Goal: Task Accomplishment & Management: Use online tool/utility

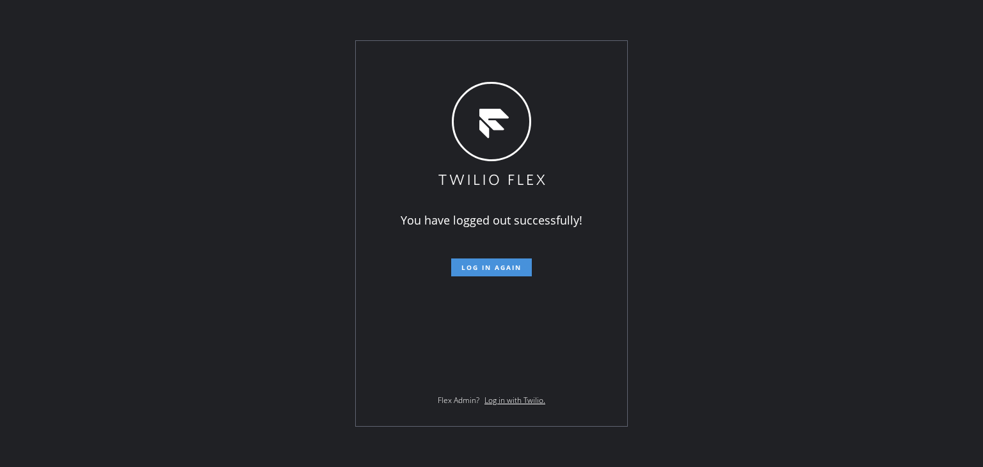
click at [508, 272] on button "Log in again" at bounding box center [491, 267] width 81 height 18
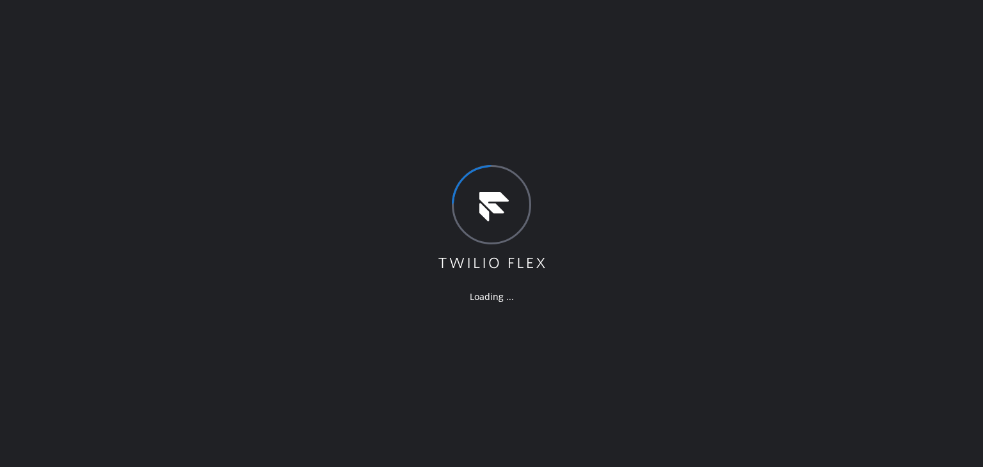
drag, startPoint x: 873, startPoint y: 429, endPoint x: 797, endPoint y: 445, distance: 77.7
click at [871, 429] on div "Loading ..." at bounding box center [491, 233] width 983 height 467
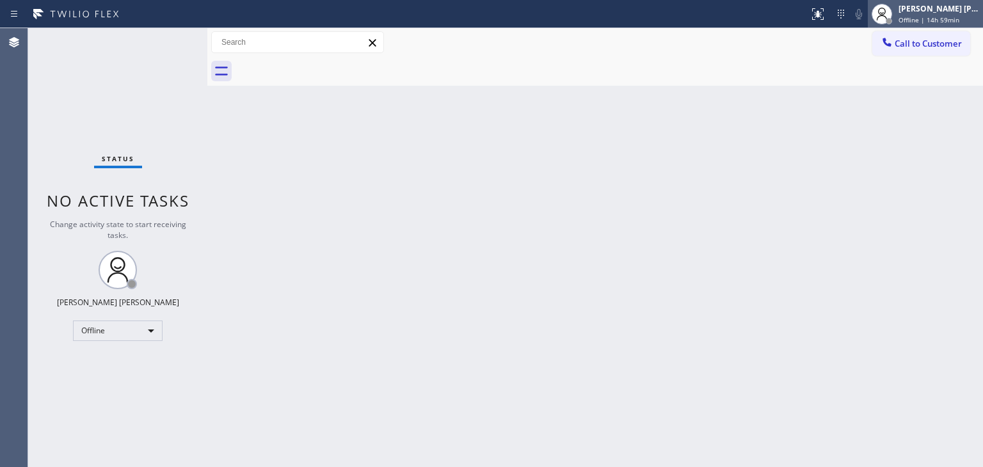
click at [960, 9] on div "[PERSON_NAME] [PERSON_NAME]" at bounding box center [938, 8] width 81 height 11
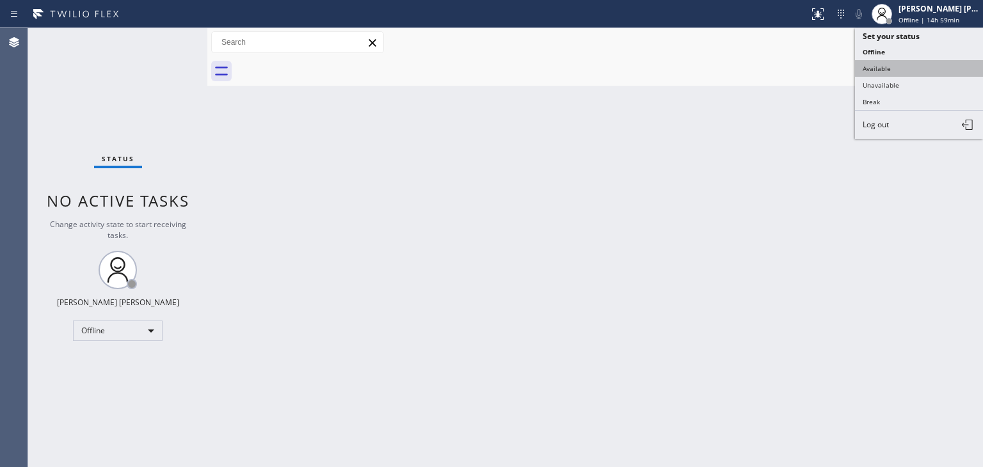
click at [896, 61] on button "Available" at bounding box center [919, 68] width 128 height 17
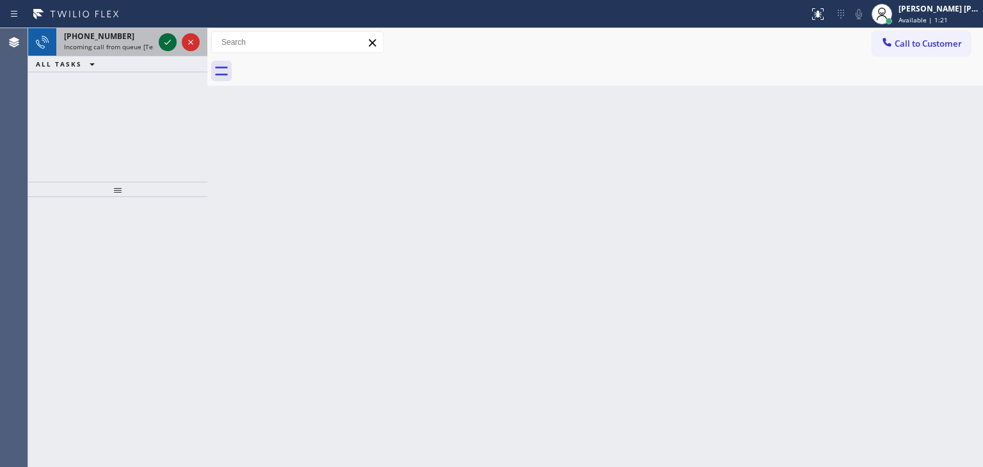
click at [164, 43] on icon at bounding box center [167, 42] width 6 height 5
click at [164, 42] on icon at bounding box center [167, 42] width 15 height 15
click at [171, 38] on icon at bounding box center [167, 42] width 15 height 15
click at [165, 38] on icon at bounding box center [167, 42] width 15 height 15
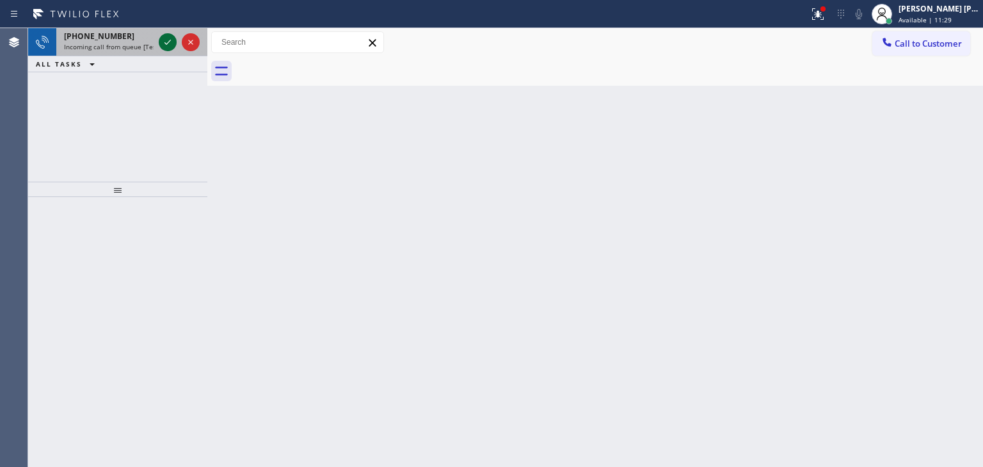
click at [166, 38] on icon at bounding box center [167, 42] width 15 height 15
click at [164, 36] on icon at bounding box center [167, 42] width 15 height 15
click at [162, 36] on icon at bounding box center [167, 42] width 15 height 15
click at [166, 43] on icon at bounding box center [167, 42] width 15 height 15
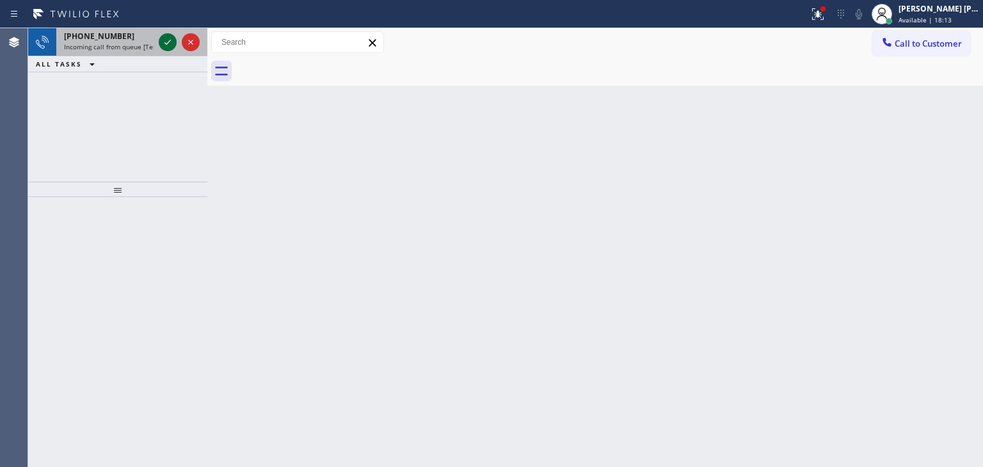
click at [171, 43] on icon at bounding box center [167, 42] width 15 height 15
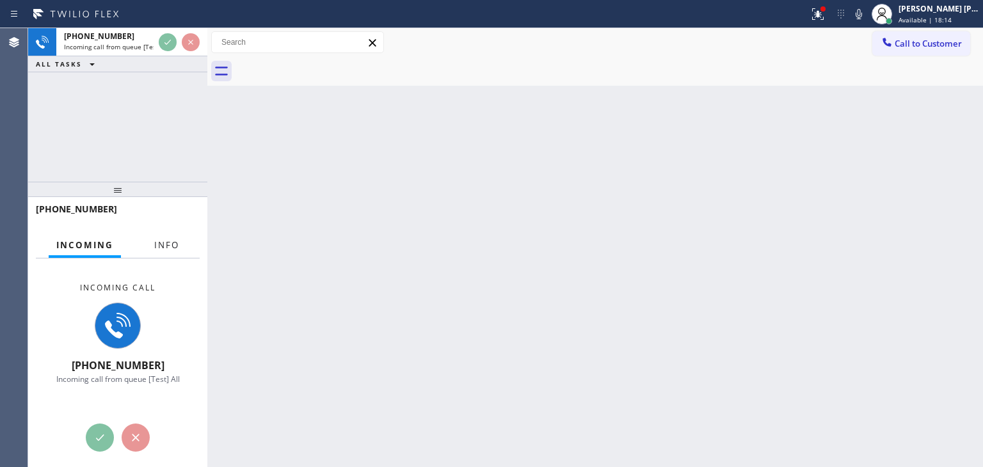
click at [168, 243] on span "Info" at bounding box center [166, 245] width 25 height 12
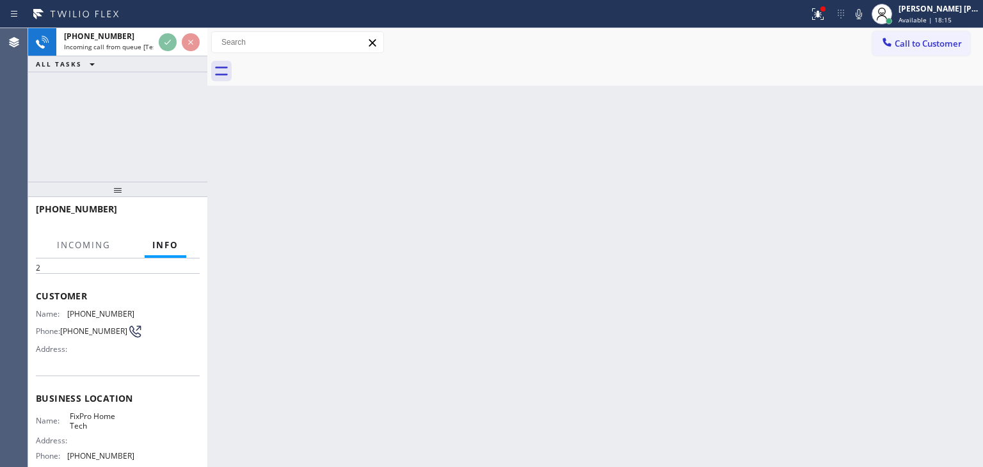
scroll to position [64, 0]
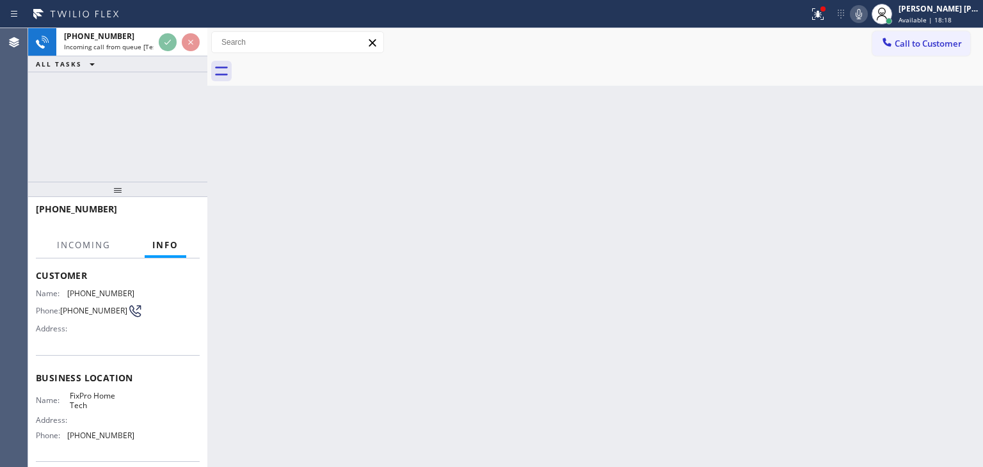
click at [862, 12] on icon at bounding box center [858, 14] width 6 height 10
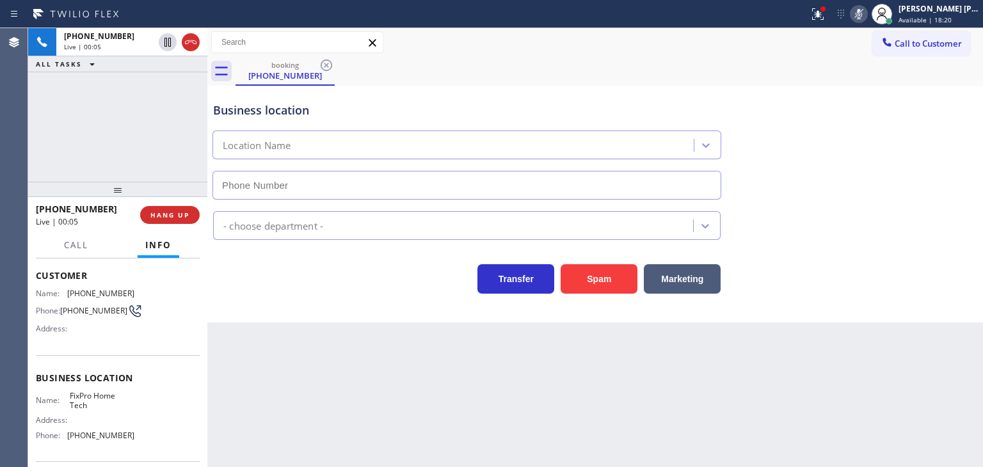
type input "[PHONE_NUMBER]"
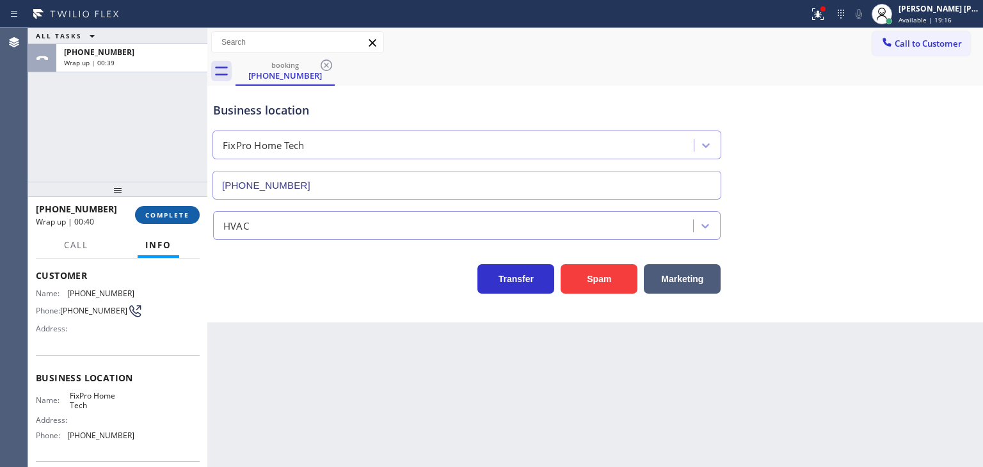
click at [171, 213] on span "COMPLETE" at bounding box center [167, 214] width 44 height 9
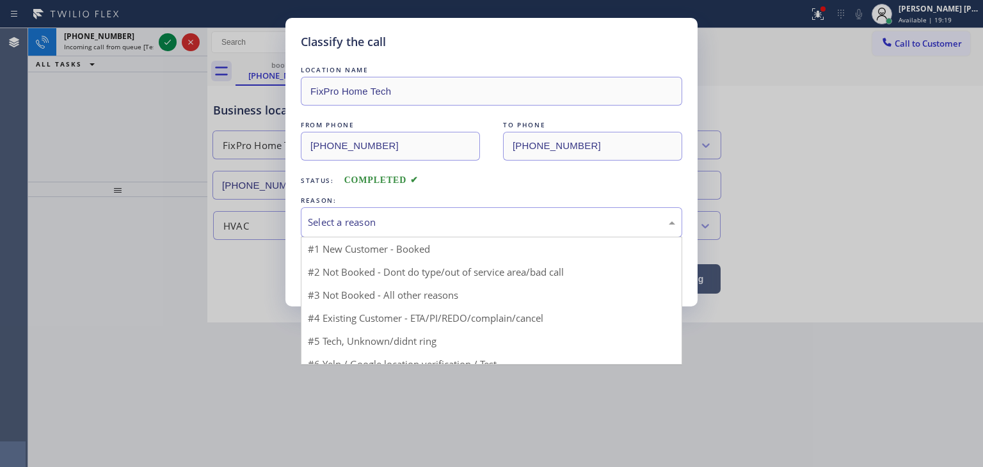
click at [336, 218] on div "Select a reason" at bounding box center [491, 222] width 367 height 15
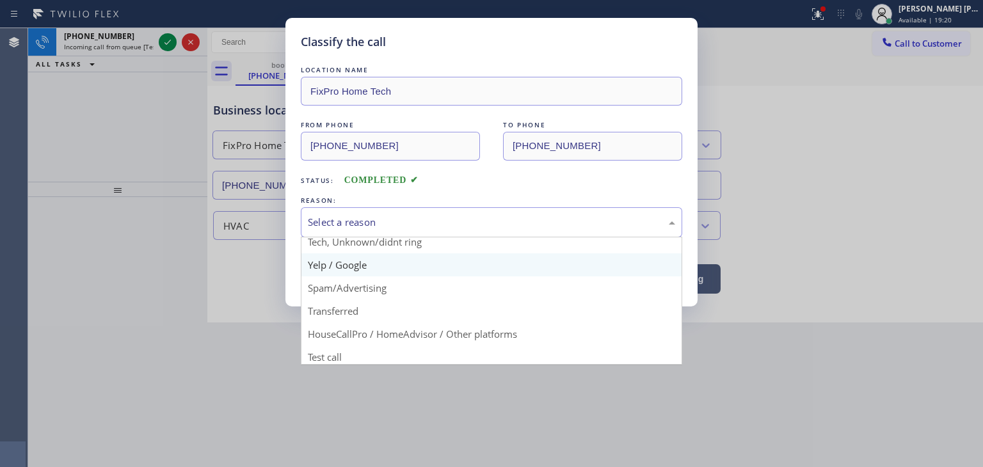
scroll to position [80, 0]
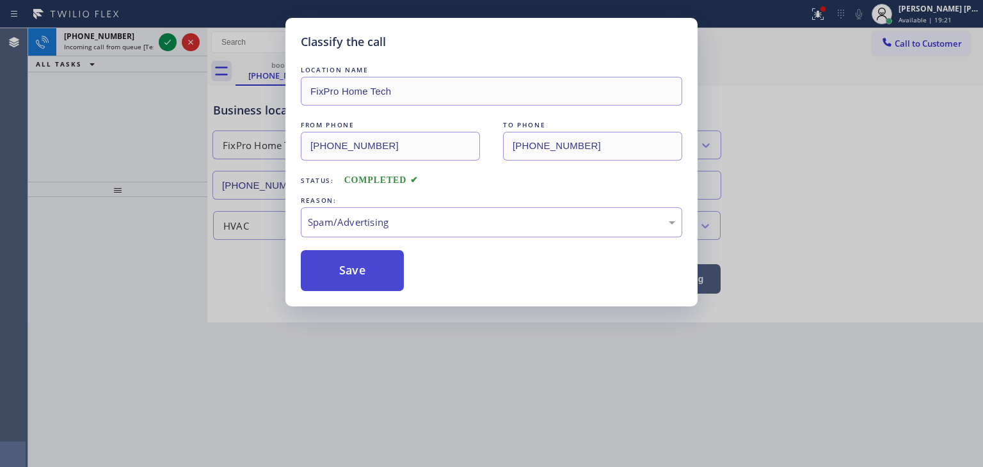
drag, startPoint x: 352, startPoint y: 274, endPoint x: 273, endPoint y: 187, distance: 117.8
click at [351, 273] on button "Save" at bounding box center [352, 270] width 103 height 41
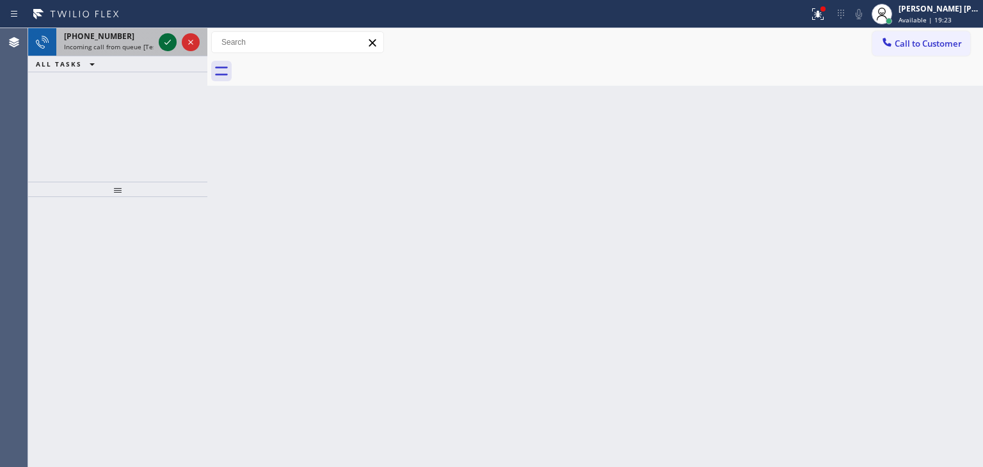
click at [170, 41] on icon at bounding box center [167, 42] width 6 height 5
click at [170, 42] on icon at bounding box center [167, 42] width 15 height 15
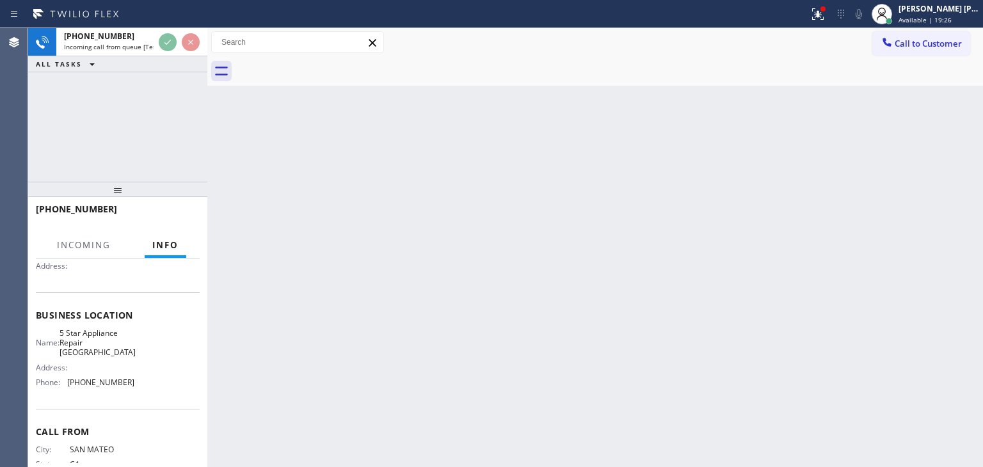
scroll to position [128, 0]
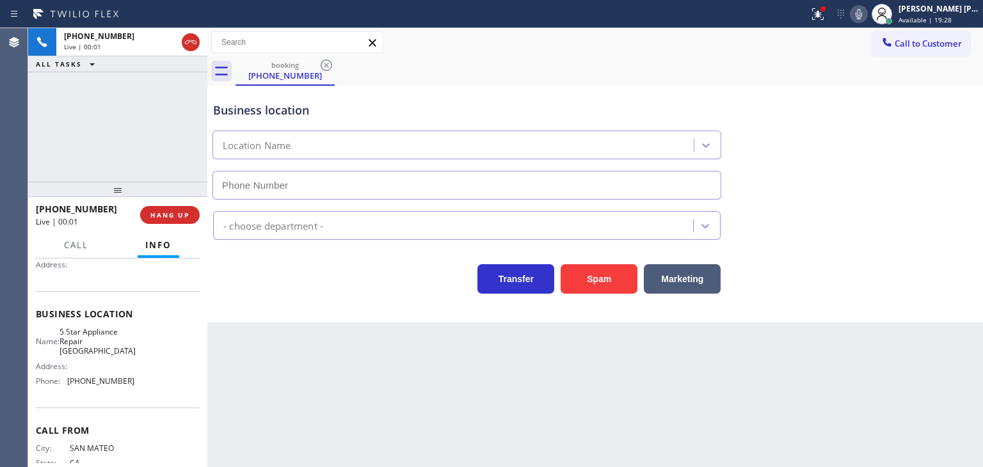
type input "[PHONE_NUMBER]"
click at [866, 20] on icon at bounding box center [858, 13] width 15 height 15
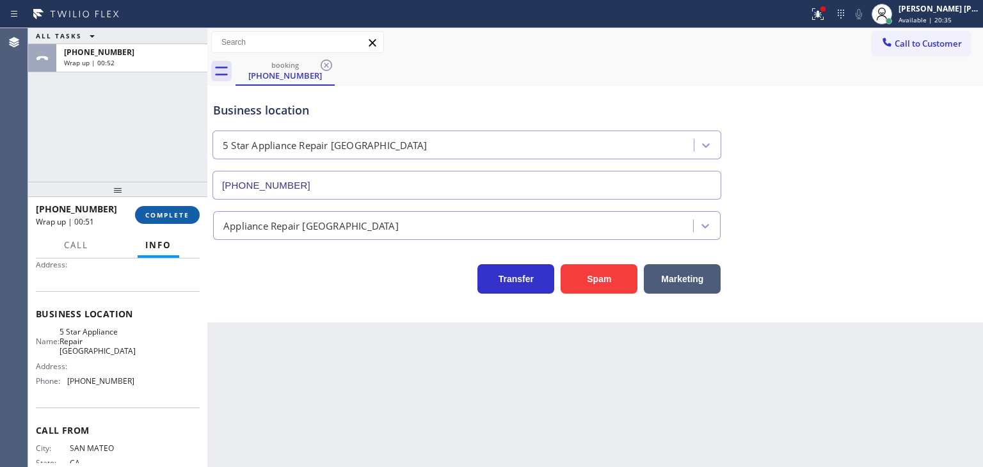
click at [148, 216] on span "COMPLETE" at bounding box center [167, 214] width 44 height 9
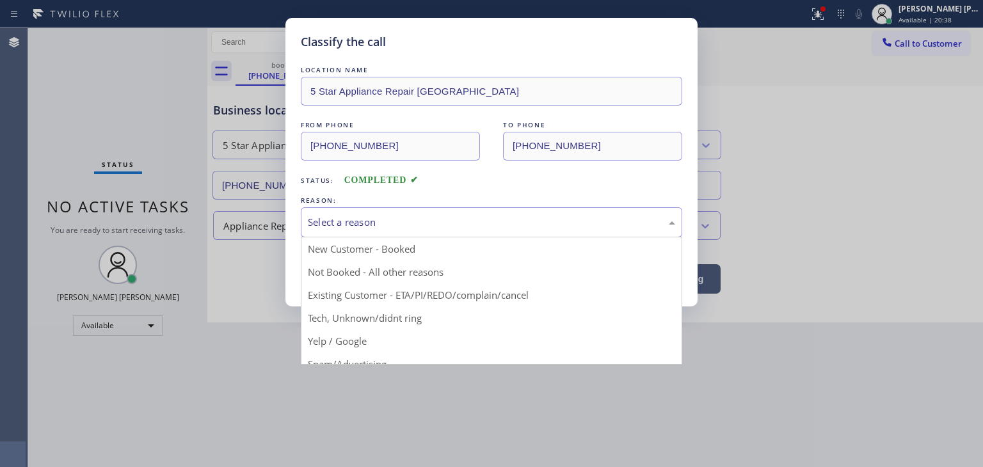
click at [360, 223] on div "Select a reason" at bounding box center [491, 222] width 367 height 15
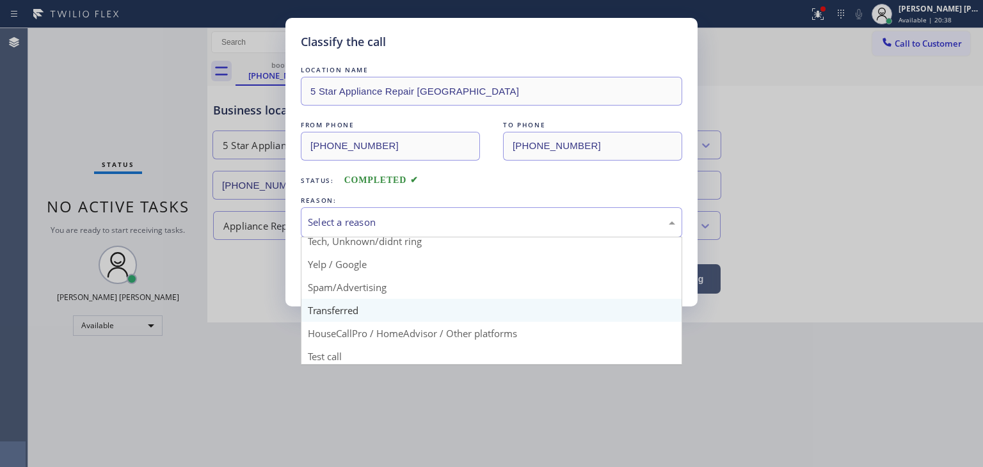
scroll to position [80, 0]
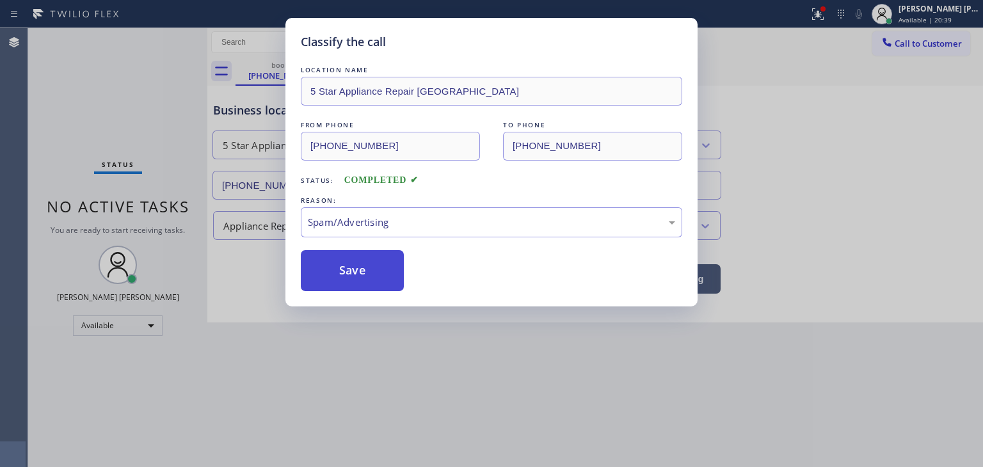
click at [354, 274] on button "Save" at bounding box center [352, 270] width 103 height 41
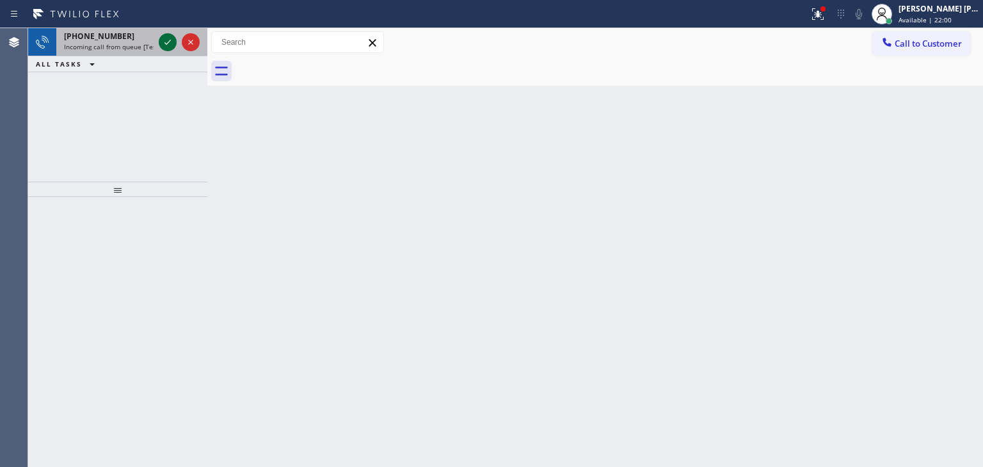
click at [166, 40] on icon at bounding box center [167, 42] width 15 height 15
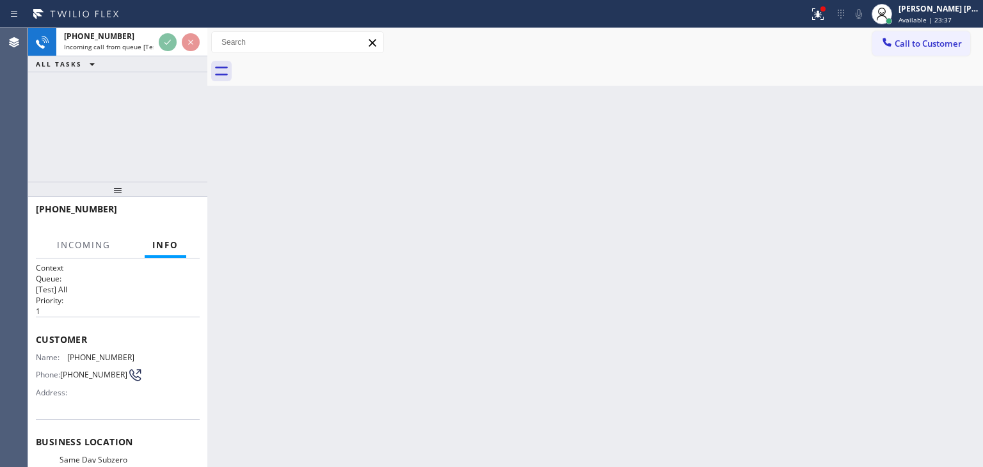
scroll to position [64, 0]
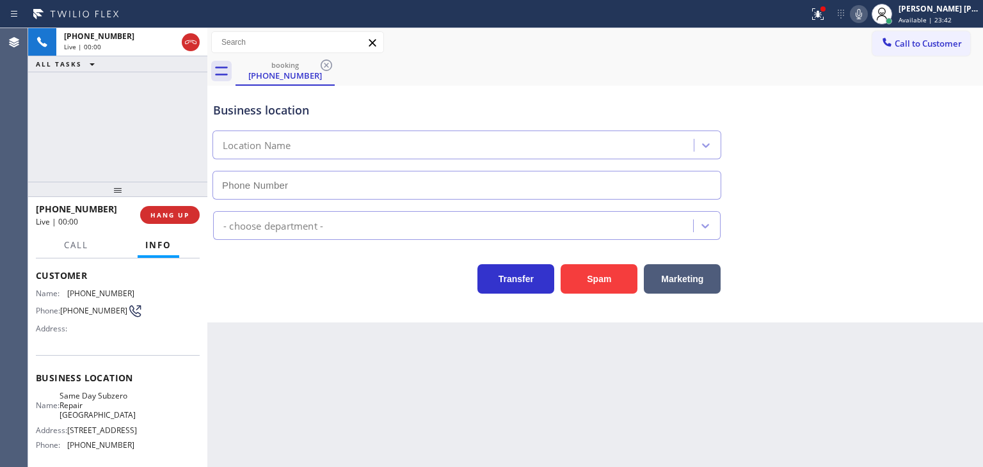
type input "[PHONE_NUMBER]"
click at [866, 18] on icon at bounding box center [858, 13] width 15 height 15
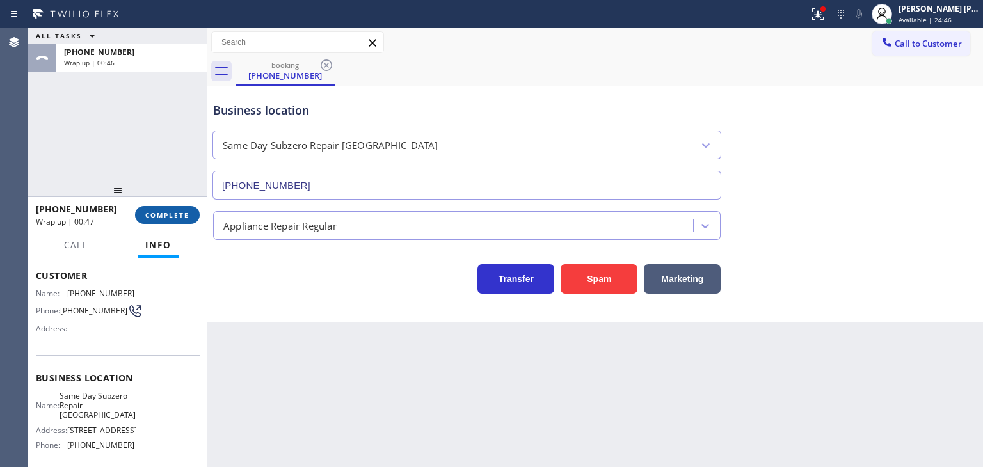
click at [184, 222] on button "COMPLETE" at bounding box center [167, 215] width 65 height 18
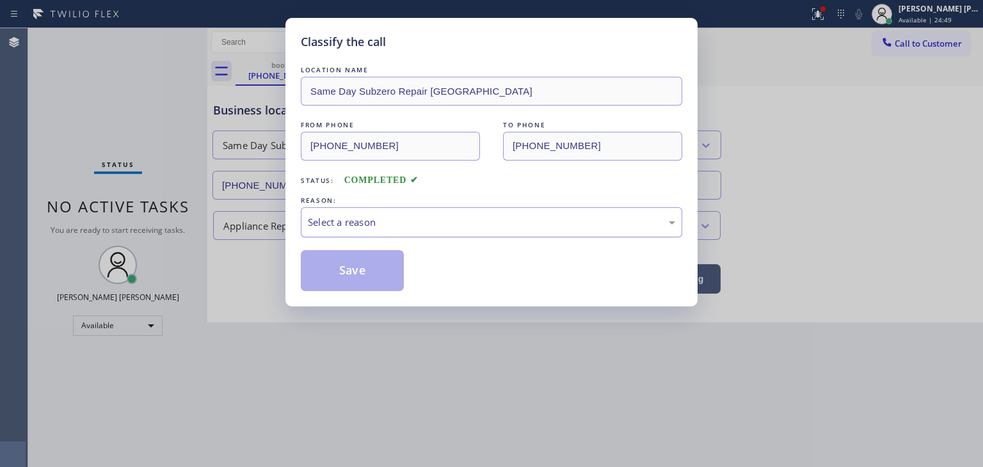
click at [380, 228] on div "Select a reason" at bounding box center [491, 222] width 367 height 15
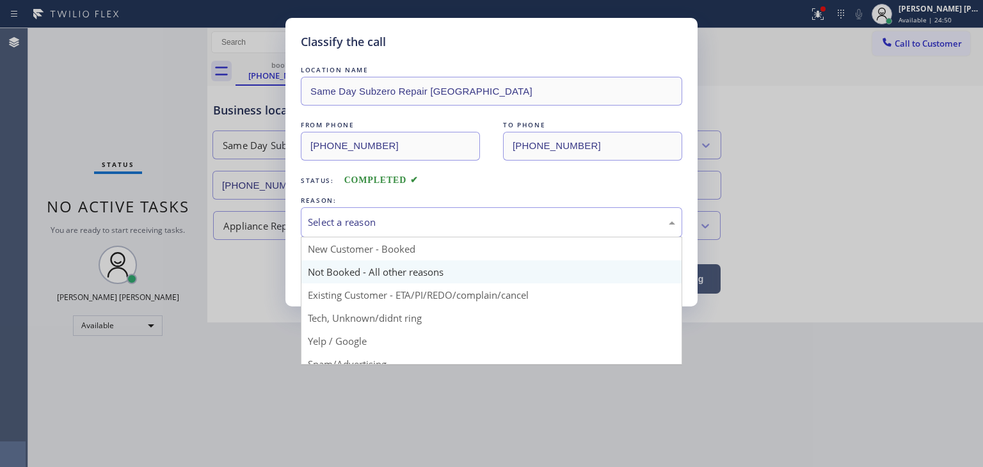
scroll to position [80, 0]
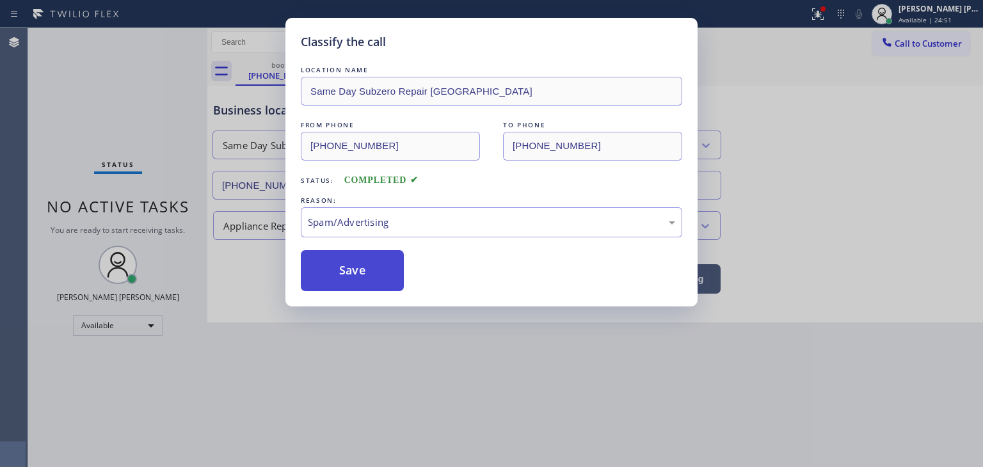
drag, startPoint x: 353, startPoint y: 274, endPoint x: 474, endPoint y: 303, distance: 124.2
click at [353, 274] on button "Save" at bounding box center [352, 270] width 103 height 41
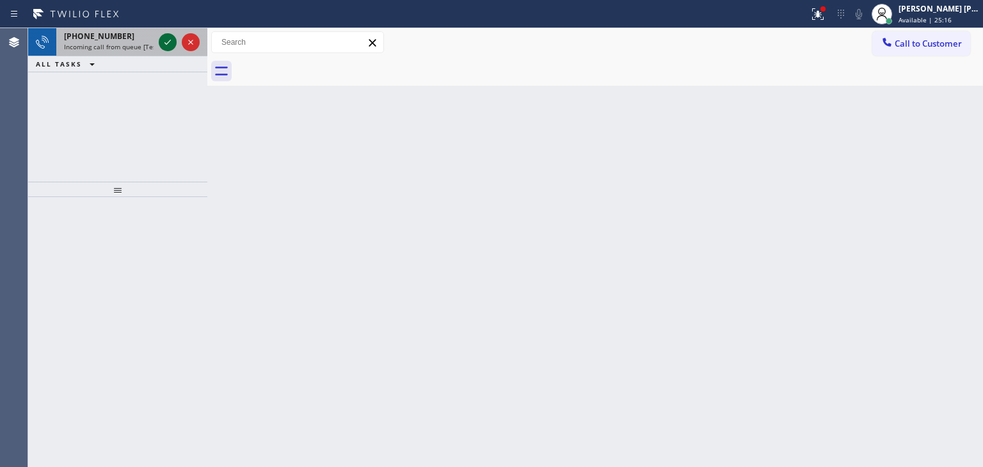
click at [171, 45] on icon at bounding box center [167, 42] width 15 height 15
click at [162, 41] on icon at bounding box center [167, 42] width 15 height 15
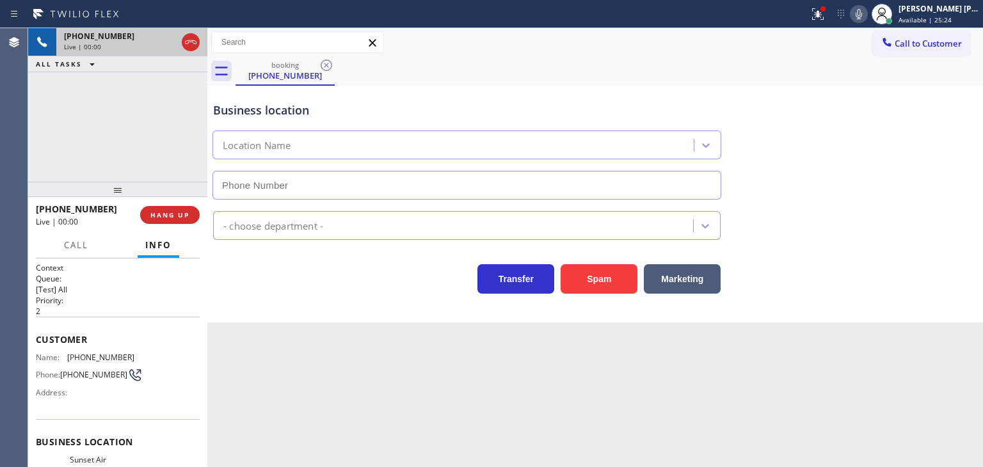
type input "[PHONE_NUMBER]"
click at [866, 17] on icon at bounding box center [858, 13] width 15 height 15
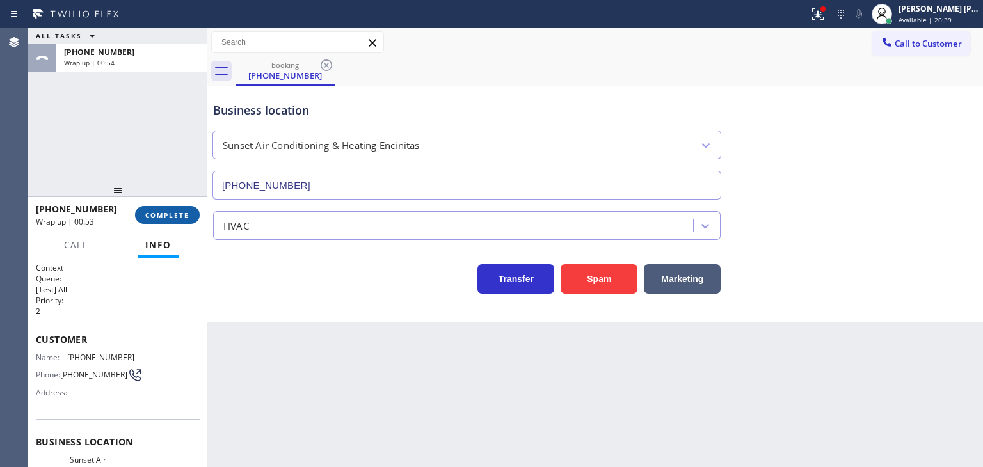
click at [182, 221] on button "COMPLETE" at bounding box center [167, 215] width 65 height 18
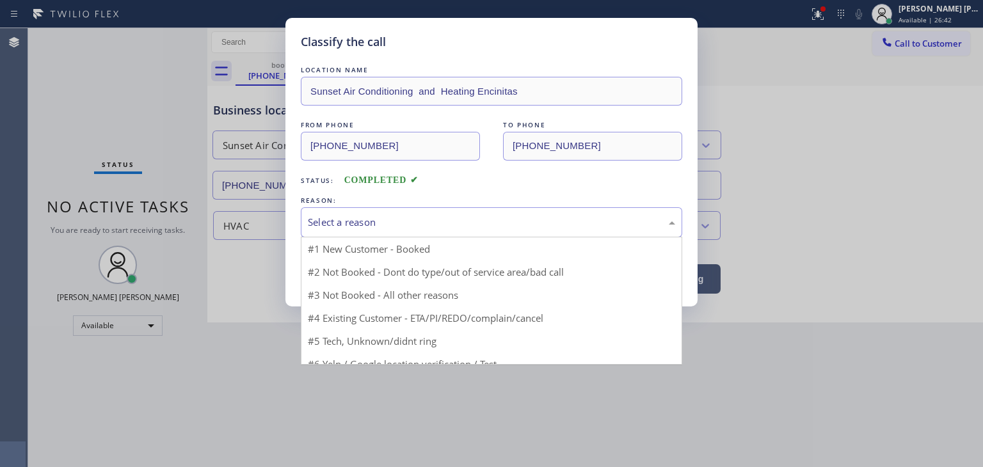
click at [369, 211] on div "Select a reason" at bounding box center [491, 222] width 381 height 30
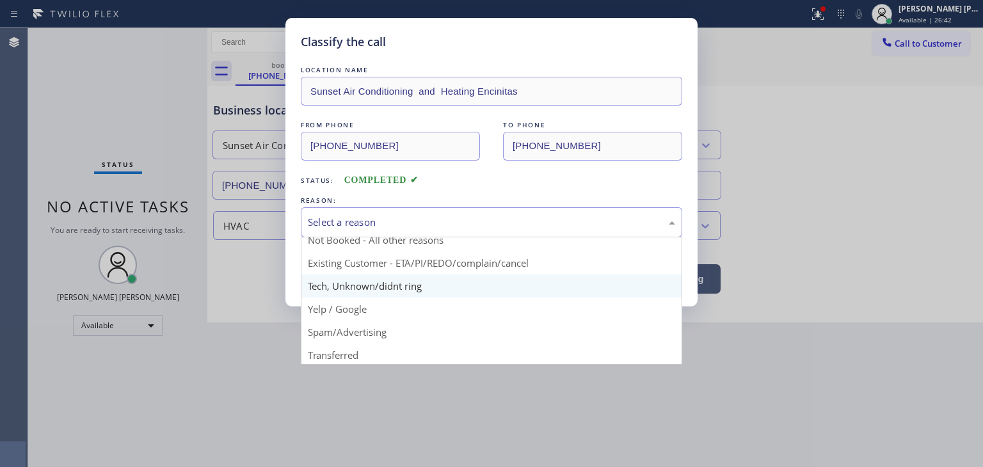
scroll to position [64, 0]
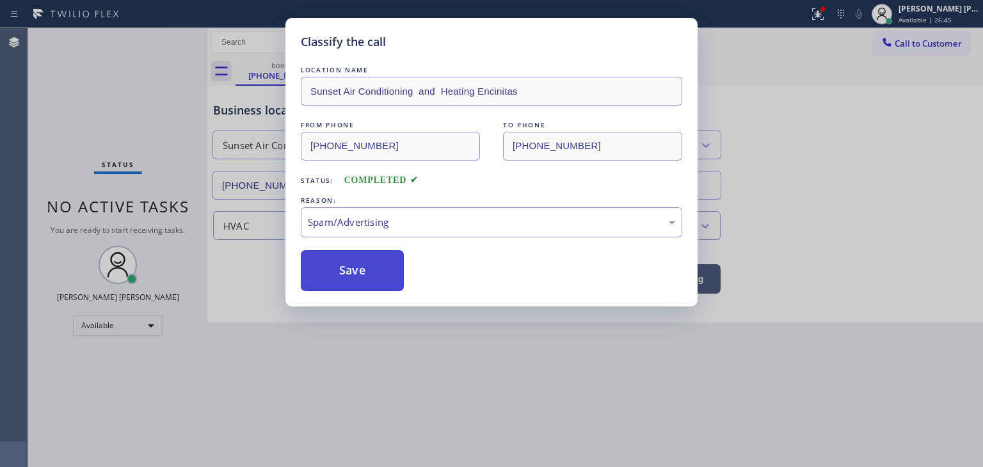
click at [353, 272] on button "Save" at bounding box center [352, 270] width 103 height 41
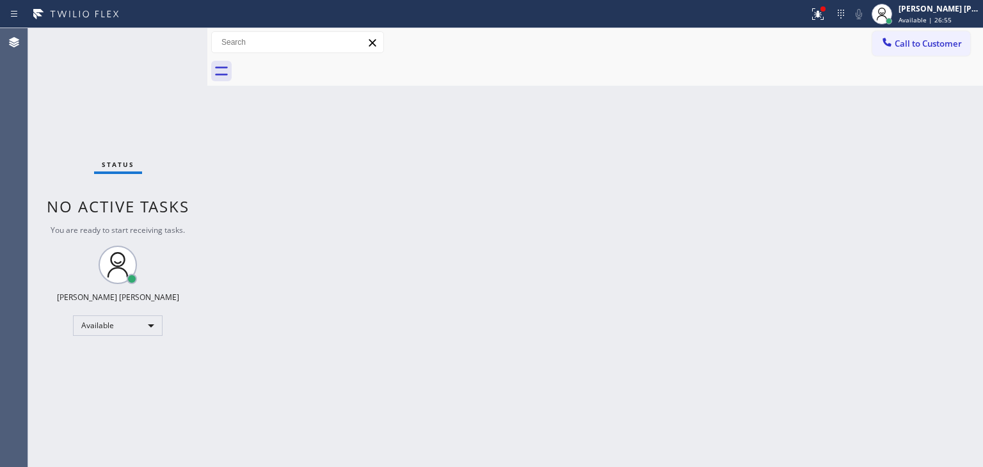
click at [172, 57] on div "Status No active tasks You are ready to start receiving tasks. [PERSON_NAME] [P…" at bounding box center [117, 247] width 179 height 439
click at [168, 51] on div "Status No active tasks You are ready to start receiving tasks. [PERSON_NAME] [P…" at bounding box center [117, 247] width 179 height 439
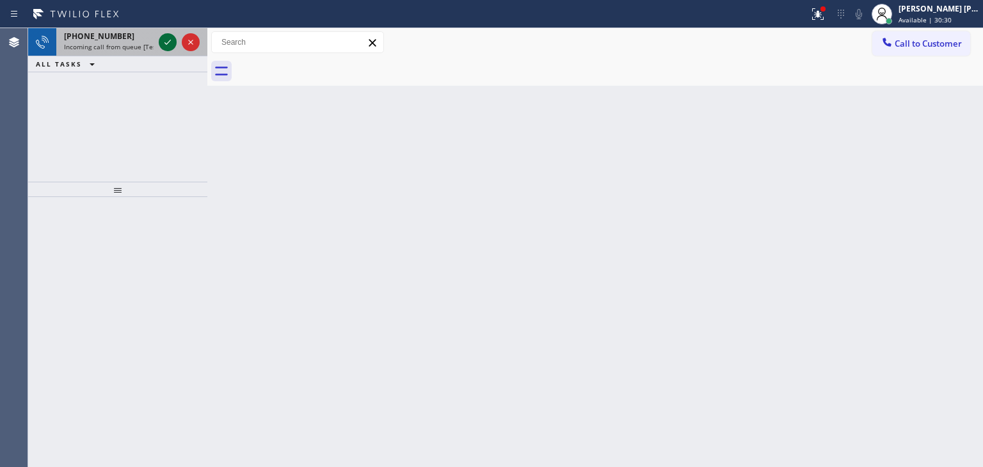
click at [165, 39] on icon at bounding box center [167, 42] width 15 height 15
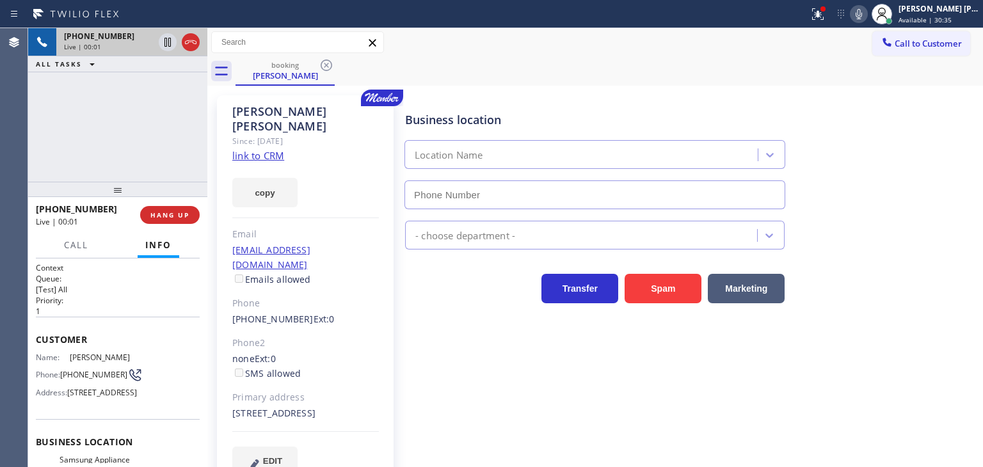
type input "[PHONE_NUMBER]"
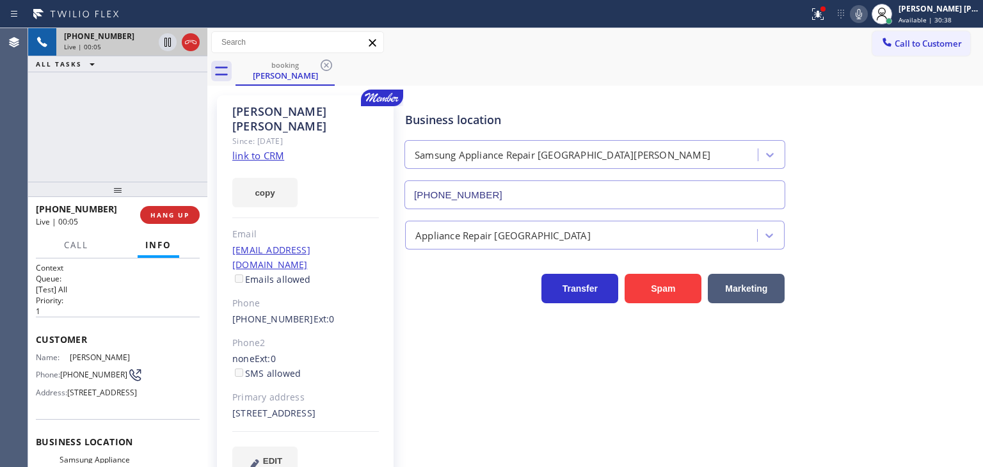
click at [264, 149] on link "link to CRM" at bounding box center [258, 155] width 52 height 13
click at [866, 15] on icon at bounding box center [858, 13] width 15 height 15
click at [171, 84] on icon at bounding box center [167, 86] width 15 height 15
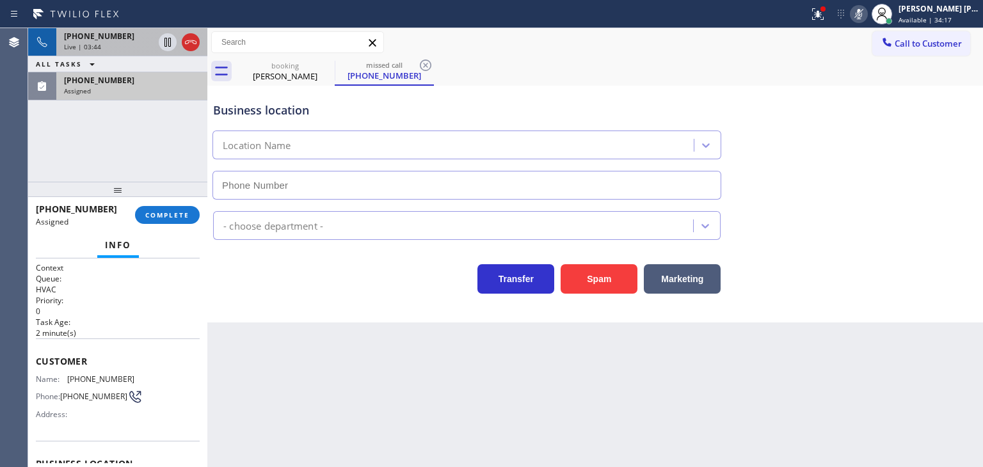
type input "[PHONE_NUMBER]"
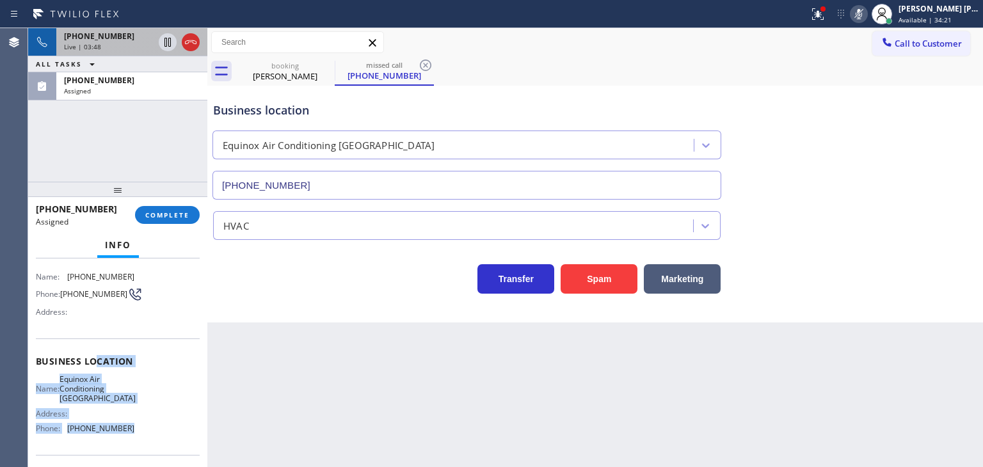
scroll to position [64, 0]
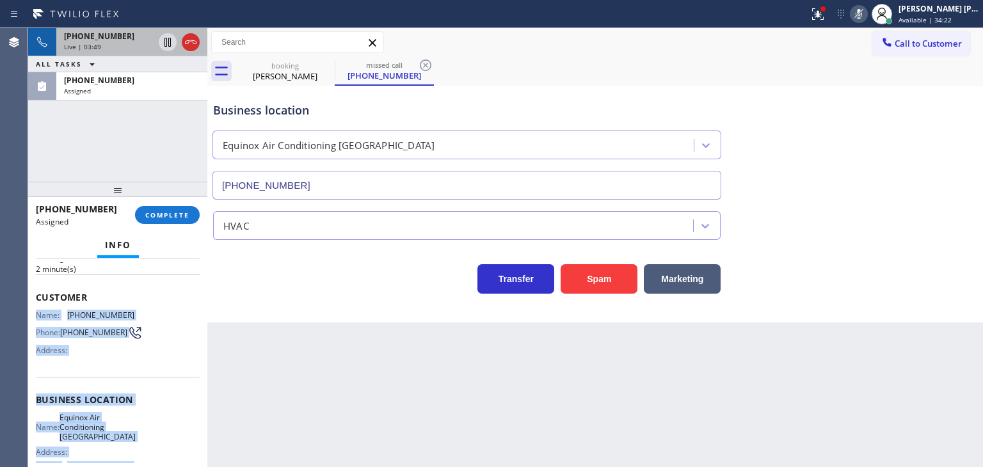
drag, startPoint x: 136, startPoint y: 406, endPoint x: 37, endPoint y: 315, distance: 134.5
click at [37, 315] on div "Context Queue: HVAC Priority: 0 Task Age: [DEMOGRAPHIC_DATA] minute(s) Customer…" at bounding box center [118, 394] width 164 height 392
click at [192, 210] on button "COMPLETE" at bounding box center [167, 215] width 65 height 18
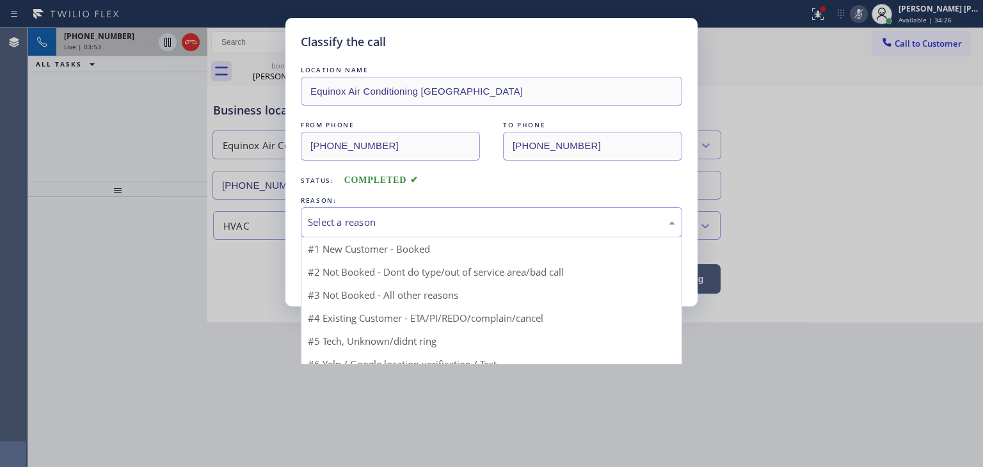
click at [491, 225] on div "Select a reason" at bounding box center [491, 222] width 367 height 15
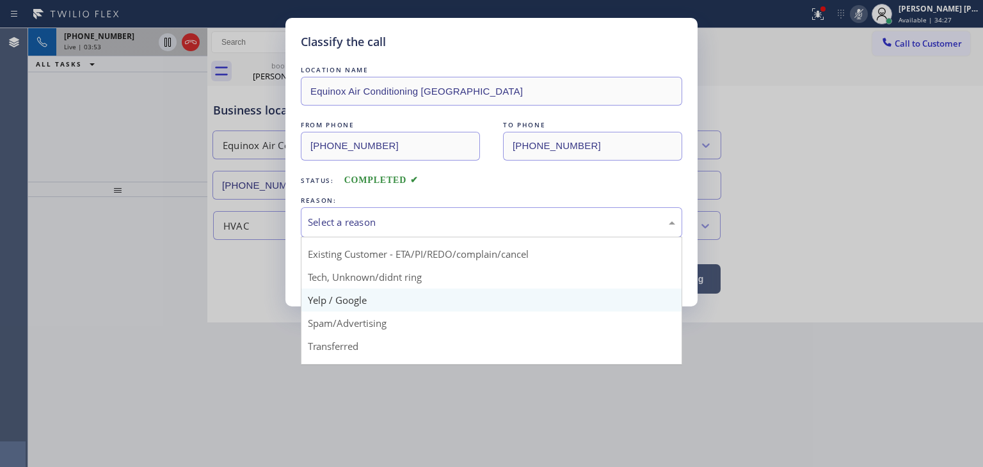
scroll to position [64, 0]
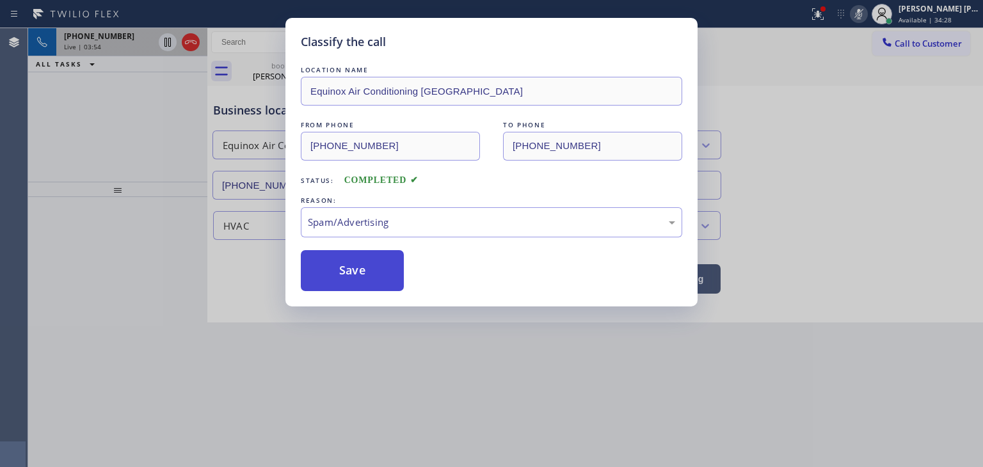
drag, startPoint x: 364, startPoint y: 296, endPoint x: 363, endPoint y: 289, distance: 7.1
click at [361, 272] on button "Save" at bounding box center [352, 270] width 103 height 41
type input "[PHONE_NUMBER]"
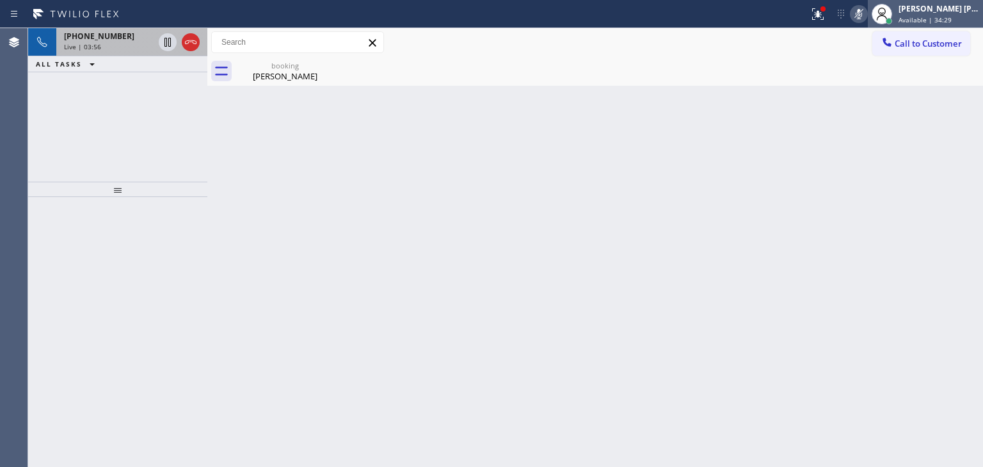
click at [948, 13] on div "[PERSON_NAME] [PERSON_NAME]" at bounding box center [938, 8] width 81 height 11
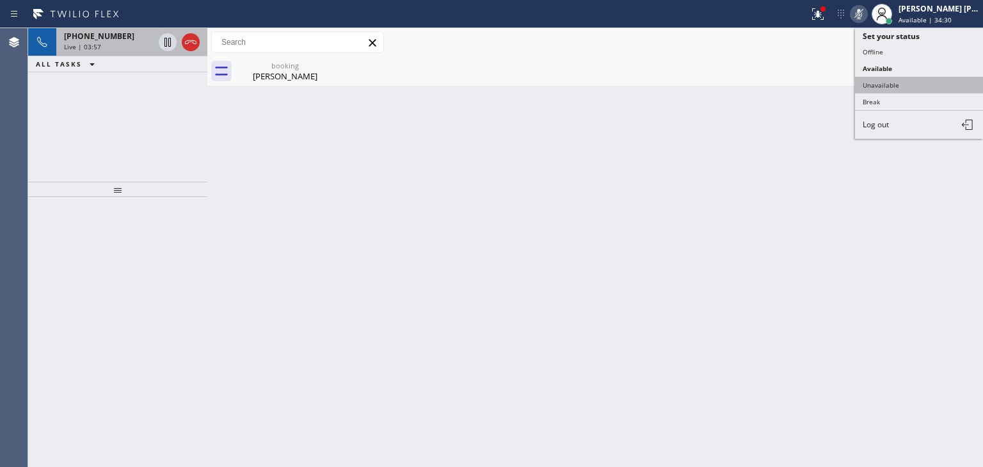
click at [921, 84] on button "Unavailable" at bounding box center [919, 85] width 128 height 17
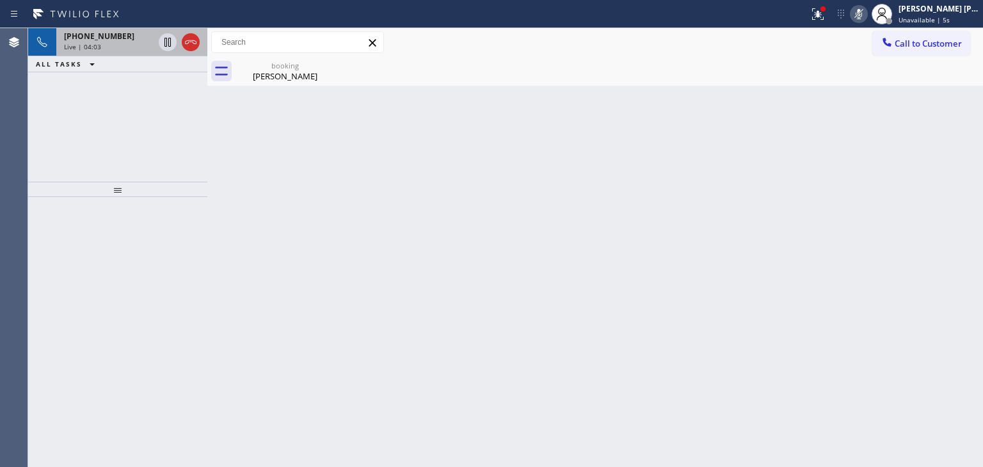
click at [862, 16] on icon at bounding box center [858, 14] width 6 height 10
drag, startPoint x: 947, startPoint y: 121, endPoint x: 909, endPoint y: 143, distance: 43.6
click at [947, 121] on div "Back to Dashboard Change Sender ID Customers Technicians Select a contact Outbo…" at bounding box center [594, 247] width 775 height 439
drag, startPoint x: 937, startPoint y: 192, endPoint x: 887, endPoint y: 129, distance: 80.1
click at [937, 192] on div "Back to Dashboard Change Sender ID Customers Technicians Select a contact Outbo…" at bounding box center [594, 247] width 775 height 439
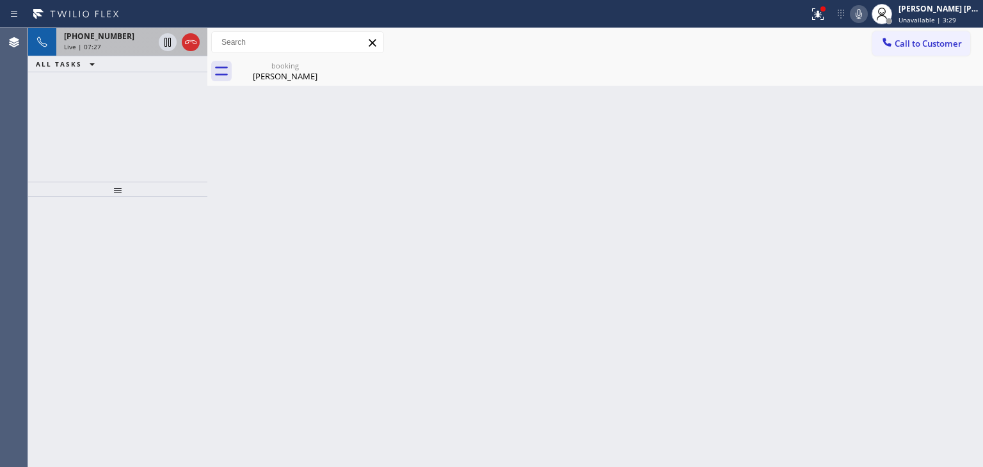
click at [134, 49] on div "Live | 07:27" at bounding box center [109, 46] width 90 height 9
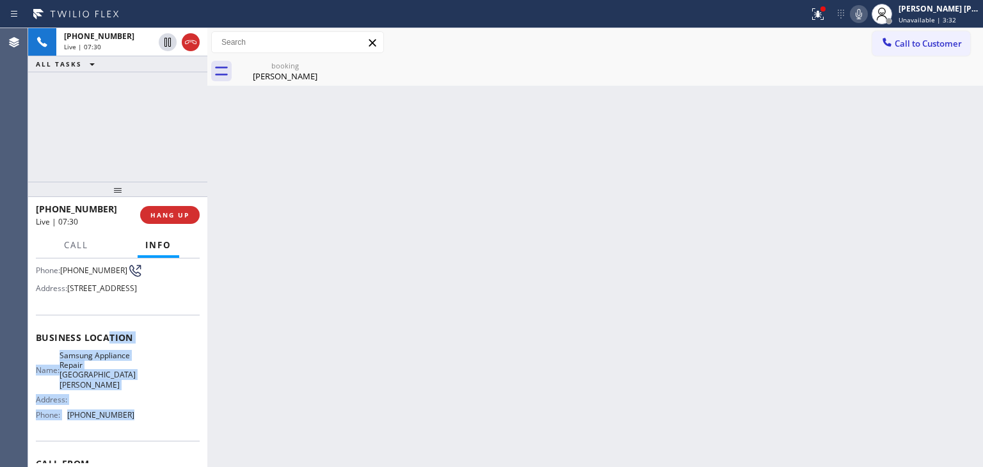
scroll to position [64, 0]
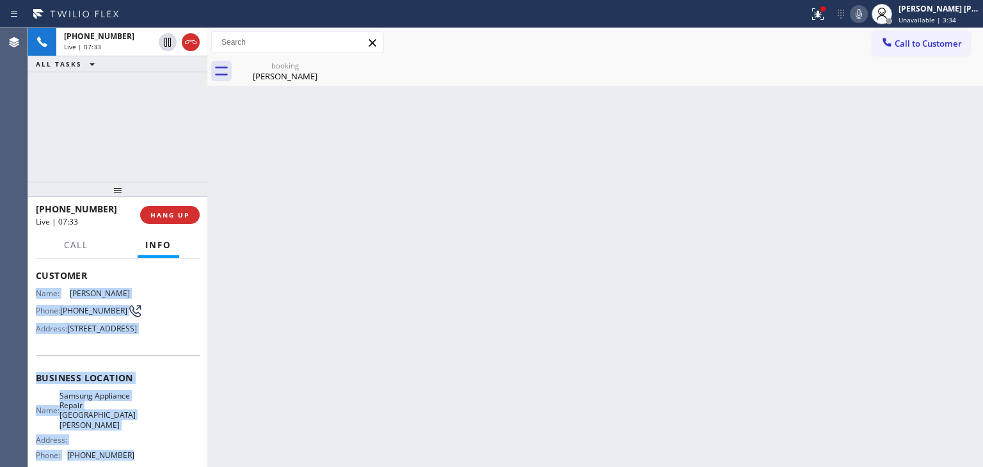
drag, startPoint x: 131, startPoint y: 415, endPoint x: 37, endPoint y: 287, distance: 158.4
click at [37, 287] on div "Context Queue: [Test] All Priority: 1 Customer Name: [PERSON_NAME] Phone: [PHON…" at bounding box center [118, 393] width 164 height 390
copy div "Name: [PERSON_NAME] Phone: [PHONE_NUMBER] Address: [STREET_ADDRESS] Business lo…"
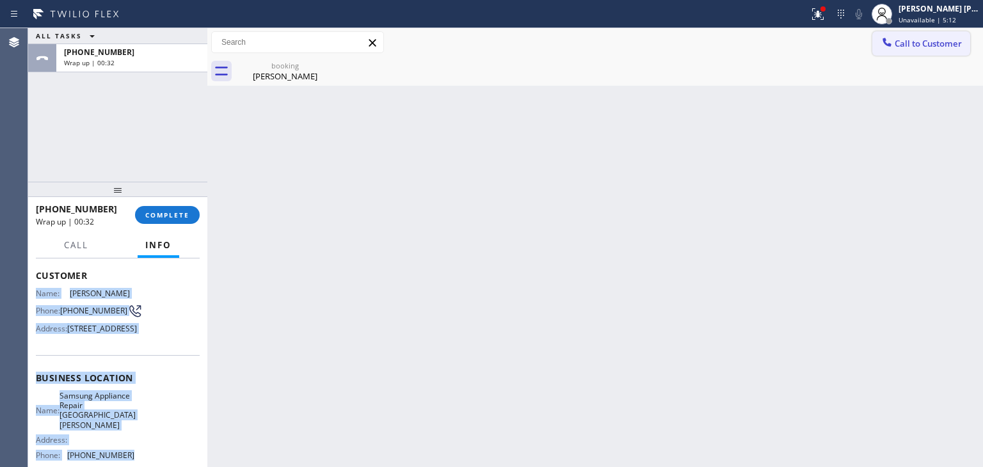
click at [924, 44] on span "Call to Customer" at bounding box center [927, 44] width 67 height 12
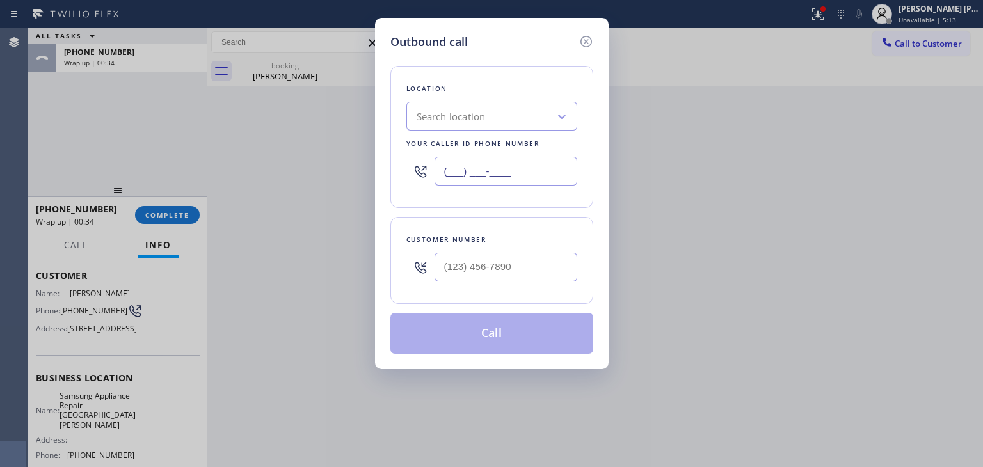
click at [445, 171] on input "(___) ___-____" at bounding box center [505, 171] width 143 height 29
paste input "360) 205-1831"
type input "[PHONE_NUMBER]"
type input "(___) ___-____"
paste input "206) 321-6988"
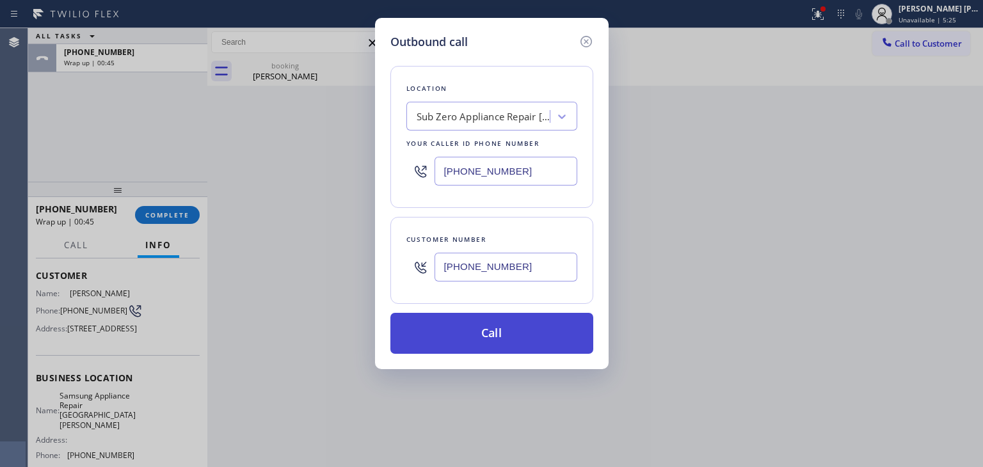
type input "[PHONE_NUMBER]"
click at [521, 335] on button "Call" at bounding box center [491, 333] width 203 height 41
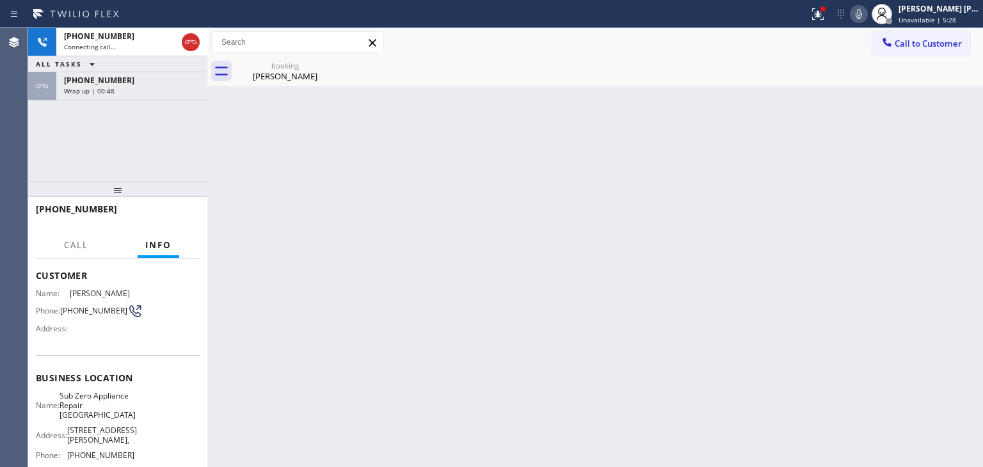
click at [92, 84] on span "[PHONE_NUMBER]" at bounding box center [99, 80] width 70 height 11
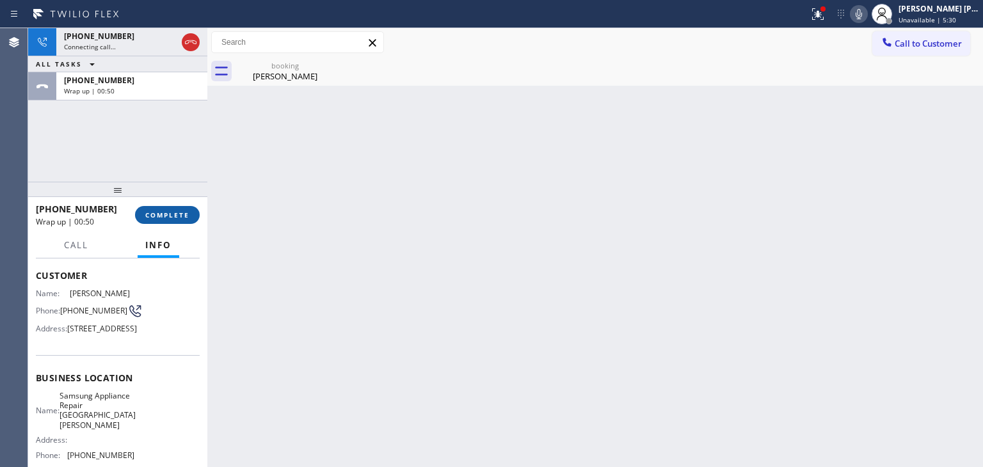
click at [168, 218] on span "COMPLETE" at bounding box center [167, 214] width 44 height 9
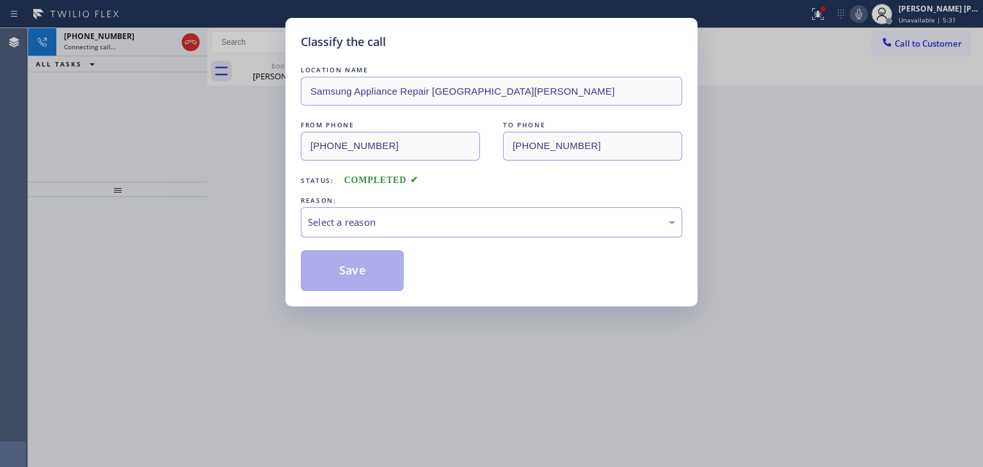
click at [363, 220] on div "Select a reason" at bounding box center [491, 222] width 367 height 15
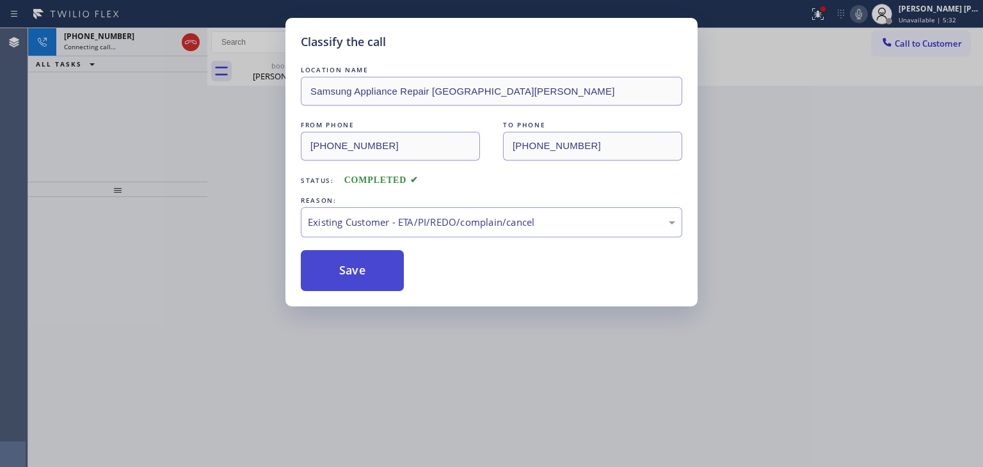
click at [366, 279] on button "Save" at bounding box center [352, 270] width 103 height 41
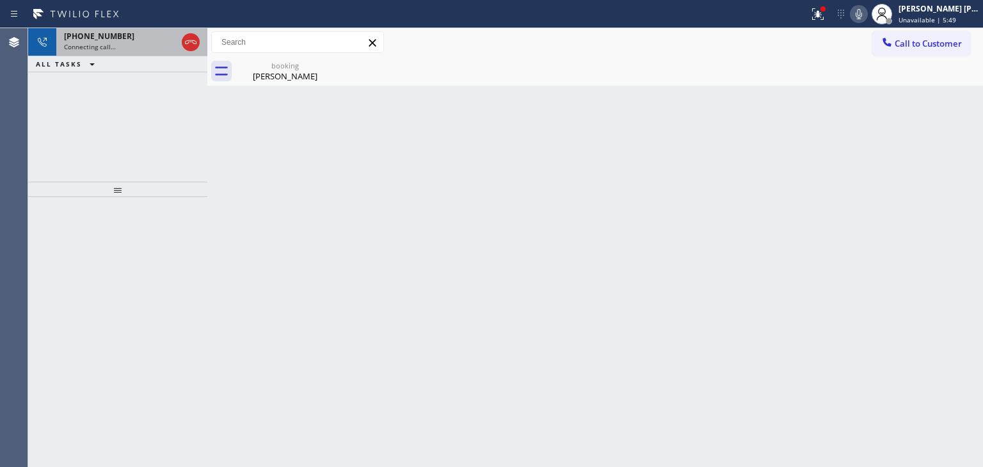
click at [118, 43] on div "Connecting call…" at bounding box center [120, 46] width 113 height 9
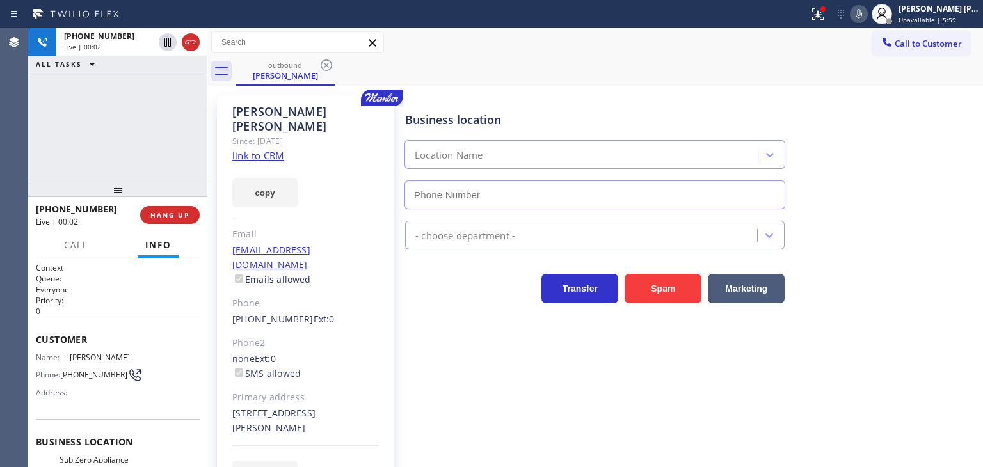
type input "[PHONE_NUMBER]"
drag, startPoint x: 190, startPoint y: 44, endPoint x: 315, endPoint y: 99, distance: 136.7
click at [190, 44] on icon at bounding box center [190, 42] width 15 height 15
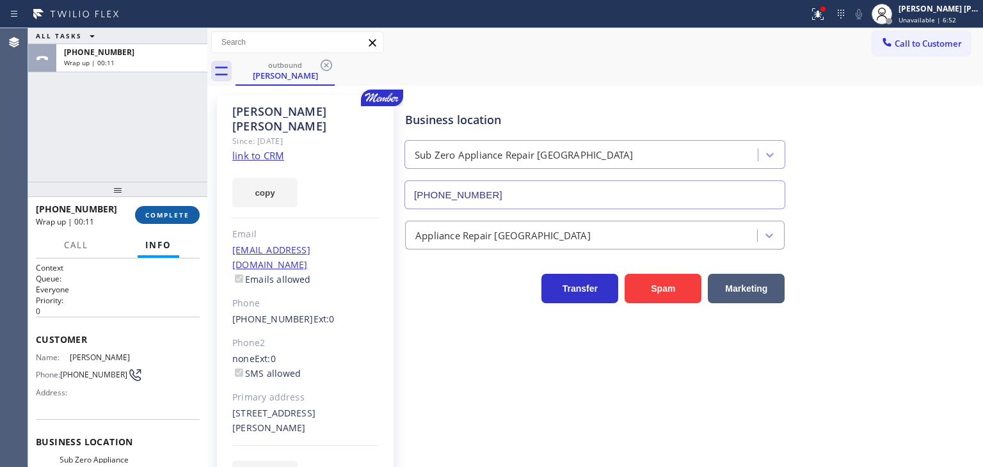
click at [186, 219] on span "COMPLETE" at bounding box center [167, 214] width 44 height 9
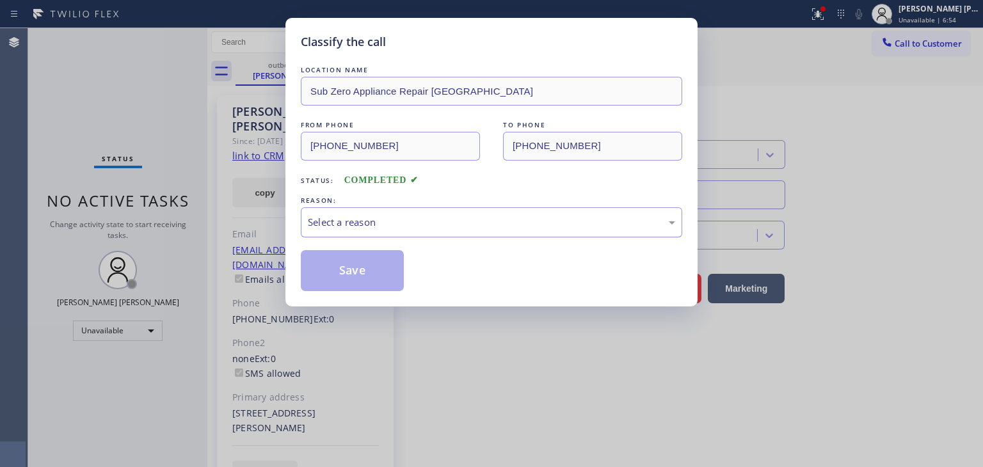
click at [333, 220] on div "Select a reason" at bounding box center [491, 222] width 367 height 15
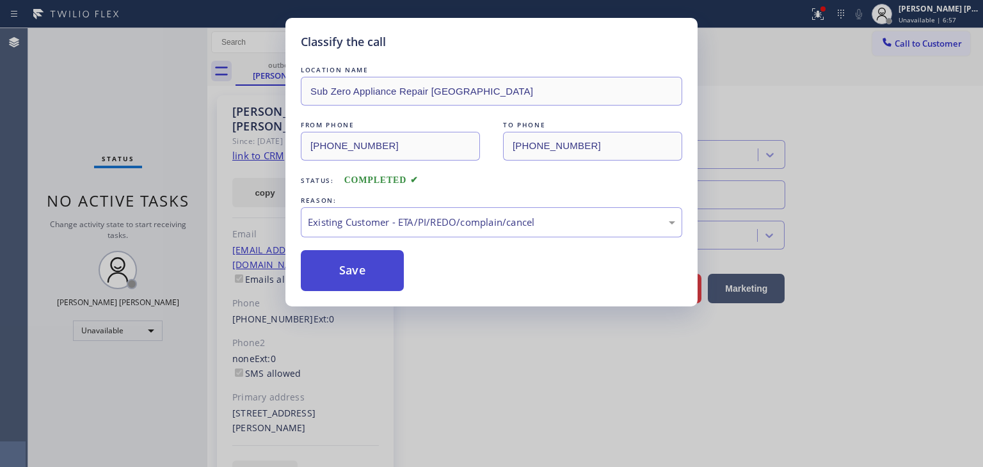
click at [363, 274] on button "Save" at bounding box center [352, 270] width 103 height 41
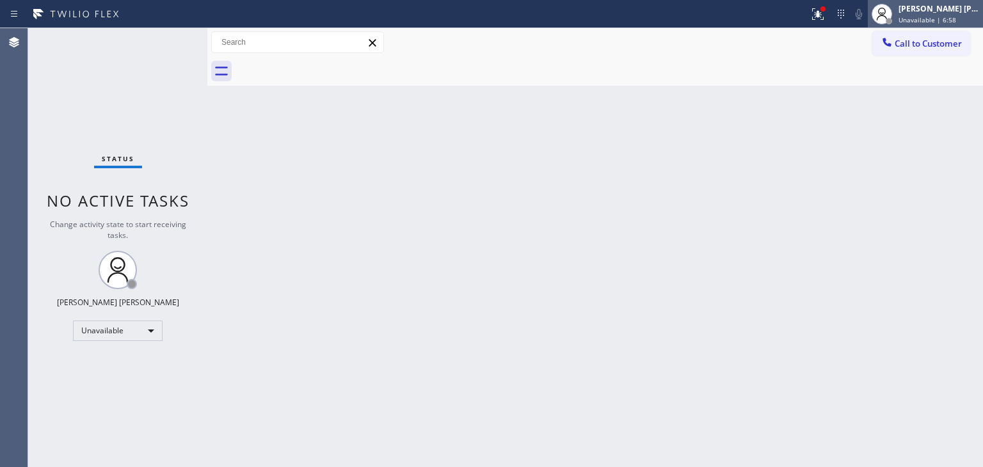
click at [941, 18] on span "Unavailable | 6:58" at bounding box center [927, 19] width 58 height 9
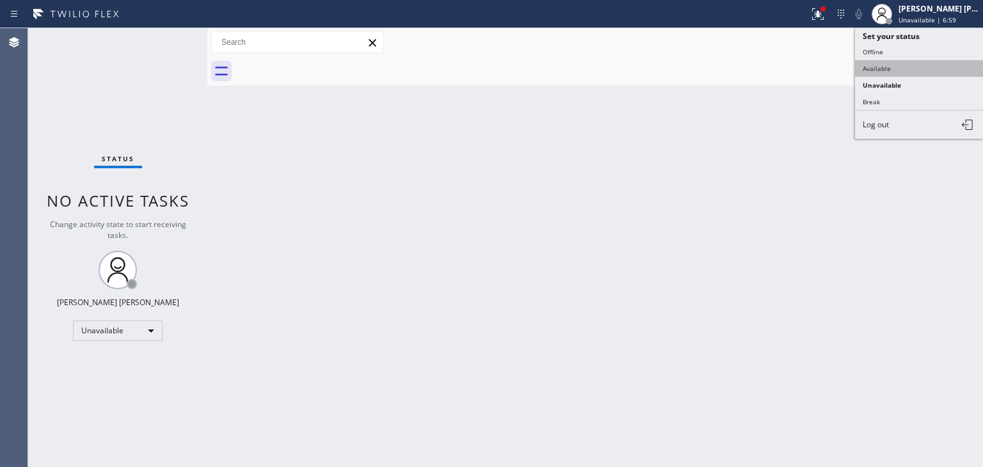
click at [903, 71] on button "Available" at bounding box center [919, 68] width 128 height 17
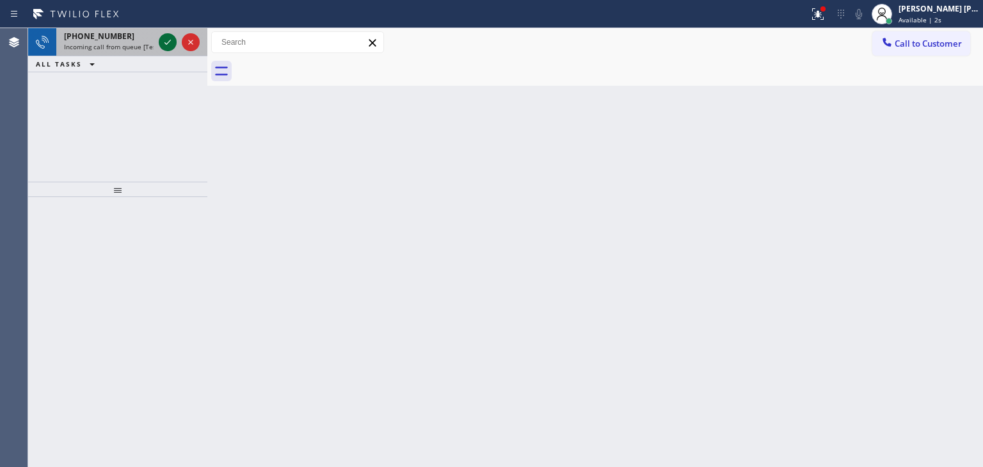
click at [169, 41] on icon at bounding box center [167, 42] width 6 height 5
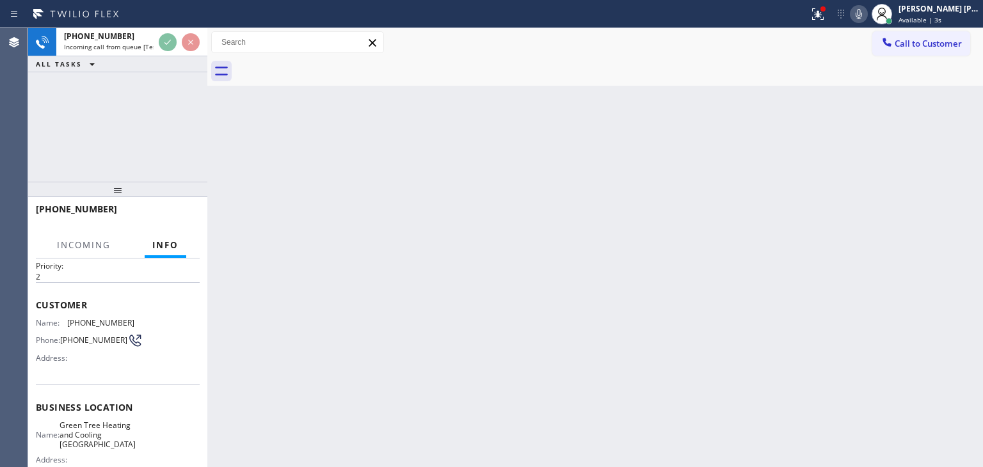
scroll to position [64, 0]
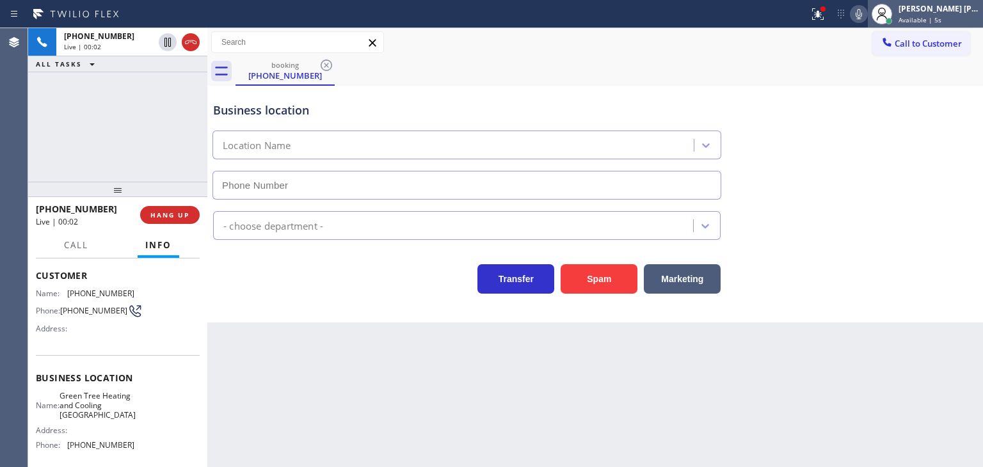
type input "[PHONE_NUMBER]"
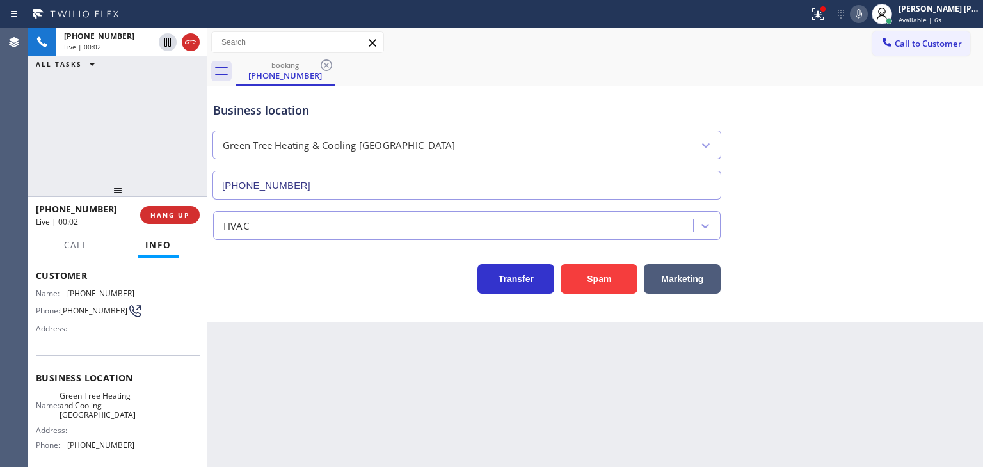
click at [866, 17] on icon at bounding box center [858, 13] width 15 height 15
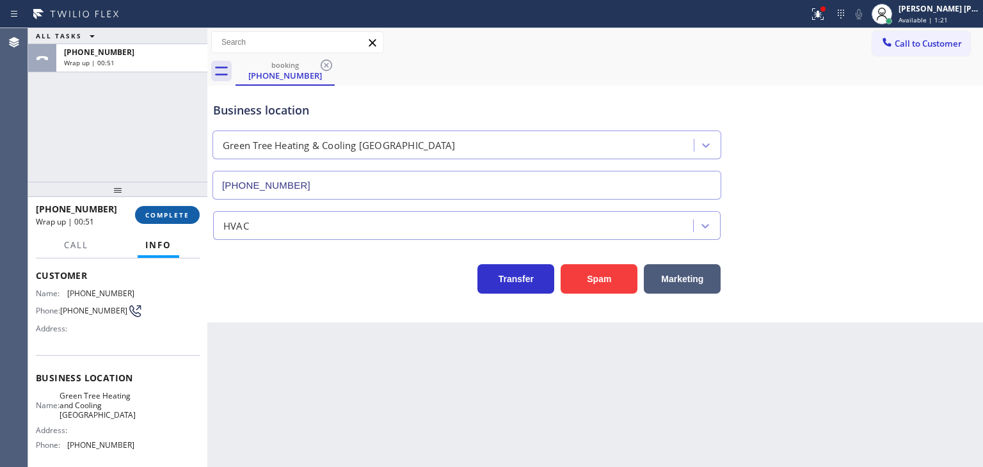
click at [174, 218] on span "COMPLETE" at bounding box center [167, 214] width 44 height 9
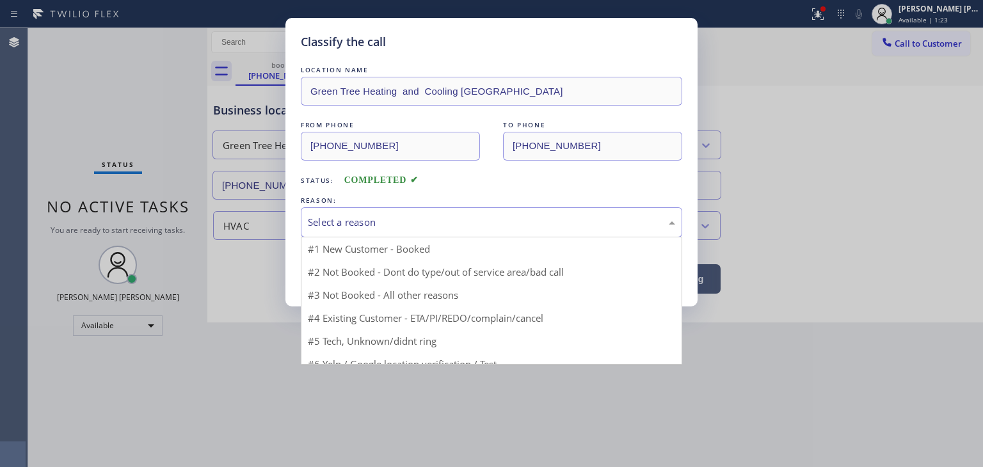
click at [381, 221] on div "Select a reason" at bounding box center [491, 222] width 367 height 15
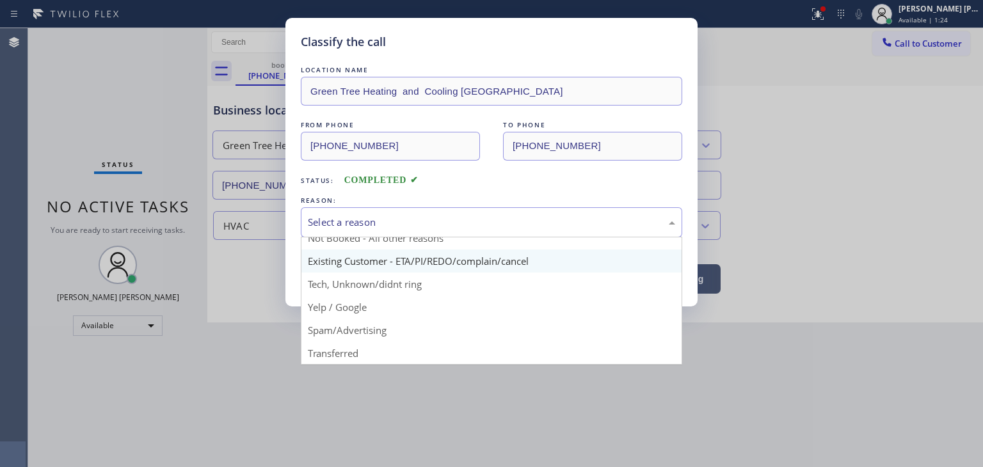
scroll to position [11, 0]
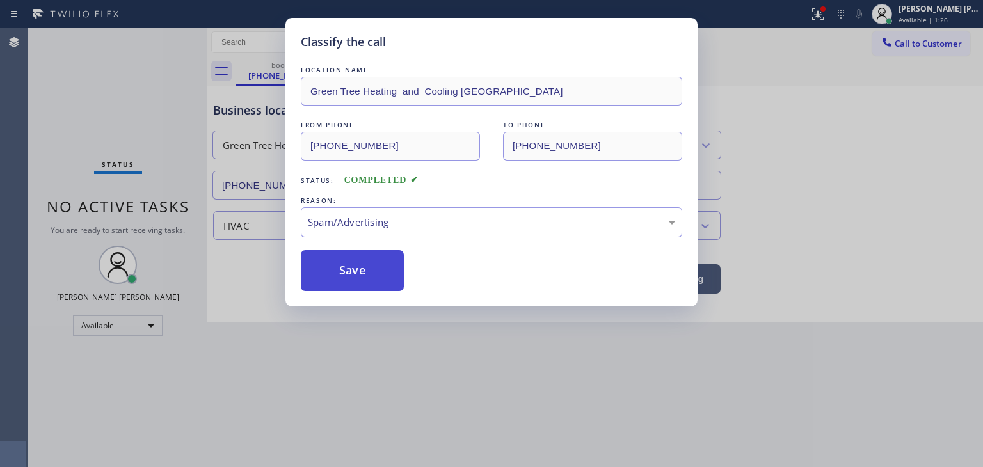
click at [346, 266] on button "Save" at bounding box center [352, 270] width 103 height 41
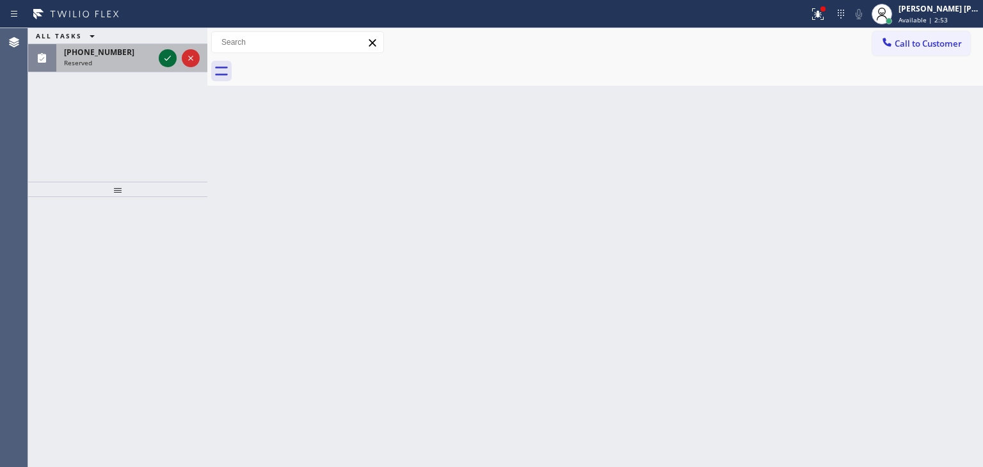
click at [171, 56] on icon at bounding box center [167, 58] width 15 height 15
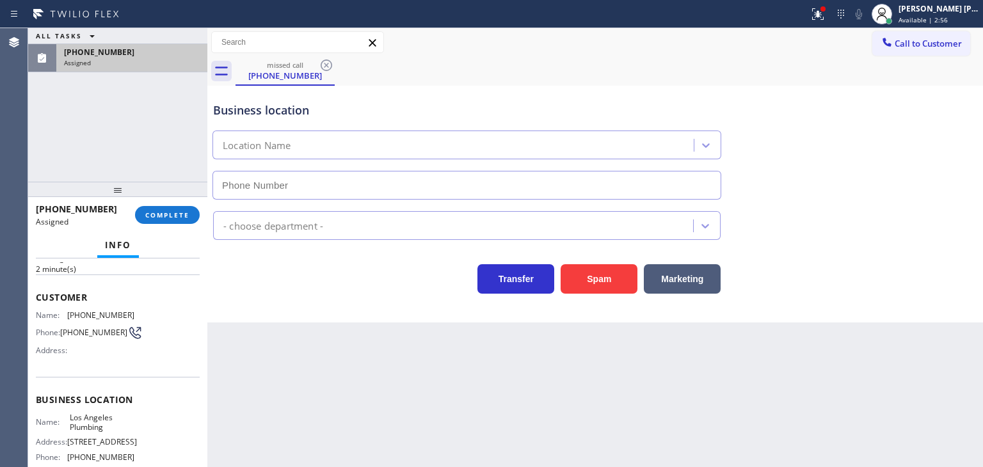
scroll to position [128, 0]
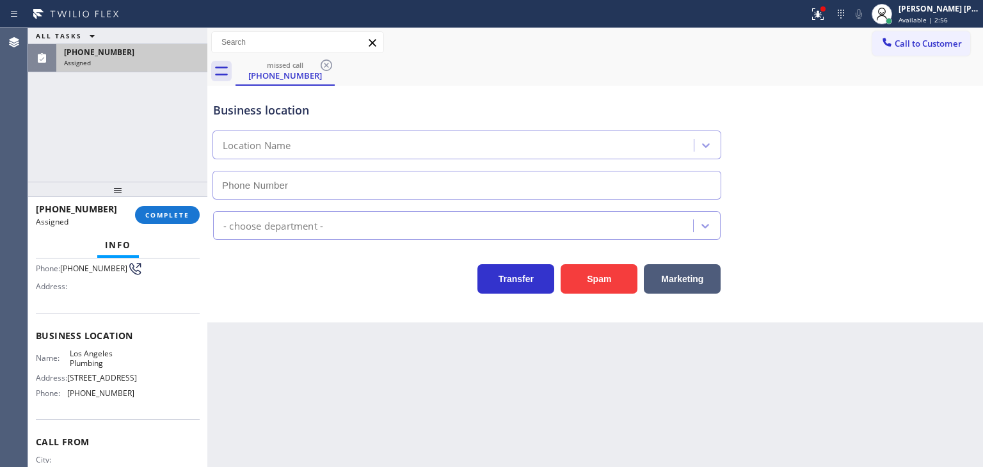
type input "[PHONE_NUMBER]"
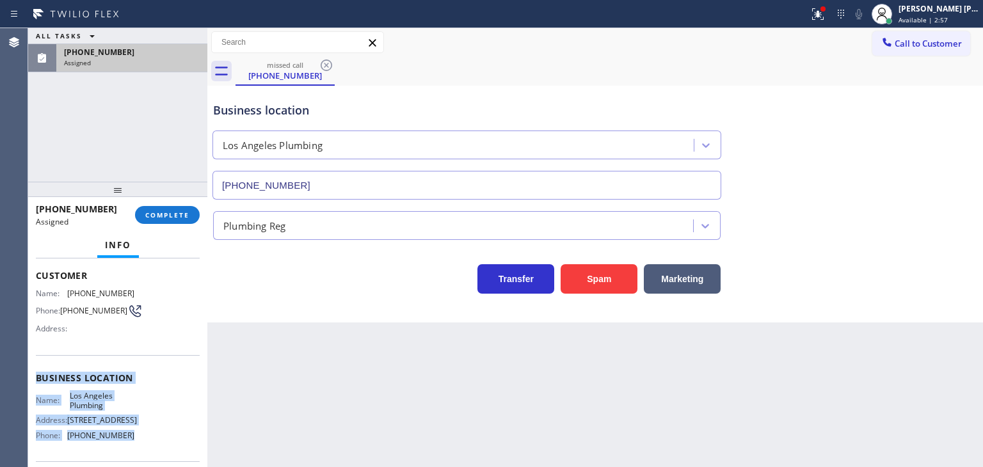
scroll to position [64, 0]
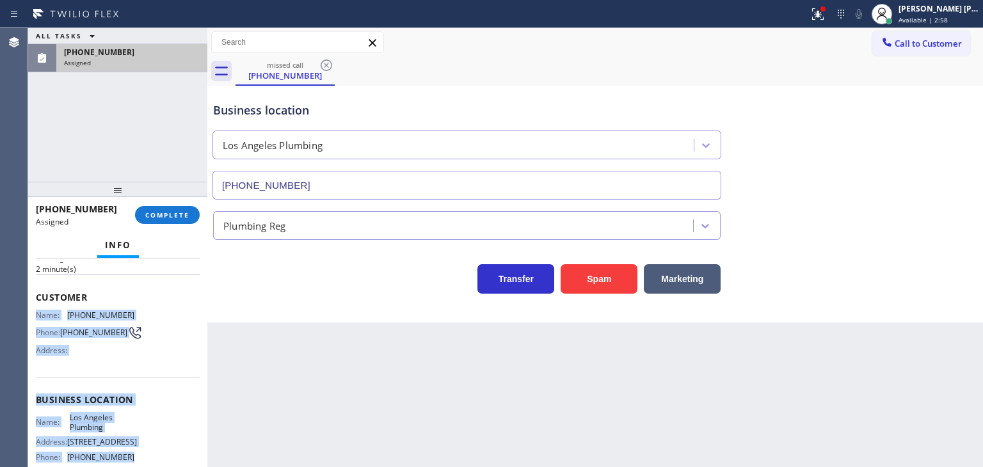
drag, startPoint x: 143, startPoint y: 405, endPoint x: 38, endPoint y: 314, distance: 139.2
click at [38, 314] on div "Context Queue: Plumbing Priority: 0 Task Age: [DEMOGRAPHIC_DATA] minute(s) Cust…" at bounding box center [118, 389] width 164 height 382
click at [159, 218] on span "COMPLETE" at bounding box center [167, 214] width 44 height 9
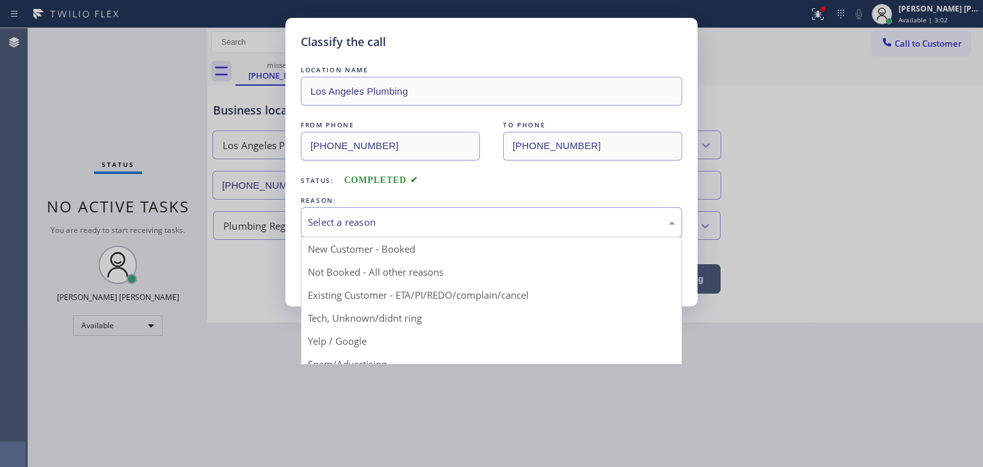
click at [369, 229] on div "Select a reason" at bounding box center [491, 222] width 381 height 30
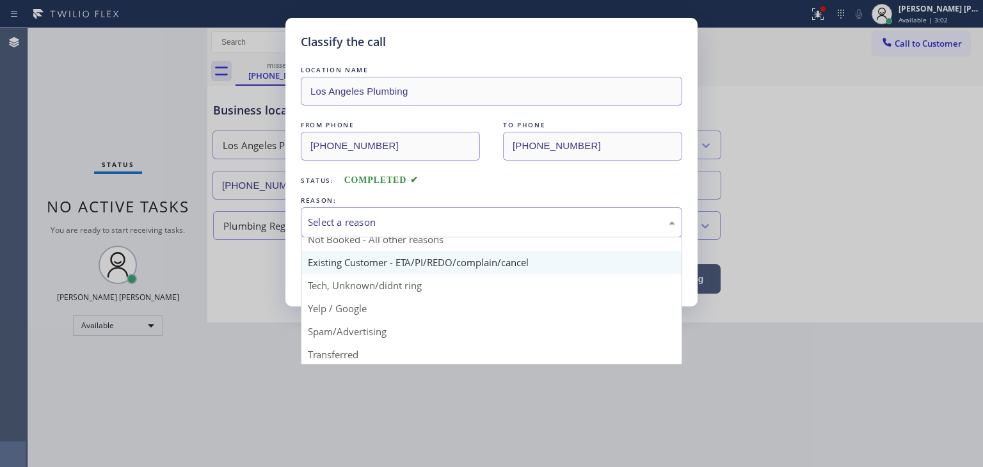
scroll to position [64, 0]
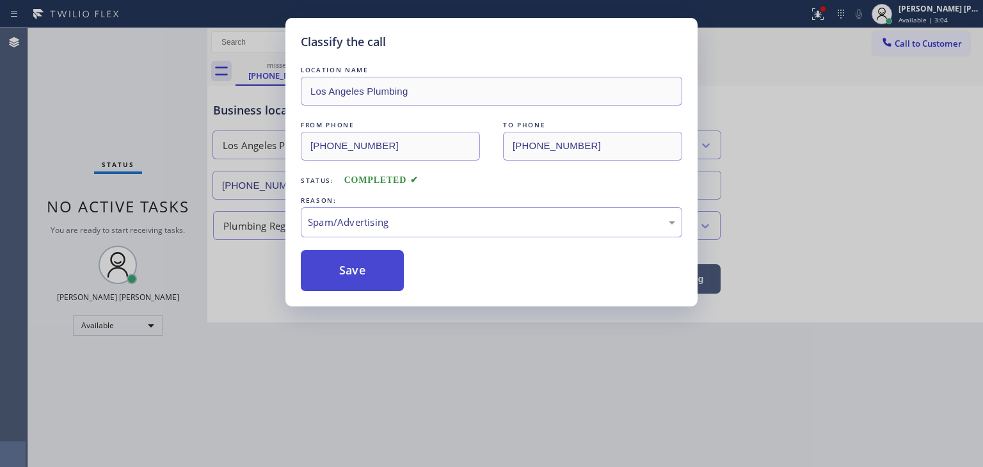
click at [357, 271] on button "Save" at bounding box center [352, 270] width 103 height 41
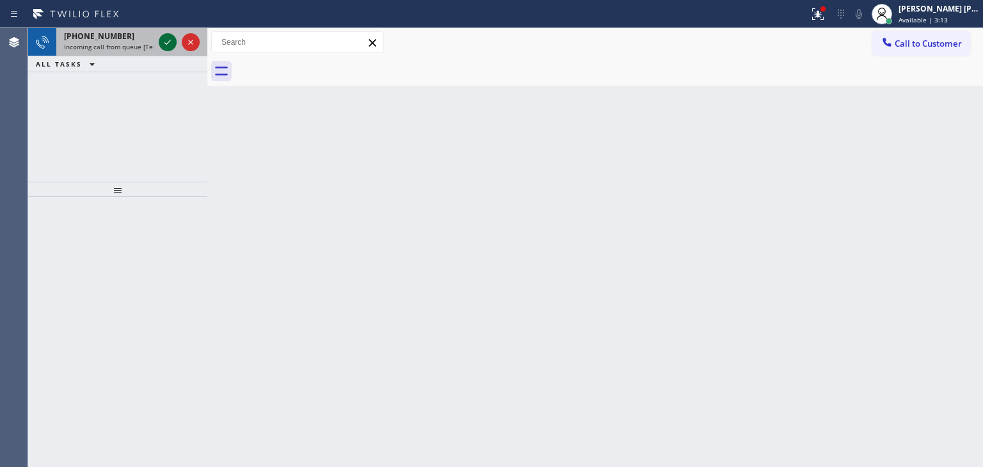
click at [172, 43] on icon at bounding box center [167, 42] width 15 height 15
click at [171, 40] on icon at bounding box center [167, 42] width 15 height 15
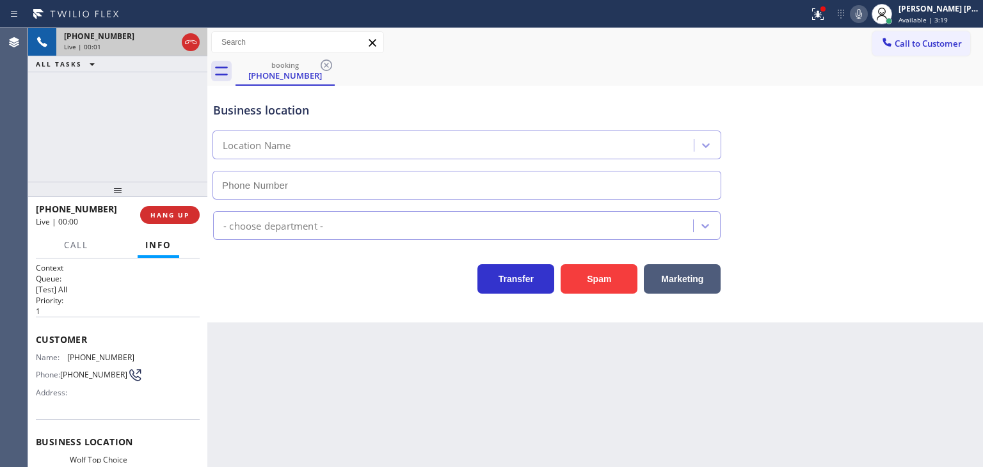
type input "[PHONE_NUMBER]"
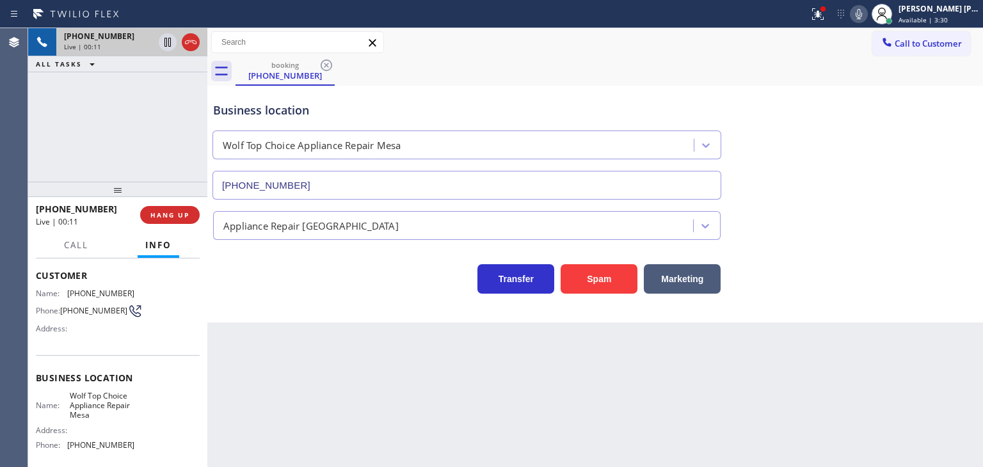
click at [110, 110] on div "[PHONE_NUMBER] Live | 00:11 ALL TASKS ALL TASKS ACTIVE TASKS TASKS IN WRAP UP" at bounding box center [117, 105] width 179 height 154
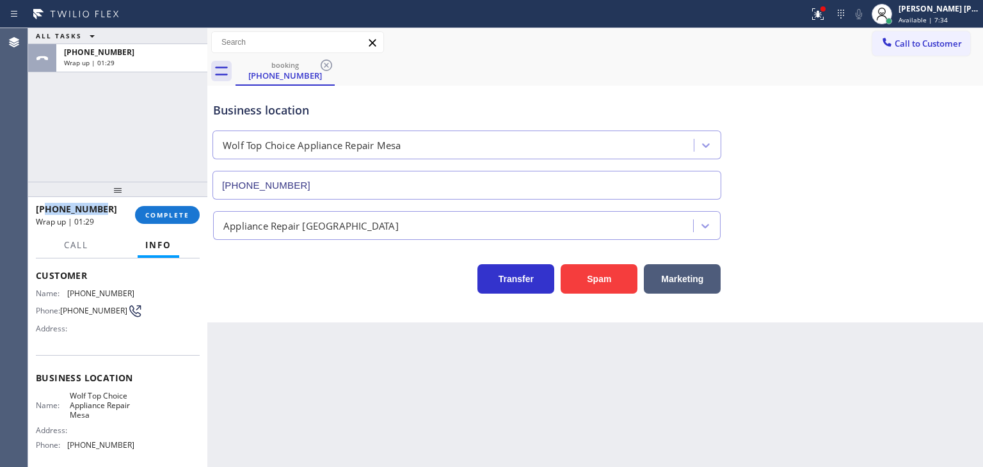
drag, startPoint x: 111, startPoint y: 205, endPoint x: 47, endPoint y: 202, distance: 64.1
click at [47, 202] on div "[PHONE_NUMBER] Wrap up | 01:29" at bounding box center [85, 214] width 99 height 33
copy span "6026160474"
drag, startPoint x: 129, startPoint y: 446, endPoint x: 67, endPoint y: 447, distance: 61.4
click at [67, 447] on div "Name: Wolf Top Choice Appliance Repair Mesa Address: Phone: [PHONE_NUMBER]" at bounding box center [118, 423] width 164 height 65
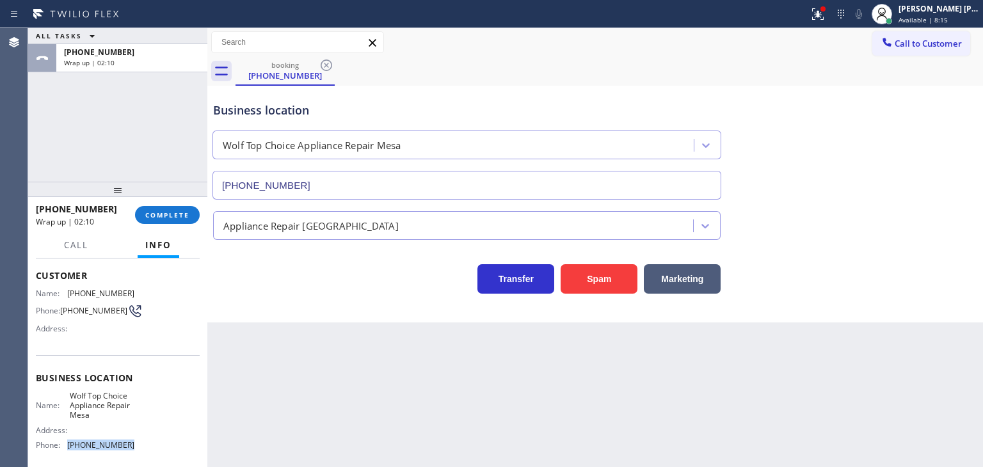
copy span "[PHONE_NUMBER]"
click at [174, 214] on span "COMPLETE" at bounding box center [167, 214] width 44 height 9
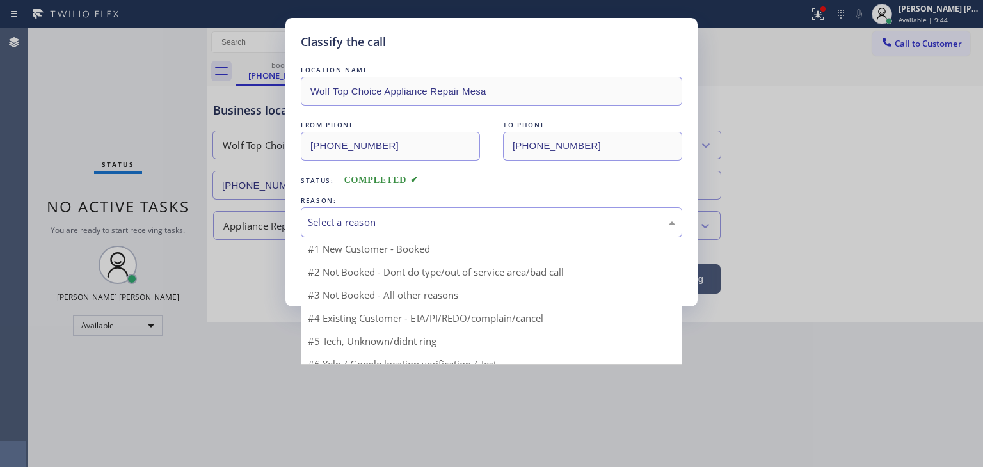
click at [328, 221] on div "Select a reason" at bounding box center [491, 222] width 367 height 15
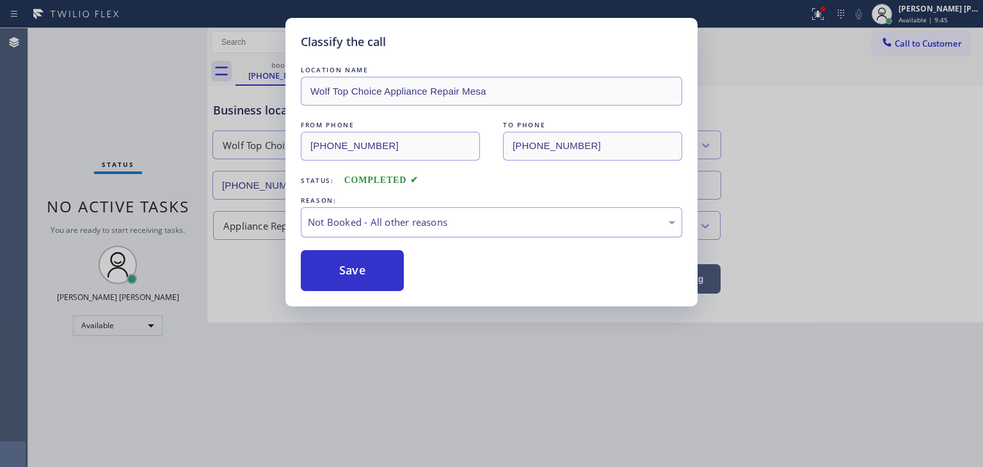
drag, startPoint x: 358, startPoint y: 272, endPoint x: 374, endPoint y: 215, distance: 59.0
click at [358, 270] on button "Save" at bounding box center [352, 270] width 103 height 41
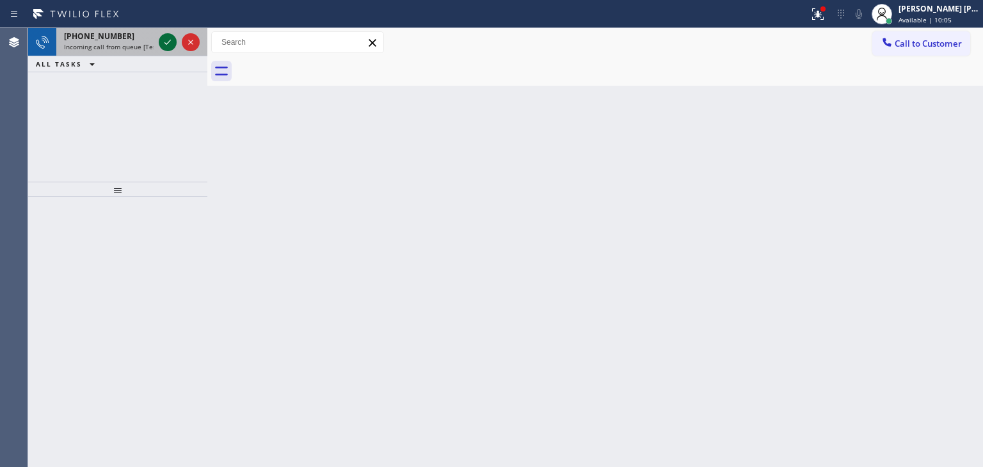
click at [168, 43] on icon at bounding box center [167, 42] width 15 height 15
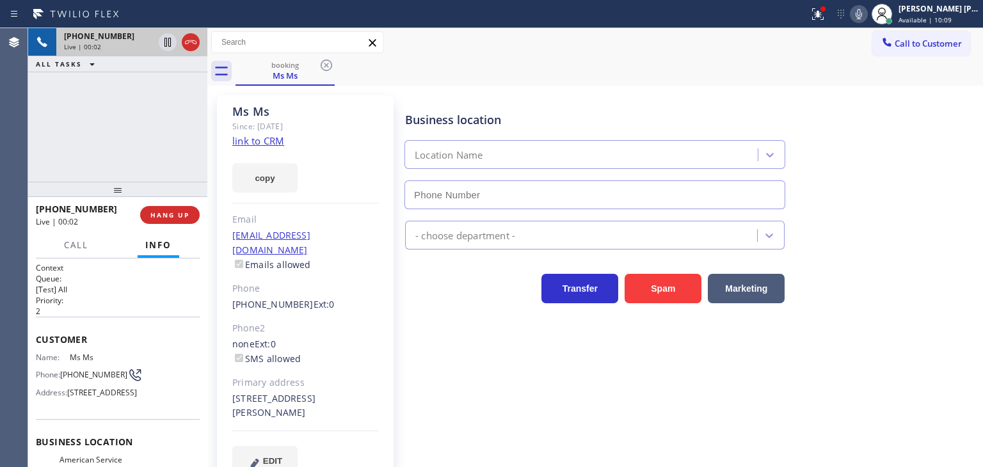
type input "[PHONE_NUMBER]"
click at [269, 141] on link "link to CRM" at bounding box center [258, 140] width 52 height 13
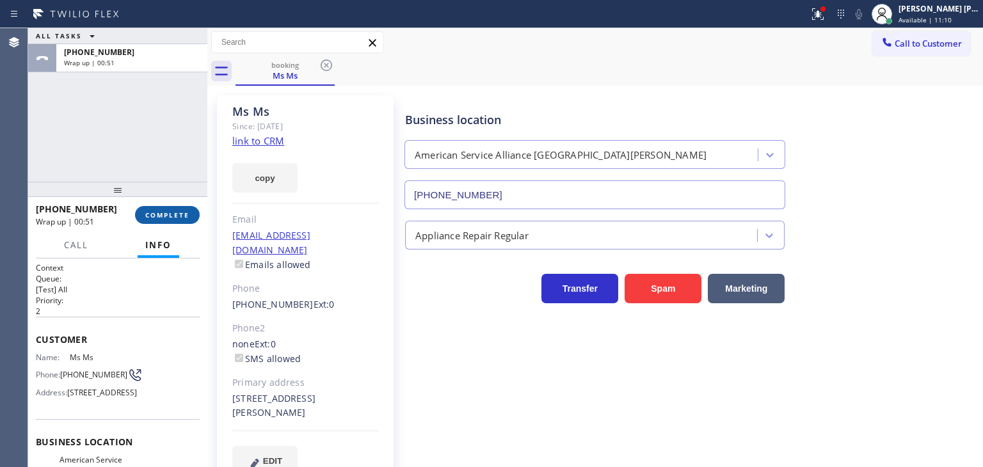
click at [173, 219] on span "COMPLETE" at bounding box center [167, 214] width 44 height 9
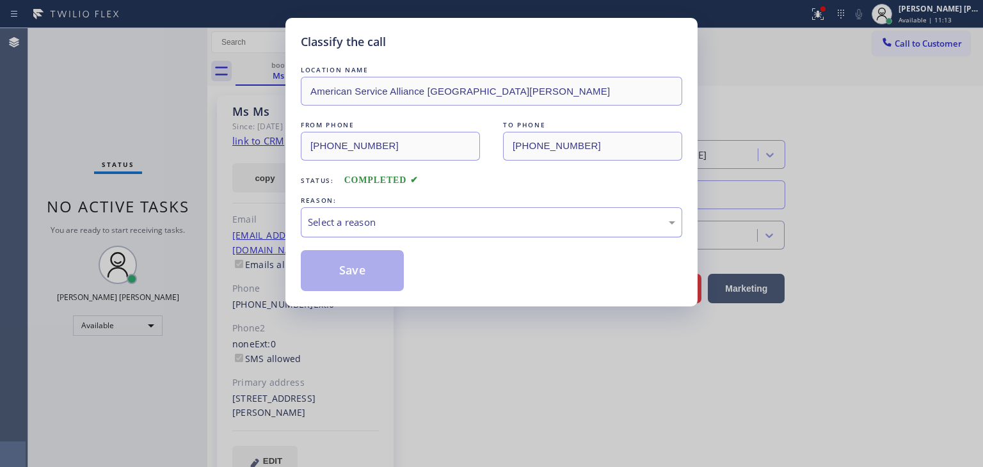
click at [404, 213] on div "Select a reason" at bounding box center [491, 222] width 381 height 30
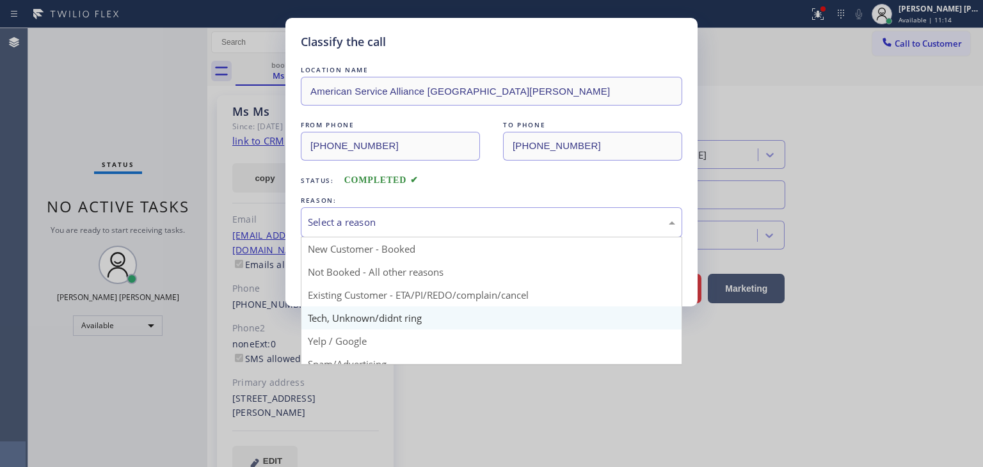
scroll to position [64, 0]
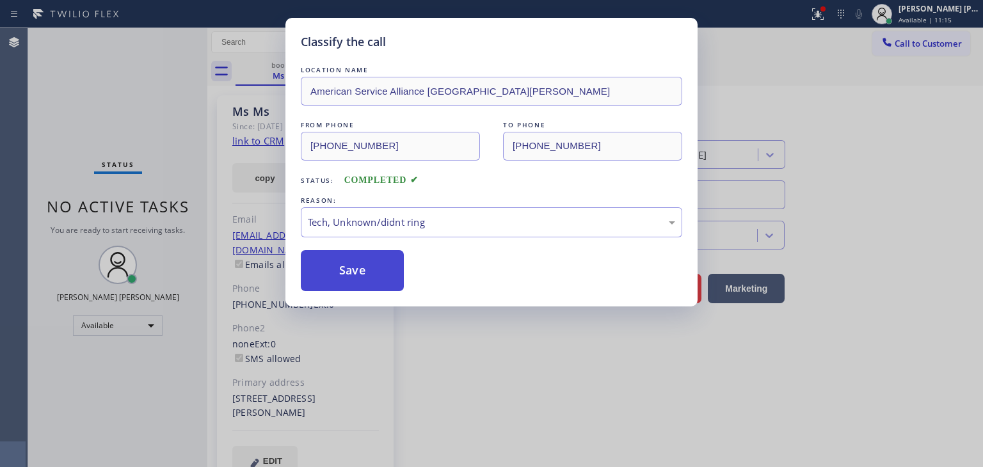
click at [367, 261] on button "Save" at bounding box center [352, 270] width 103 height 41
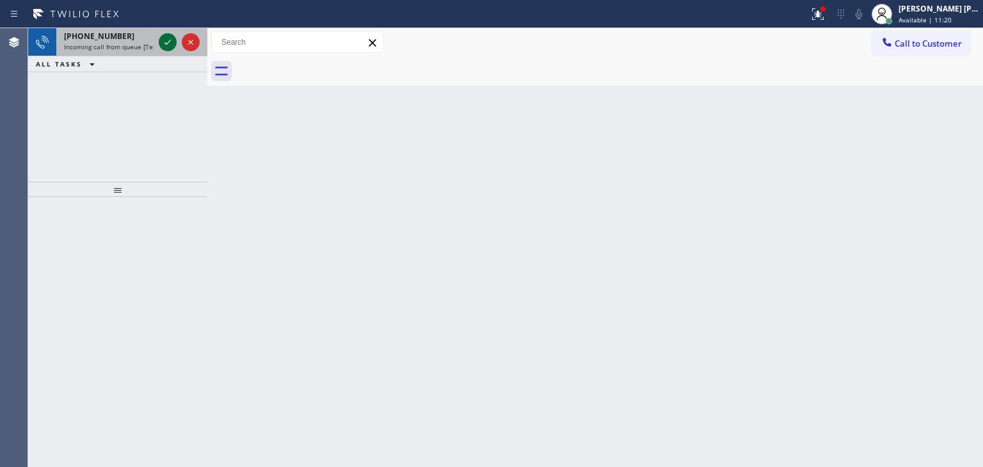
click at [164, 36] on icon at bounding box center [167, 42] width 15 height 15
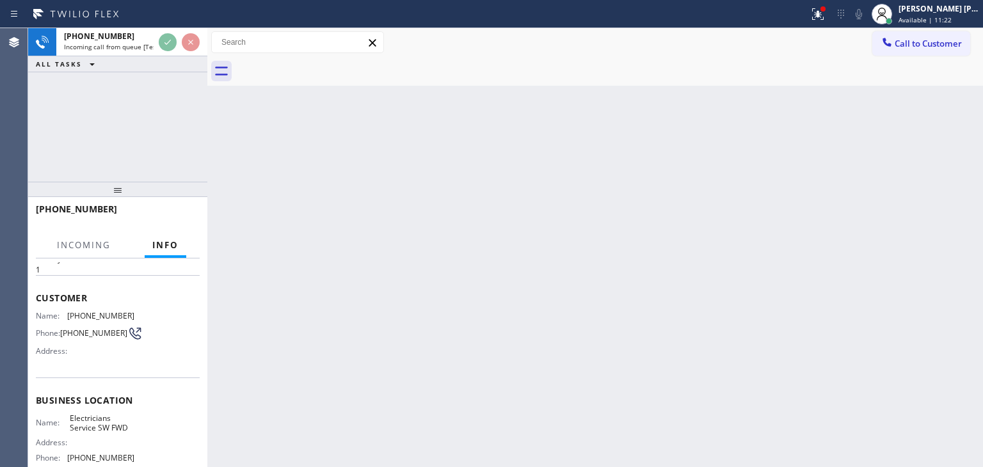
scroll to position [64, 0]
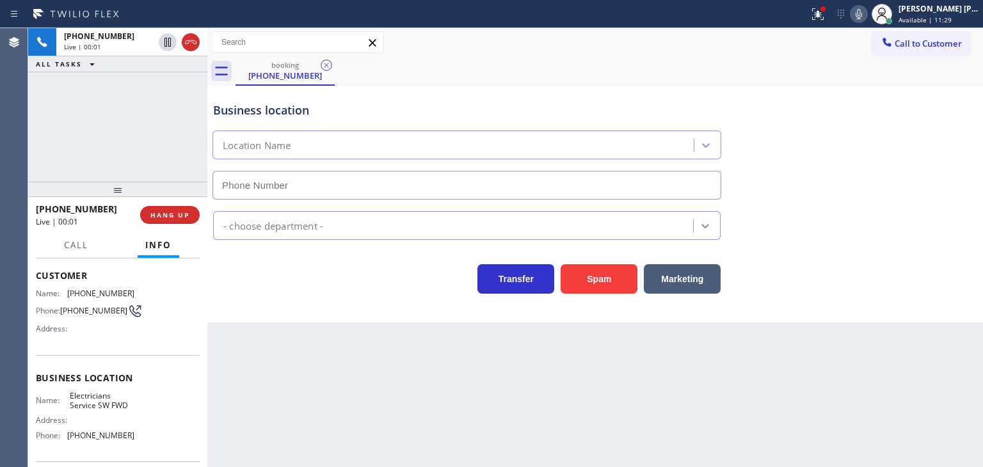
type input "[PHONE_NUMBER]"
click at [260, 312] on div "Business location Electricians Service SW FWD [PHONE_NUMBER] Electricians Trans…" at bounding box center [594, 204] width 775 height 237
click at [866, 19] on icon at bounding box center [858, 13] width 15 height 15
click at [866, 16] on icon at bounding box center [858, 13] width 15 height 15
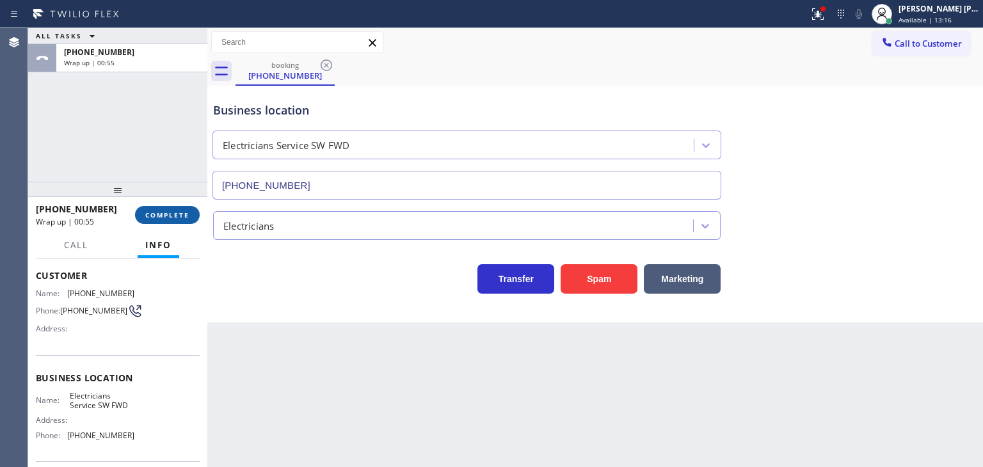
click at [173, 209] on button "COMPLETE" at bounding box center [167, 215] width 65 height 18
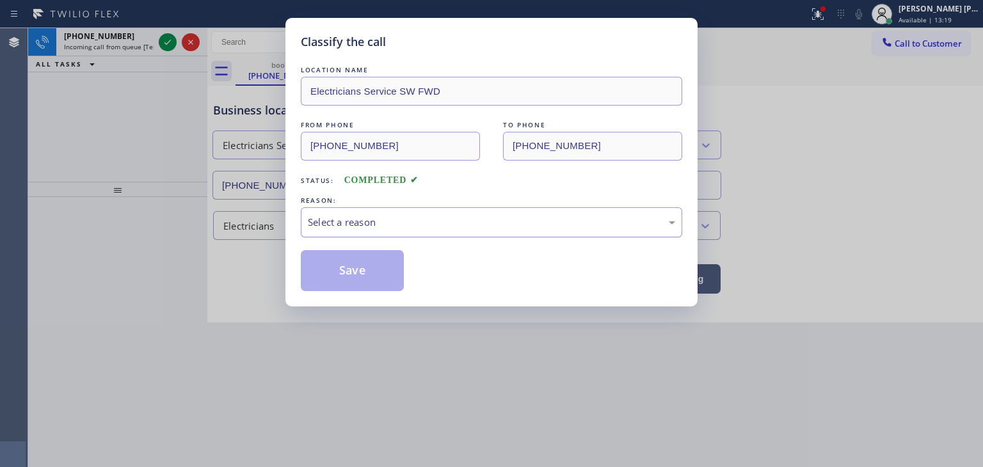
click at [343, 217] on div "Select a reason" at bounding box center [491, 222] width 367 height 15
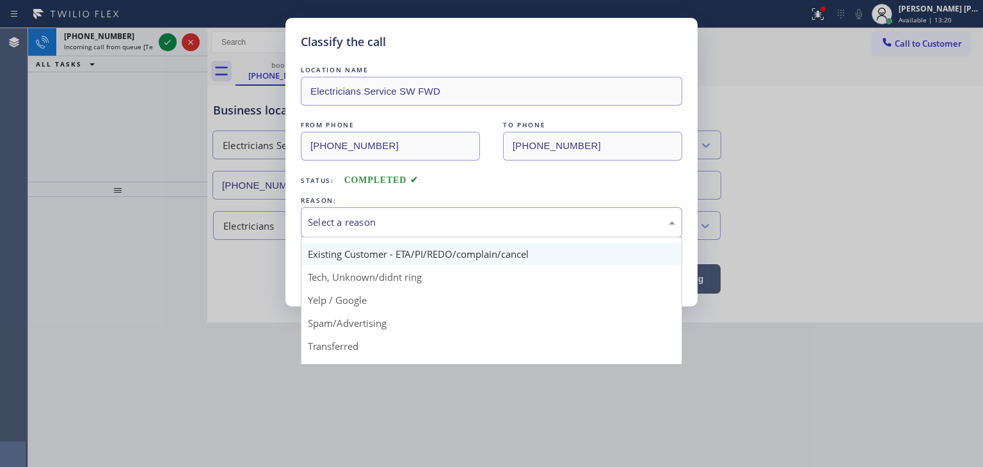
scroll to position [64, 0]
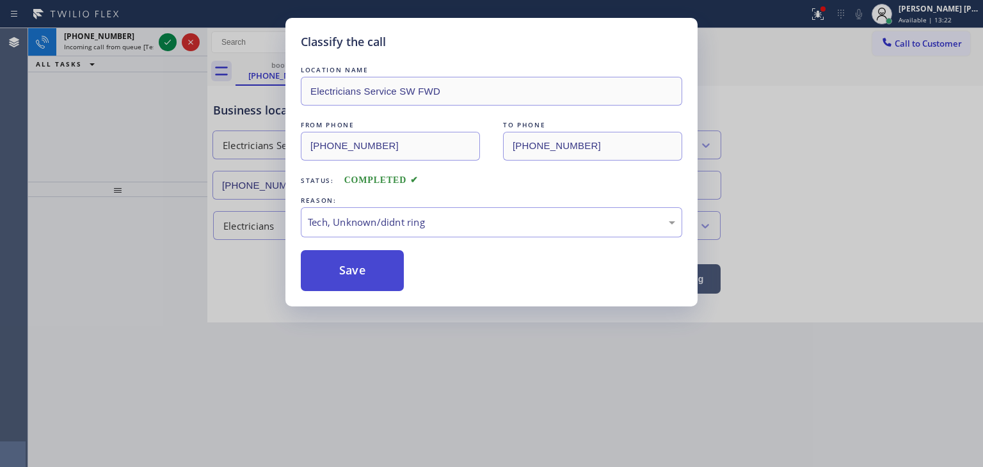
click at [357, 264] on button "Save" at bounding box center [352, 270] width 103 height 41
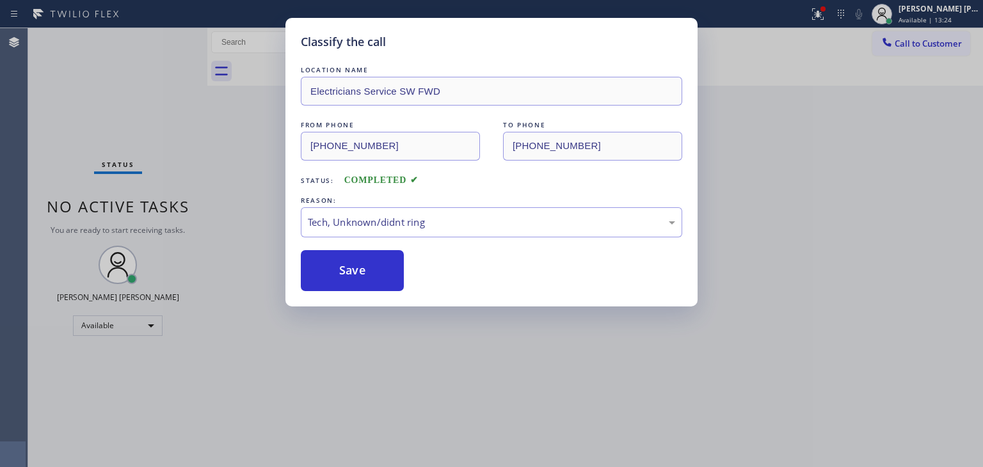
click at [171, 42] on div "Classify the call LOCATION NAME Electricians Service SW FWD FROM PHONE [PHONE_N…" at bounding box center [491, 233] width 983 height 467
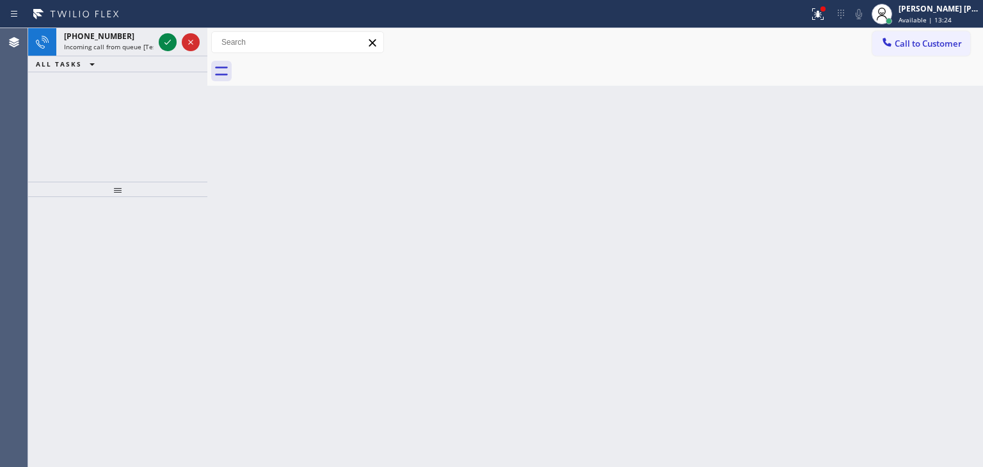
click at [171, 42] on icon at bounding box center [167, 42] width 15 height 15
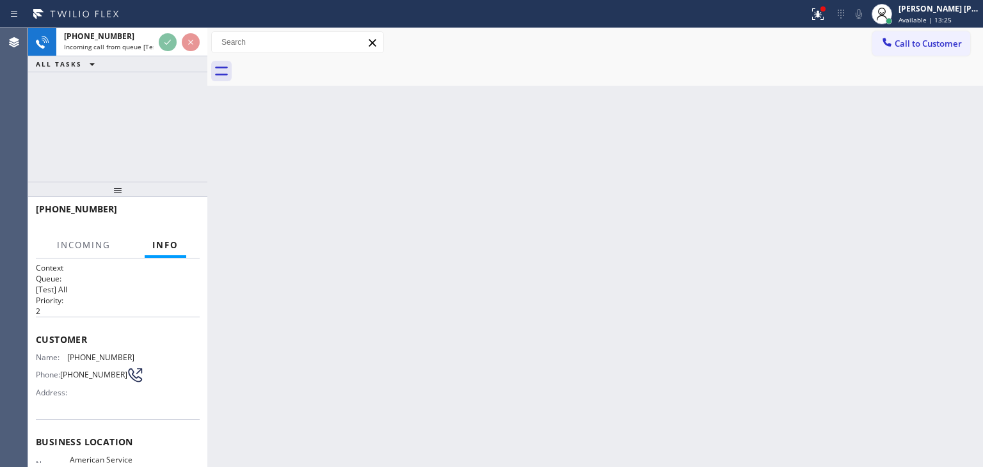
scroll to position [64, 0]
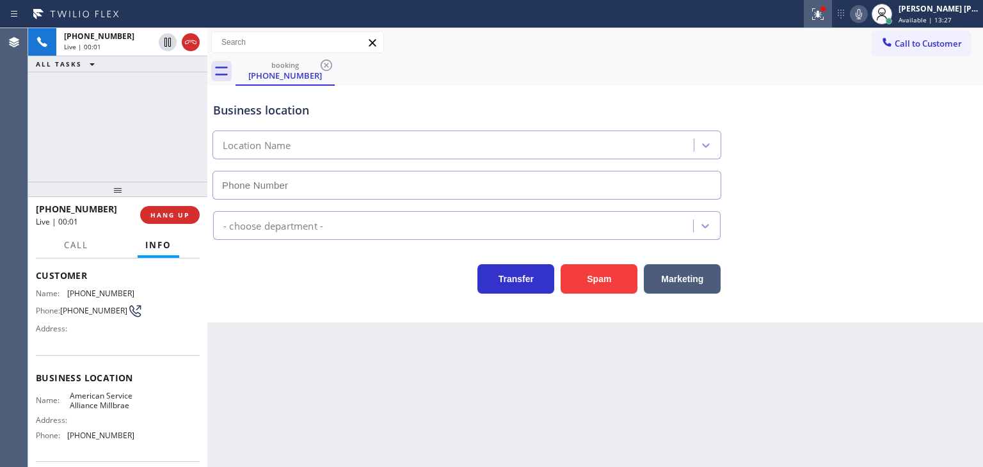
type input "[PHONE_NUMBER]"
click at [866, 18] on icon at bounding box center [858, 13] width 15 height 15
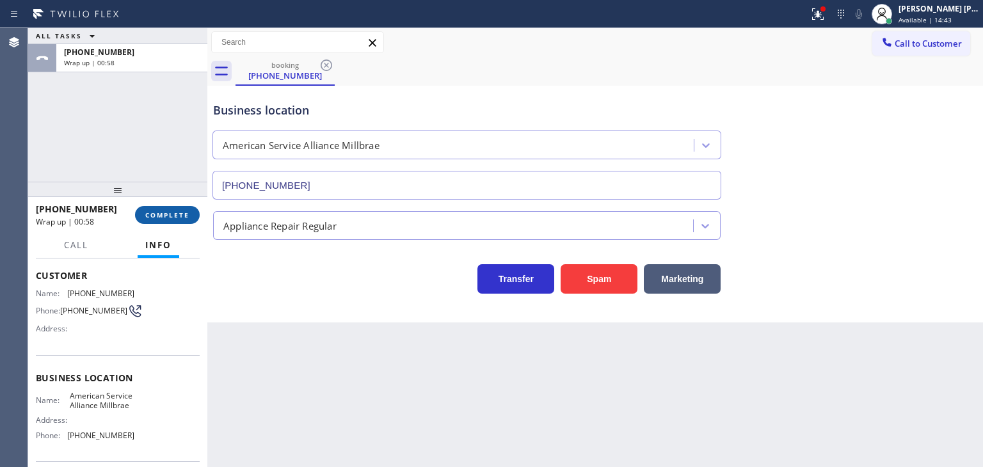
click at [179, 213] on span "COMPLETE" at bounding box center [167, 214] width 44 height 9
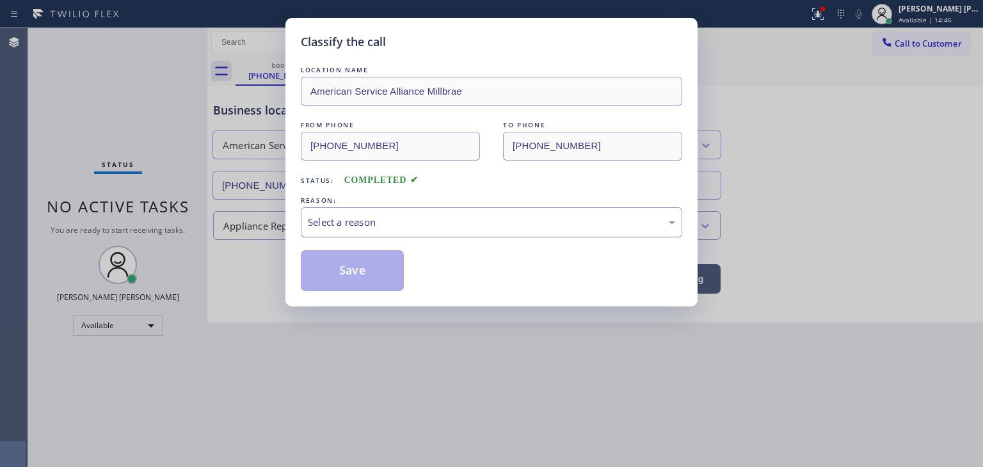
click at [364, 216] on div "Select a reason" at bounding box center [491, 222] width 367 height 15
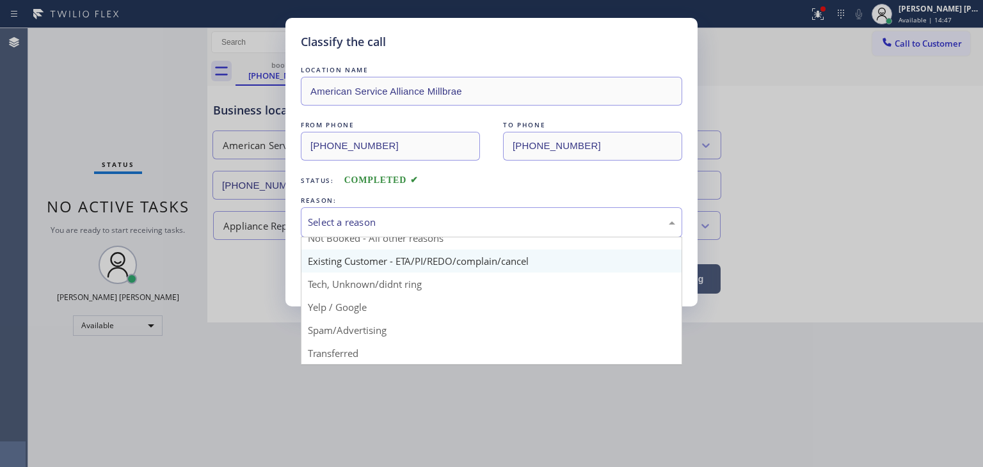
scroll to position [11, 0]
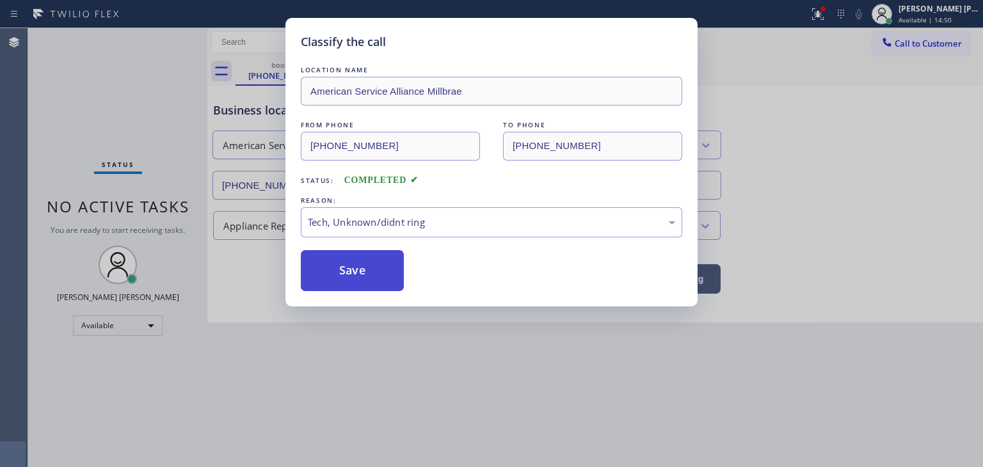
click at [345, 271] on button "Save" at bounding box center [352, 270] width 103 height 41
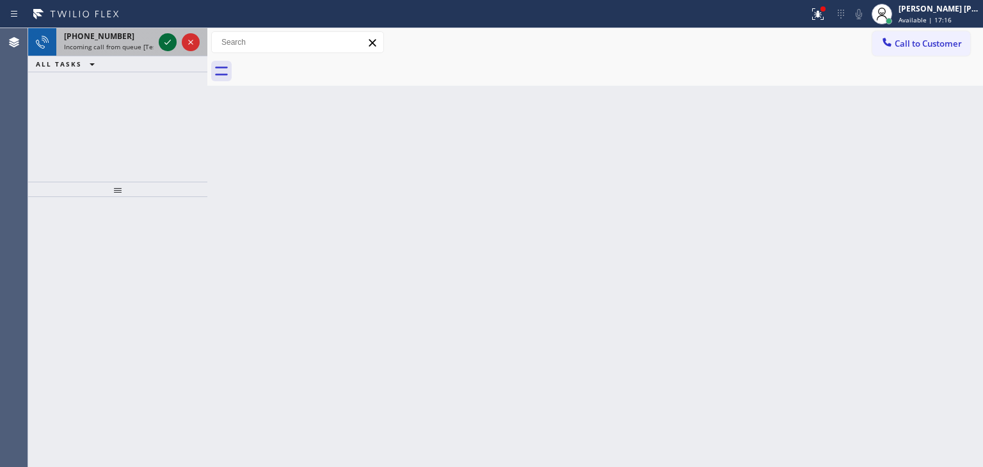
click at [169, 44] on icon at bounding box center [167, 42] width 15 height 15
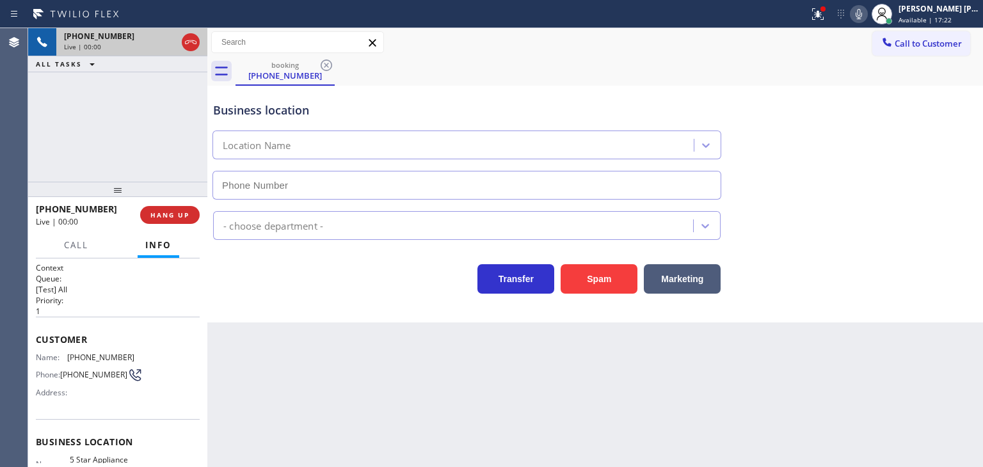
type input "[PHONE_NUMBER]"
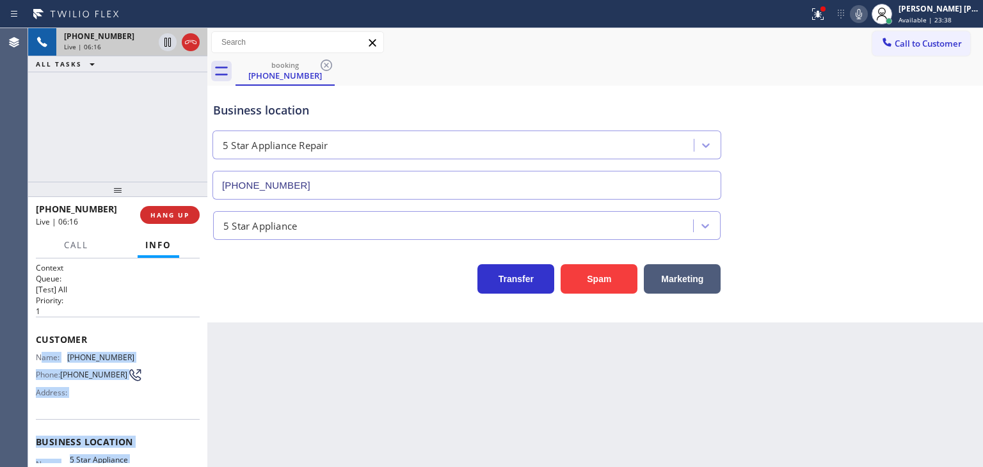
drag, startPoint x: 135, startPoint y: 441, endPoint x: 40, endPoint y: 356, distance: 127.3
click at [40, 356] on div "Context Queue: [Test] All Priority: 1 Customer Name: [PHONE_NUMBER] Phone: [PHO…" at bounding box center [118, 442] width 164 height 360
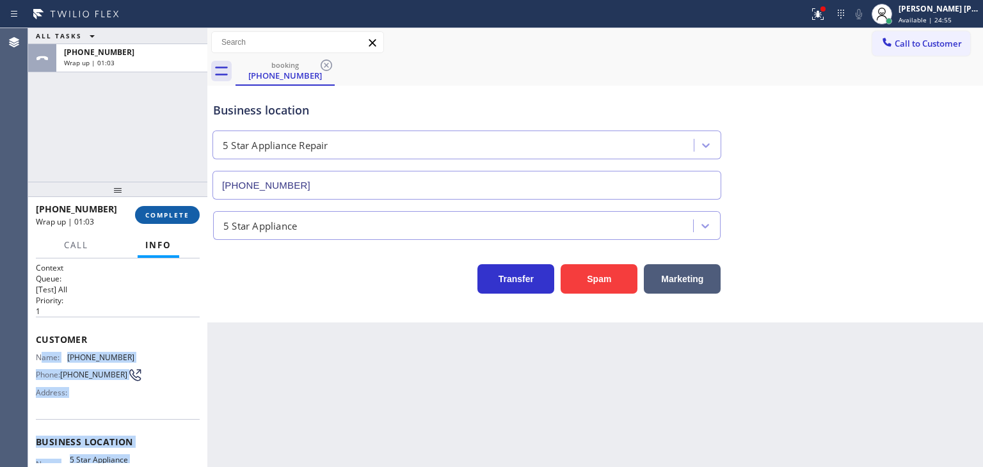
click at [179, 218] on span "COMPLETE" at bounding box center [167, 214] width 44 height 9
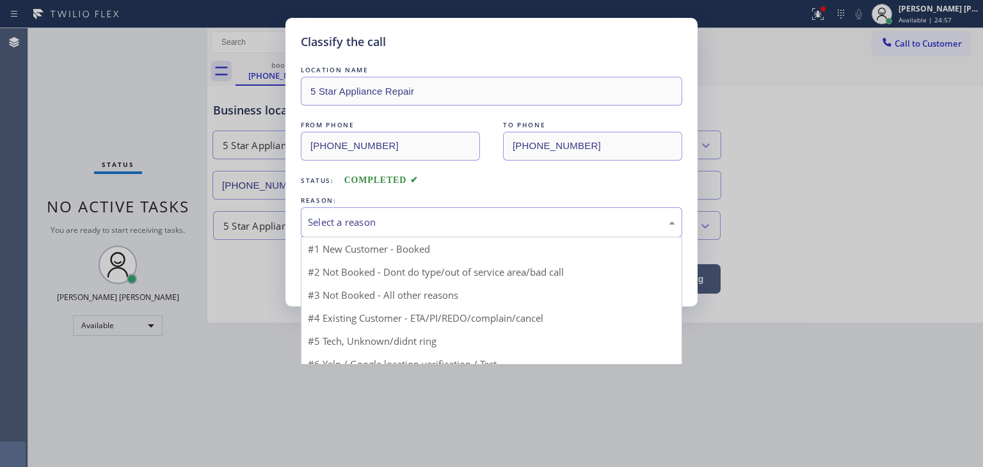
click at [381, 221] on div "Select a reason" at bounding box center [491, 222] width 367 height 15
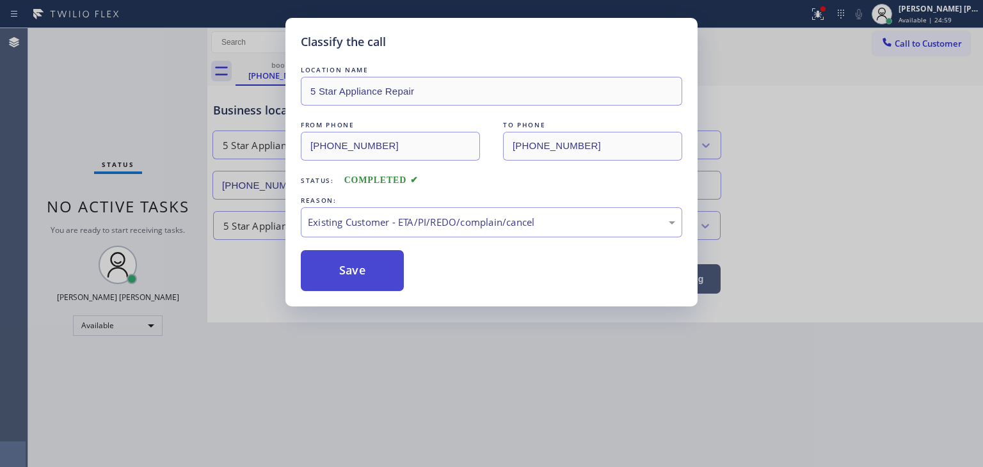
click at [363, 276] on button "Save" at bounding box center [352, 270] width 103 height 41
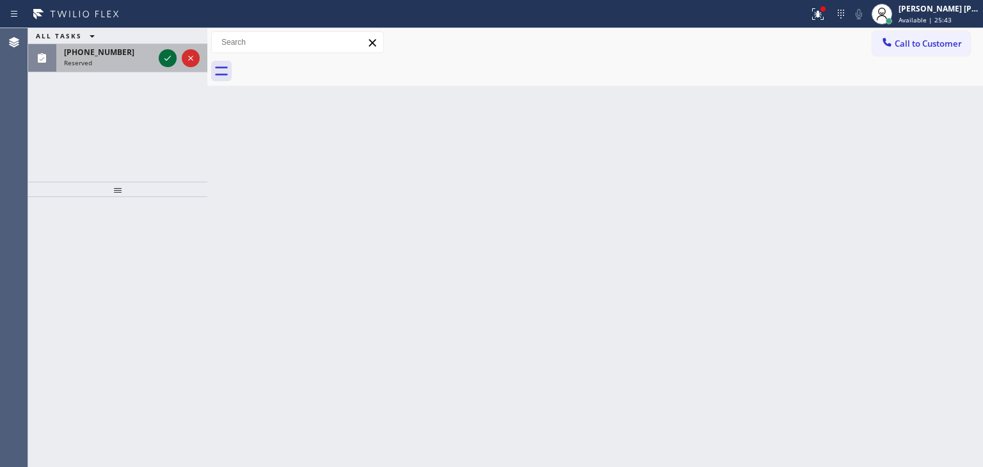
click at [165, 57] on icon at bounding box center [167, 58] width 15 height 15
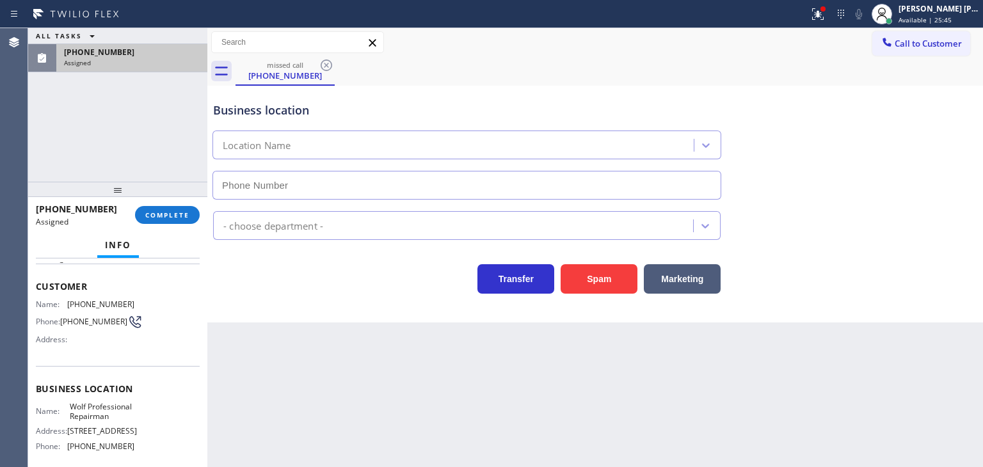
scroll to position [128, 0]
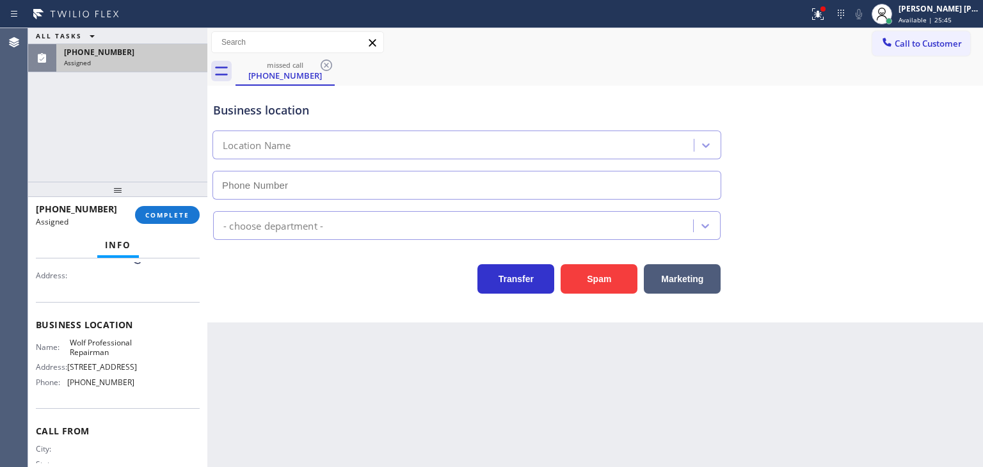
type input "[PHONE_NUMBER]"
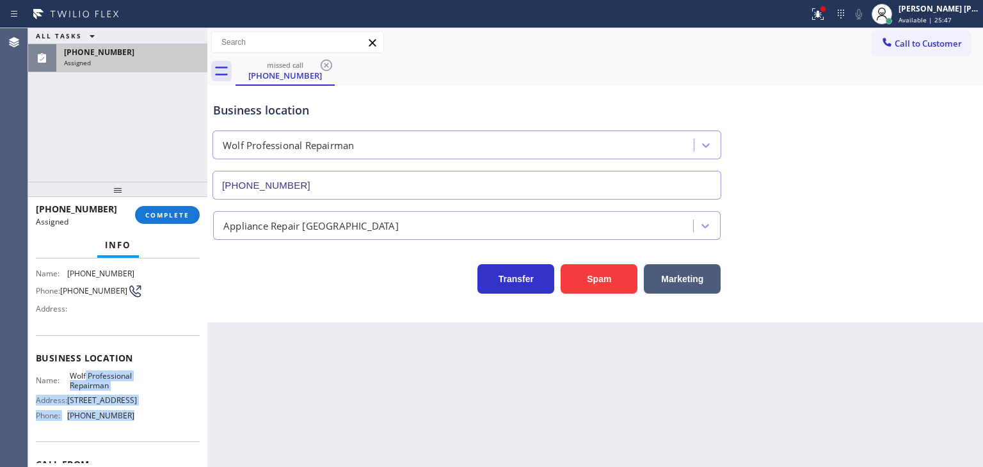
scroll to position [64, 0]
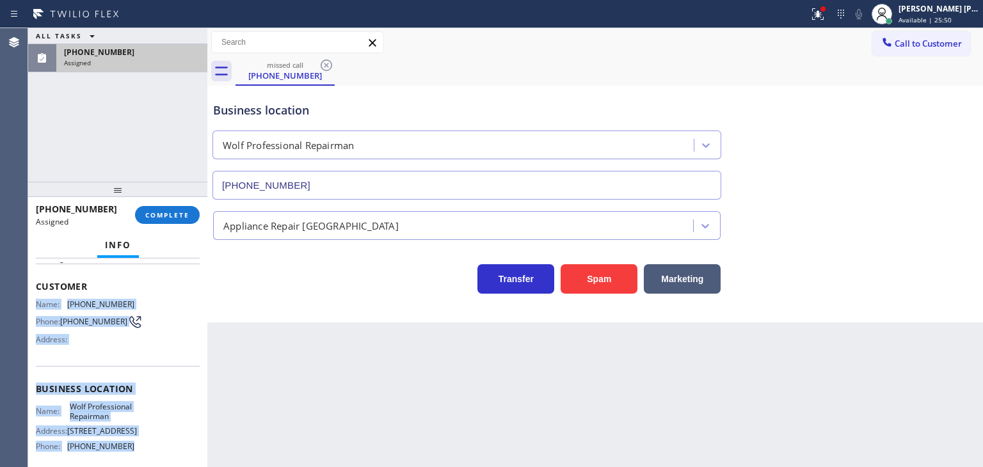
drag, startPoint x: 123, startPoint y: 406, endPoint x: 29, endPoint y: 297, distance: 144.2
click at [29, 297] on div "Context Queue: Appliance Repair High End Priority: 0 Task Age: Customer Name: […" at bounding box center [117, 362] width 179 height 209
copy div "Name: [PHONE_NUMBER] Phone: [PHONE_NUMBER] Address: Business location Name: Wol…"
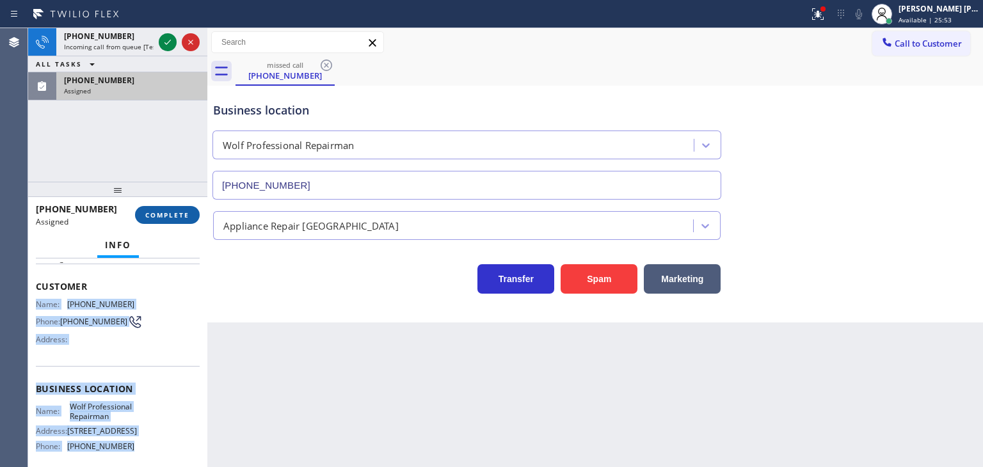
click at [160, 216] on span "COMPLETE" at bounding box center [167, 214] width 44 height 9
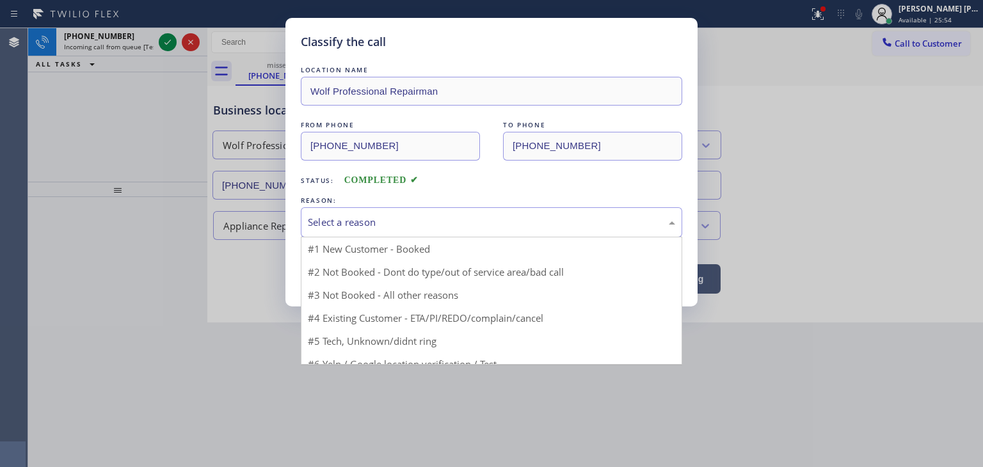
click at [396, 223] on div "Select a reason" at bounding box center [491, 222] width 367 height 15
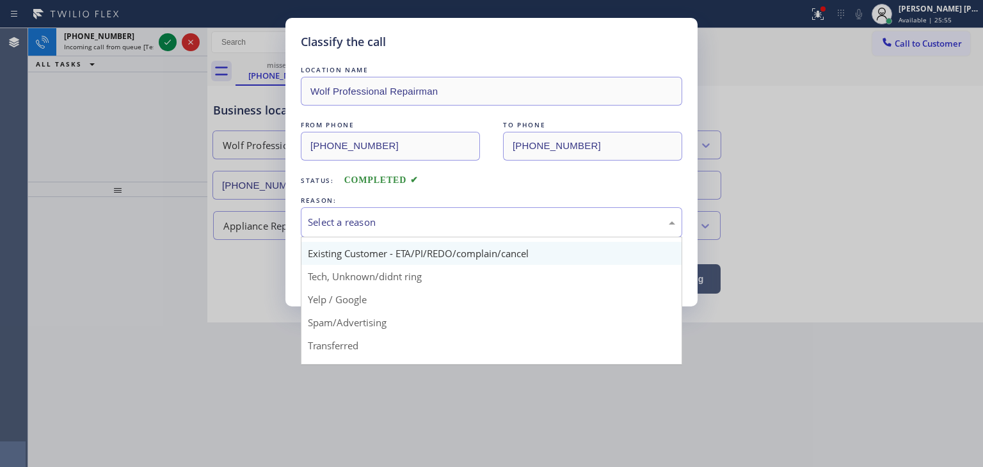
scroll to position [64, 0]
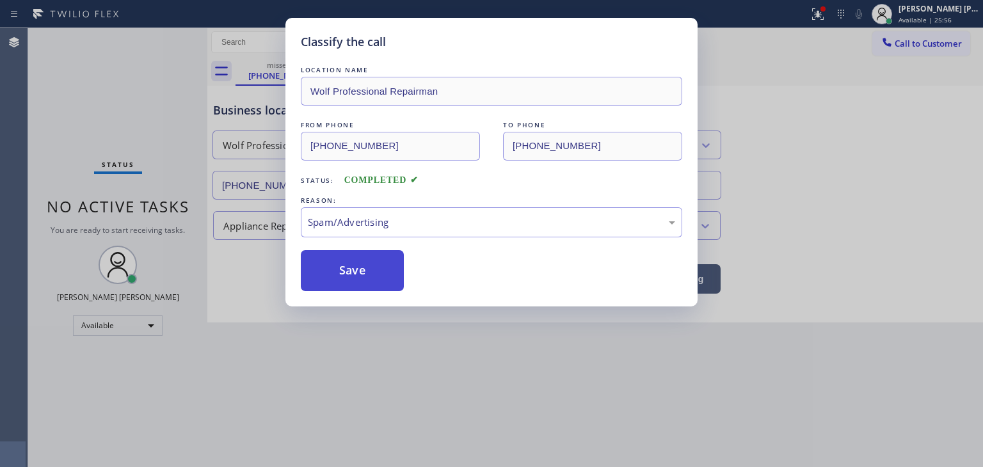
click at [353, 267] on button "Save" at bounding box center [352, 270] width 103 height 41
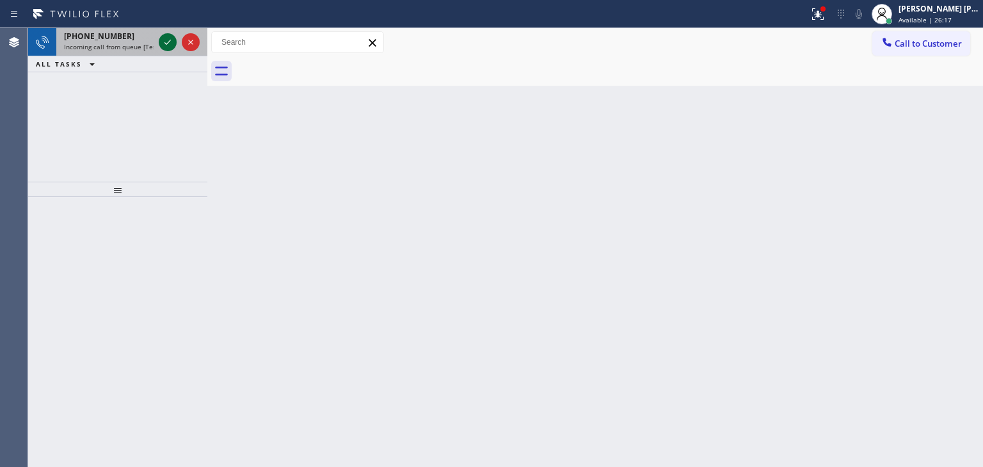
click at [173, 45] on icon at bounding box center [167, 42] width 15 height 15
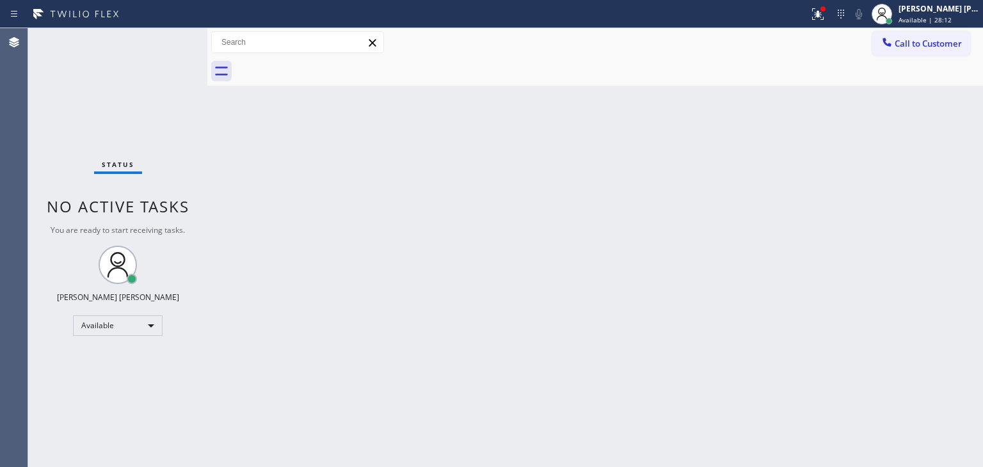
click at [171, 35] on div "Status No active tasks You are ready to start receiving tasks. [PERSON_NAME] [P…" at bounding box center [117, 247] width 179 height 439
click at [168, 45] on div "Status No active tasks You are ready to start receiving tasks. [PERSON_NAME] [P…" at bounding box center [117, 247] width 179 height 439
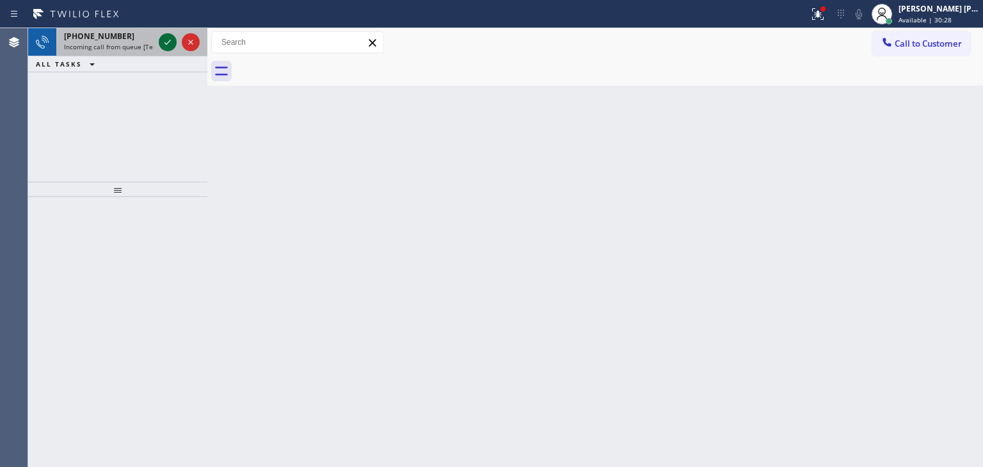
click at [168, 45] on icon at bounding box center [167, 42] width 15 height 15
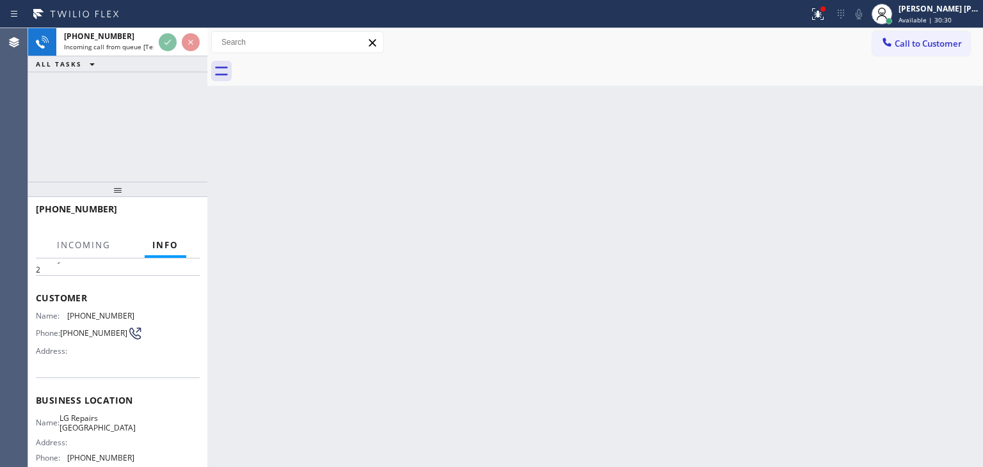
scroll to position [64, 0]
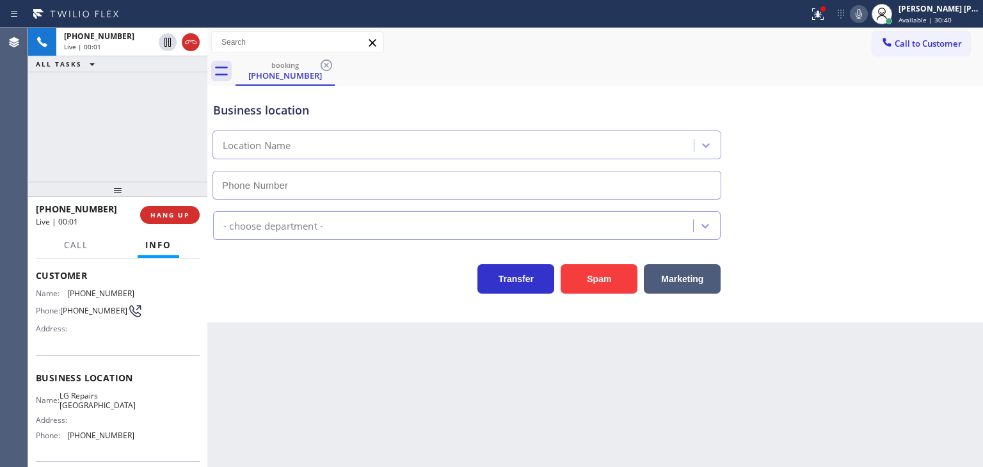
type input "[PHONE_NUMBER]"
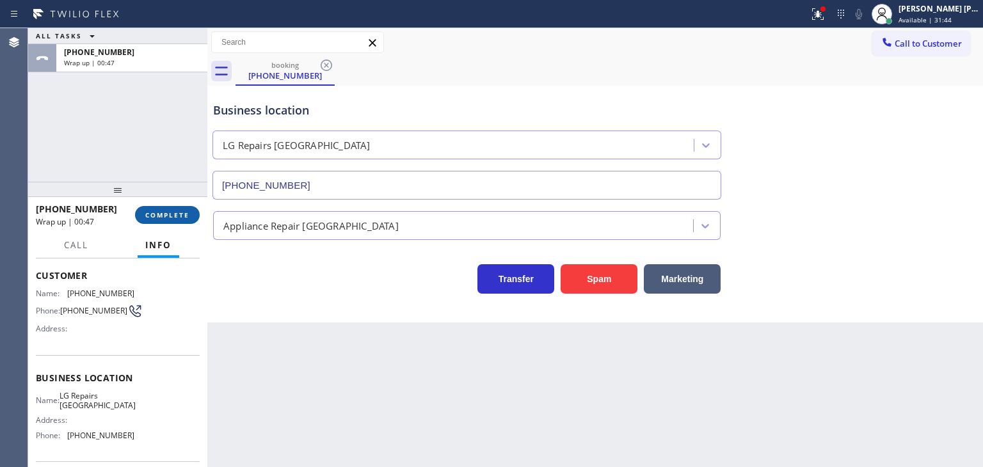
click at [166, 219] on span "COMPLETE" at bounding box center [167, 214] width 44 height 9
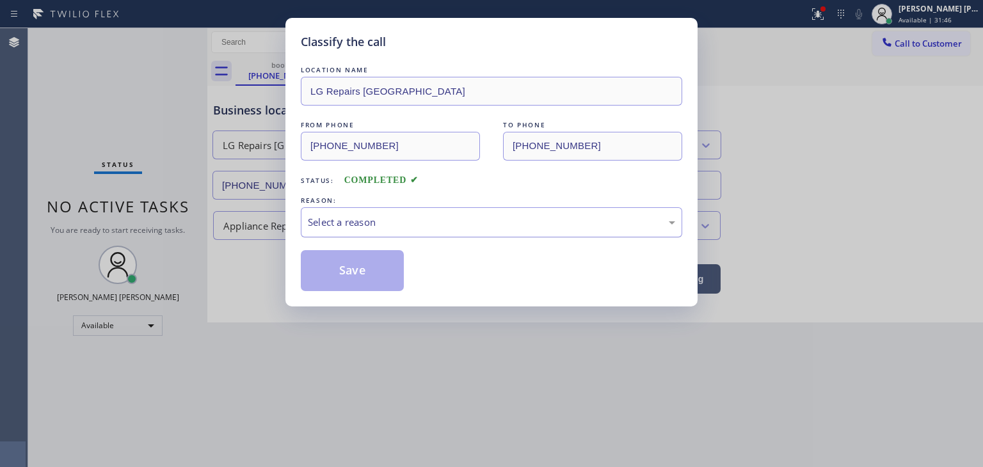
click at [388, 225] on div "Select a reason" at bounding box center [491, 222] width 367 height 15
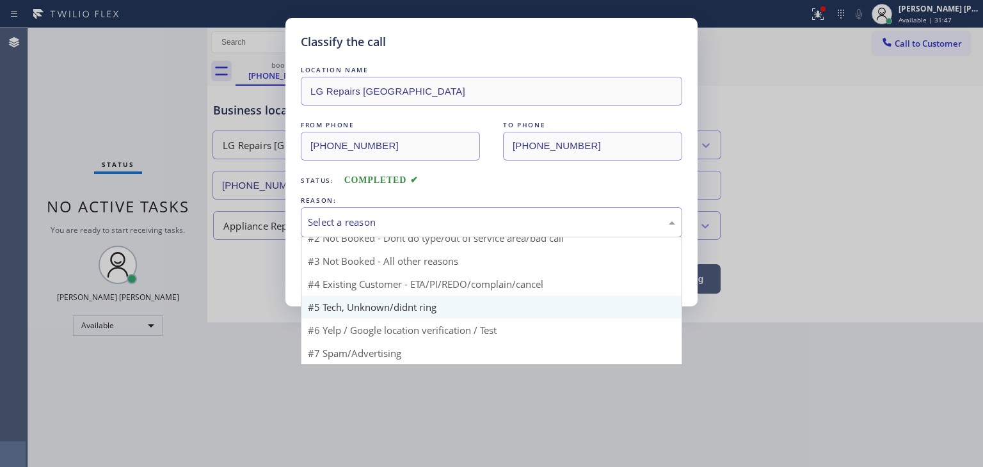
scroll to position [11, 0]
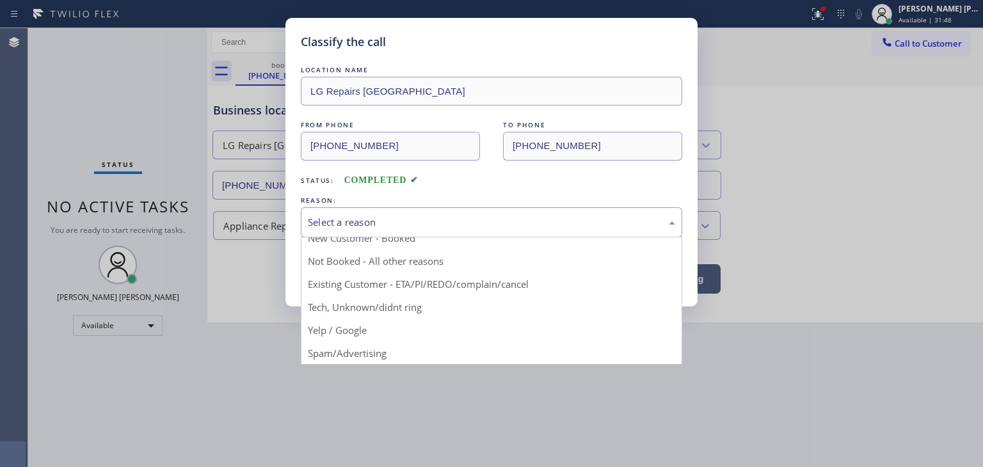
drag, startPoint x: 356, startPoint y: 354, endPoint x: 354, endPoint y: 345, distance: 9.2
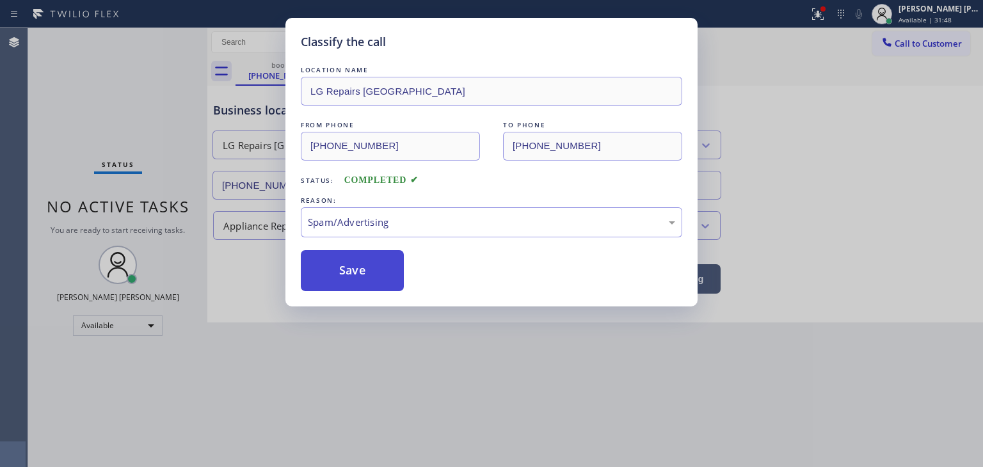
click at [353, 271] on button "Save" at bounding box center [352, 270] width 103 height 41
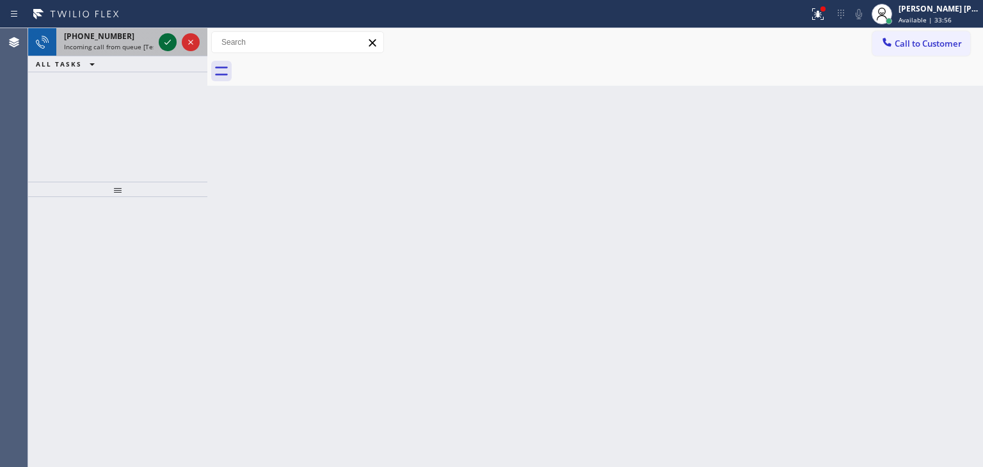
click at [166, 38] on icon at bounding box center [167, 42] width 15 height 15
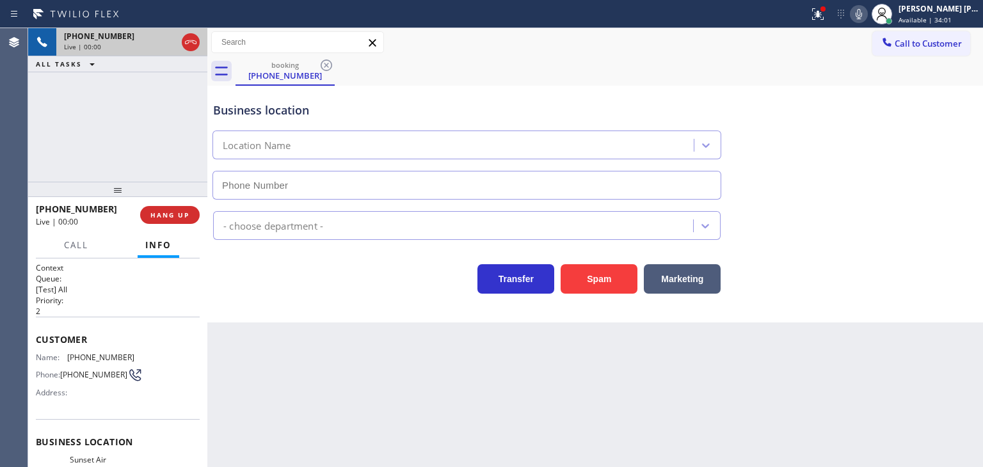
type input "[PHONE_NUMBER]"
click at [866, 16] on icon at bounding box center [858, 13] width 15 height 15
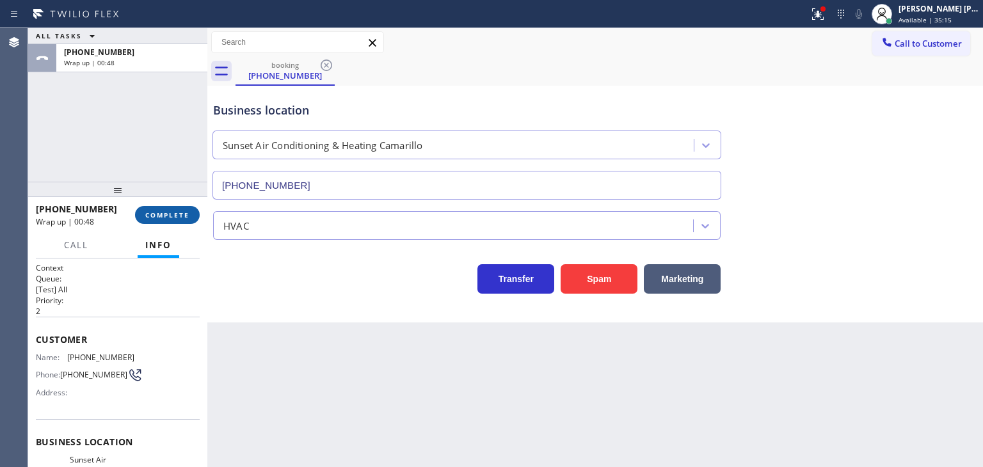
click at [167, 210] on span "COMPLETE" at bounding box center [167, 214] width 44 height 9
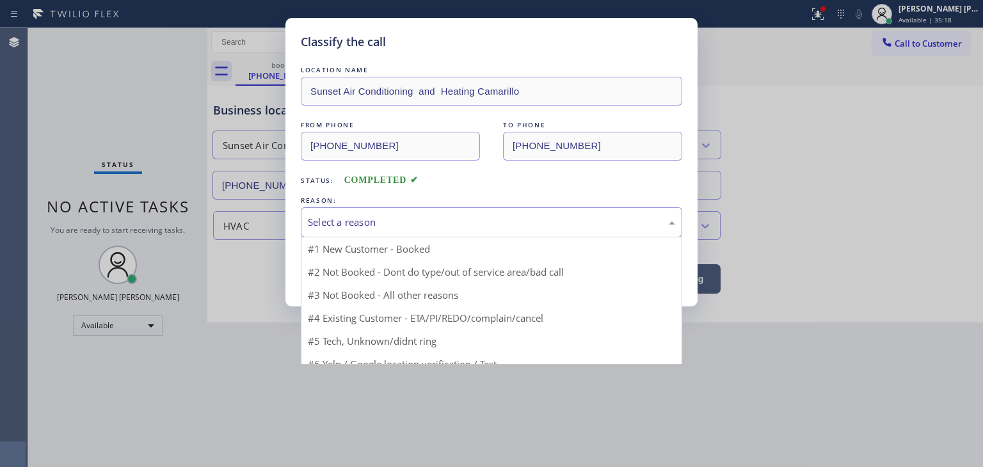
click at [362, 218] on div "Select a reason" at bounding box center [491, 222] width 367 height 15
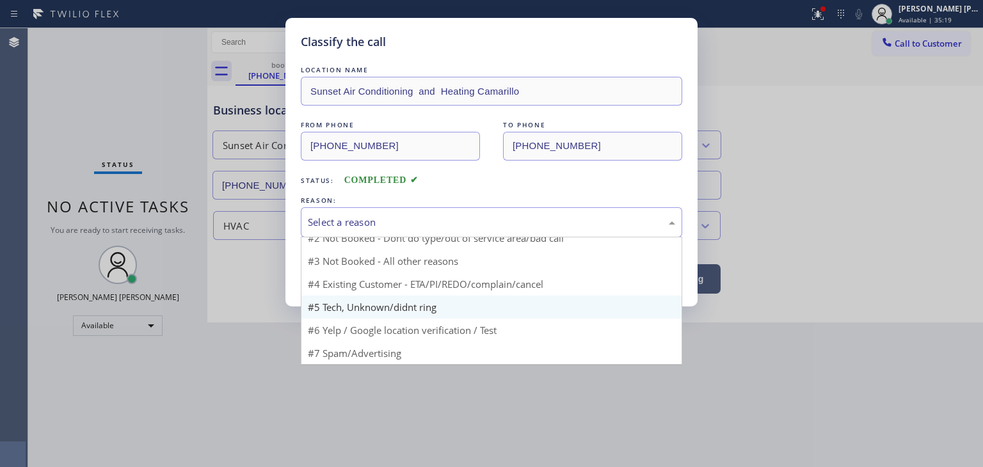
scroll to position [11, 0]
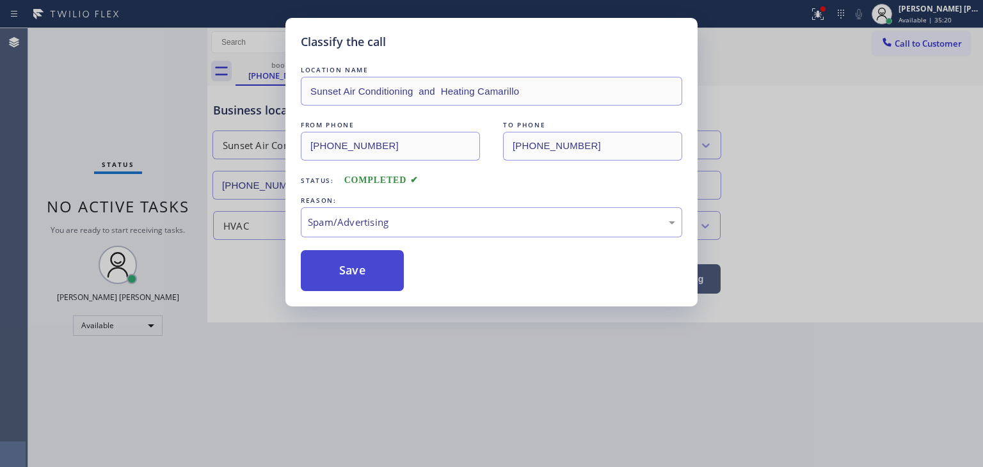
click at [360, 273] on button "Save" at bounding box center [352, 270] width 103 height 41
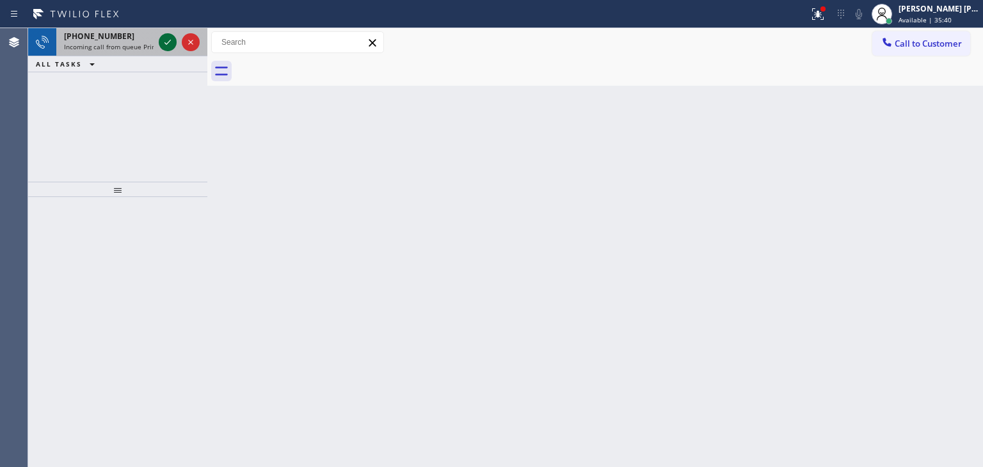
click at [168, 42] on icon at bounding box center [167, 42] width 15 height 15
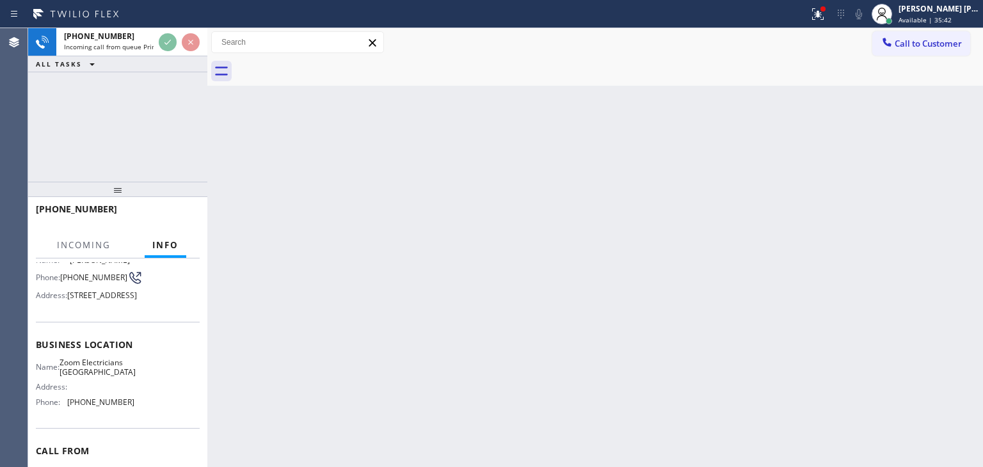
scroll to position [128, 0]
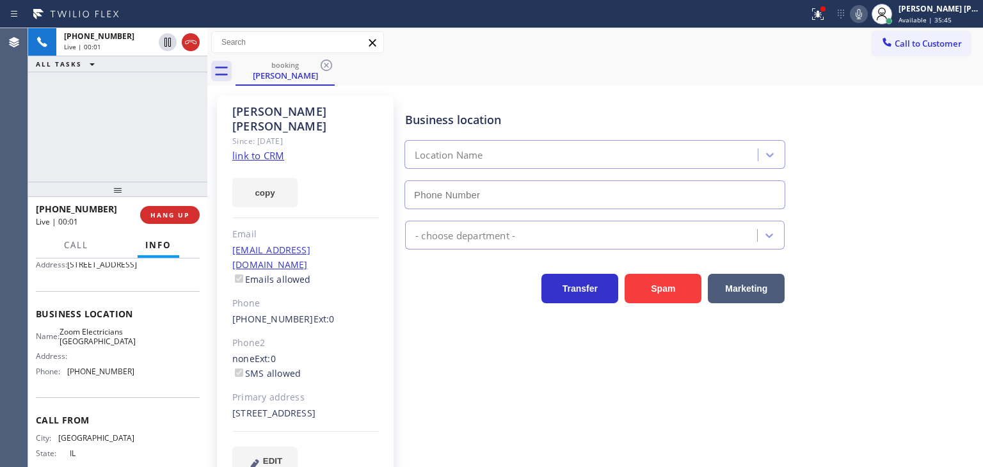
type input "[PHONE_NUMBER]"
click at [259, 149] on link "link to CRM" at bounding box center [258, 155] width 52 height 13
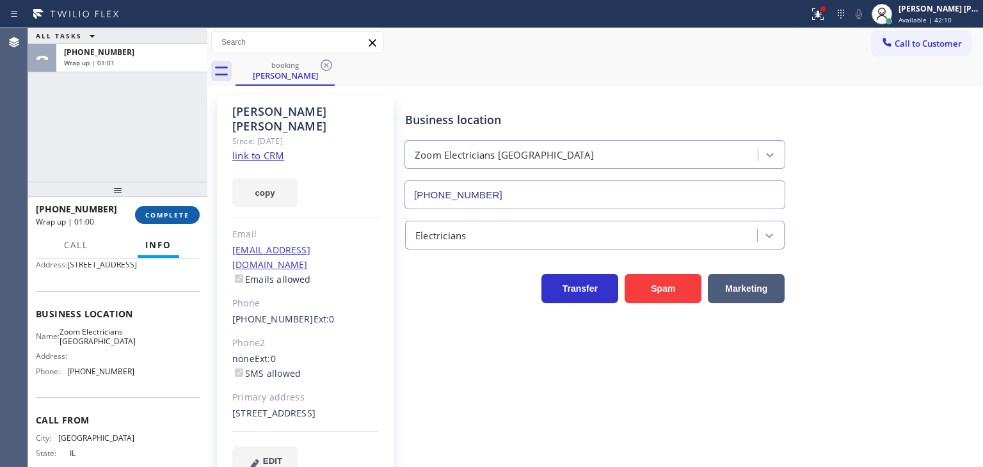
click at [171, 211] on span "COMPLETE" at bounding box center [167, 214] width 44 height 9
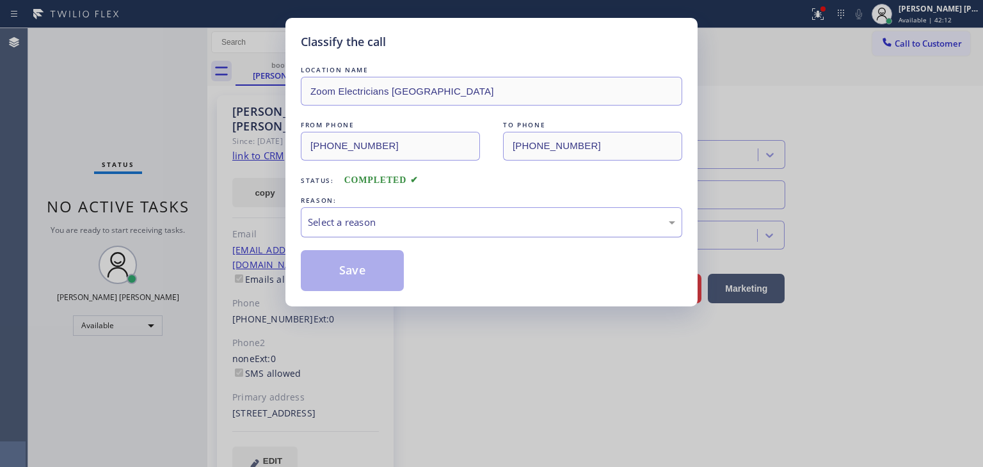
click at [342, 216] on div "Select a reason" at bounding box center [491, 222] width 367 height 15
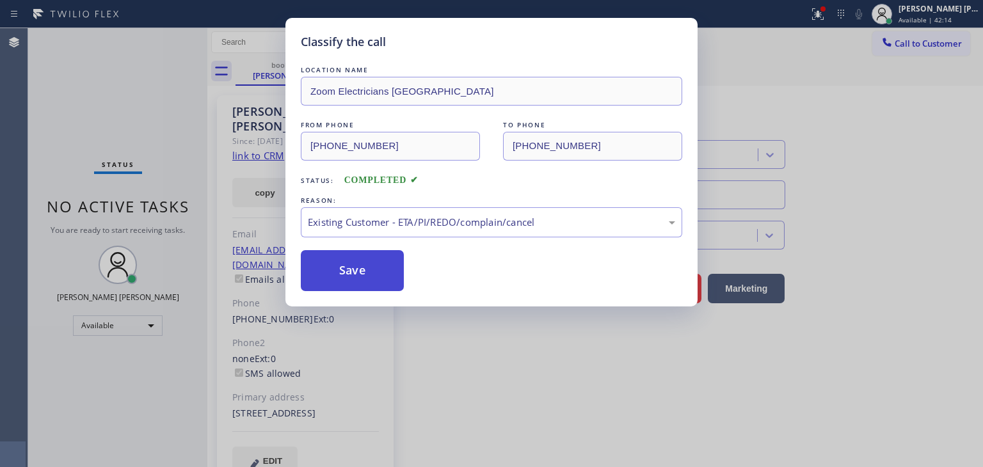
click at [361, 267] on button "Save" at bounding box center [352, 270] width 103 height 41
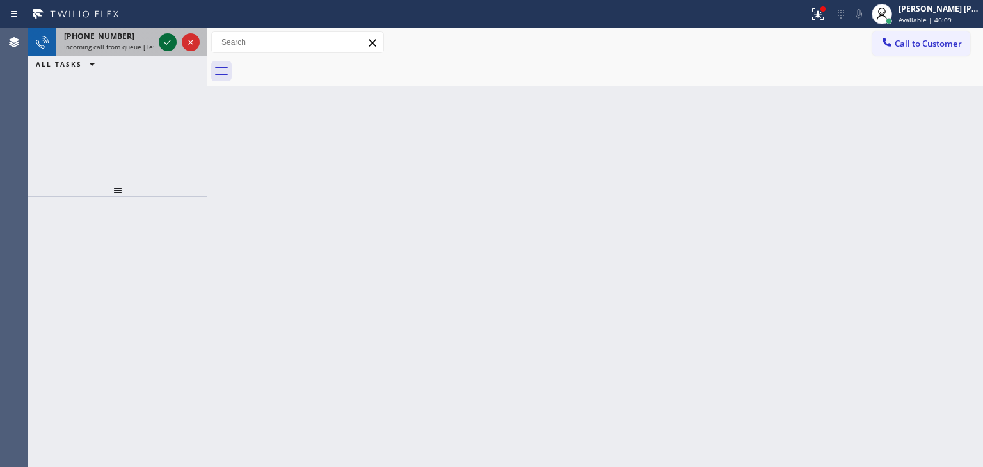
click at [173, 44] on icon at bounding box center [167, 42] width 15 height 15
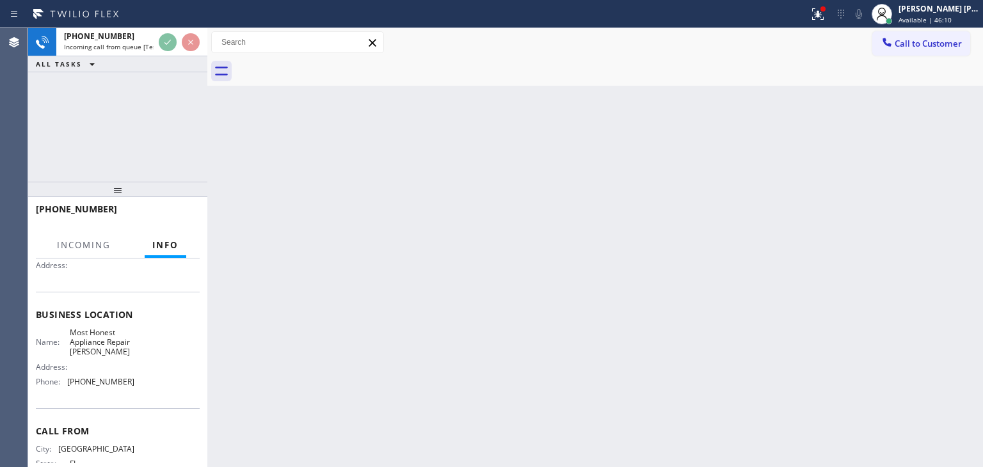
scroll to position [128, 0]
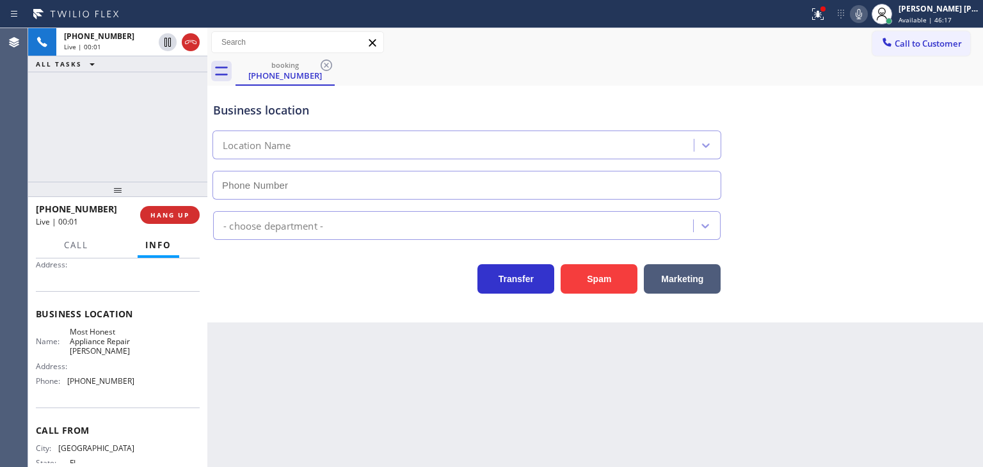
type input "[PHONE_NUMBER]"
click at [866, 8] on icon at bounding box center [858, 13] width 15 height 15
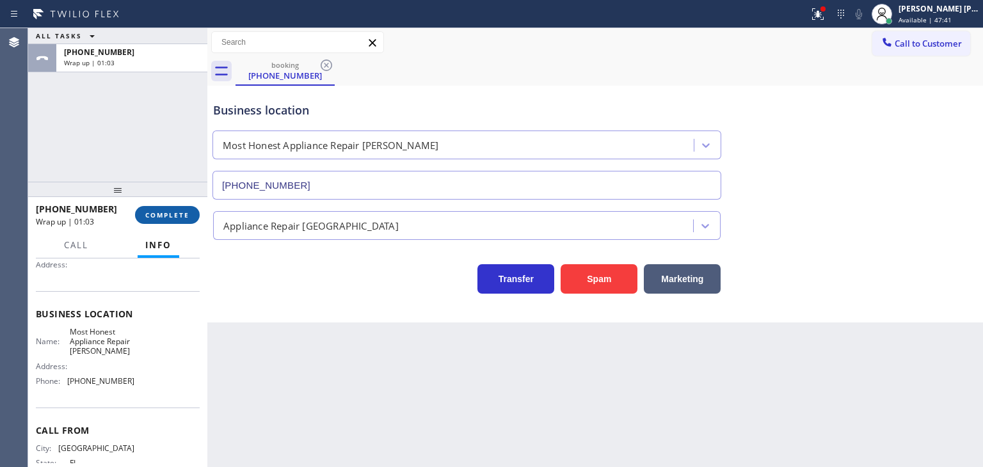
click at [177, 221] on button "COMPLETE" at bounding box center [167, 215] width 65 height 18
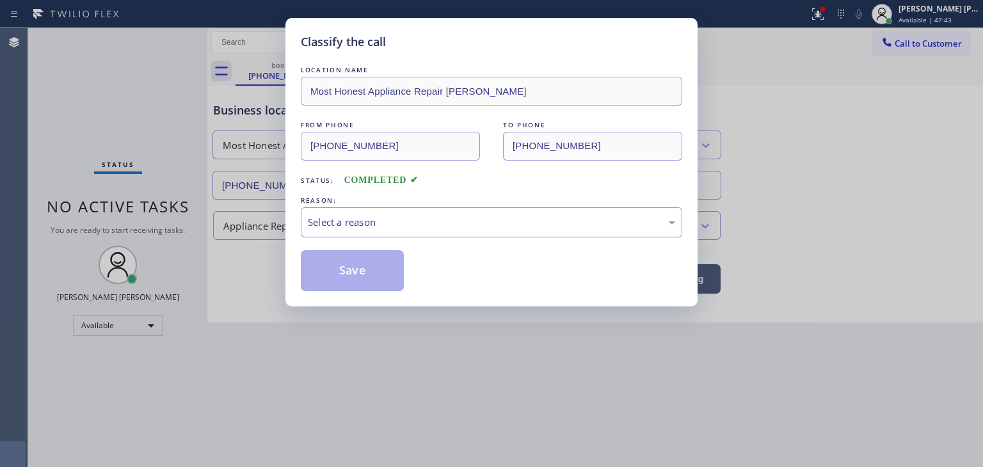
click at [372, 216] on div "Select a reason" at bounding box center [491, 222] width 367 height 15
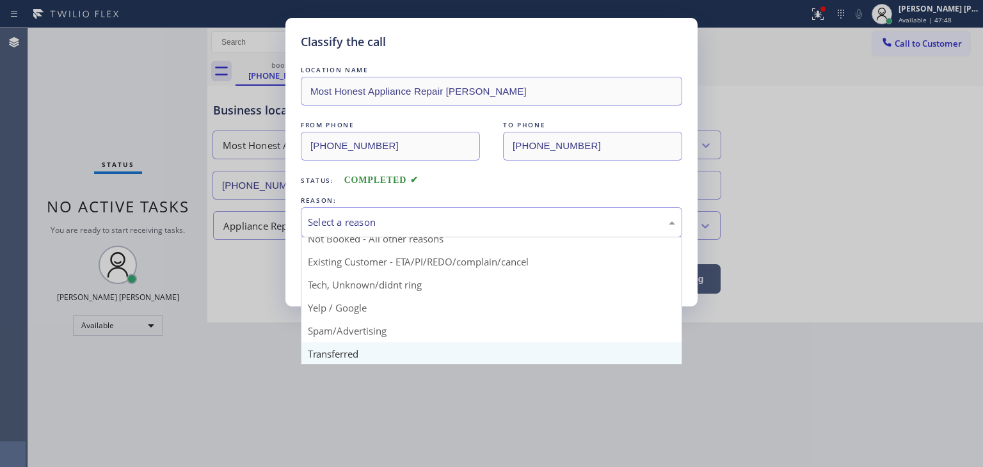
scroll to position [64, 0]
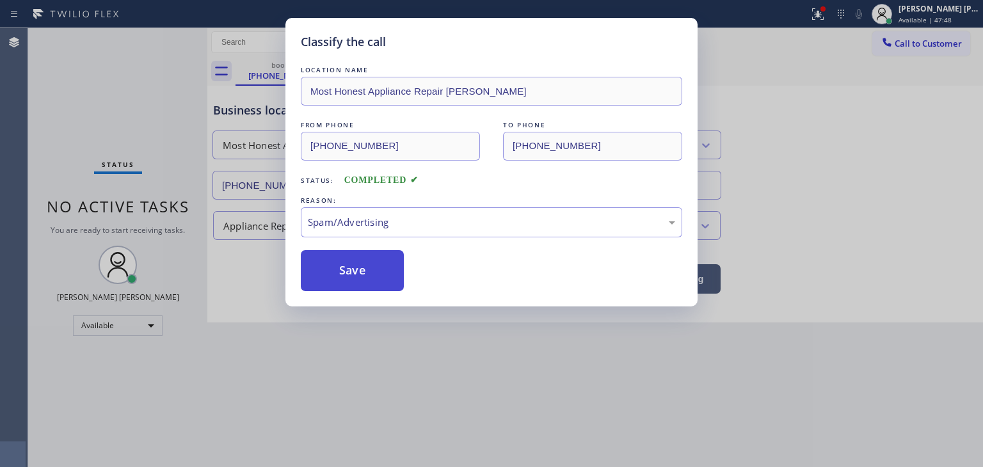
click at [361, 258] on button "Save" at bounding box center [352, 270] width 103 height 41
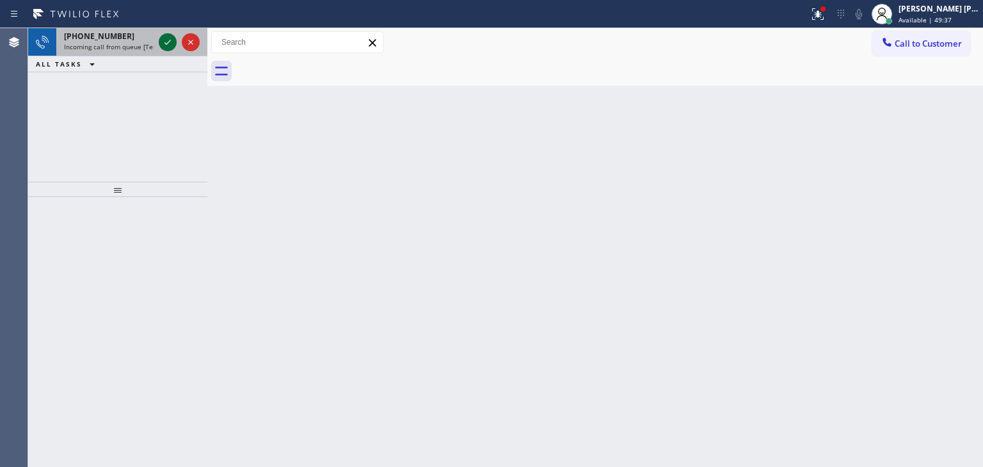
click at [167, 36] on icon at bounding box center [167, 42] width 15 height 15
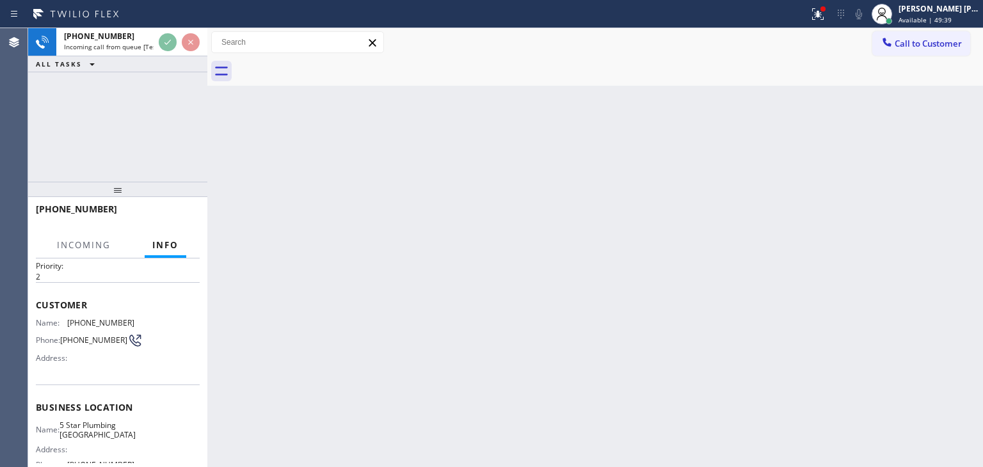
scroll to position [64, 0]
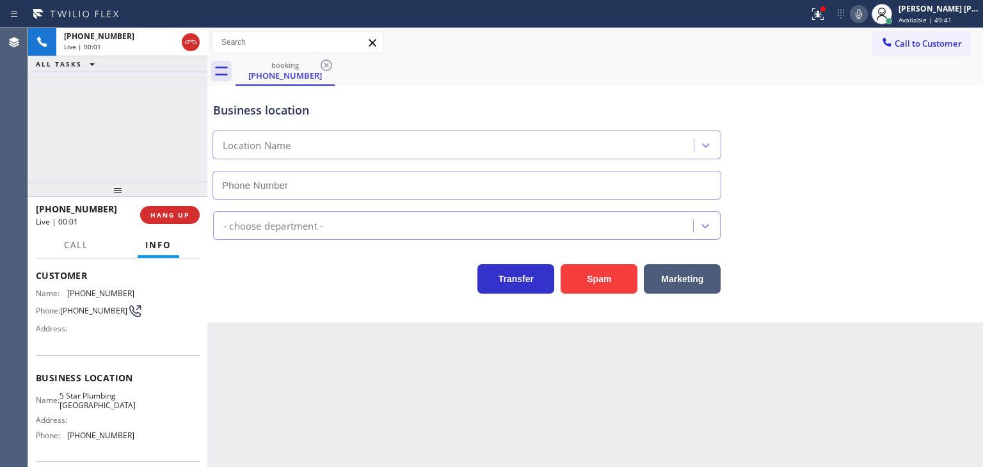
type input "[PHONE_NUMBER]"
click at [866, 10] on icon at bounding box center [858, 13] width 15 height 15
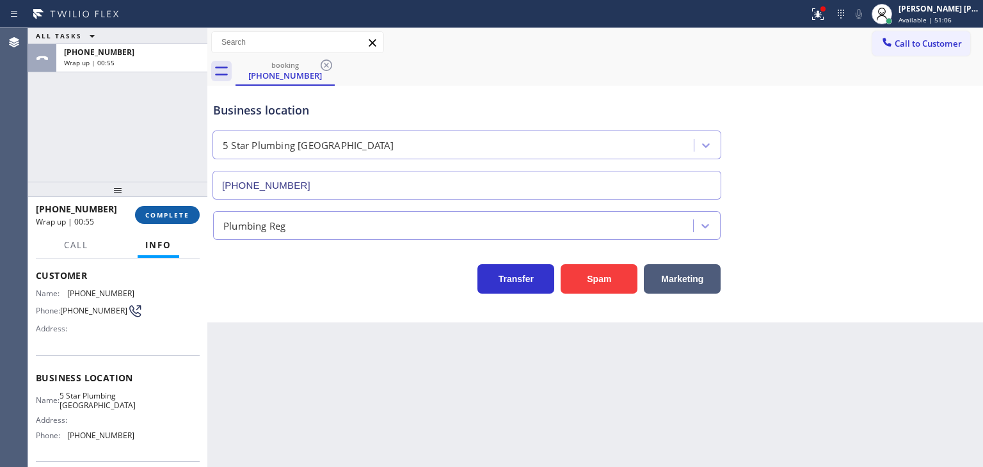
click at [167, 219] on span "COMPLETE" at bounding box center [167, 214] width 44 height 9
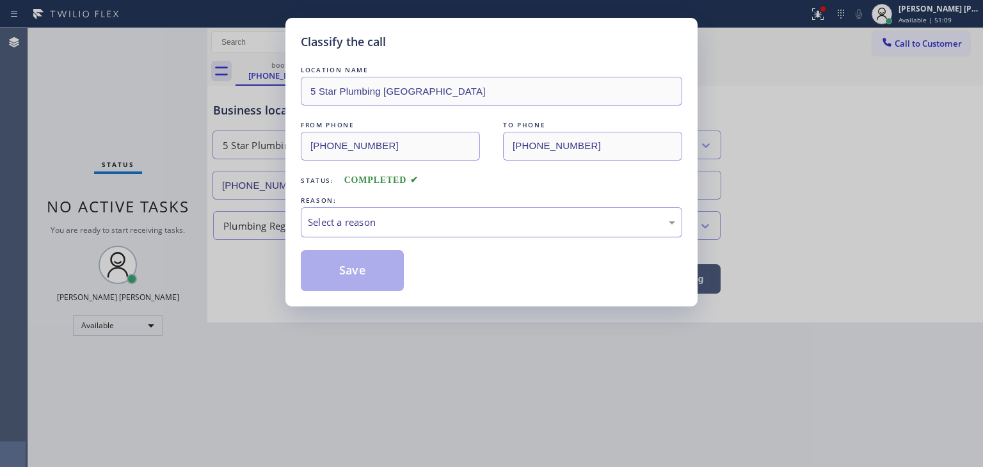
click at [379, 221] on div "Select a reason" at bounding box center [491, 222] width 367 height 15
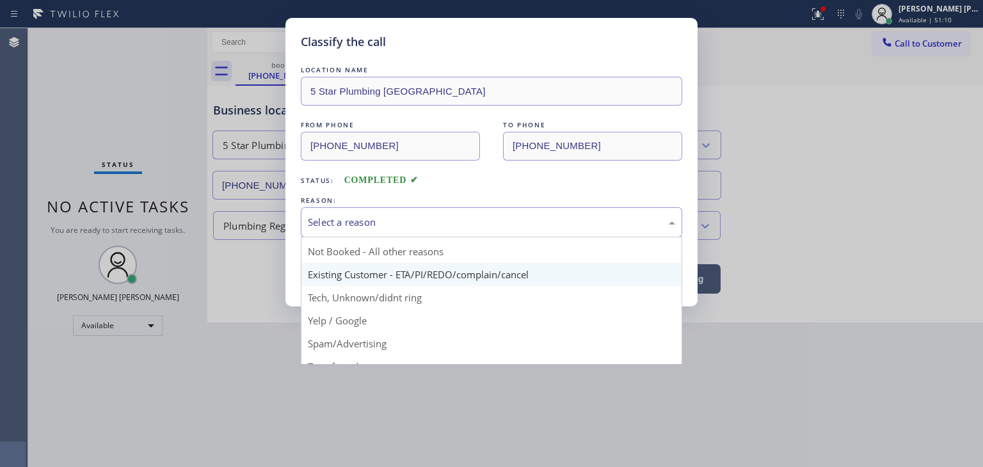
scroll to position [34, 0]
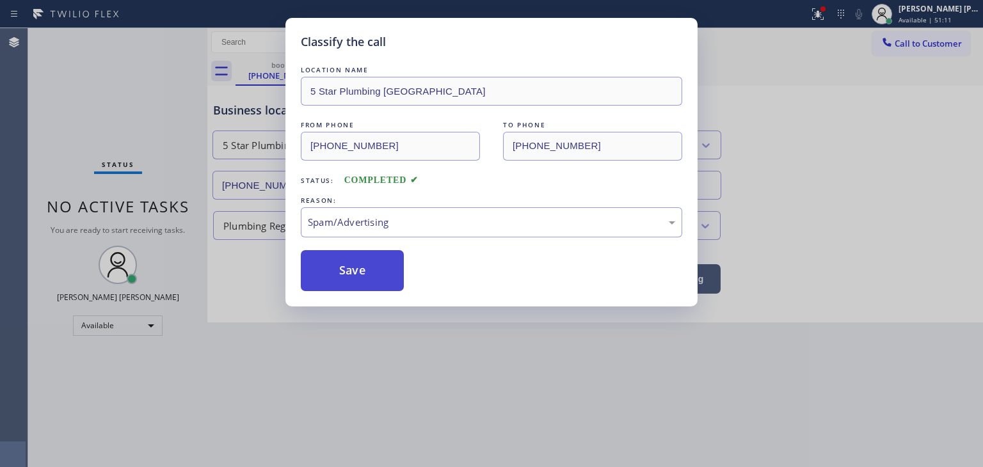
click at [358, 267] on button "Save" at bounding box center [352, 270] width 103 height 41
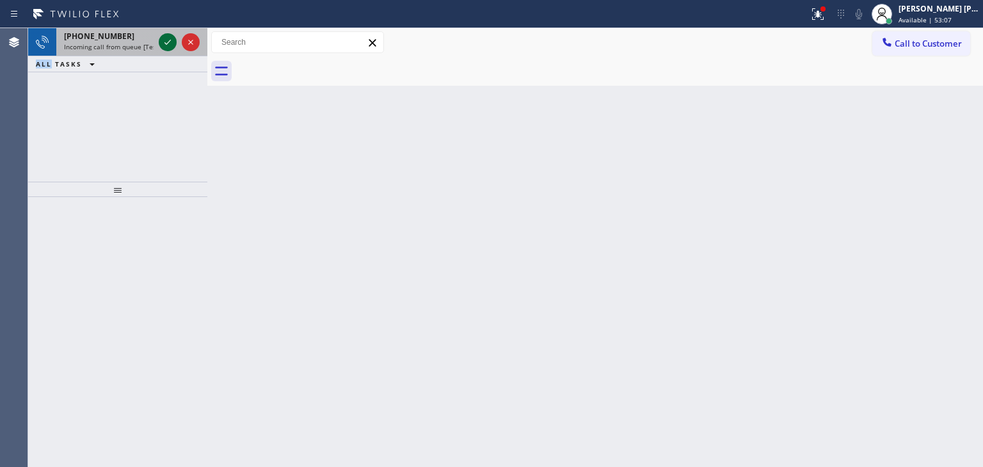
click at [171, 40] on icon at bounding box center [167, 42] width 15 height 15
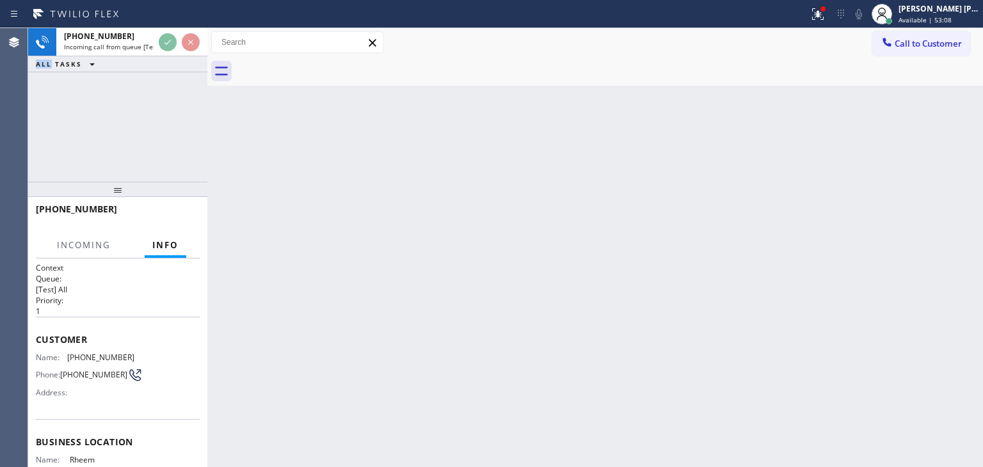
scroll to position [128, 0]
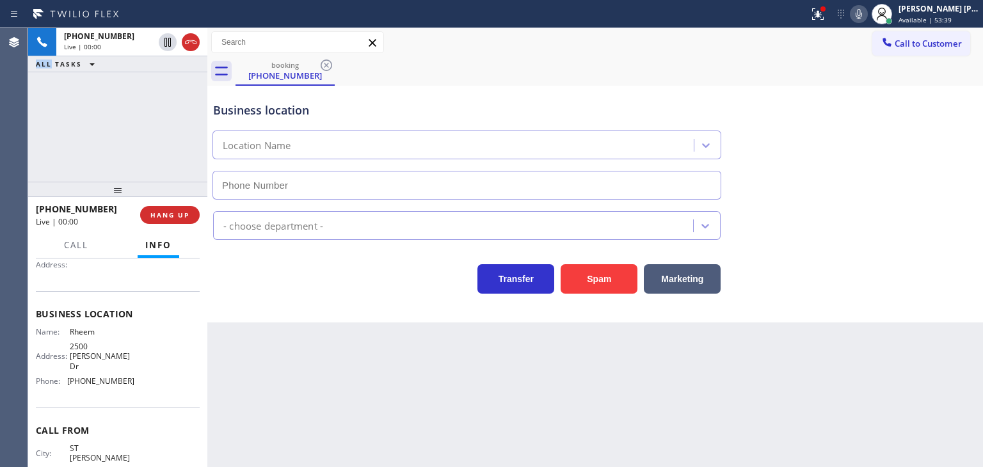
type input "[PHONE_NUMBER]"
drag, startPoint x: 136, startPoint y: 377, endPoint x: 68, endPoint y: 377, distance: 68.5
click at [68, 377] on div "Name: Rheem Address: [STREET_ADDRESS][PERSON_NAME] Phone: [PHONE_NUMBER]" at bounding box center [118, 359] width 164 height 65
copy span "[PHONE_NUMBER]"
click at [929, 49] on span "Call to Customer" at bounding box center [927, 44] width 67 height 12
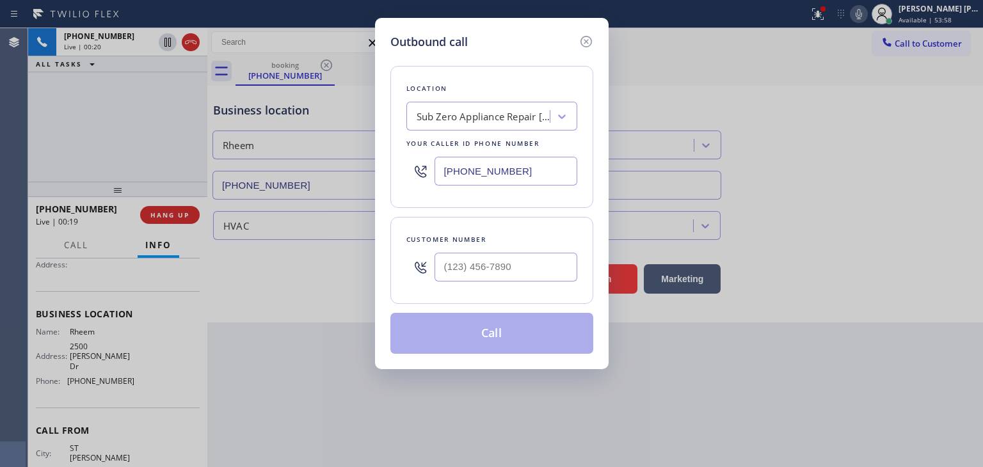
drag, startPoint x: 534, startPoint y: 172, endPoint x: 432, endPoint y: 176, distance: 102.4
click at [432, 176] on div "[PHONE_NUMBER]" at bounding box center [491, 171] width 171 height 42
paste input "510) 426-9647"
type input "[PHONE_NUMBER]"
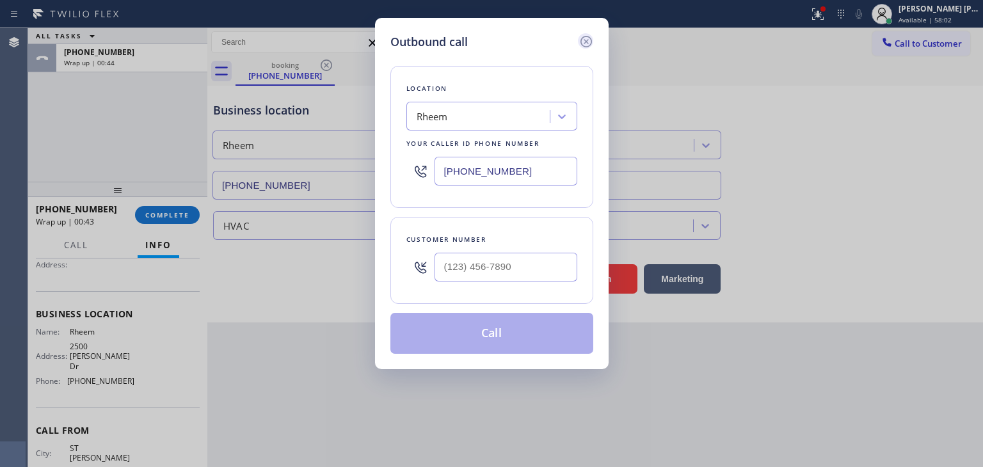
click at [587, 37] on icon at bounding box center [585, 41] width 15 height 15
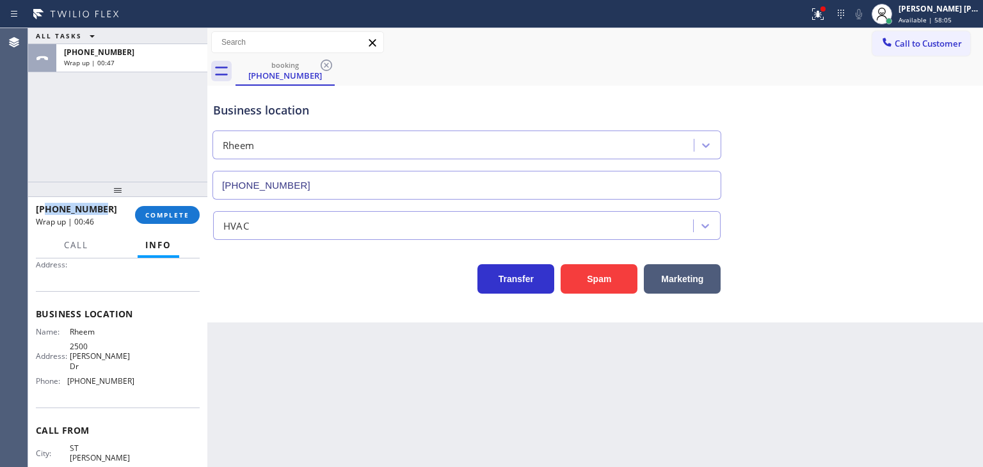
drag, startPoint x: 97, startPoint y: 210, endPoint x: 48, endPoint y: 205, distance: 49.5
click at [48, 205] on div "[PHONE_NUMBER]" at bounding box center [81, 209] width 90 height 12
copy span "4357038342"
drag, startPoint x: 140, startPoint y: 374, endPoint x: 66, endPoint y: 374, distance: 74.2
click at [66, 374] on div "Name: Rheem Address: [STREET_ADDRESS][PERSON_NAME] Phone: [PHONE_NUMBER]" at bounding box center [118, 359] width 164 height 65
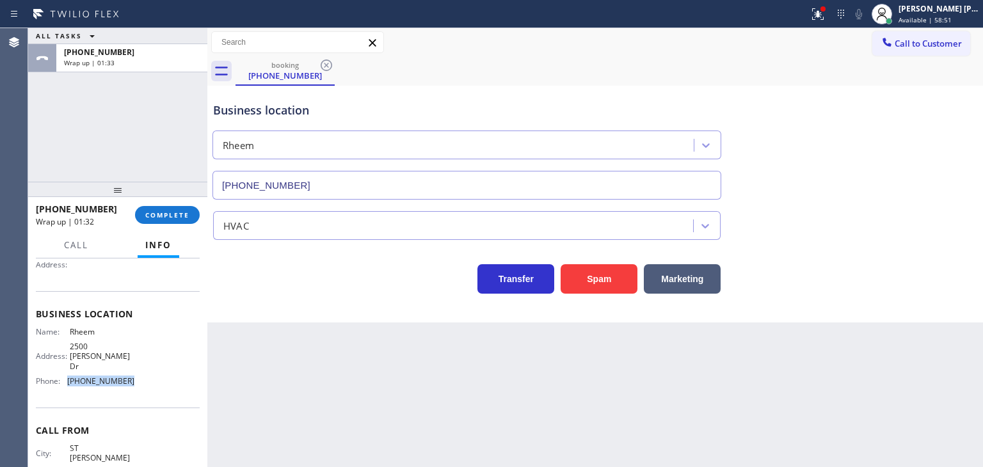
copy div "[PHONE_NUMBER]"
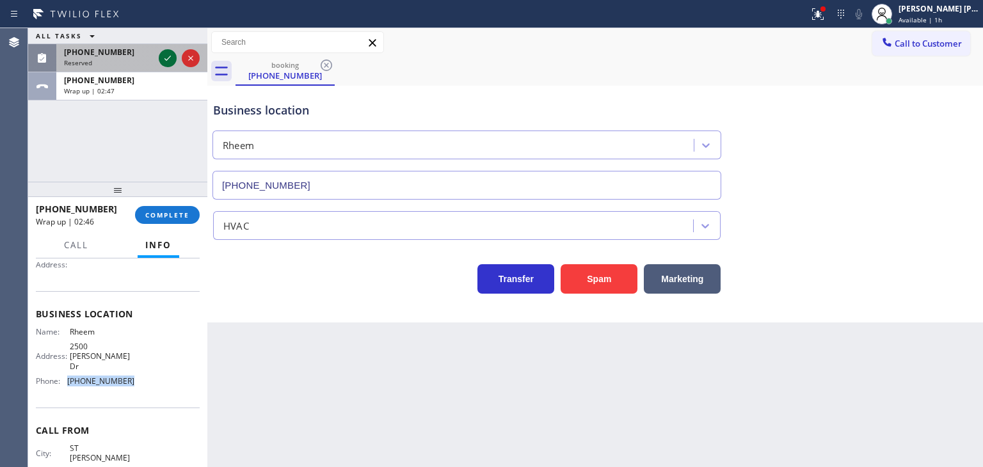
click at [168, 54] on icon at bounding box center [167, 58] width 15 height 15
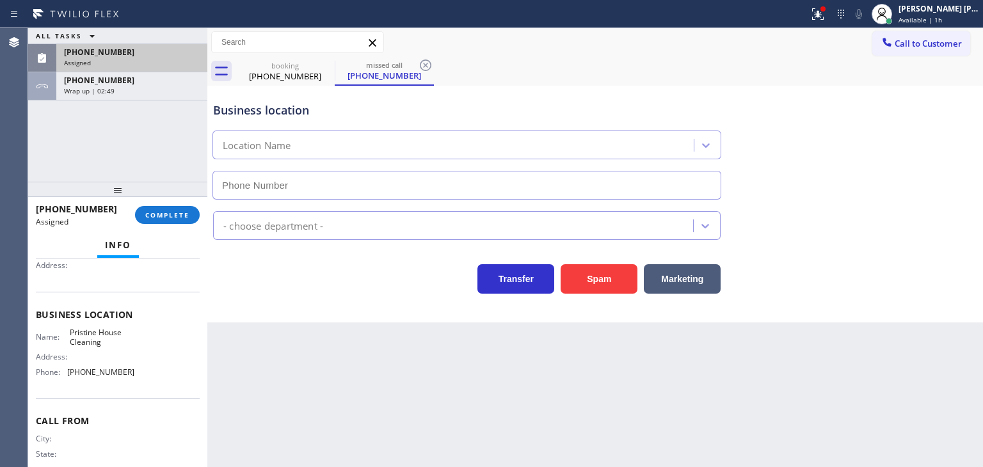
scroll to position [74, 0]
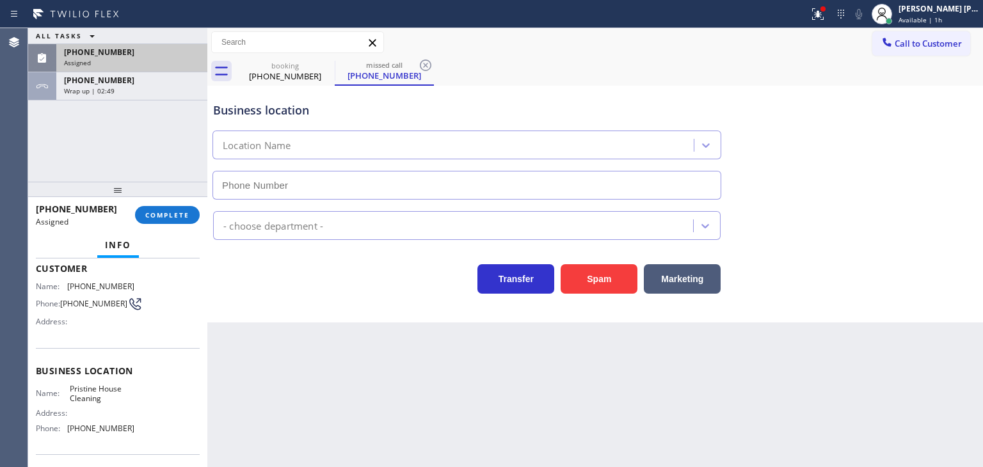
type input "[PHONE_NUMBER]"
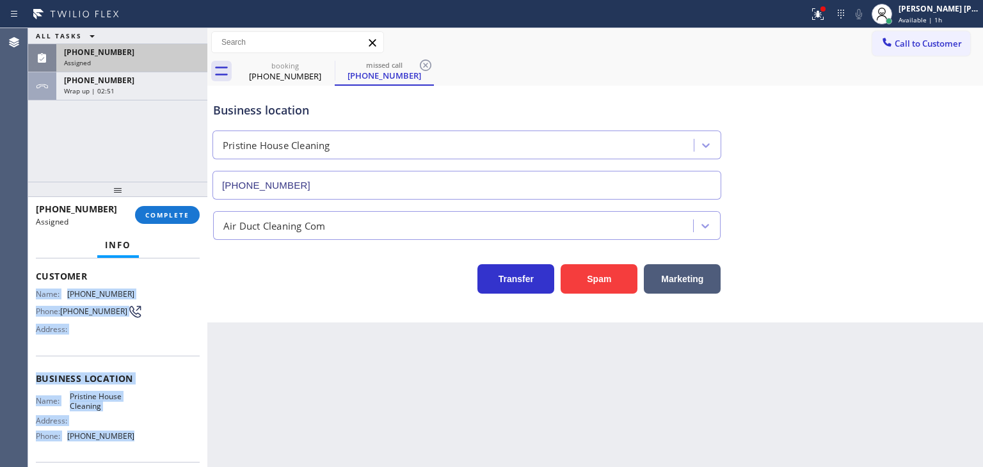
drag, startPoint x: 127, startPoint y: 439, endPoint x: 31, endPoint y: 292, distance: 175.1
click at [31, 292] on div "Context Queue: ADC Priority: 0 Task Age: Customer Name: [PHONE_NUMBER] Phone: […" at bounding box center [117, 362] width 179 height 209
copy div "Name: [PHONE_NUMBER] Phone: [PHONE_NUMBER] Address: Business location Name: Pri…"
click at [164, 218] on span "COMPLETE" at bounding box center [167, 214] width 44 height 9
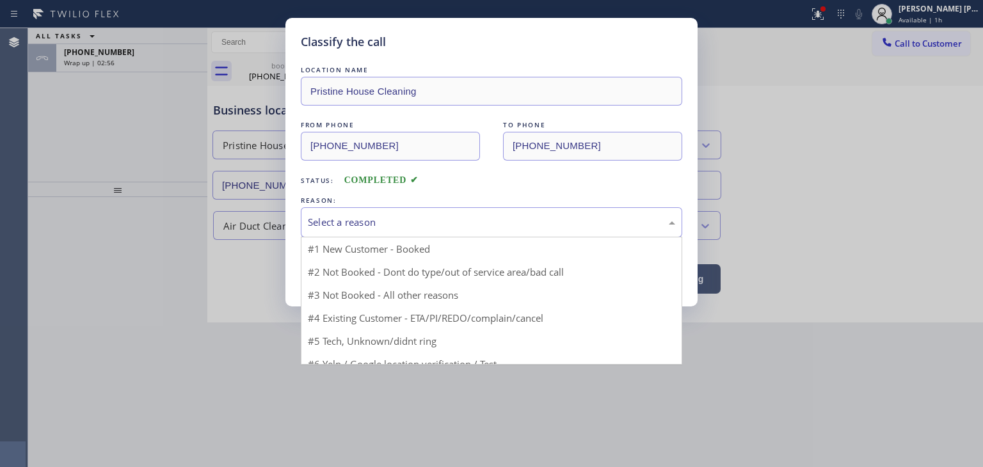
click at [322, 213] on div "Select a reason" at bounding box center [491, 222] width 381 height 30
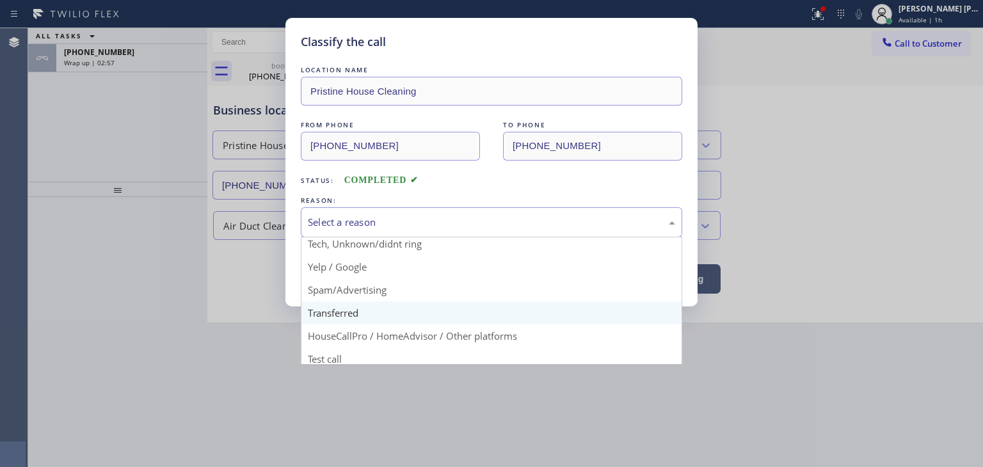
scroll to position [75, 0]
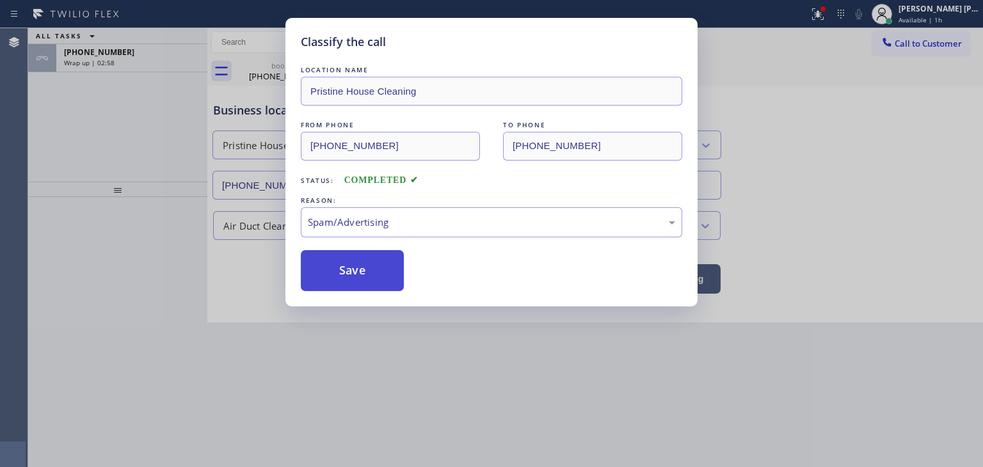
click at [365, 264] on button "Save" at bounding box center [352, 270] width 103 height 41
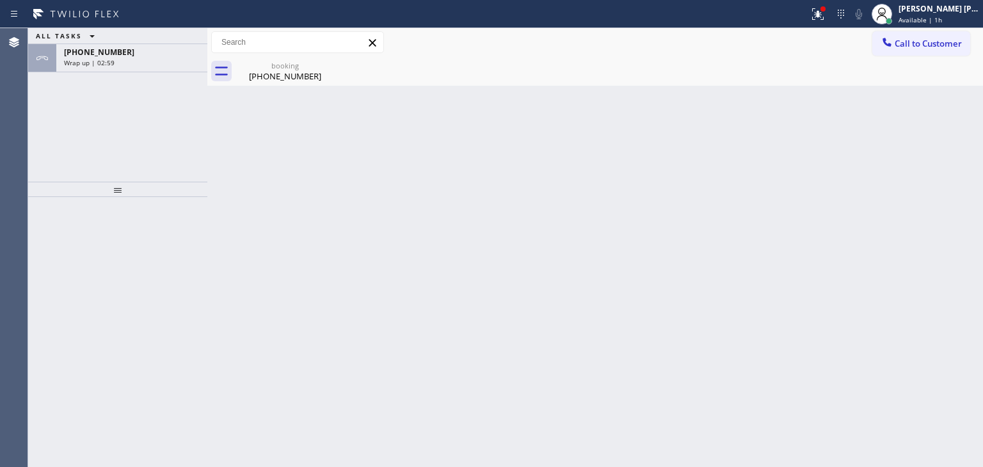
click at [123, 56] on div "[PHONE_NUMBER]" at bounding box center [132, 52] width 136 height 11
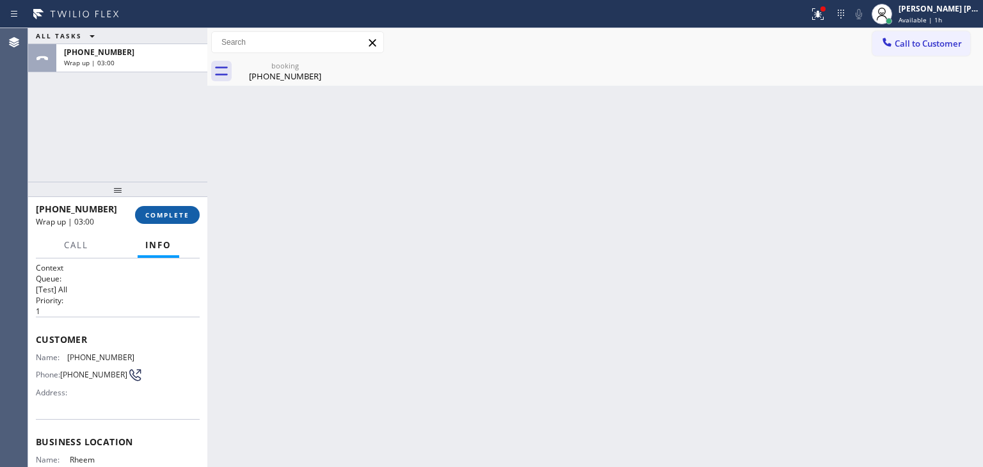
click at [187, 210] on button "COMPLETE" at bounding box center [167, 215] width 65 height 18
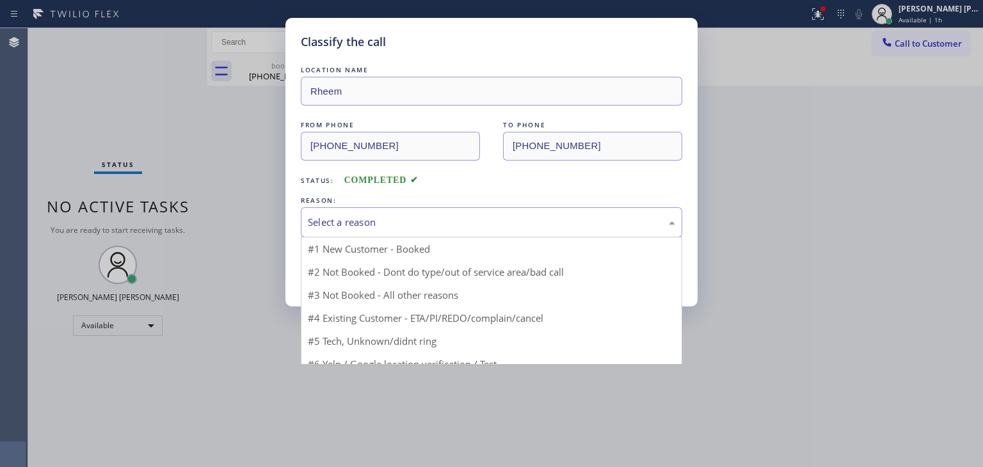
click at [373, 223] on div "Select a reason" at bounding box center [491, 222] width 367 height 15
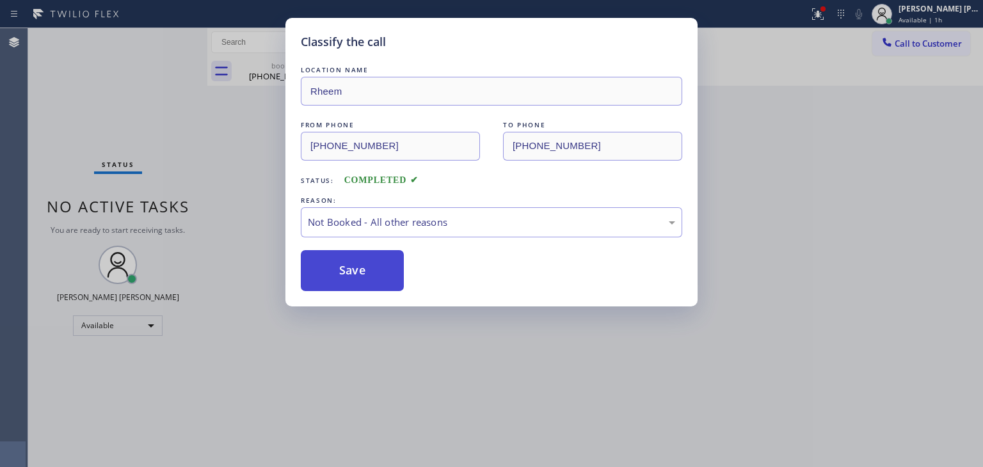
click at [374, 272] on button "Save" at bounding box center [352, 270] width 103 height 41
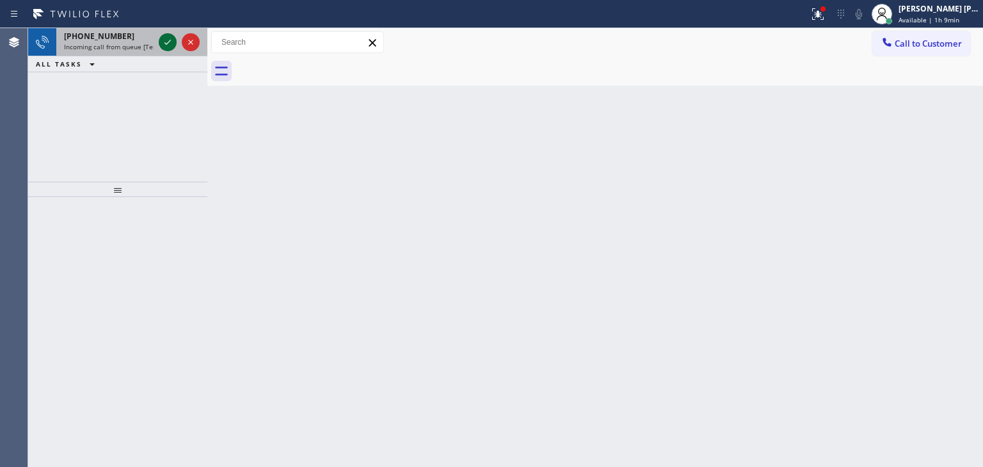
click at [169, 35] on icon at bounding box center [167, 42] width 15 height 15
click at [164, 46] on icon at bounding box center [167, 42] width 15 height 15
click at [164, 45] on icon at bounding box center [167, 42] width 15 height 15
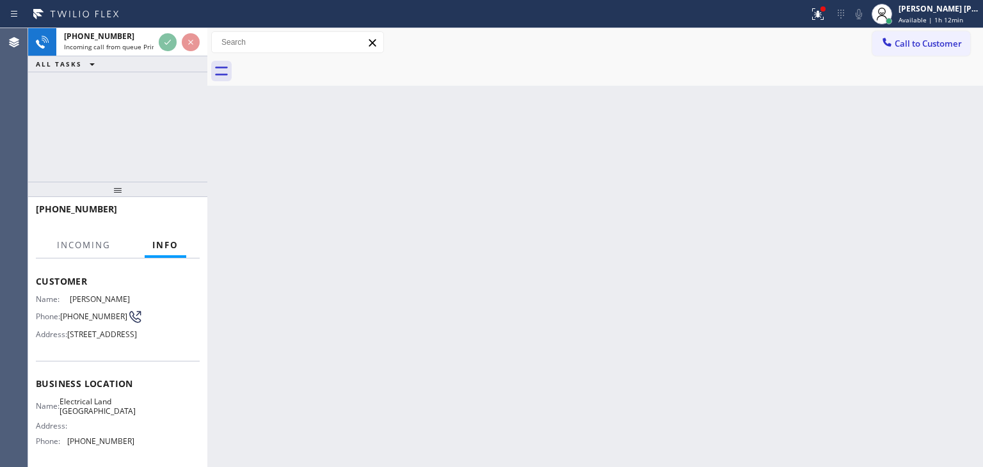
scroll to position [128, 0]
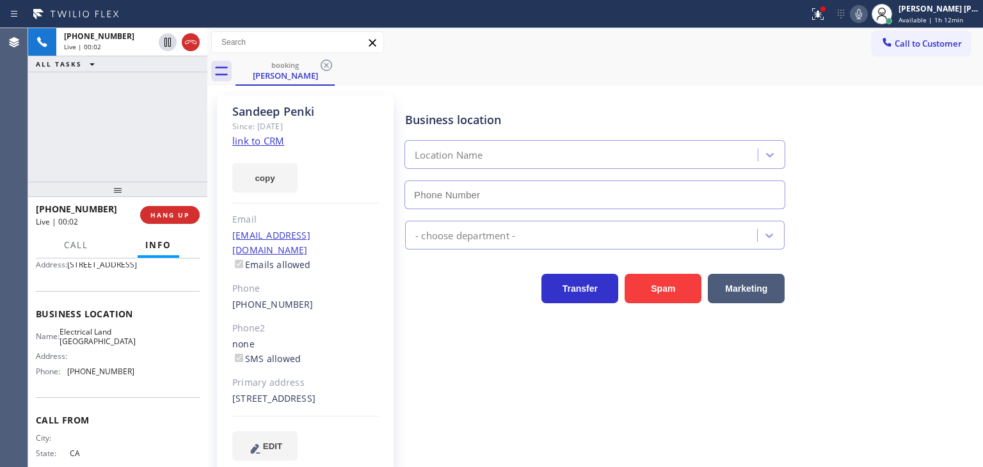
type input "[PHONE_NUMBER]"
click at [253, 141] on link "link to CRM" at bounding box center [258, 140] width 52 height 13
click at [941, 193] on div "Business location Electrical [GEOGRAPHIC_DATA] [PHONE_NUMBER]" at bounding box center [690, 151] width 577 height 116
click at [862, 15] on icon at bounding box center [858, 14] width 6 height 10
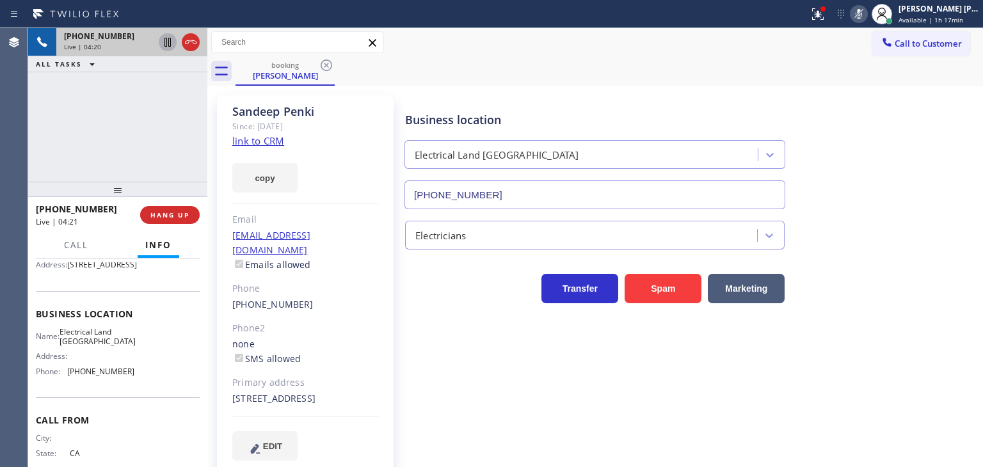
click at [168, 41] on icon at bounding box center [167, 42] width 6 height 9
click at [946, 8] on div "[PERSON_NAME] [PERSON_NAME]" at bounding box center [938, 8] width 81 height 11
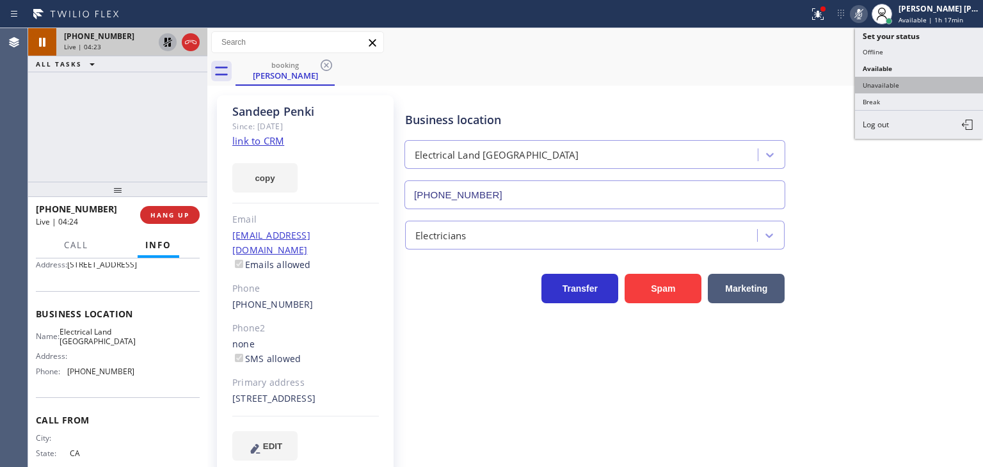
click at [903, 81] on button "Unavailable" at bounding box center [919, 85] width 128 height 17
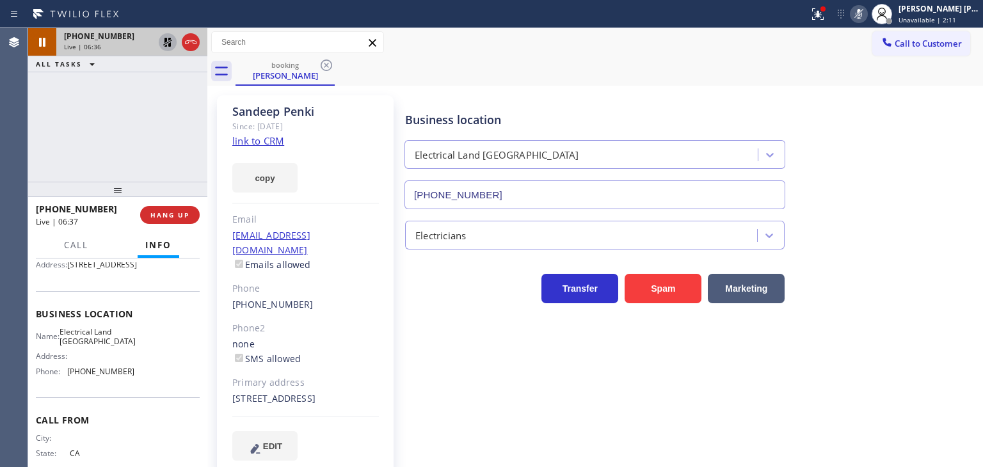
drag, startPoint x: 935, startPoint y: 121, endPoint x: 922, endPoint y: 95, distance: 28.9
click at [935, 121] on div "Business location Electrical [GEOGRAPHIC_DATA] [PHONE_NUMBER]" at bounding box center [690, 151] width 577 height 116
click at [866, 6] on icon at bounding box center [858, 13] width 15 height 15
click at [165, 38] on icon at bounding box center [167, 42] width 9 height 9
click at [866, 12] on icon at bounding box center [858, 13] width 15 height 15
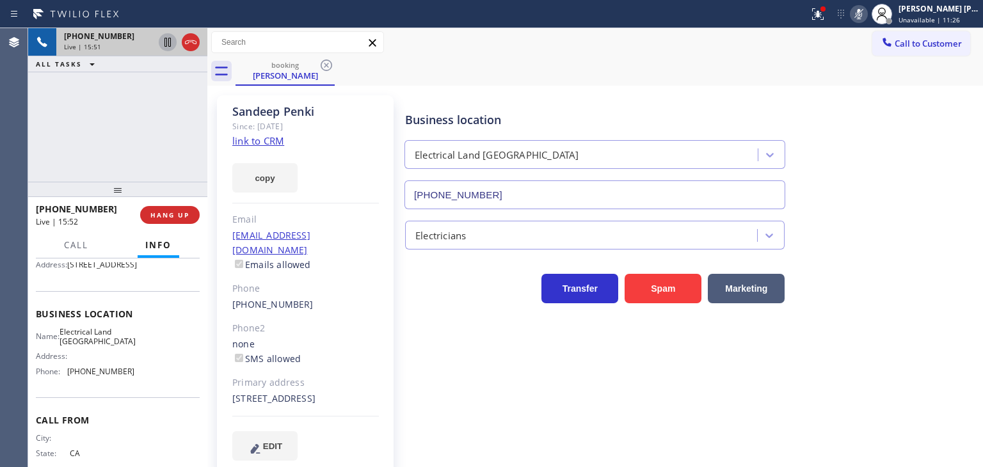
click at [866, 20] on icon at bounding box center [858, 13] width 15 height 15
click at [81, 245] on span "Call" at bounding box center [76, 245] width 24 height 12
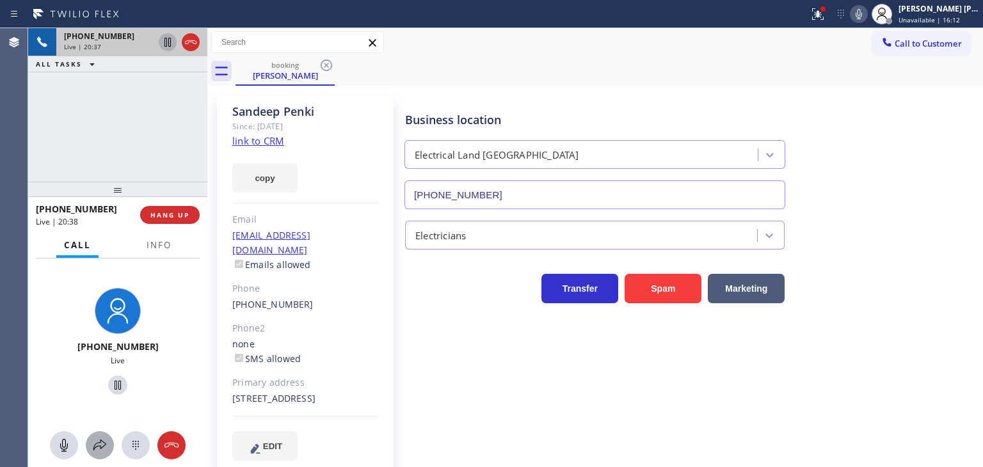
click at [102, 446] on icon at bounding box center [99, 445] width 15 height 15
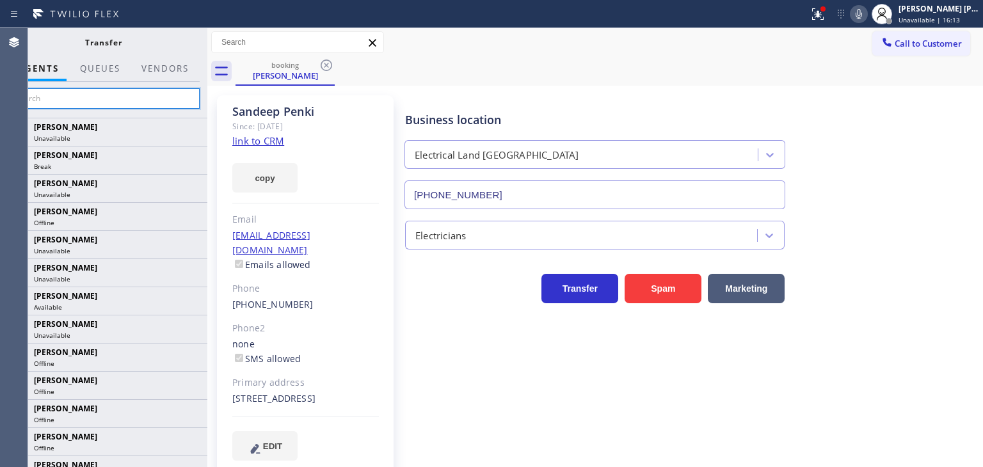
click at [163, 95] on input "text" at bounding box center [103, 98] width 193 height 20
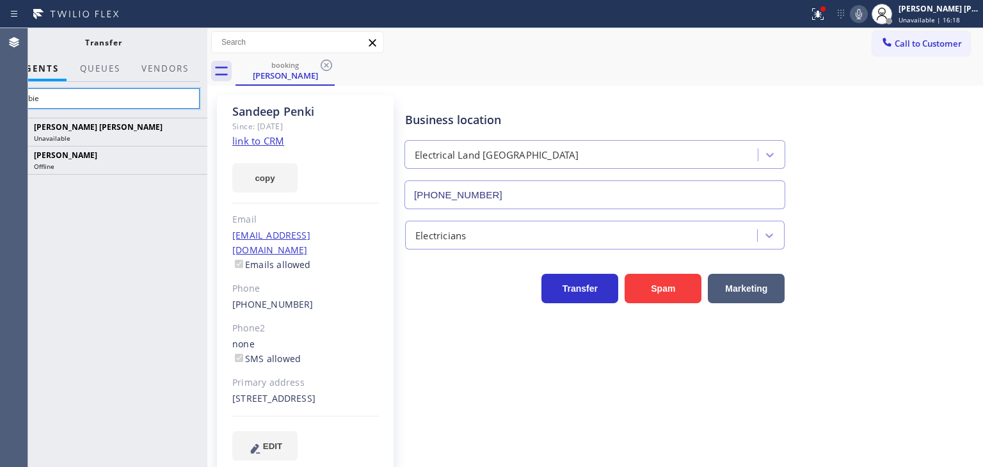
type input "Barbie"
click at [214, 113] on div "[PERSON_NAME] Since: [DATE] link to CRM copy Email [EMAIL_ADDRESS][DOMAIN_NAME]…" at bounding box center [306, 285] width 192 height 393
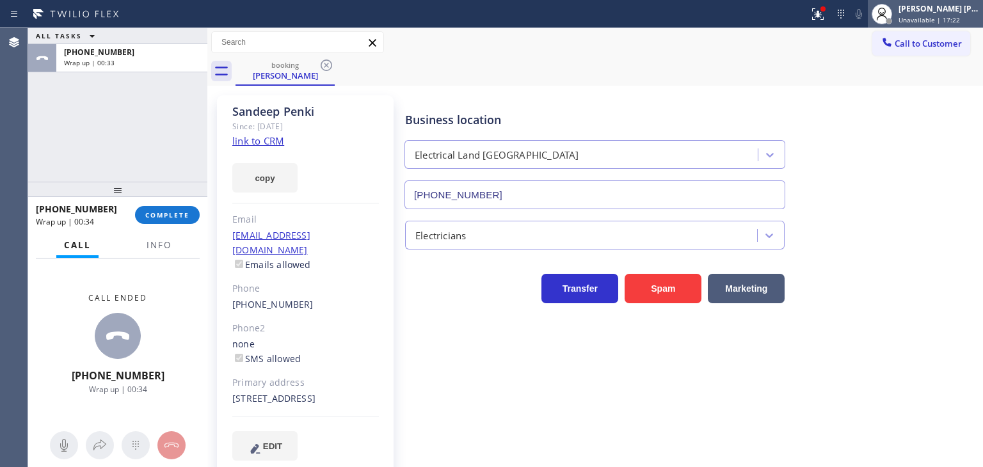
click at [957, 23] on span "Unavailable | 17:22" at bounding box center [928, 19] width 61 height 9
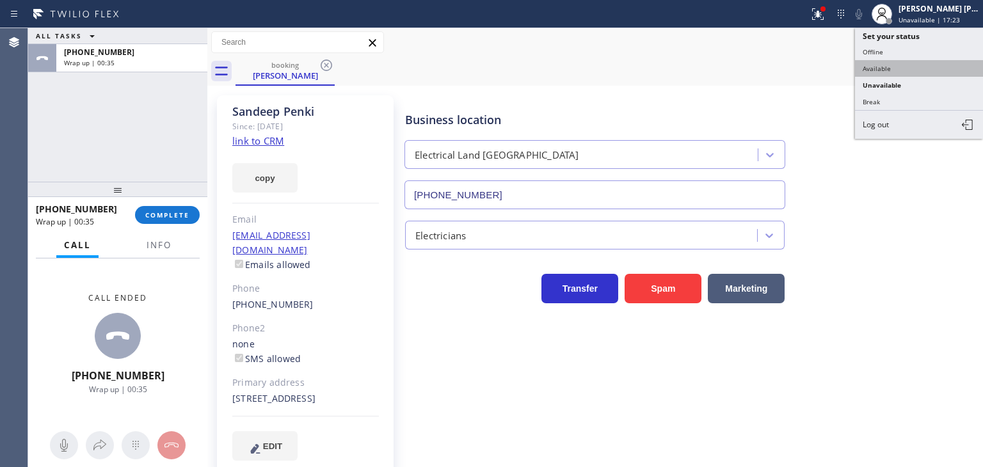
click at [911, 61] on button "Available" at bounding box center [919, 68] width 128 height 17
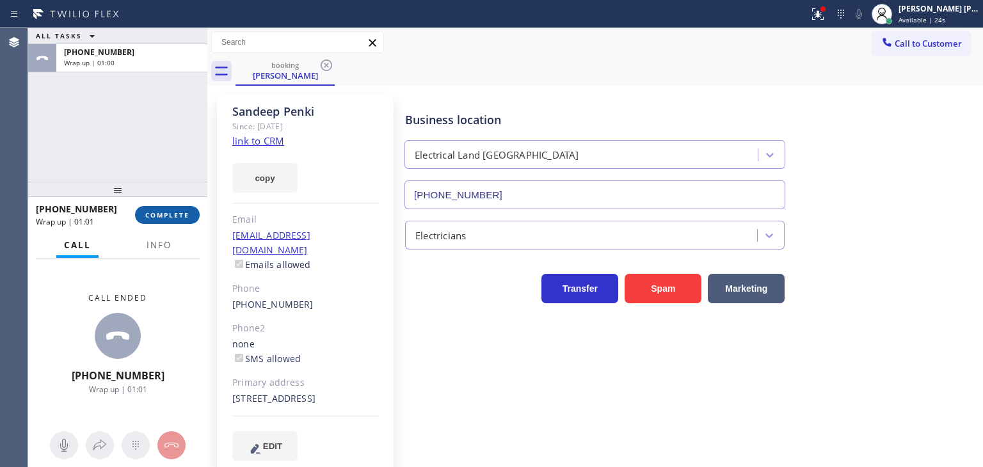
click at [173, 217] on span "COMPLETE" at bounding box center [167, 214] width 44 height 9
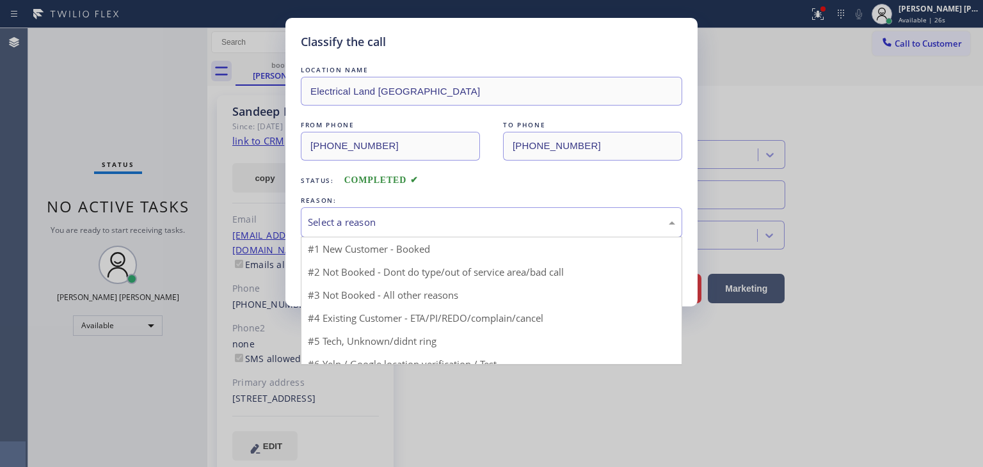
click at [385, 231] on div "Select a reason" at bounding box center [491, 222] width 381 height 30
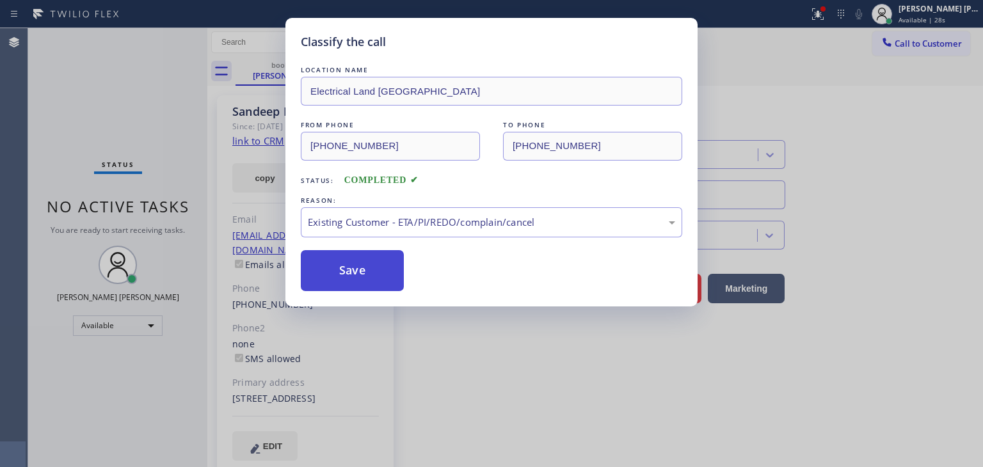
click at [358, 282] on button "Save" at bounding box center [352, 270] width 103 height 41
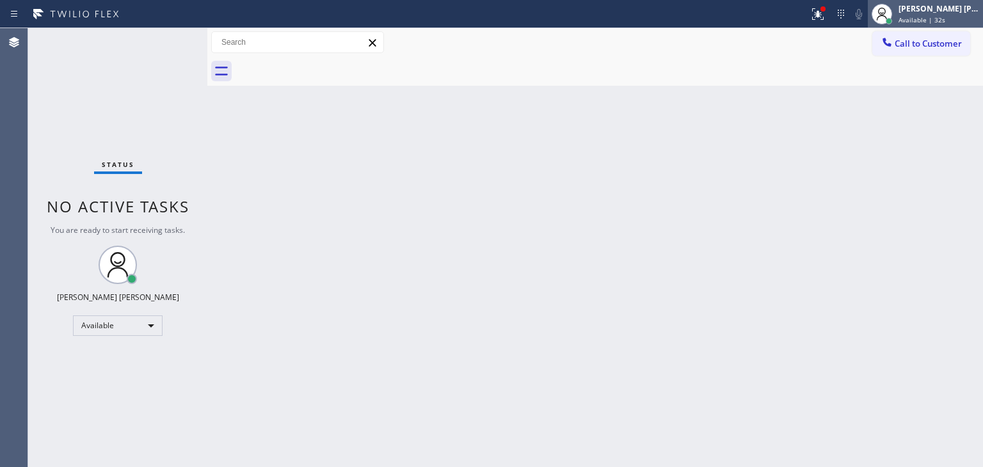
click at [960, 4] on div "[PERSON_NAME] [PERSON_NAME]" at bounding box center [938, 8] width 81 height 11
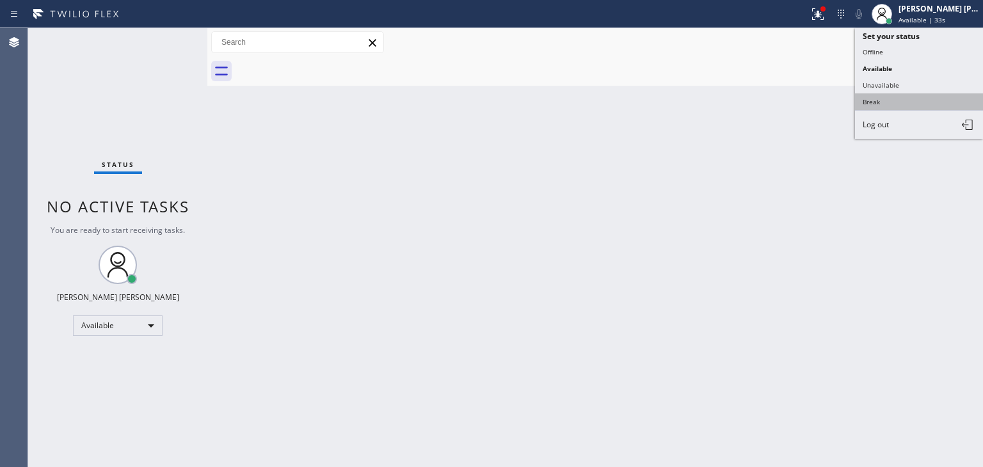
click at [909, 100] on button "Break" at bounding box center [919, 101] width 128 height 17
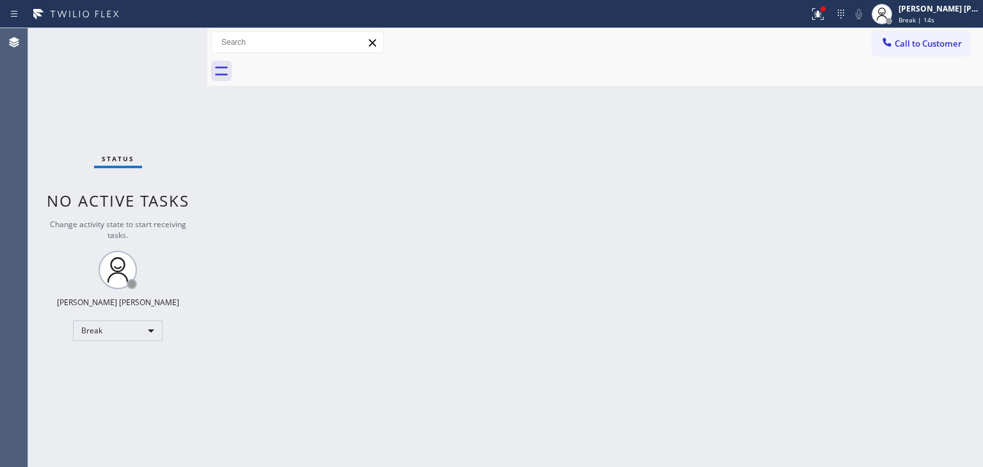
click at [77, 98] on div "Status No active tasks Change activity state to start receiving tasks. [PERSON_…" at bounding box center [117, 247] width 179 height 439
click at [937, 21] on span "Break | 3:50" at bounding box center [917, 19] width 38 height 9
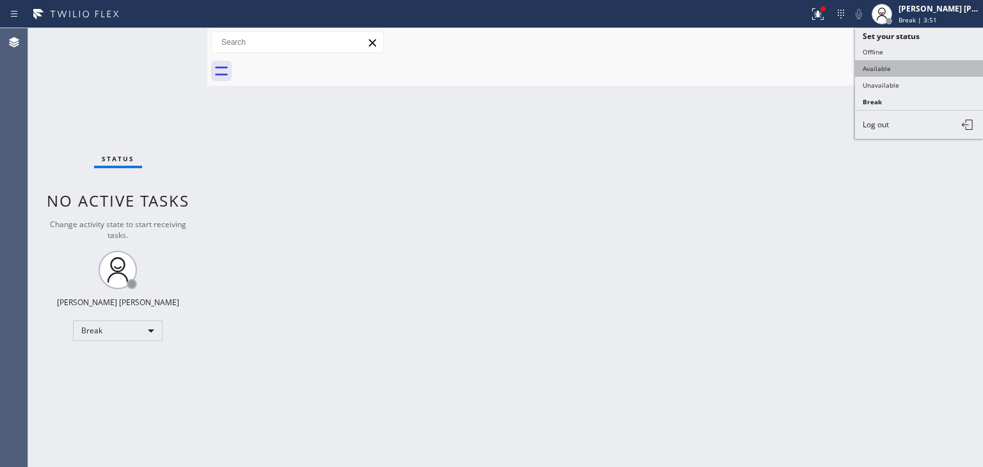
click at [912, 63] on button "Available" at bounding box center [919, 68] width 128 height 17
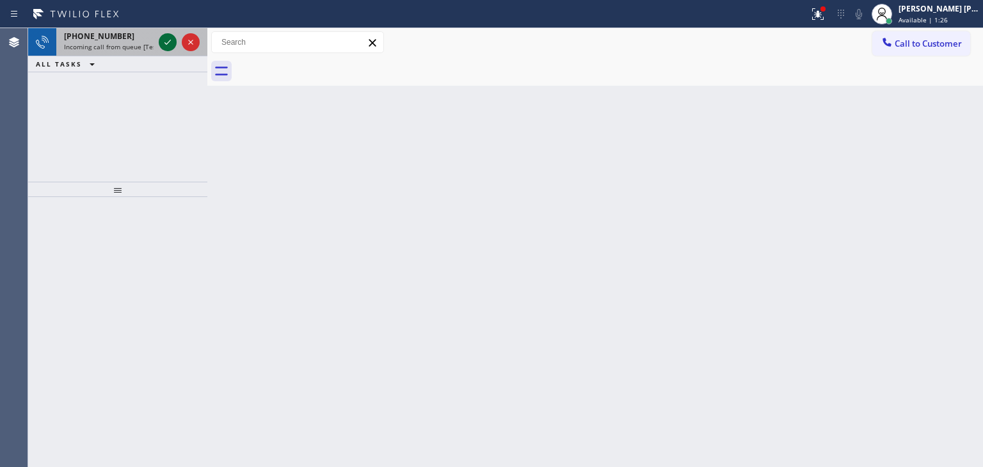
click at [164, 42] on icon at bounding box center [167, 42] width 15 height 15
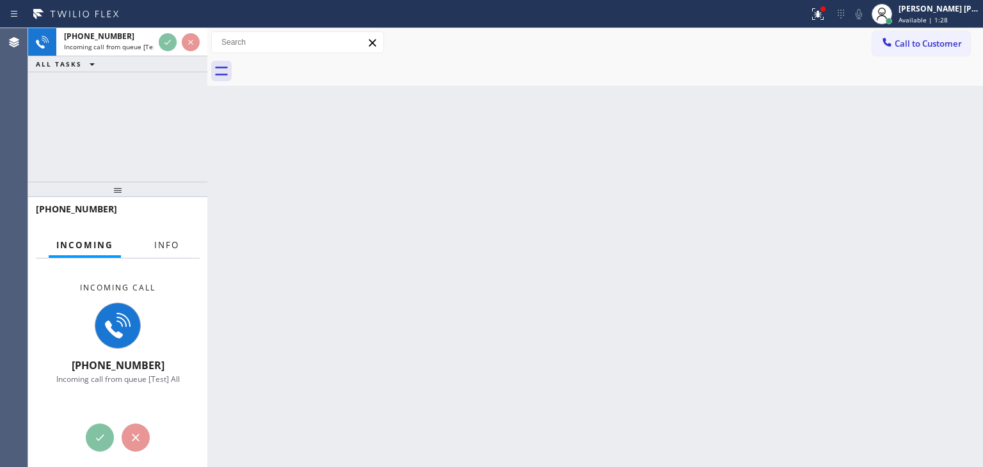
click at [166, 236] on button "Info" at bounding box center [167, 245] width 40 height 25
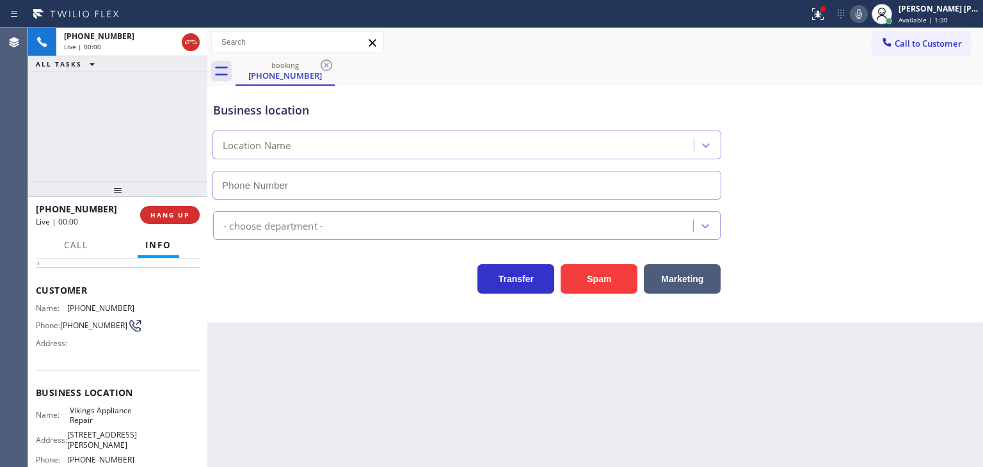
scroll to position [64, 0]
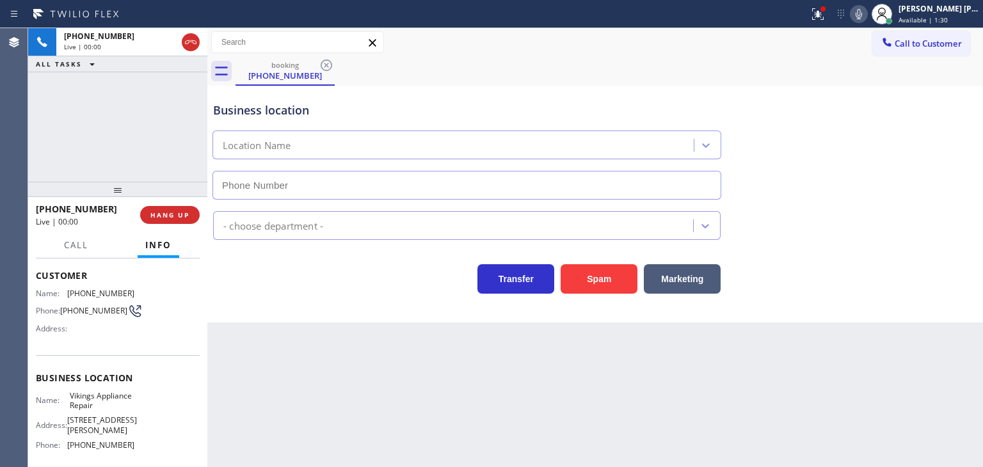
type input "[PHONE_NUMBER]"
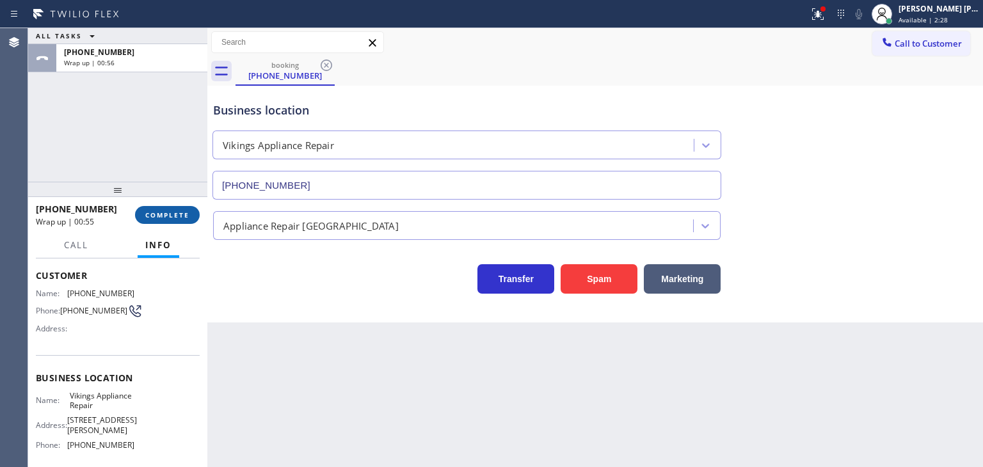
click at [178, 216] on span "COMPLETE" at bounding box center [167, 214] width 44 height 9
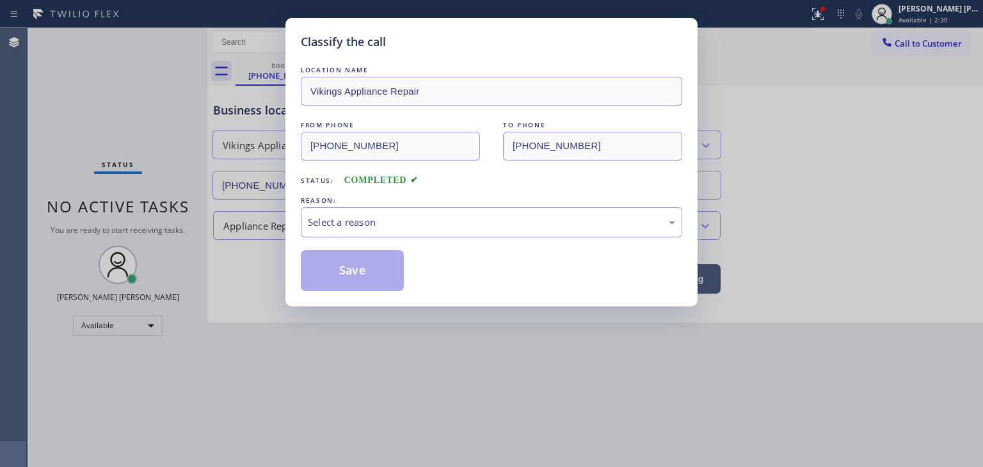
click at [322, 232] on div "Select a reason" at bounding box center [491, 222] width 381 height 30
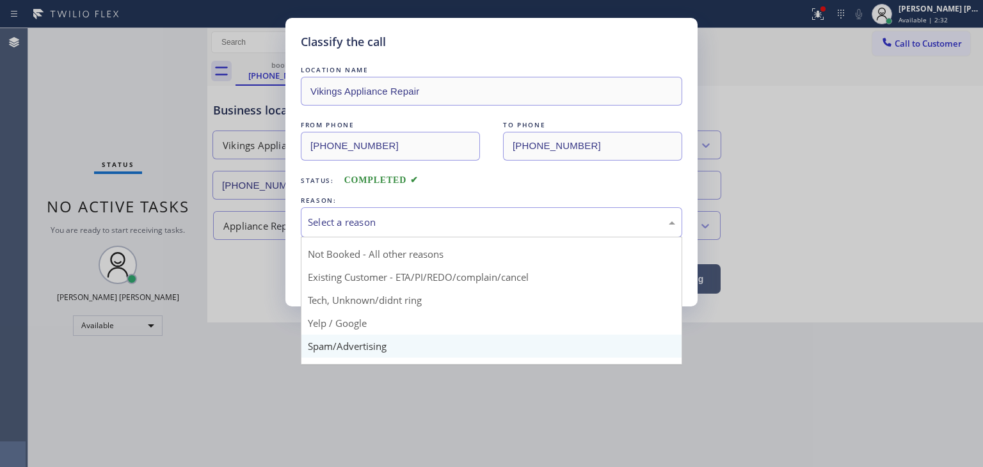
scroll to position [16, 0]
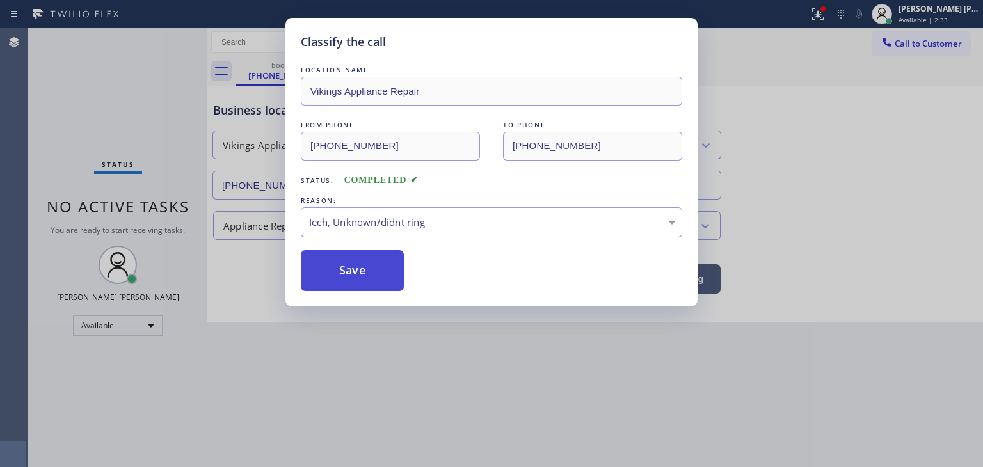
click at [363, 276] on button "Save" at bounding box center [352, 270] width 103 height 41
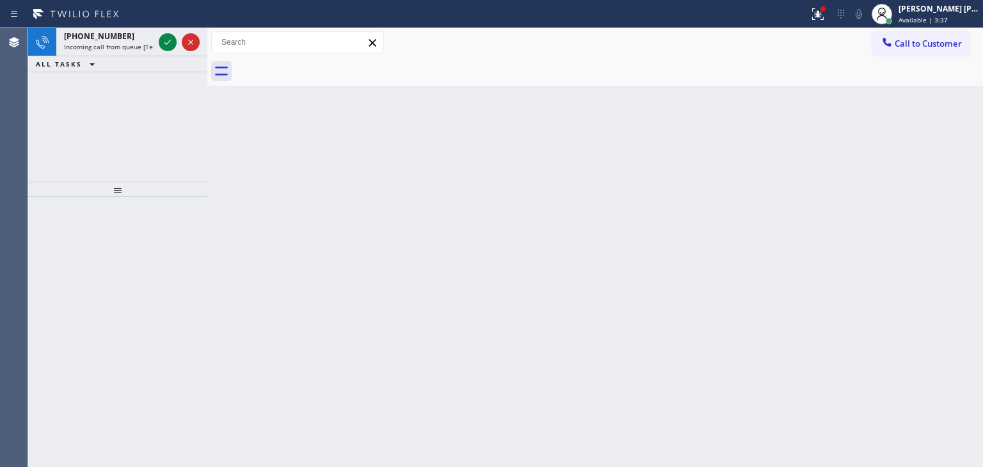
drag, startPoint x: 170, startPoint y: 40, endPoint x: 166, endPoint y: 83, distance: 42.4
click at [170, 40] on icon at bounding box center [167, 42] width 6 height 5
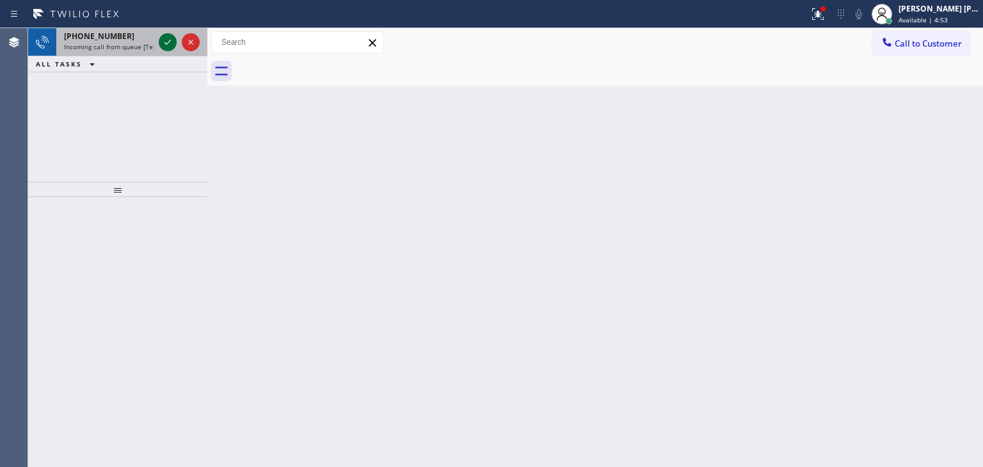
click at [168, 40] on icon at bounding box center [167, 42] width 15 height 15
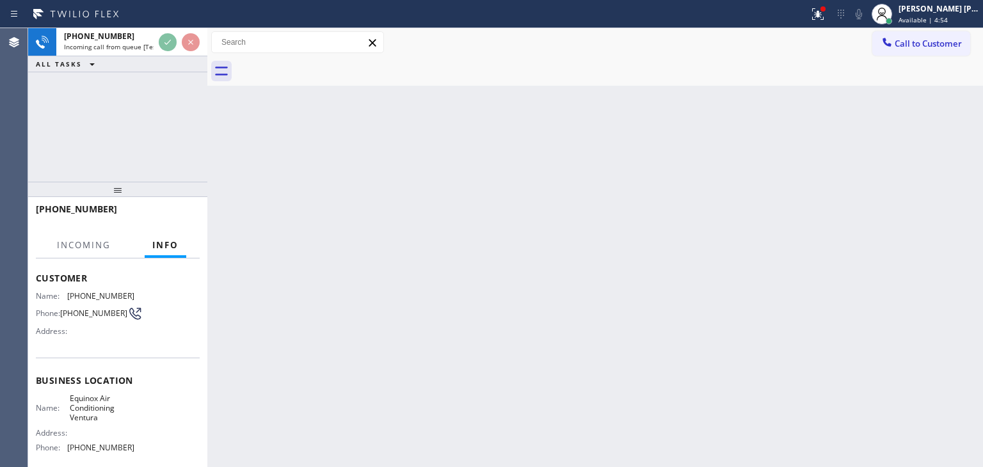
scroll to position [128, 0]
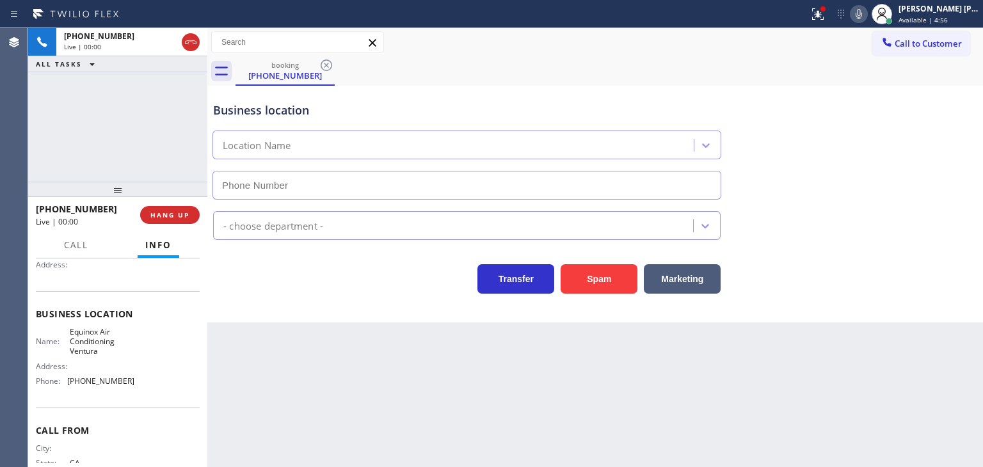
type input "[PHONE_NUMBER]"
click at [866, 16] on icon at bounding box center [858, 13] width 15 height 15
click at [184, 210] on span "HANG UP" at bounding box center [169, 214] width 39 height 9
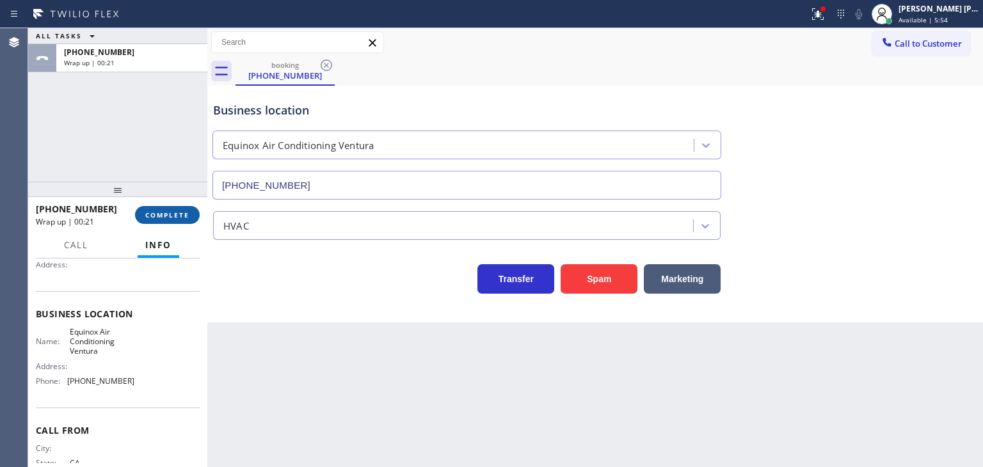
click at [164, 213] on span "COMPLETE" at bounding box center [167, 214] width 44 height 9
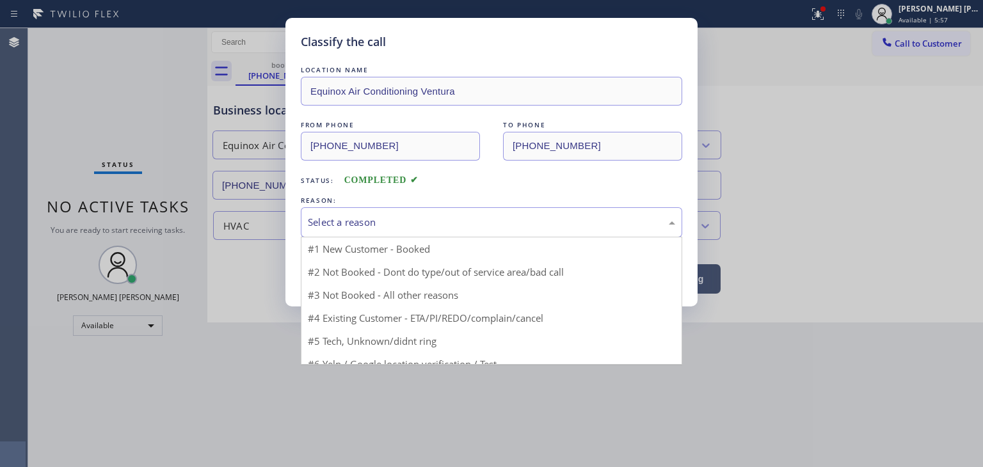
click at [345, 221] on div "Select a reason" at bounding box center [491, 222] width 367 height 15
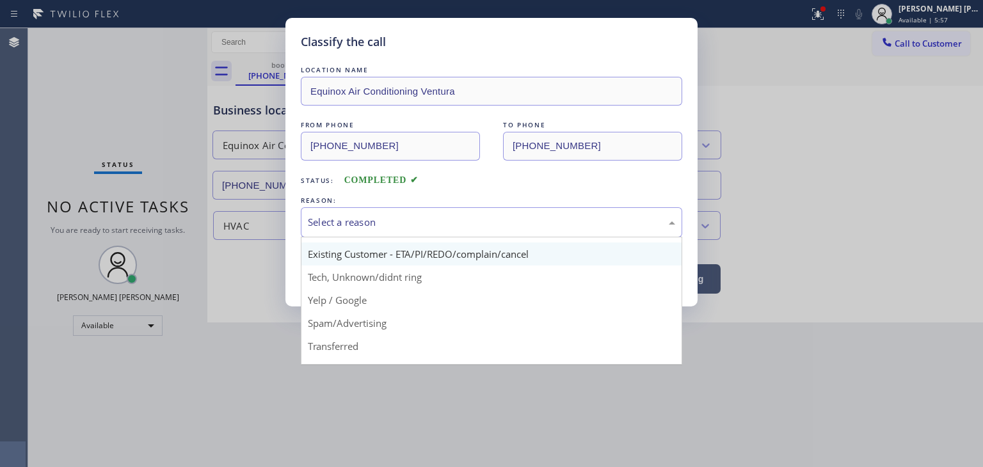
scroll to position [64, 0]
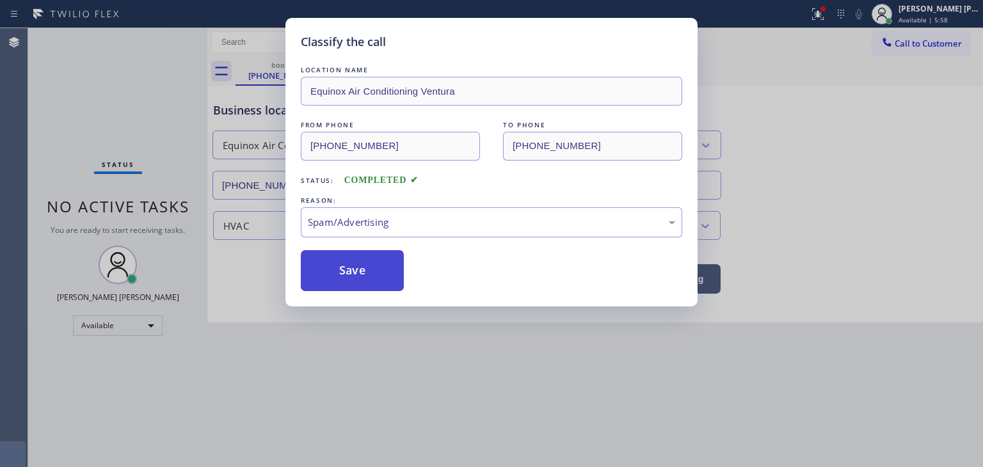
click at [357, 267] on button "Save" at bounding box center [352, 270] width 103 height 41
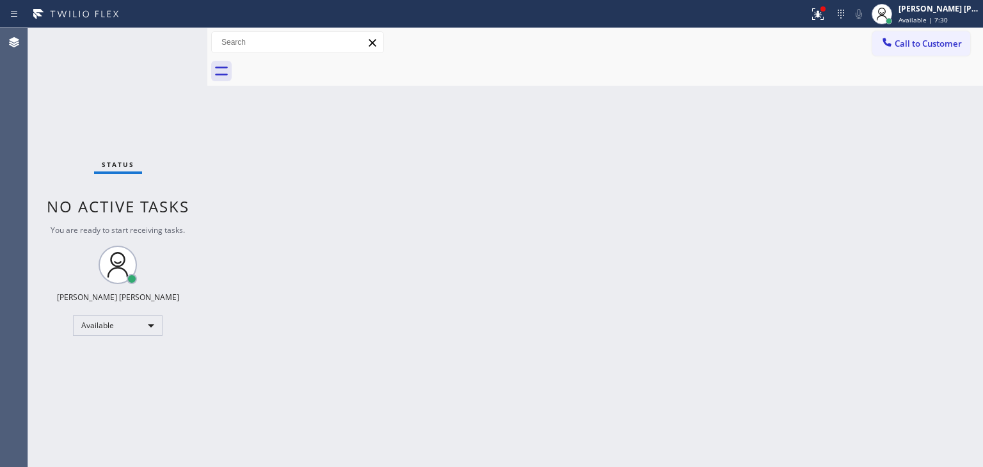
click at [187, 400] on div "Status No active tasks You are ready to start receiving tasks. [PERSON_NAME] [P…" at bounding box center [117, 247] width 179 height 439
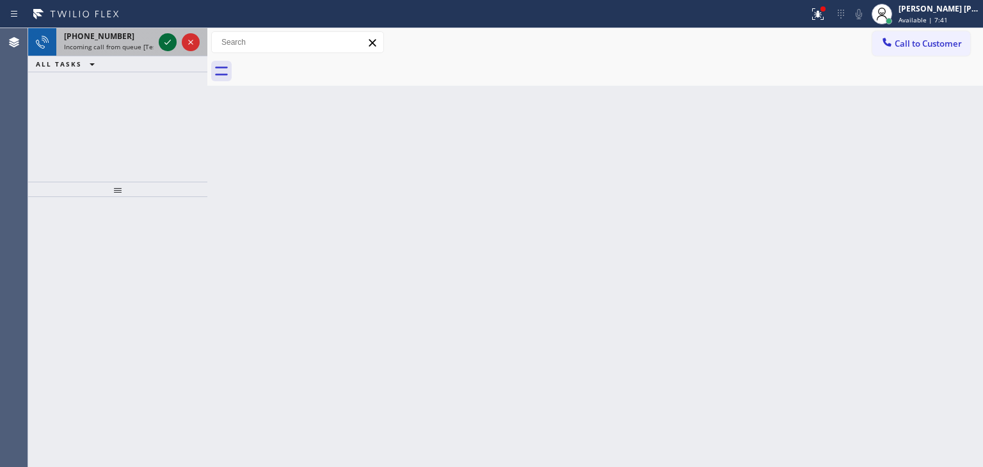
click at [167, 44] on icon at bounding box center [167, 42] width 15 height 15
click at [170, 40] on icon at bounding box center [167, 42] width 6 height 5
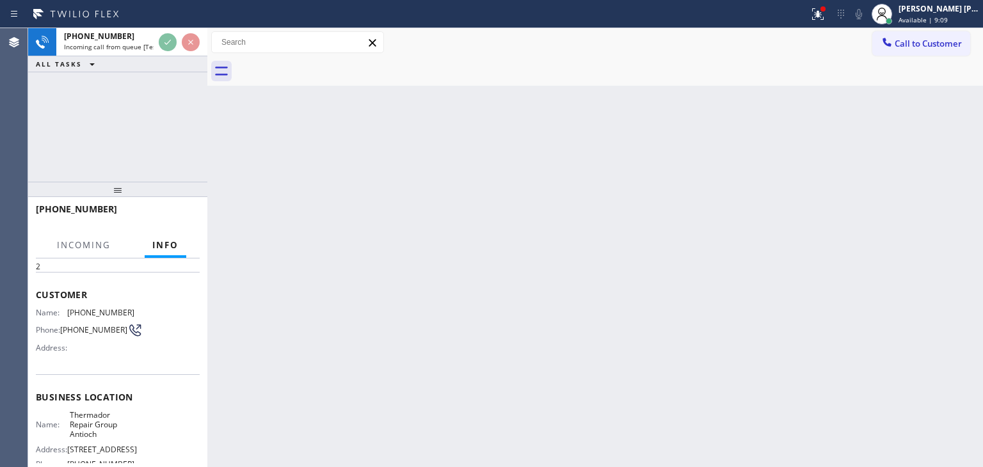
scroll to position [64, 0]
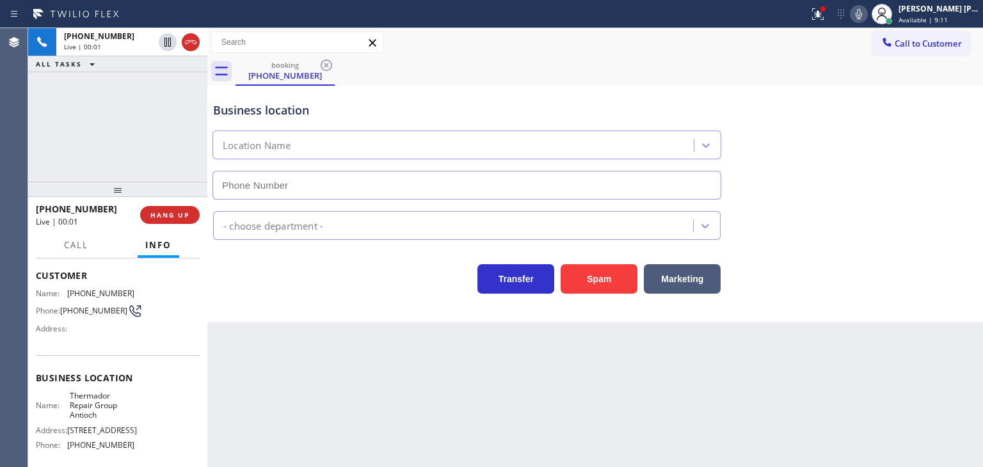
type input "[PHONE_NUMBER]"
click at [866, 11] on icon at bounding box center [858, 13] width 15 height 15
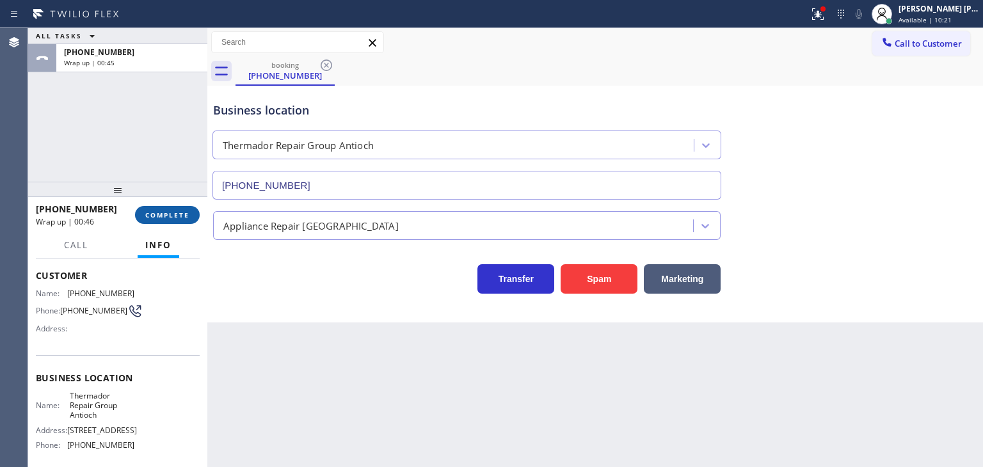
click at [177, 218] on span "COMPLETE" at bounding box center [167, 214] width 44 height 9
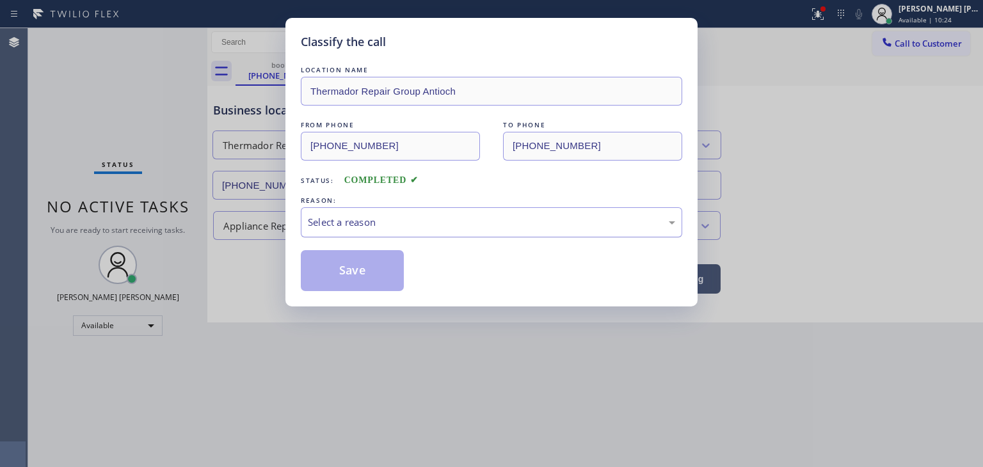
click at [394, 222] on div "Select a reason" at bounding box center [491, 222] width 367 height 15
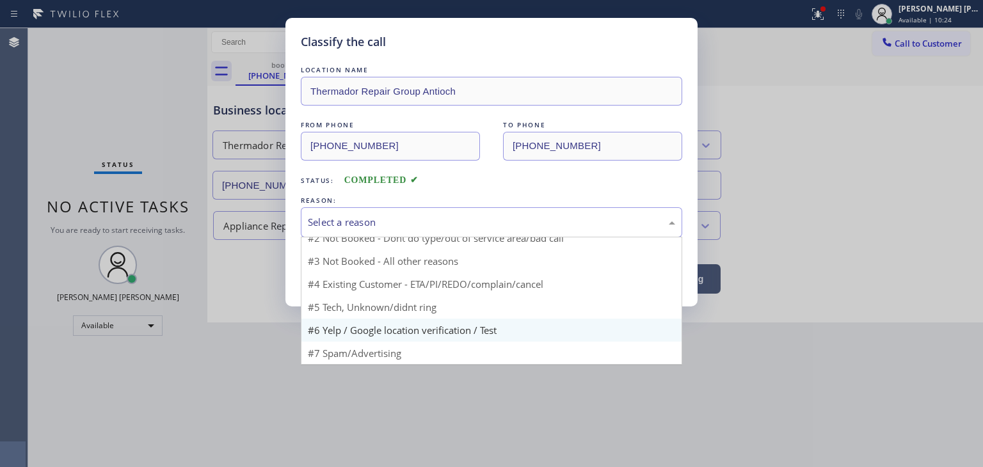
scroll to position [11, 0]
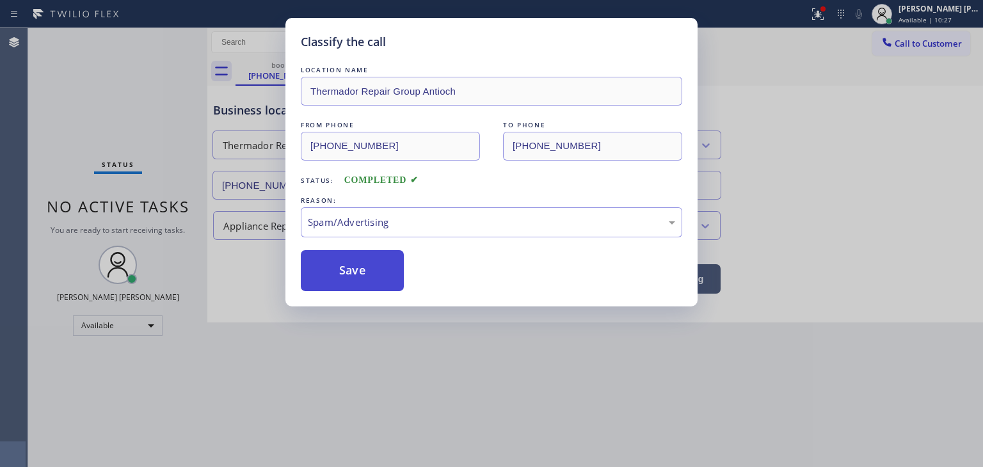
click at [353, 269] on button "Save" at bounding box center [352, 270] width 103 height 41
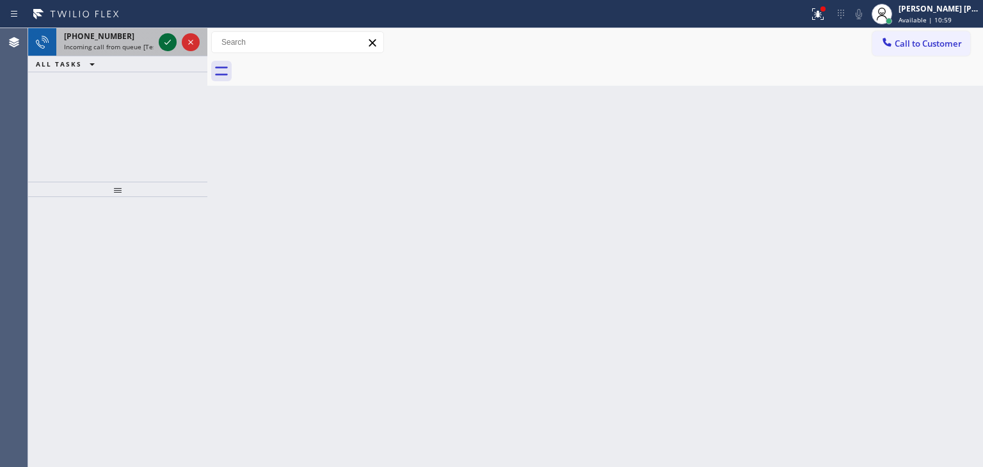
click at [169, 48] on icon at bounding box center [167, 42] width 15 height 15
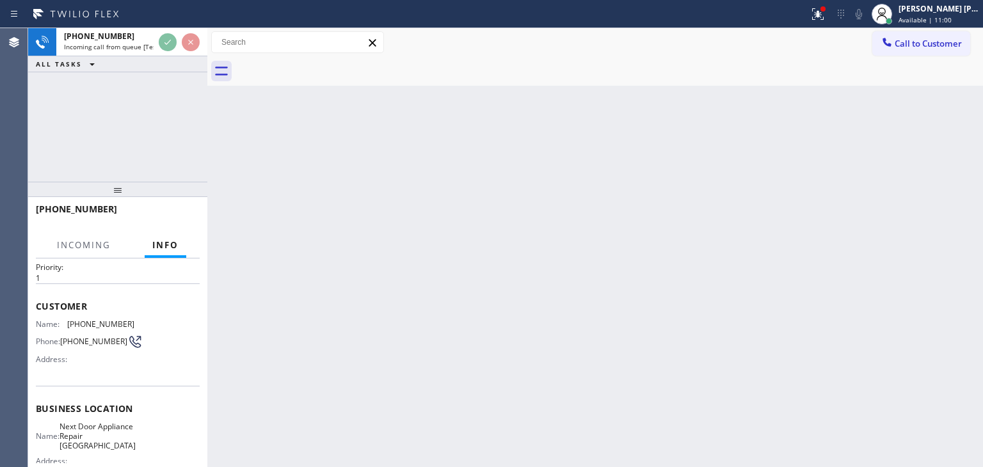
scroll to position [64, 0]
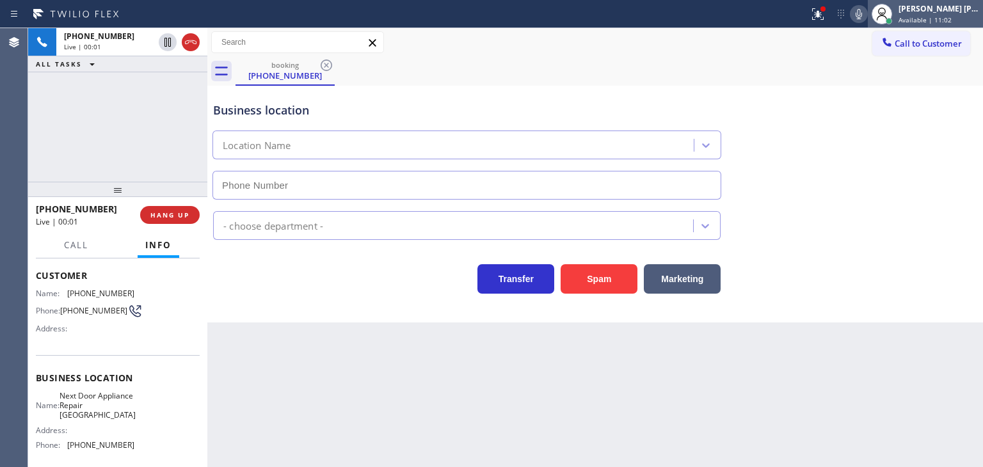
type input "[PHONE_NUMBER]"
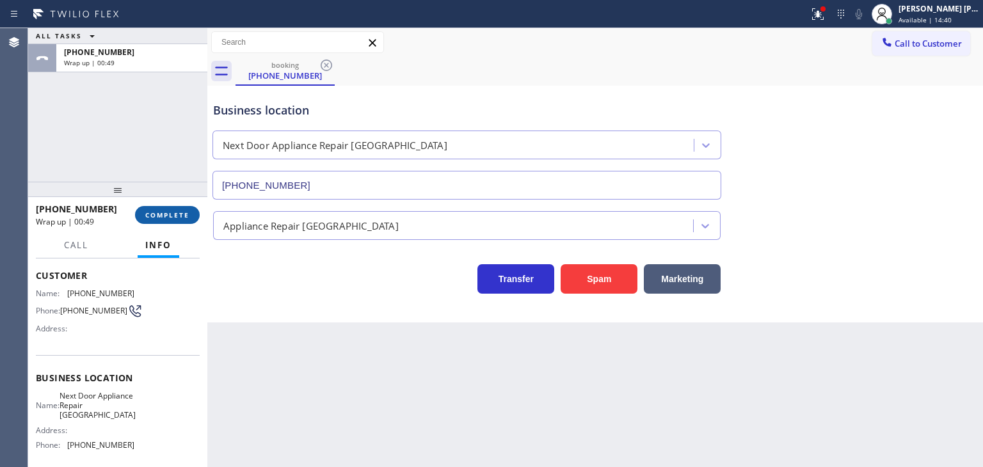
click at [154, 213] on span "COMPLETE" at bounding box center [167, 214] width 44 height 9
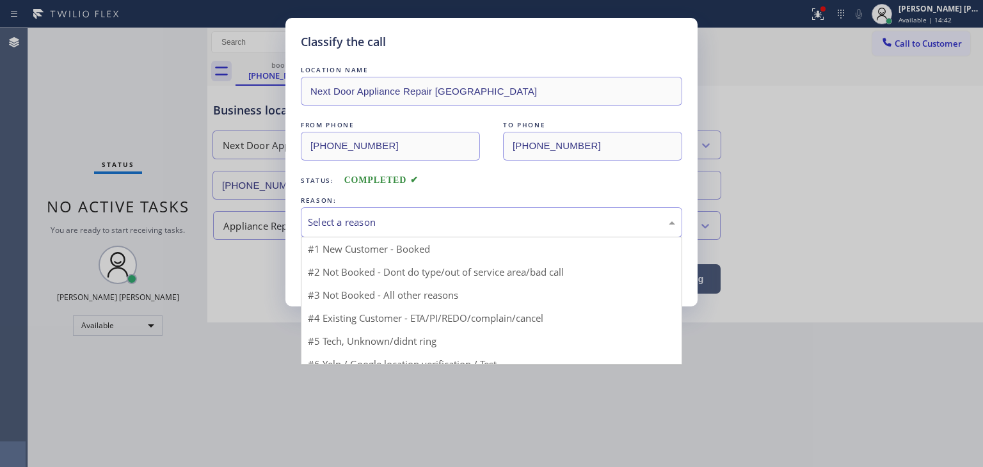
click at [358, 225] on div "Select a reason" at bounding box center [491, 222] width 367 height 15
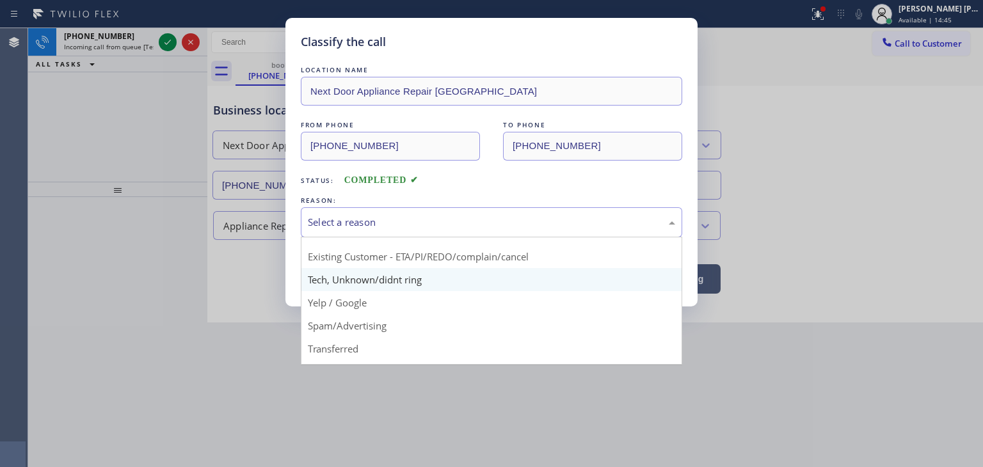
scroll to position [80, 0]
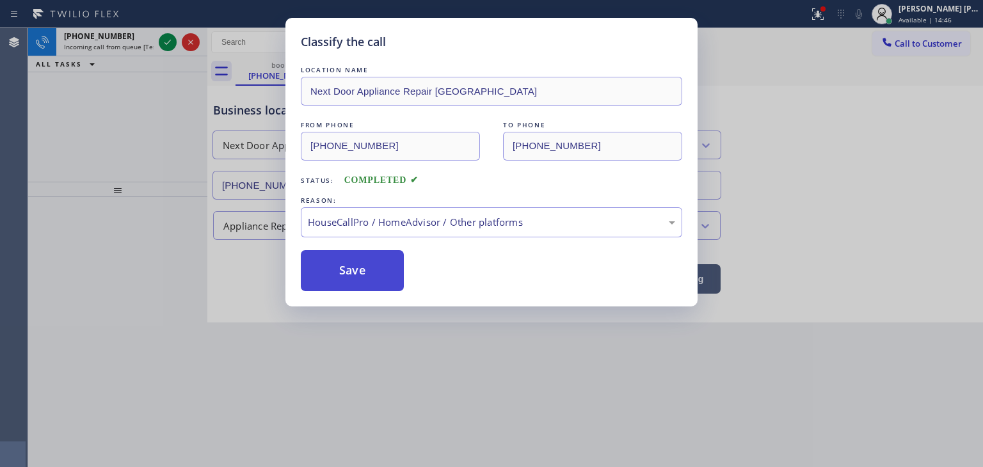
click at [354, 272] on button "Save" at bounding box center [352, 270] width 103 height 41
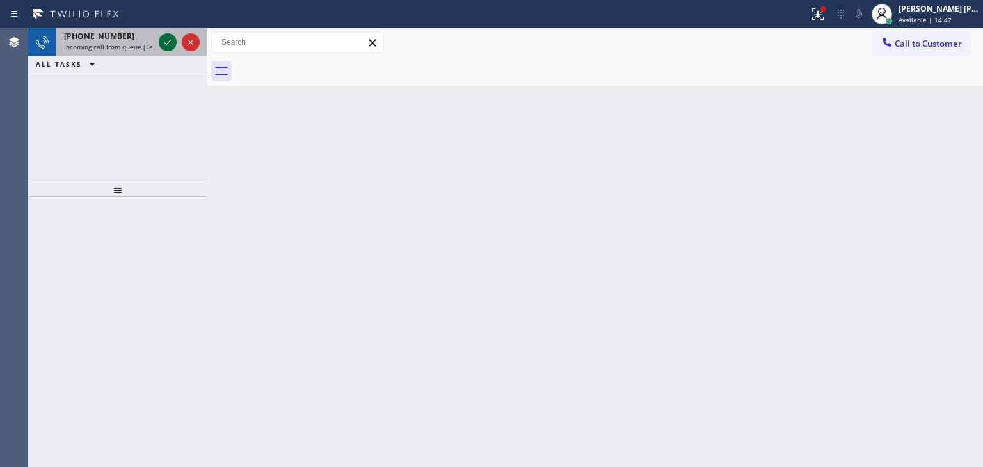
click at [164, 39] on icon at bounding box center [167, 42] width 15 height 15
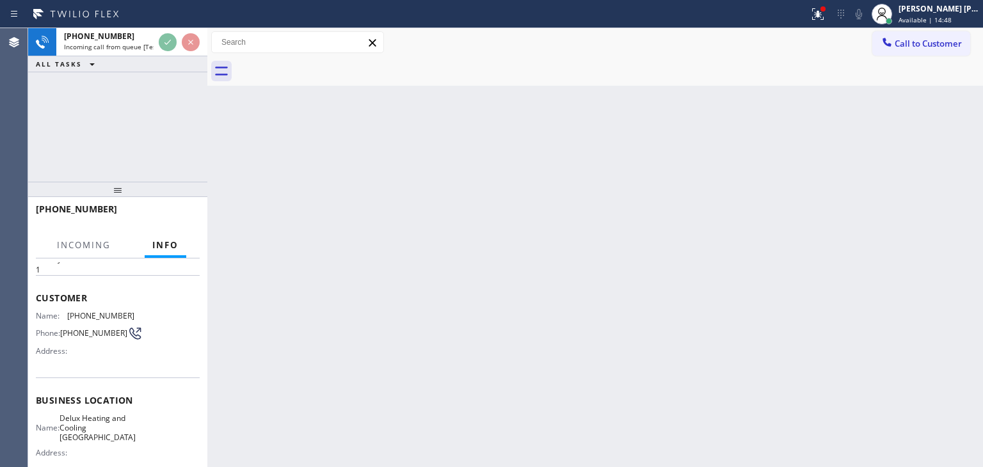
scroll to position [64, 0]
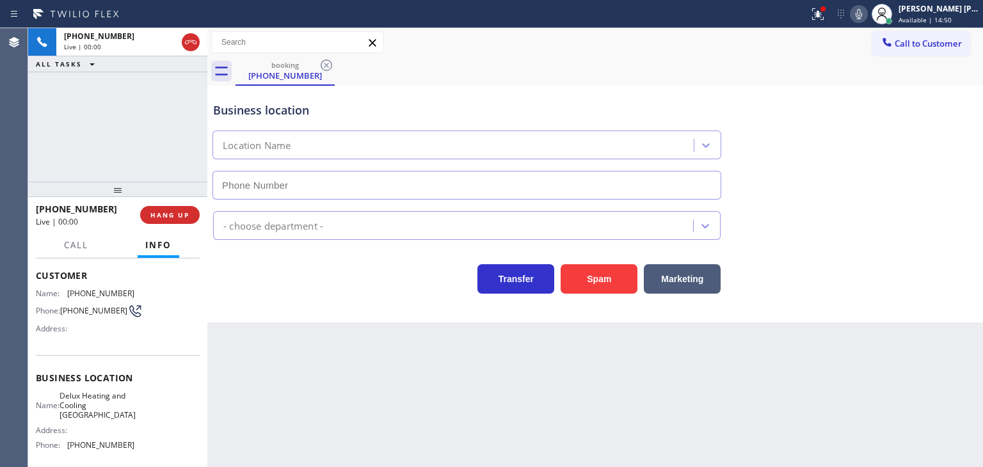
type input "[PHONE_NUMBER]"
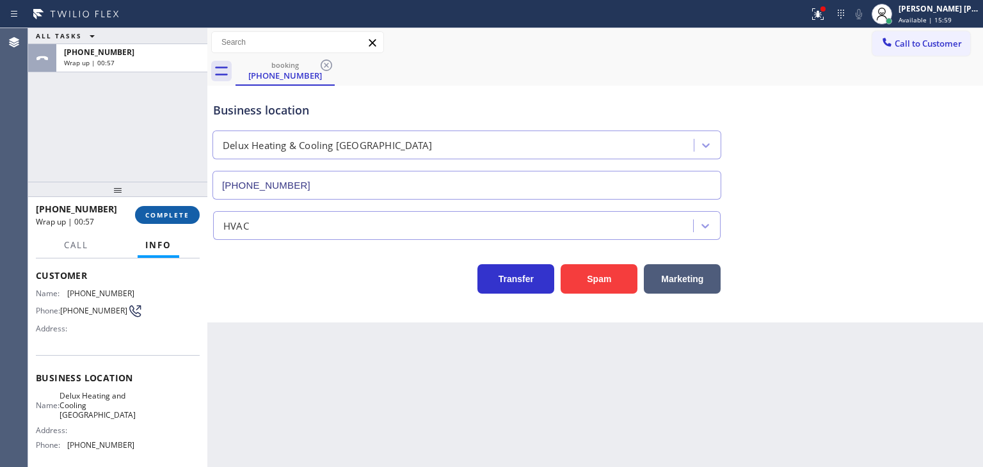
click at [173, 215] on span "COMPLETE" at bounding box center [167, 214] width 44 height 9
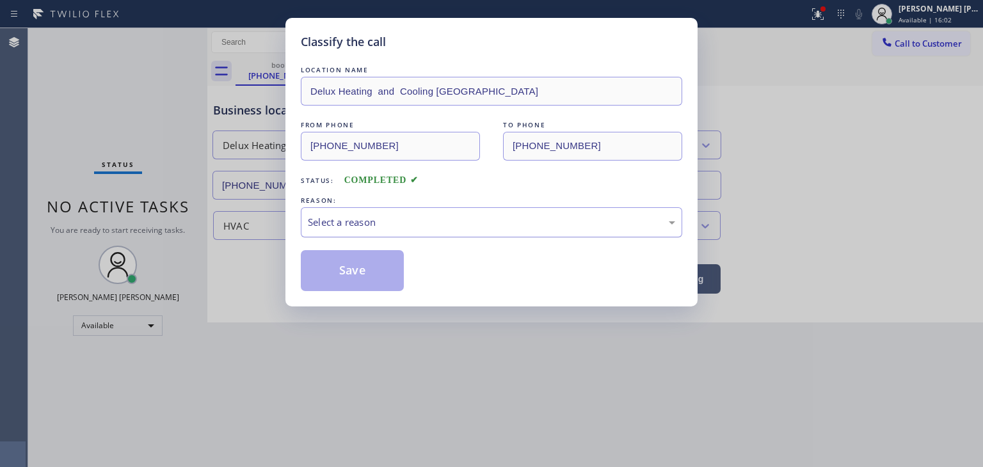
click at [422, 221] on div "Select a reason" at bounding box center [491, 222] width 367 height 15
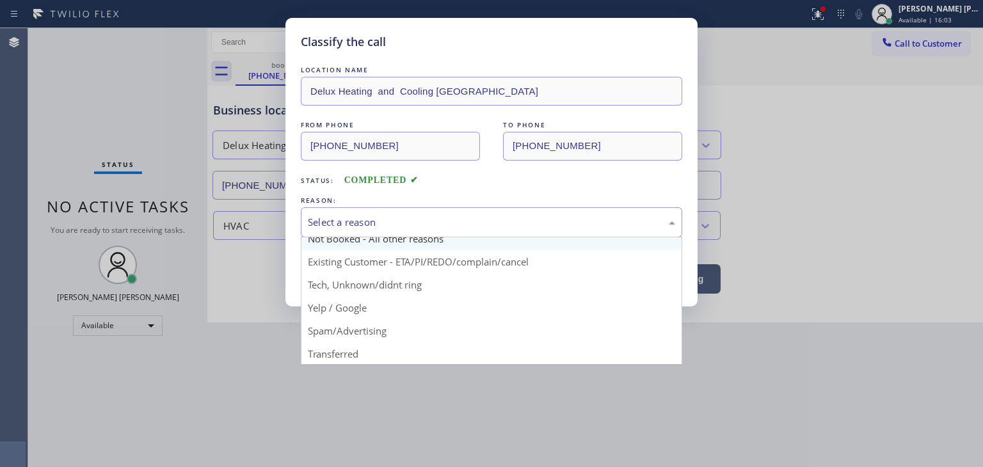
scroll to position [64, 0]
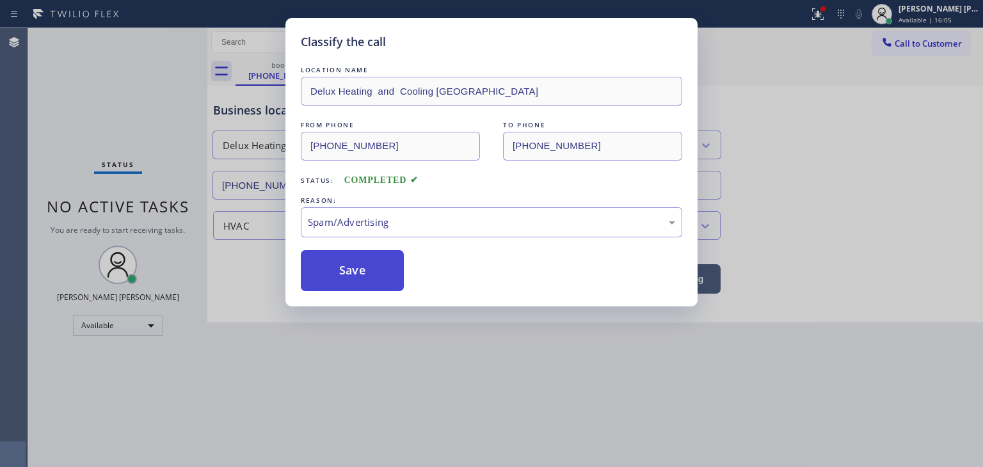
click at [356, 276] on button "Save" at bounding box center [352, 270] width 103 height 41
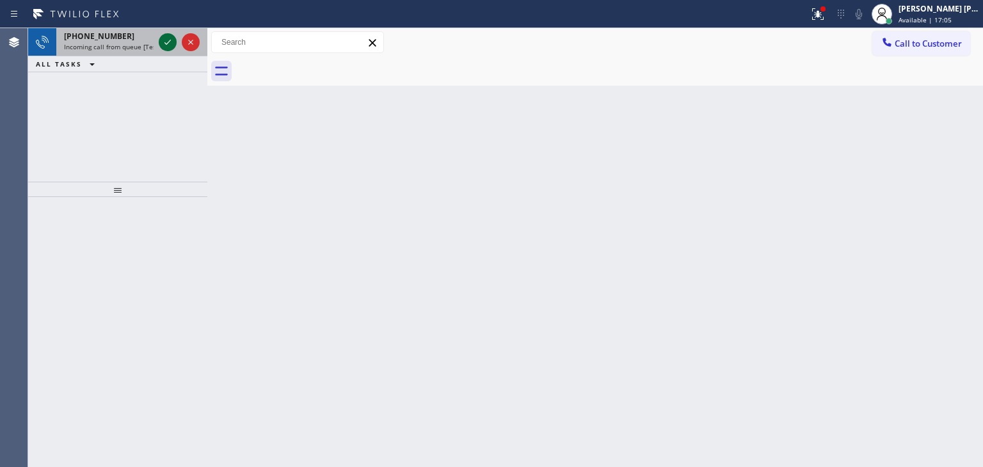
drag, startPoint x: 173, startPoint y: 42, endPoint x: 163, endPoint y: 50, distance: 12.7
click at [173, 42] on icon at bounding box center [167, 42] width 15 height 15
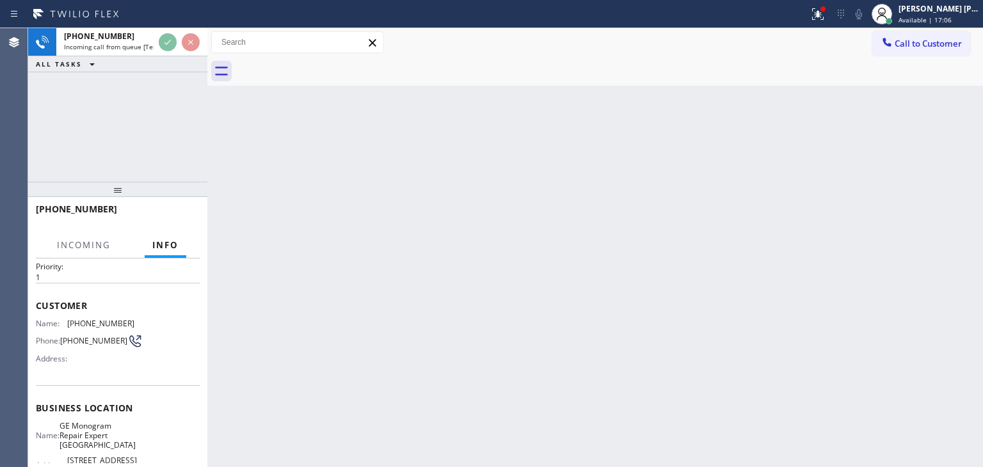
scroll to position [64, 0]
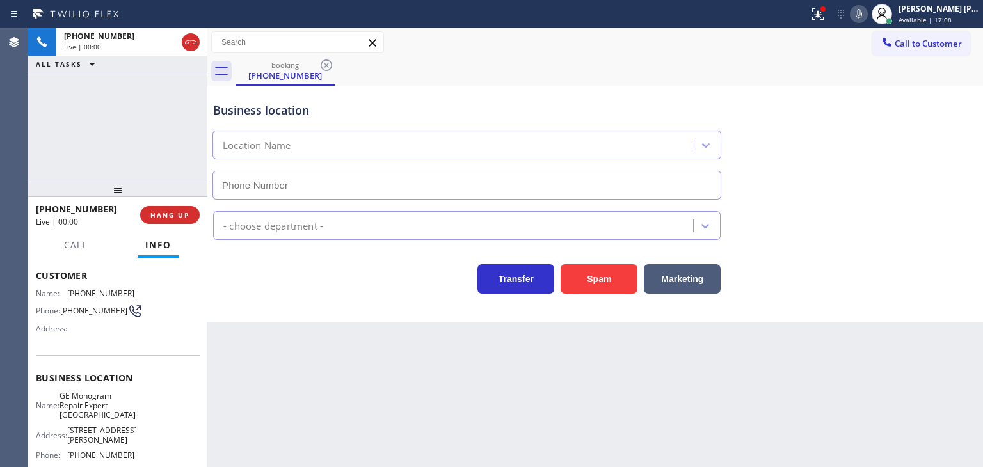
type input "[PHONE_NUMBER]"
click at [866, 15] on icon at bounding box center [858, 13] width 15 height 15
click at [863, 15] on rect at bounding box center [858, 12] width 9 height 9
click at [866, 8] on icon at bounding box center [858, 13] width 15 height 15
click at [863, 11] on rect at bounding box center [858, 12] width 9 height 9
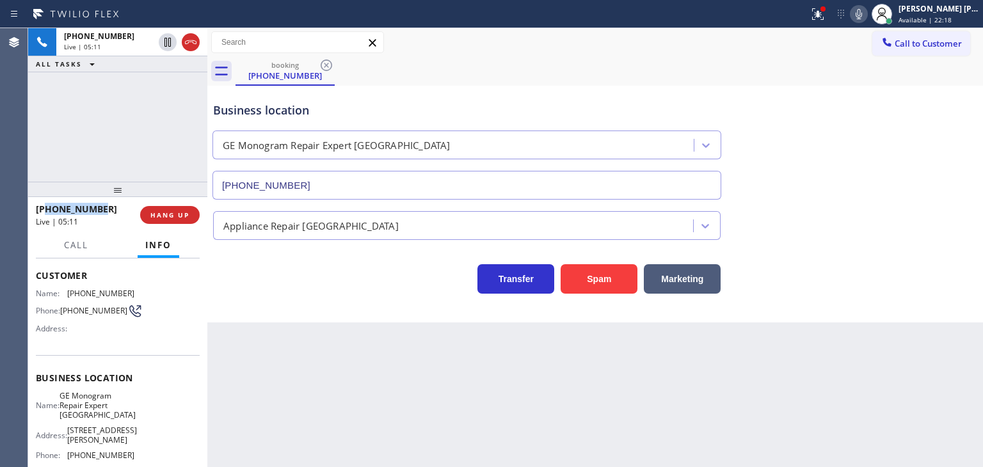
drag, startPoint x: 113, startPoint y: 210, endPoint x: 49, endPoint y: 210, distance: 64.6
click at [49, 210] on div "[PHONE_NUMBER]" at bounding box center [83, 209] width 95 height 12
copy span "3036690885"
click at [866, 11] on icon at bounding box center [858, 13] width 15 height 15
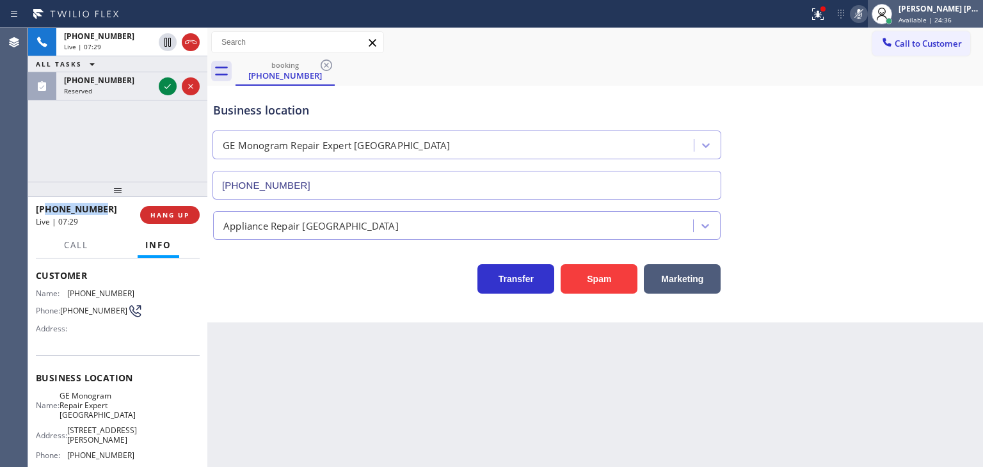
click at [937, 3] on div "[PERSON_NAME] [PERSON_NAME]" at bounding box center [938, 8] width 81 height 11
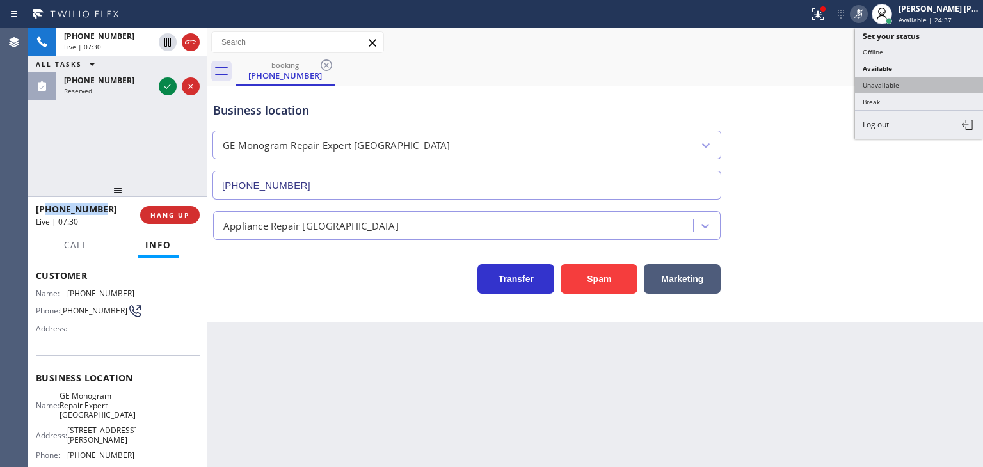
click at [909, 80] on button "Unavailable" at bounding box center [919, 85] width 128 height 17
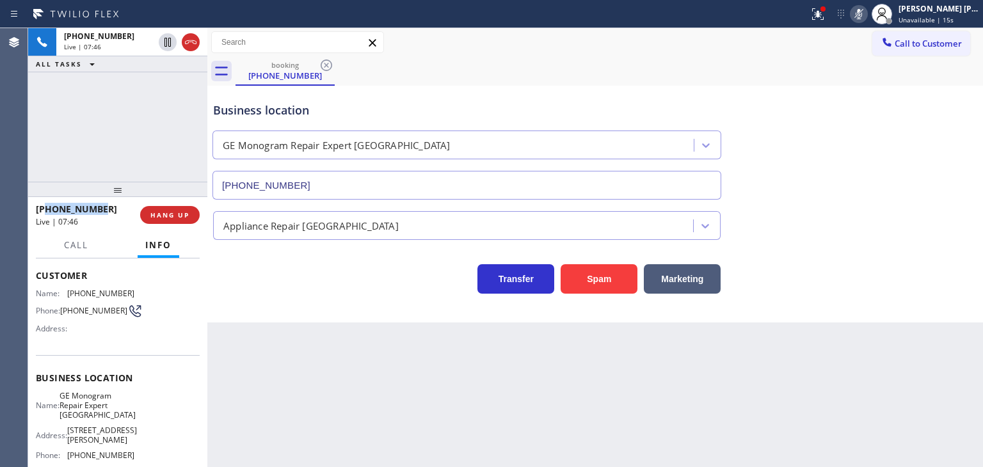
click at [866, 17] on icon at bounding box center [858, 13] width 15 height 15
click at [838, 295] on div "Business location GE Monogram Repair [GEOGRAPHIC_DATA] [PHONE_NUMBER] Appliance…" at bounding box center [594, 204] width 775 height 237
drag, startPoint x: 877, startPoint y: 16, endPoint x: 867, endPoint y: 17, distance: 9.6
click at [862, 16] on icon at bounding box center [858, 14] width 6 height 10
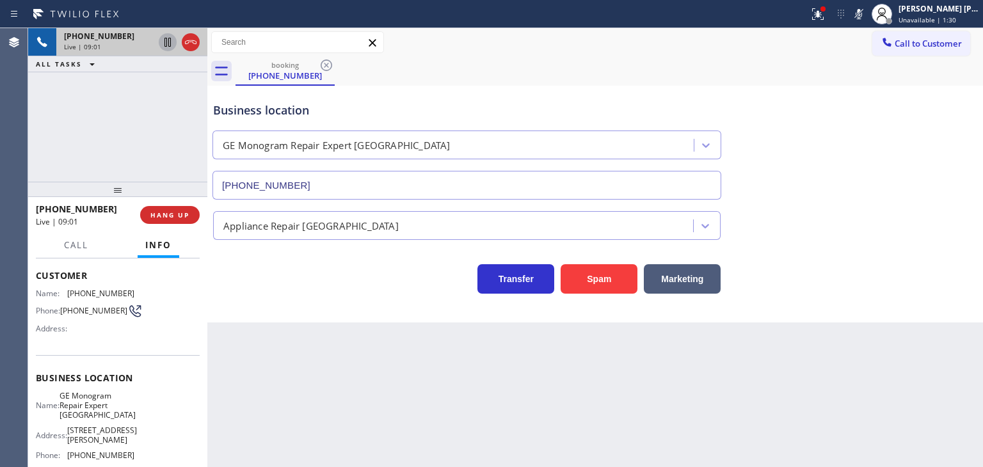
click at [168, 45] on icon at bounding box center [167, 42] width 15 height 15
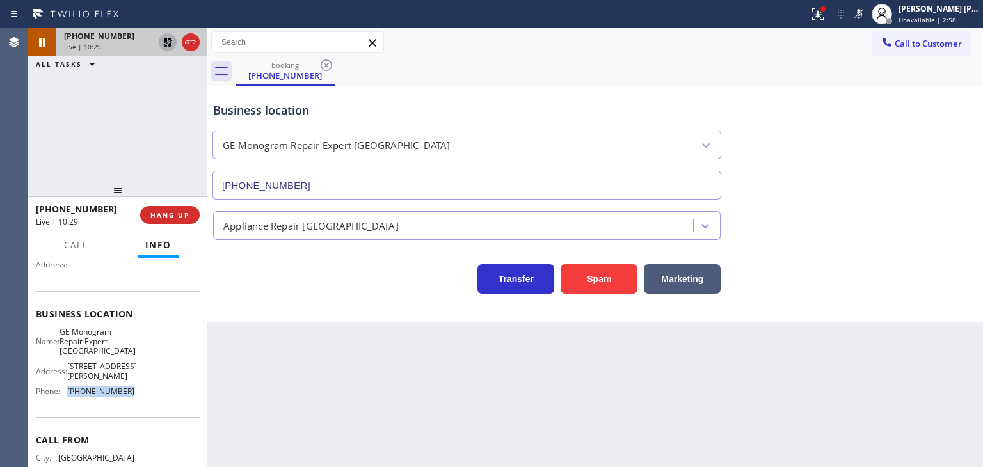
drag, startPoint x: 132, startPoint y: 387, endPoint x: 65, endPoint y: 395, distance: 67.6
click at [65, 395] on div "Name: GE Monogram Repair Expert Castle Rock Address: [STREET_ADDRESS][PERSON_NA…" at bounding box center [118, 364] width 164 height 75
drag, startPoint x: 880, startPoint y: 13, endPoint x: 63, endPoint y: 54, distance: 818.7
click at [866, 13] on icon at bounding box center [858, 13] width 15 height 15
click at [168, 44] on icon at bounding box center [167, 42] width 15 height 15
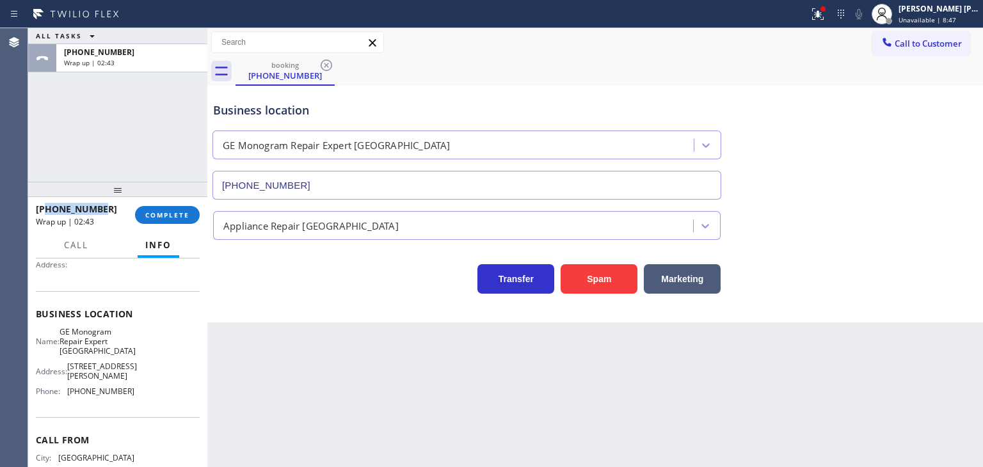
drag, startPoint x: 106, startPoint y: 205, endPoint x: 48, endPoint y: 206, distance: 58.2
click at [48, 206] on div "[PHONE_NUMBER]" at bounding box center [81, 209] width 90 height 12
click at [940, 14] on div "[PERSON_NAME] [PERSON_NAME] Unavailable | 9:00" at bounding box center [939, 14] width 87 height 22
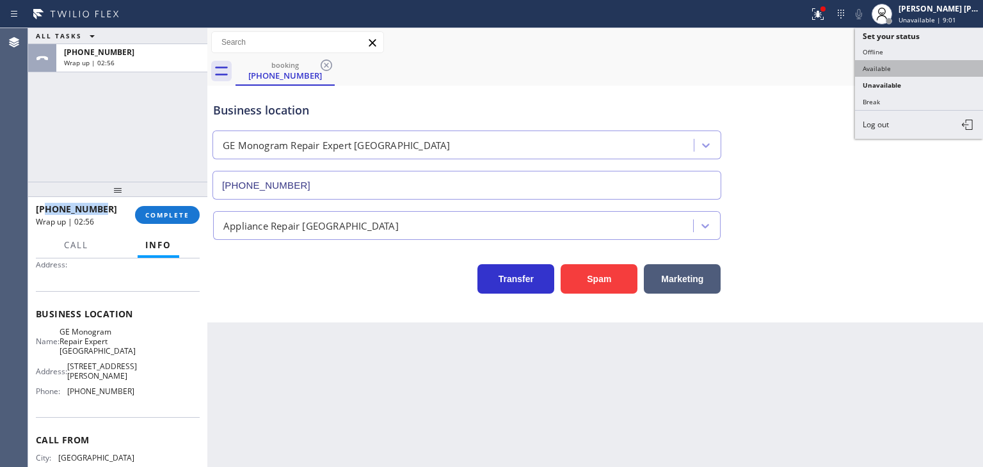
drag, startPoint x: 908, startPoint y: 60, endPoint x: 766, endPoint y: 73, distance: 142.0
click at [907, 61] on button "Available" at bounding box center [919, 68] width 128 height 17
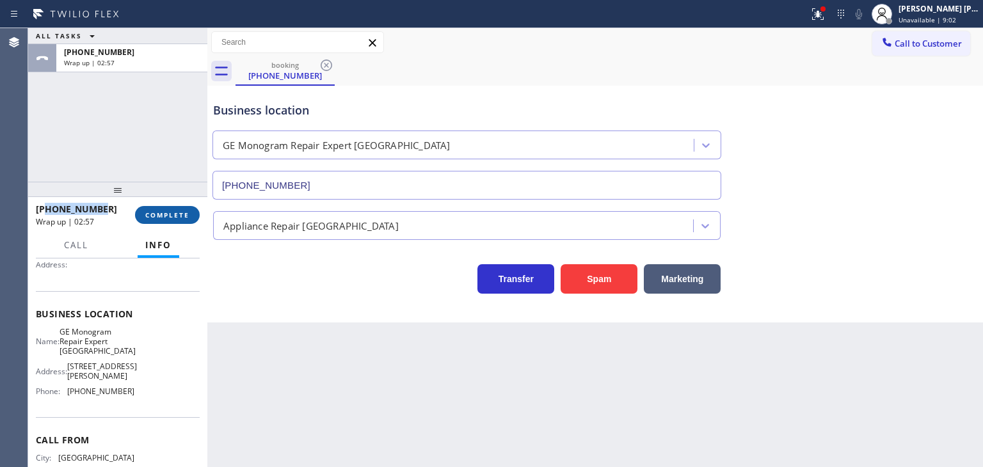
click at [184, 219] on span "COMPLETE" at bounding box center [167, 214] width 44 height 9
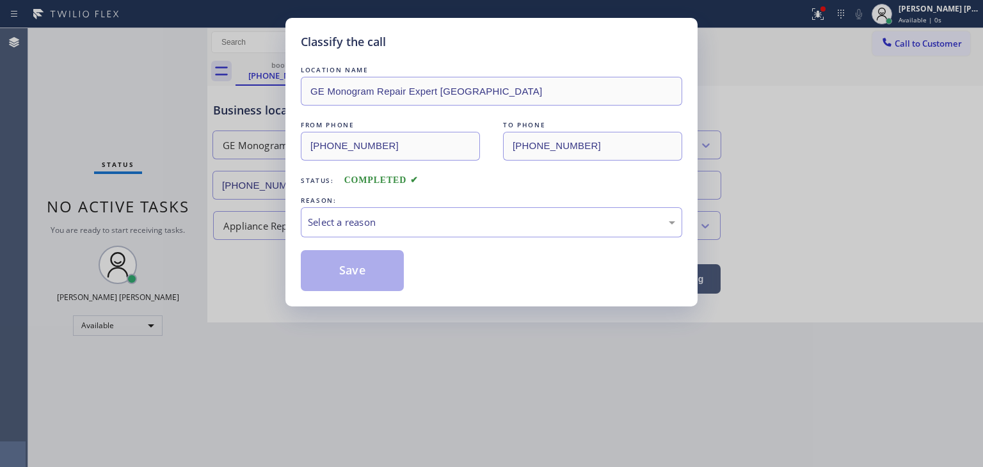
click at [370, 236] on div "Select a reason" at bounding box center [491, 222] width 381 height 30
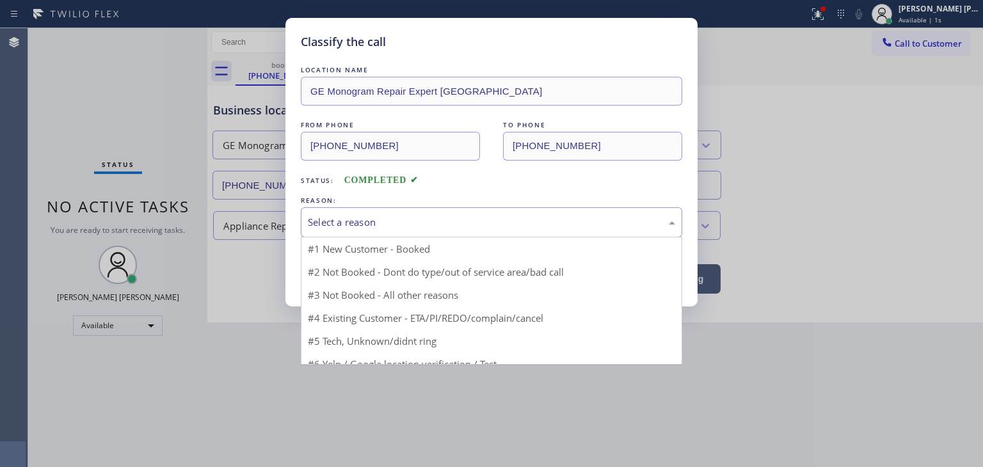
click at [387, 219] on div "Select a reason" at bounding box center [491, 222] width 367 height 15
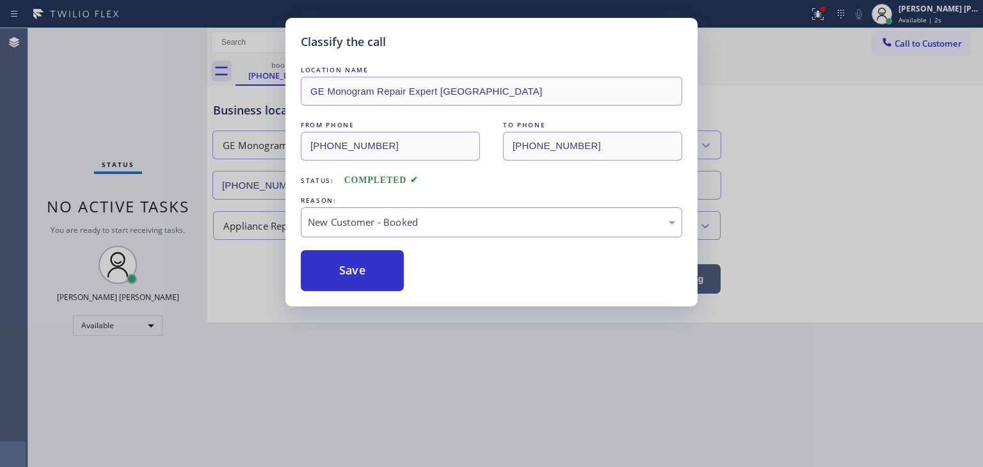
drag, startPoint x: 366, startPoint y: 256, endPoint x: 411, endPoint y: 284, distance: 52.9
click at [365, 257] on button "Save" at bounding box center [352, 270] width 103 height 41
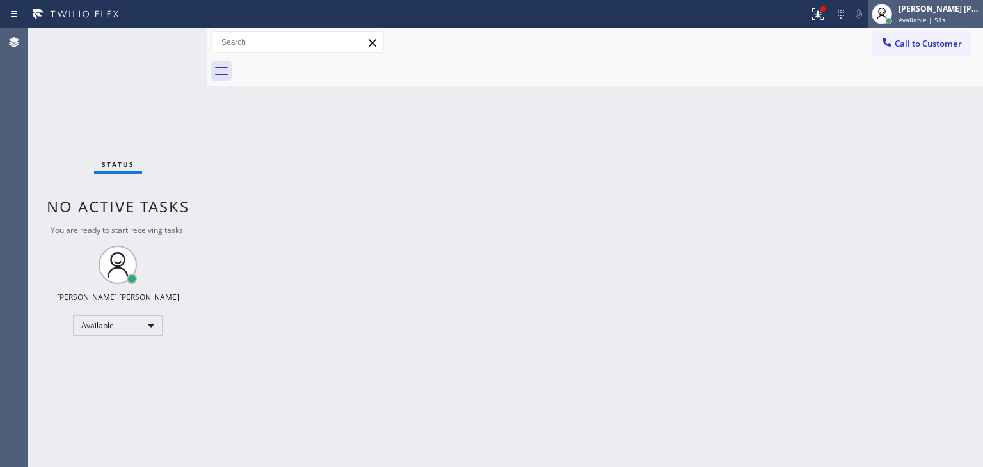
click at [955, 11] on div "[PERSON_NAME] [PERSON_NAME]" at bounding box center [938, 8] width 81 height 11
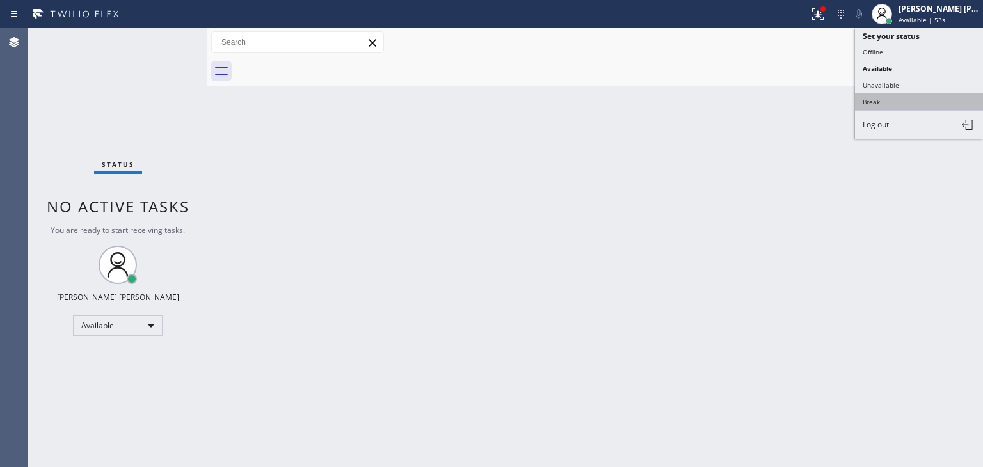
click at [896, 93] on button "Break" at bounding box center [919, 101] width 128 height 17
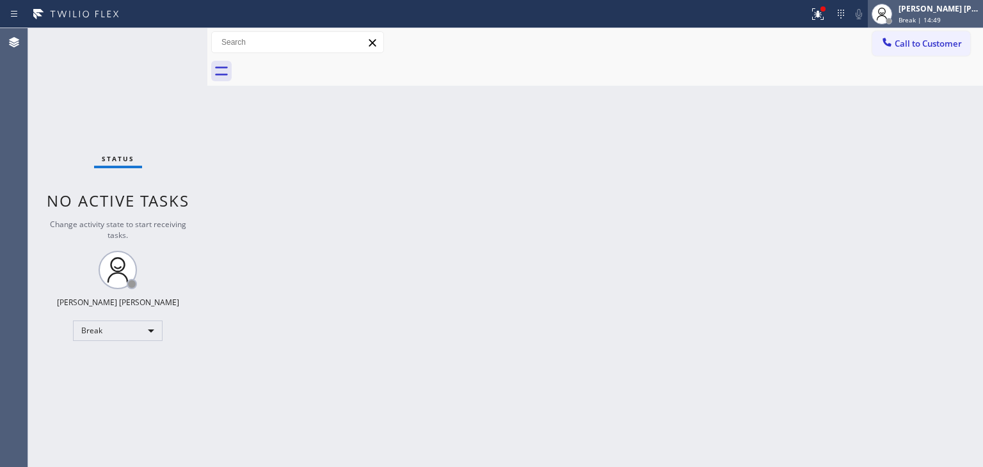
click at [941, 15] on span "Break | 14:49" at bounding box center [919, 19] width 42 height 9
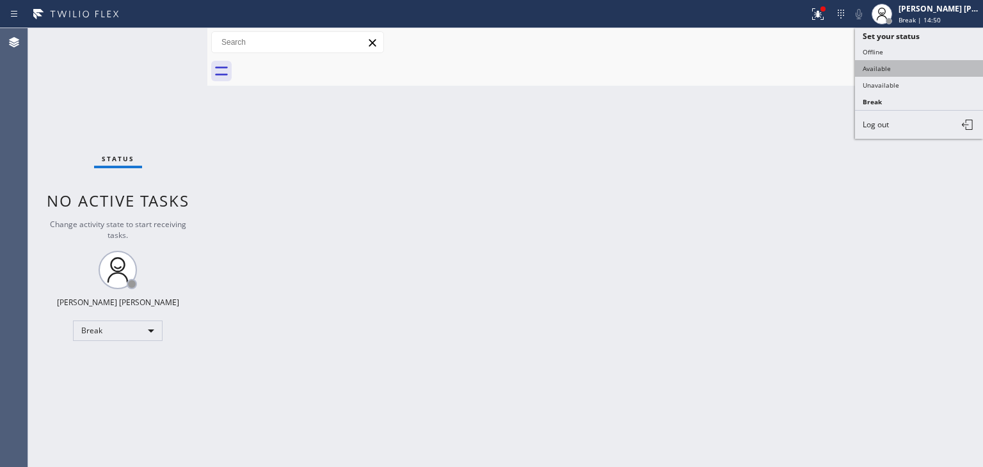
click at [892, 64] on button "Available" at bounding box center [919, 68] width 128 height 17
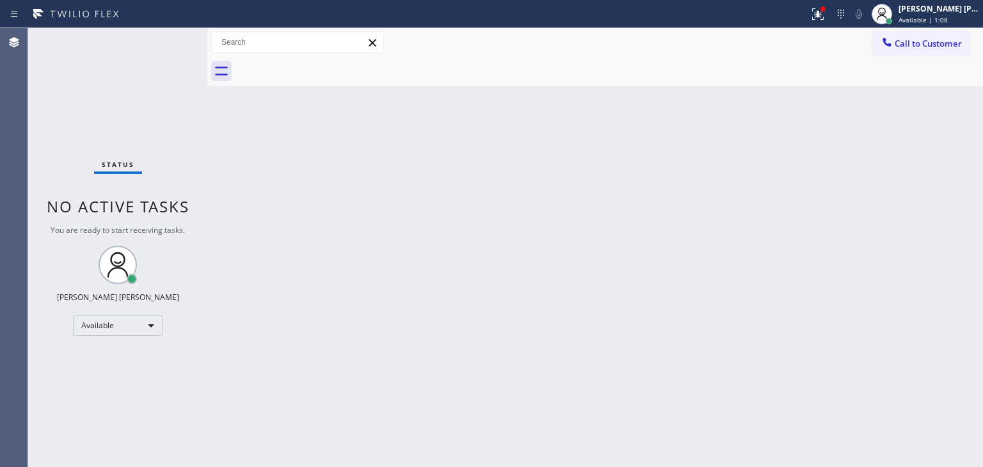
click at [169, 44] on div "Status No active tasks You are ready to start receiving tasks. [PERSON_NAME] [P…" at bounding box center [117, 247] width 179 height 439
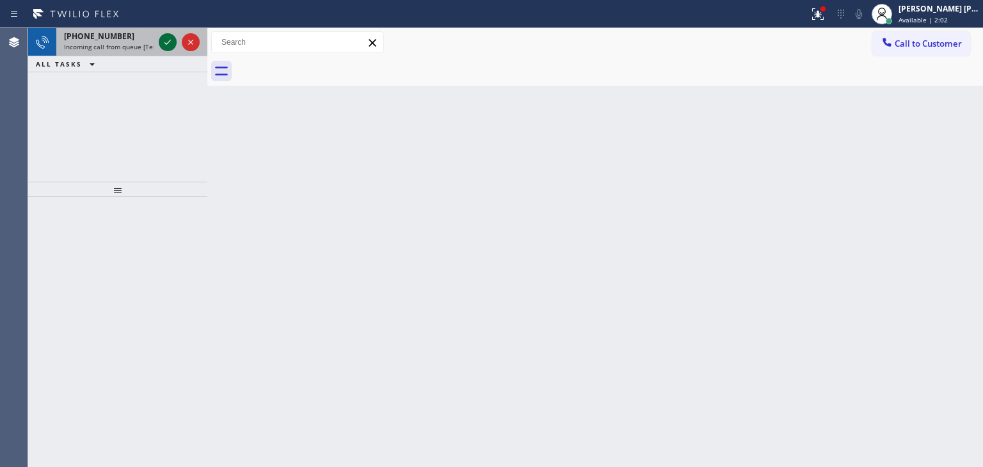
click at [163, 44] on icon at bounding box center [167, 42] width 15 height 15
click at [163, 43] on icon at bounding box center [167, 42] width 15 height 15
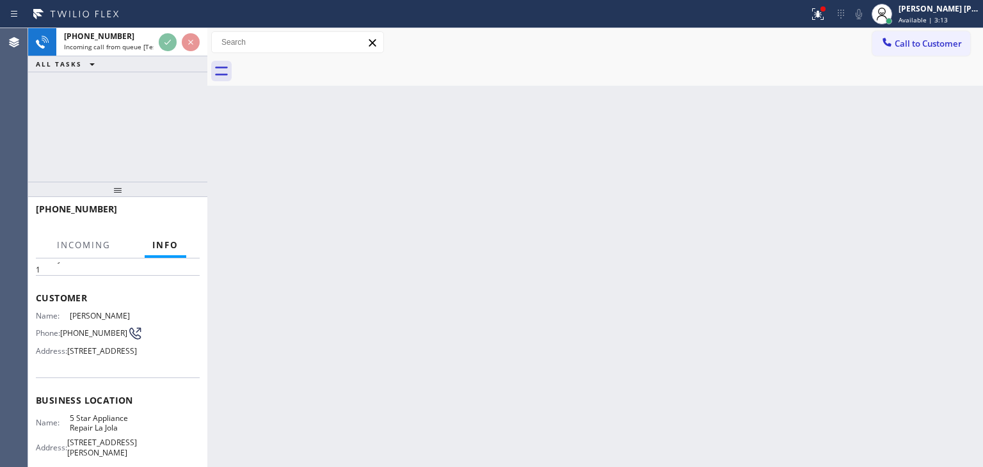
scroll to position [64, 0]
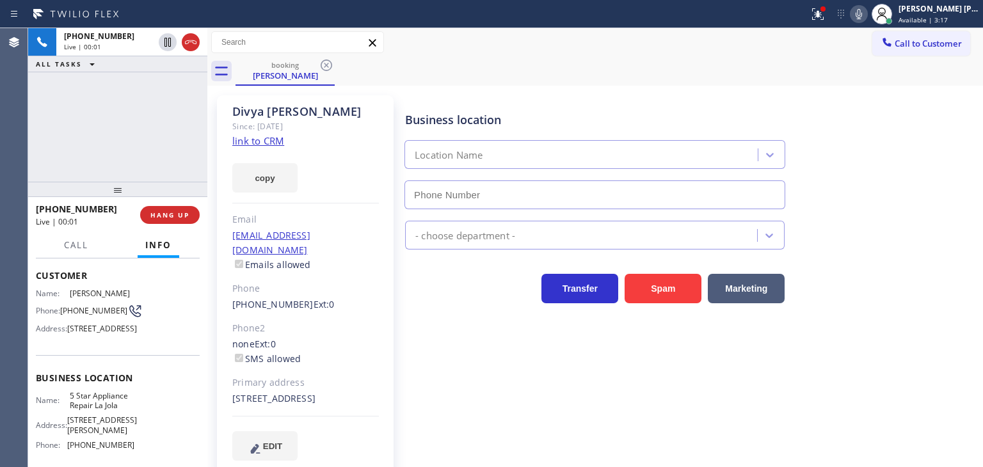
type input "[PHONE_NUMBER]"
click at [250, 142] on link "link to CRM" at bounding box center [258, 140] width 52 height 13
click at [866, 11] on icon at bounding box center [858, 13] width 15 height 15
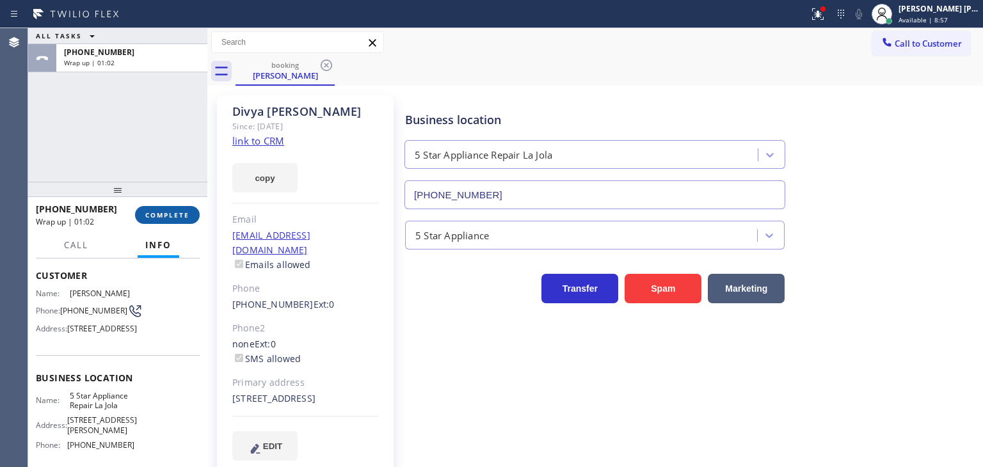
click at [159, 221] on button "COMPLETE" at bounding box center [167, 215] width 65 height 18
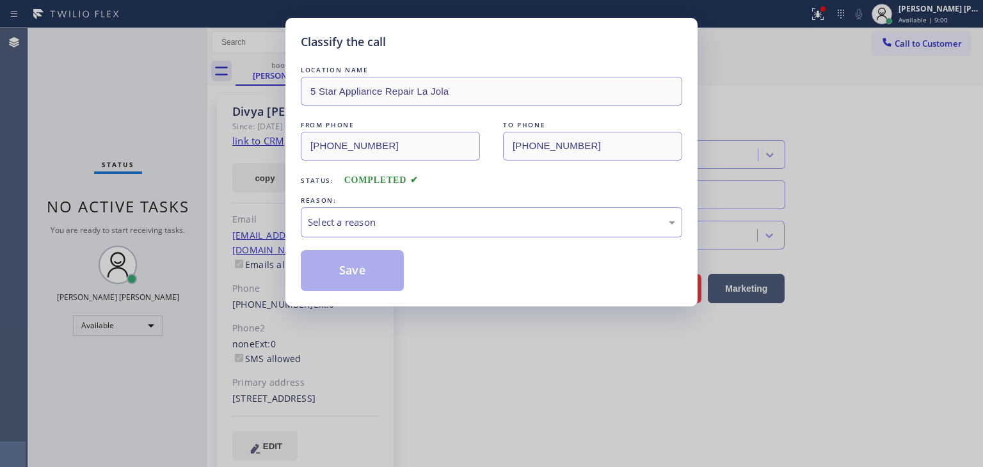
click at [329, 215] on div "Select a reason" at bounding box center [491, 222] width 367 height 15
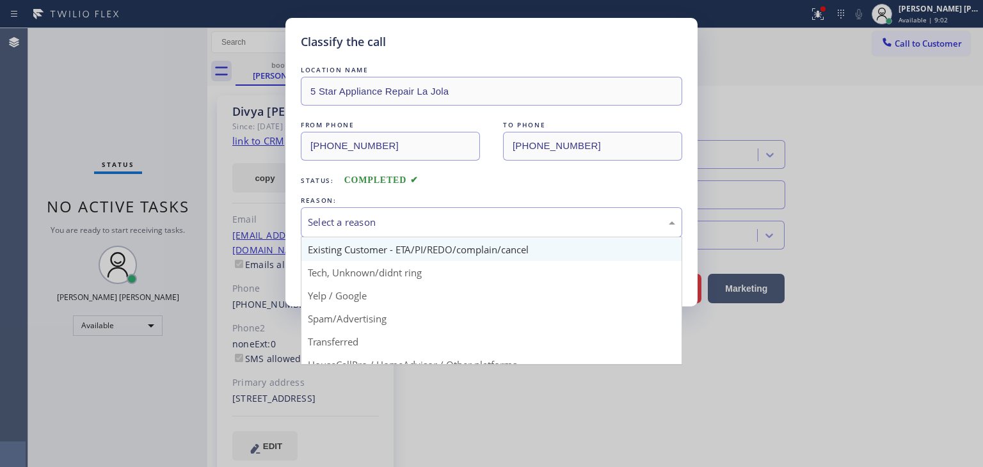
scroll to position [16, 0]
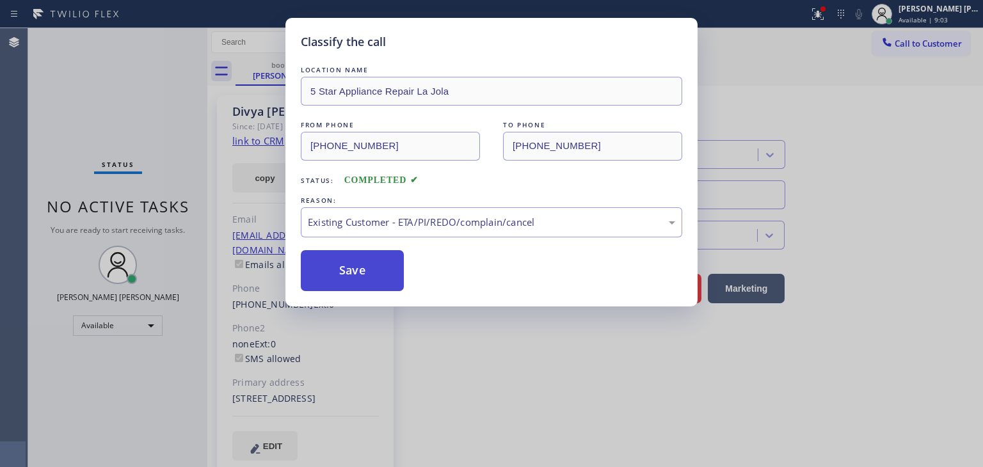
click at [363, 277] on button "Save" at bounding box center [352, 270] width 103 height 41
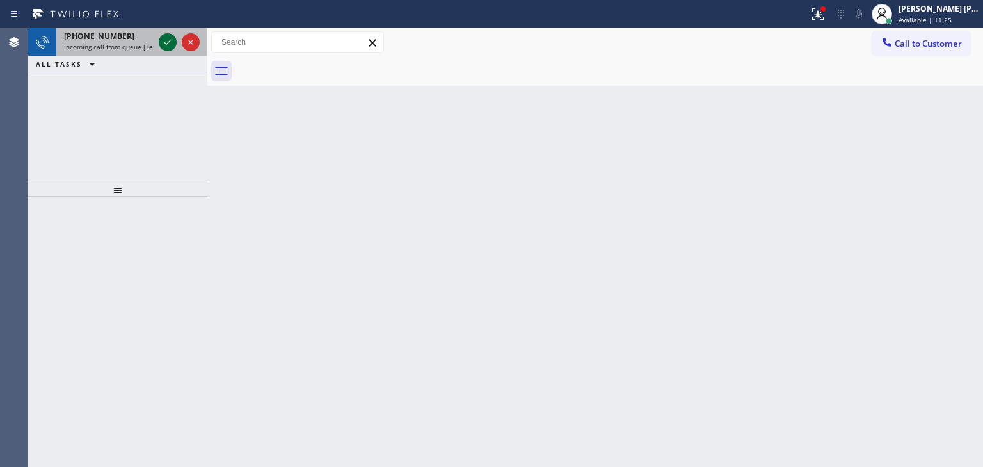
click at [161, 36] on icon at bounding box center [167, 42] width 15 height 15
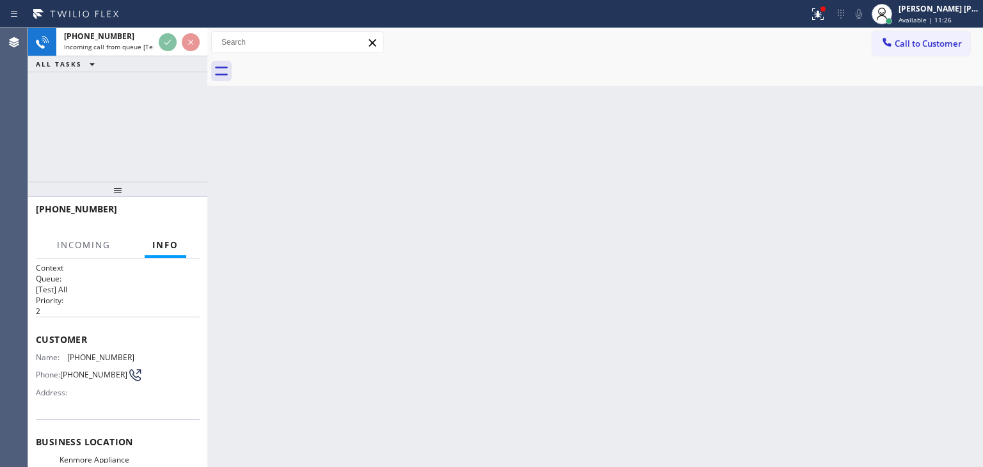
scroll to position [42, 0]
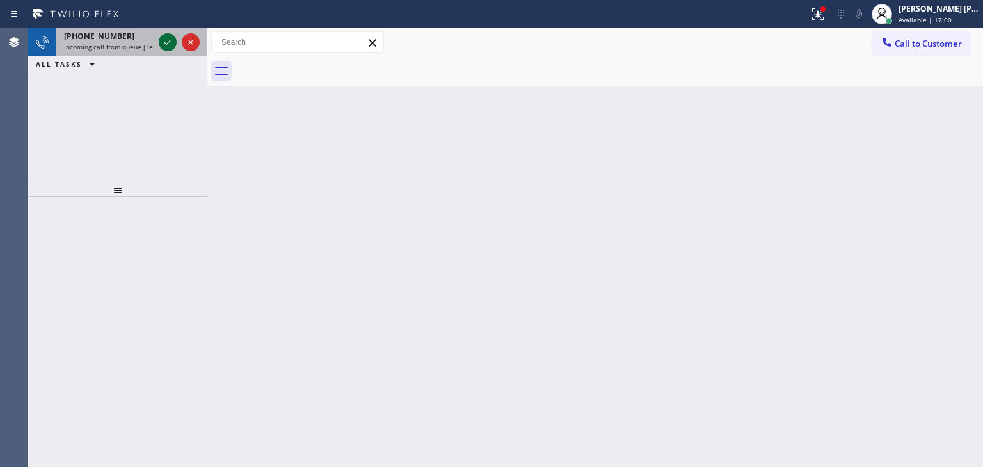
click at [170, 45] on icon at bounding box center [167, 42] width 15 height 15
click at [170, 37] on icon at bounding box center [167, 42] width 15 height 15
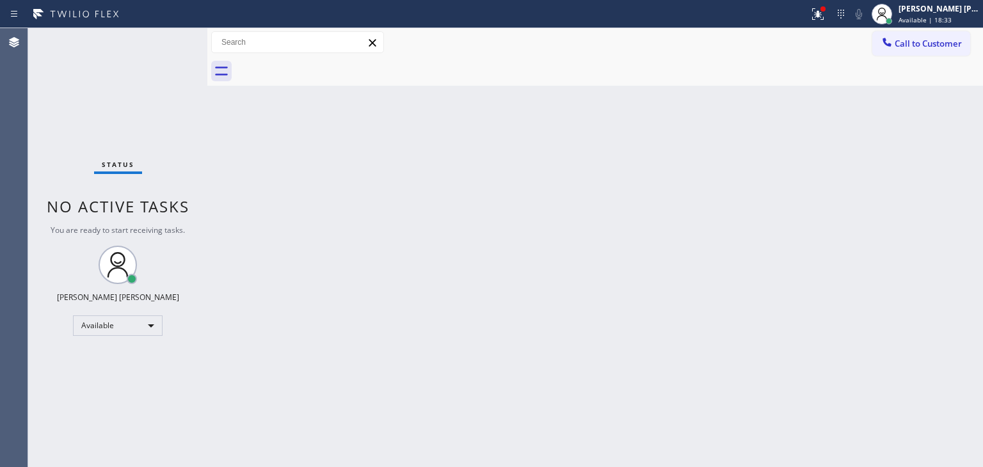
click at [165, 36] on div "Status No active tasks You are ready to start receiving tasks. [PERSON_NAME] [P…" at bounding box center [117, 247] width 179 height 439
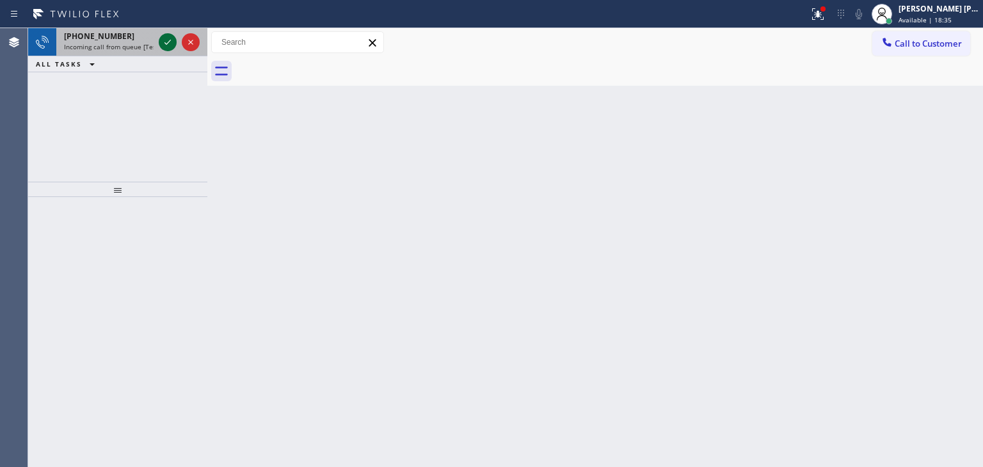
click at [168, 45] on icon at bounding box center [167, 42] width 15 height 15
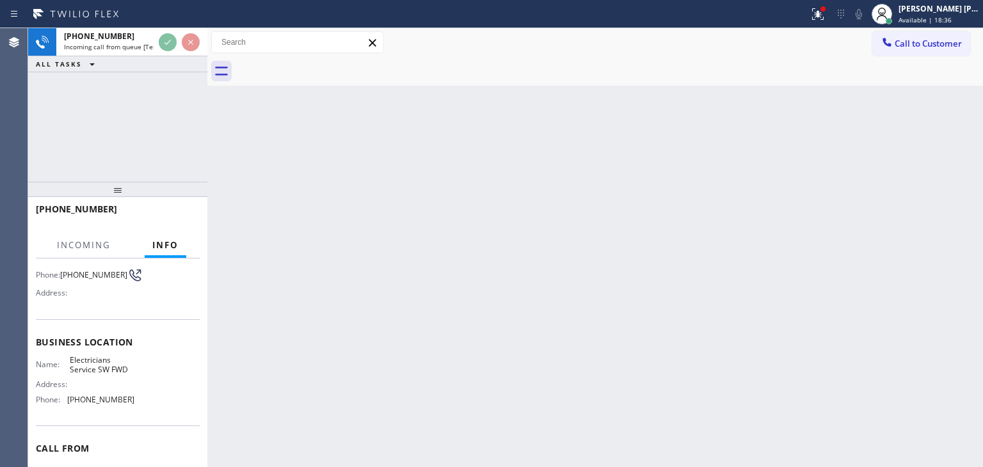
scroll to position [128, 0]
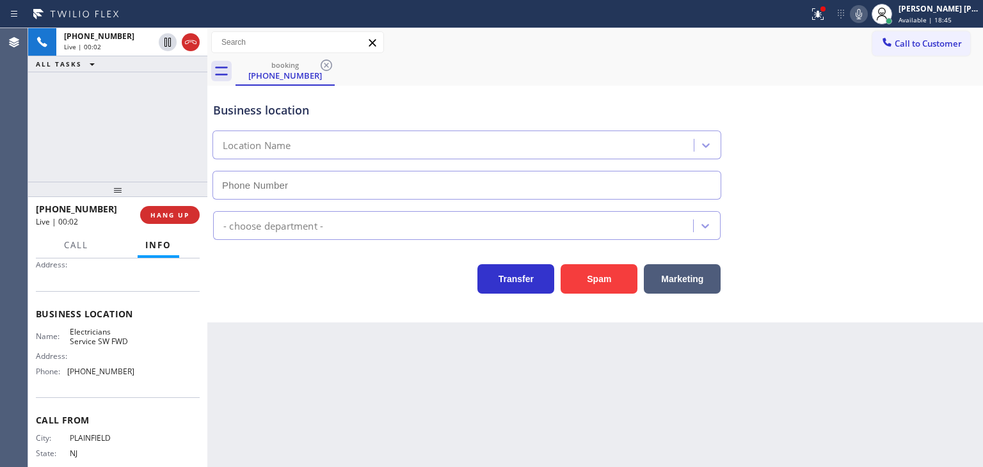
type input "[PHONE_NUMBER]"
click at [866, 6] on icon at bounding box center [858, 13] width 15 height 15
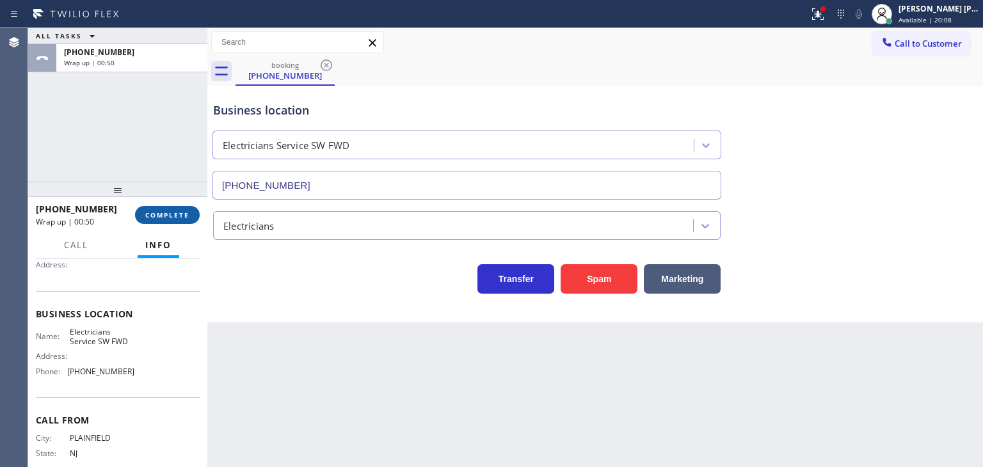
click at [181, 213] on span "COMPLETE" at bounding box center [167, 214] width 44 height 9
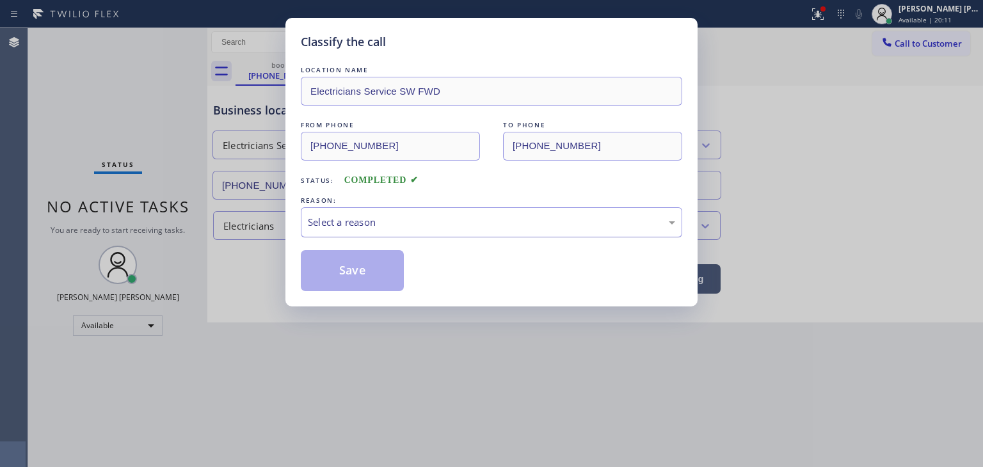
click at [338, 223] on div "Select a reason" at bounding box center [491, 222] width 367 height 15
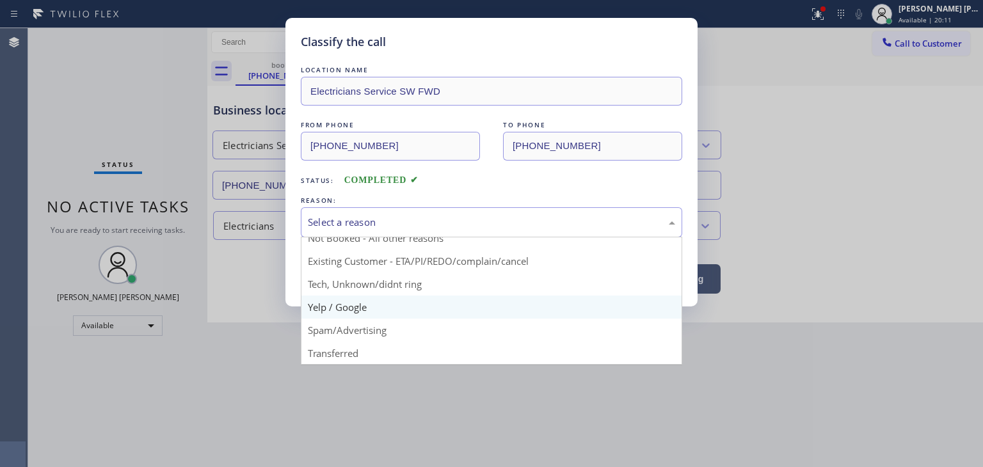
scroll to position [11, 0]
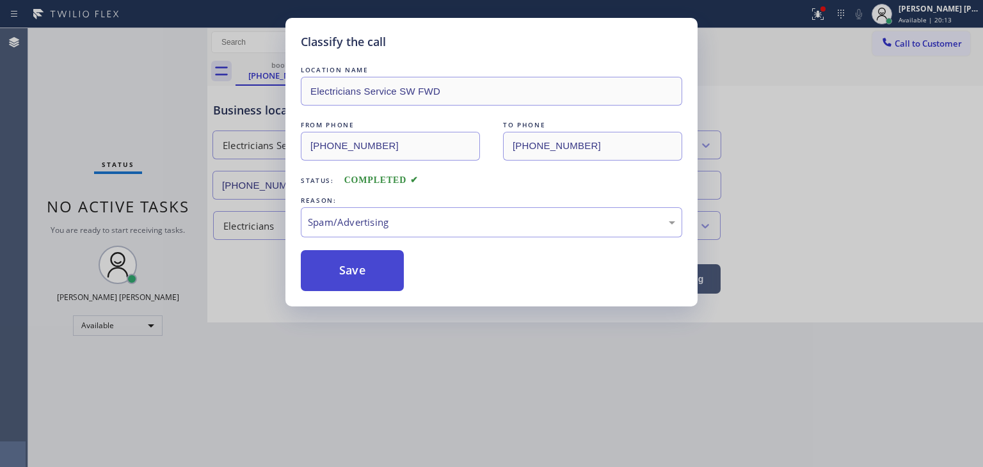
click at [343, 267] on button "Save" at bounding box center [352, 270] width 103 height 41
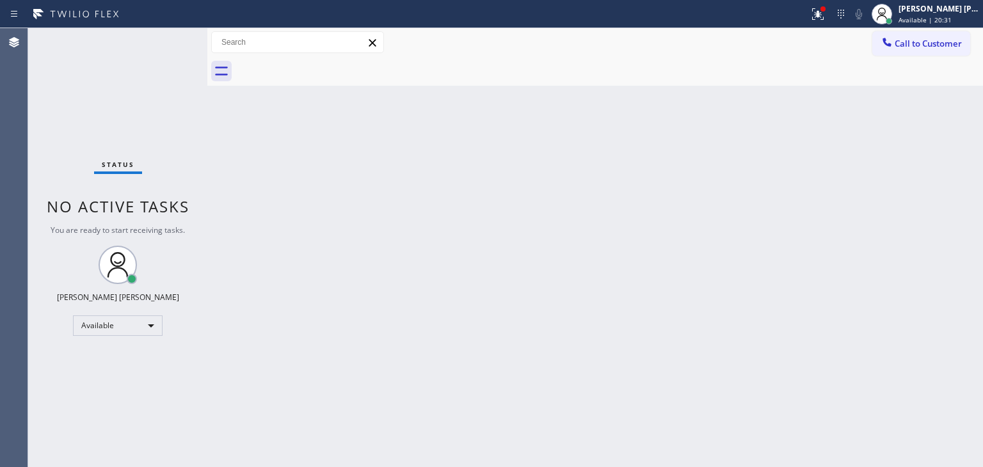
click at [164, 35] on div "Status No active tasks You are ready to start receiving tasks. [PERSON_NAME] [P…" at bounding box center [117, 247] width 179 height 439
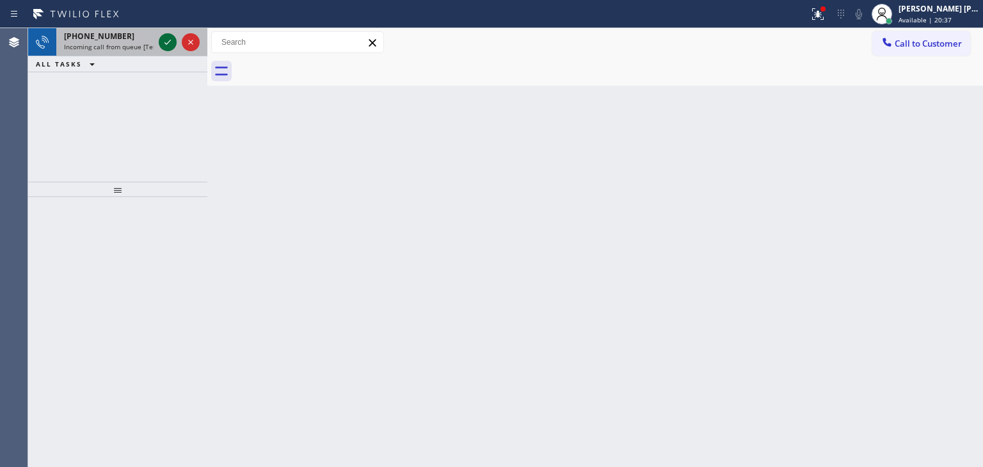
click at [164, 35] on icon at bounding box center [167, 42] width 15 height 15
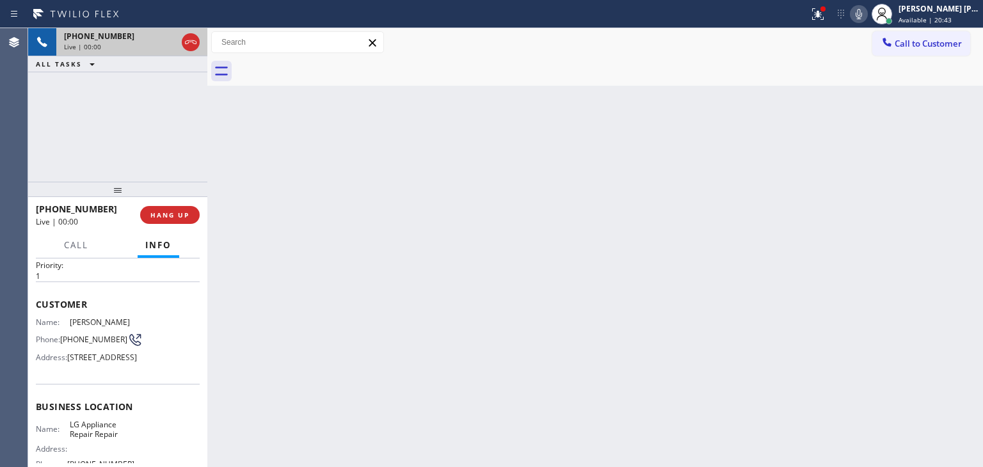
scroll to position [64, 0]
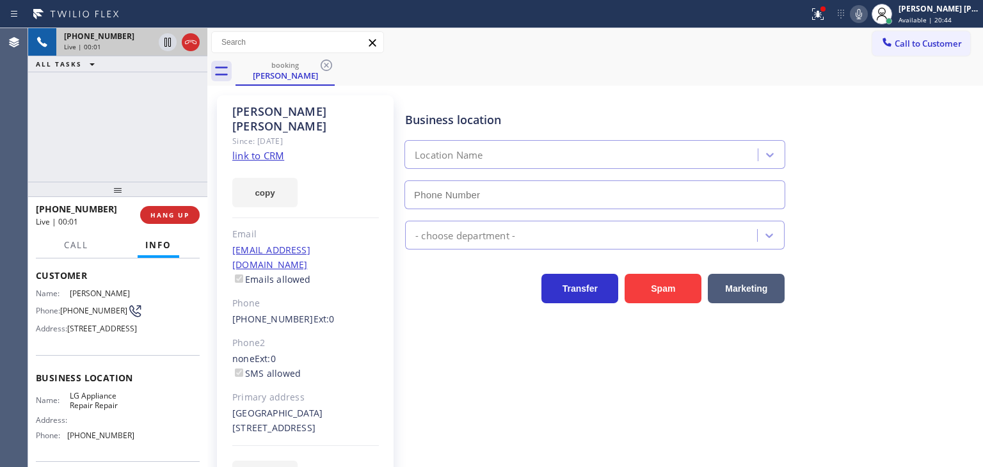
type input "[PHONE_NUMBER]"
click at [75, 139] on div "[PHONE_NUMBER] Live | 00:11 ALL TASKS ALL TASKS ACTIVE TASKS TASKS IN WRAP UP" at bounding box center [117, 105] width 179 height 154
click at [253, 149] on link "link to CRM" at bounding box center [258, 155] width 52 height 13
click at [866, 16] on icon at bounding box center [858, 13] width 15 height 15
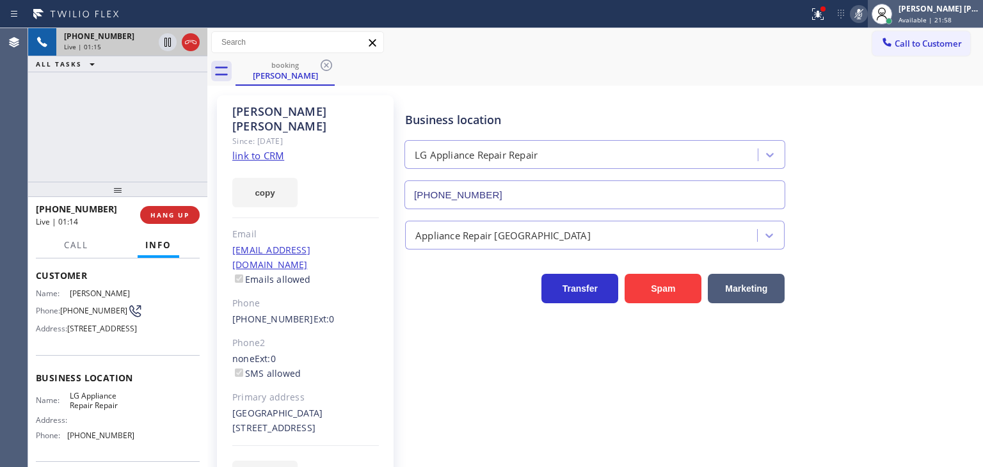
click at [949, 13] on div "[PERSON_NAME] [PERSON_NAME]" at bounding box center [938, 8] width 81 height 11
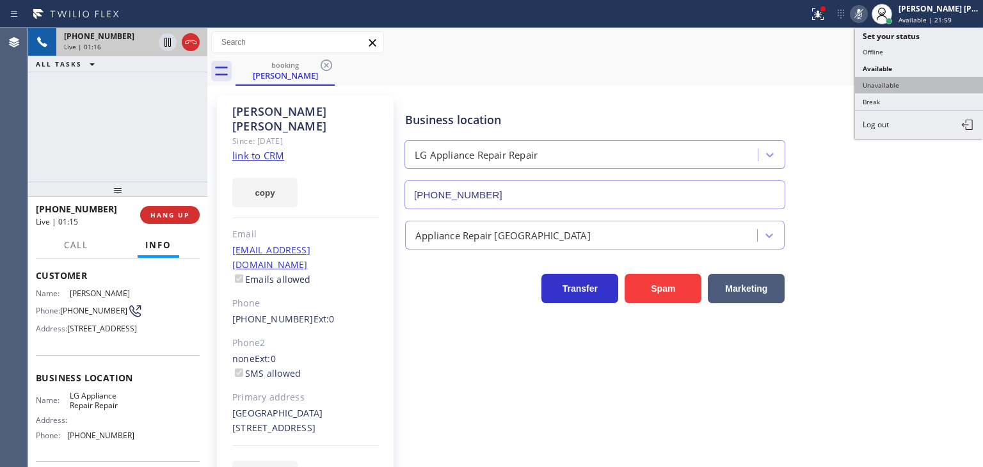
click at [898, 77] on button "Unavailable" at bounding box center [919, 85] width 128 height 17
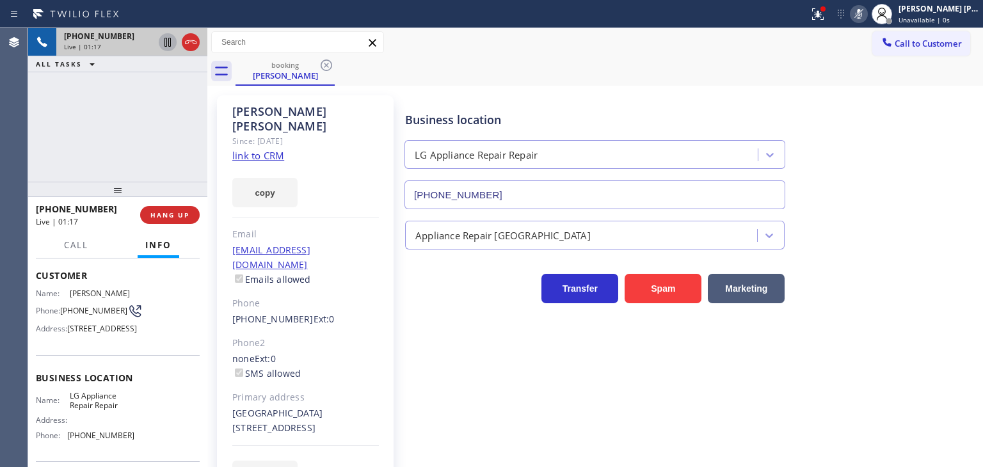
click at [166, 40] on icon at bounding box center [167, 42] width 6 height 9
click at [866, 17] on icon at bounding box center [858, 13] width 15 height 15
click at [165, 41] on icon at bounding box center [167, 42] width 9 height 9
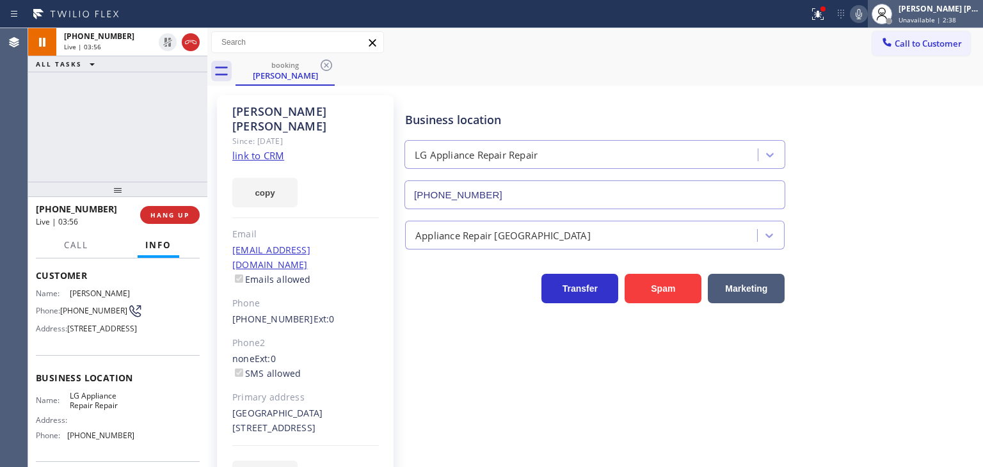
click at [948, 19] on span "Unavailable | 2:38" at bounding box center [927, 19] width 58 height 9
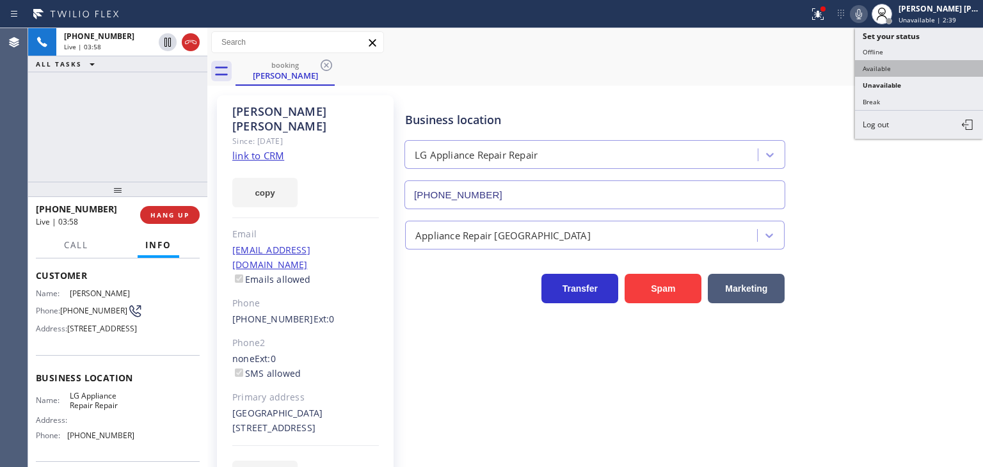
click at [906, 65] on button "Available" at bounding box center [919, 68] width 128 height 17
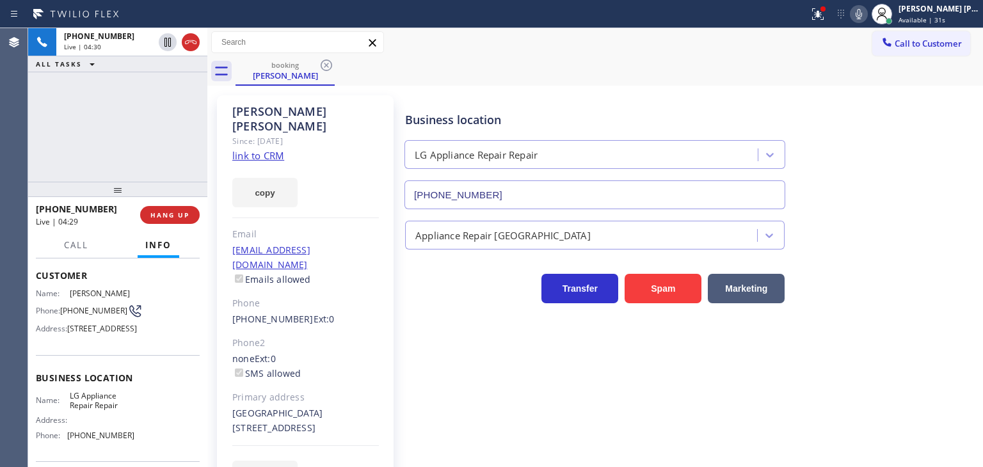
click at [866, 17] on icon at bounding box center [858, 13] width 15 height 15
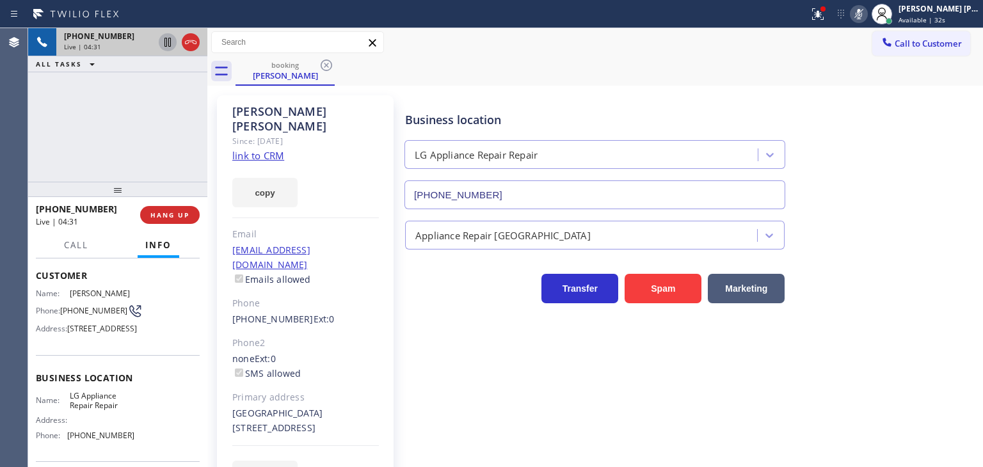
click at [168, 44] on icon at bounding box center [167, 42] width 15 height 15
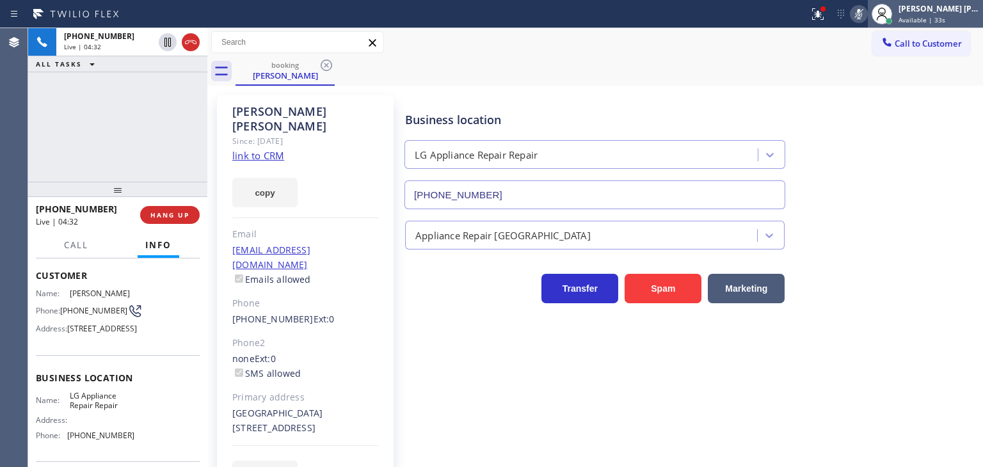
click at [945, 22] on span "Available | 33s" at bounding box center [921, 19] width 47 height 9
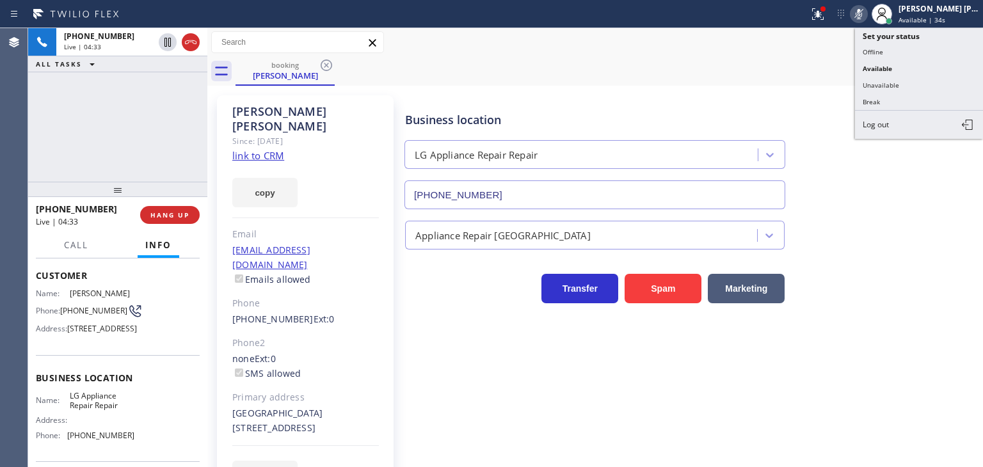
click at [907, 87] on button "Unavailable" at bounding box center [919, 85] width 128 height 17
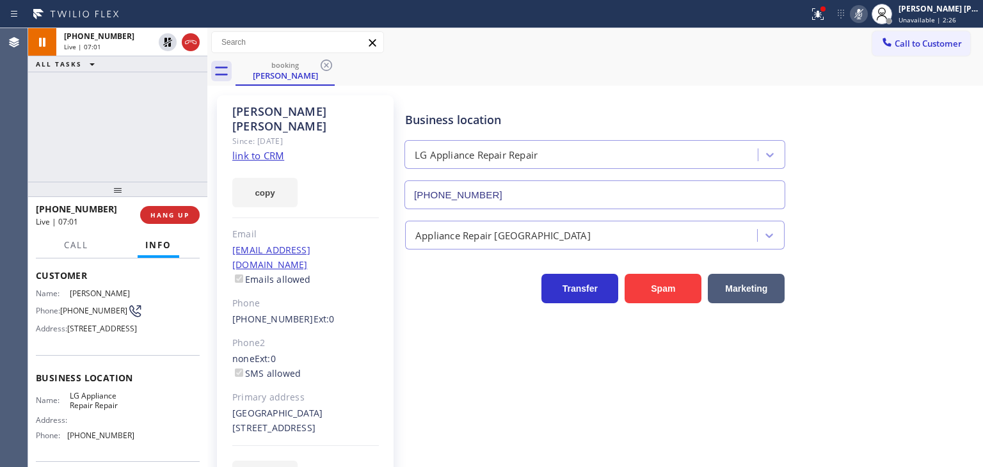
click at [866, 12] on icon at bounding box center [858, 13] width 15 height 15
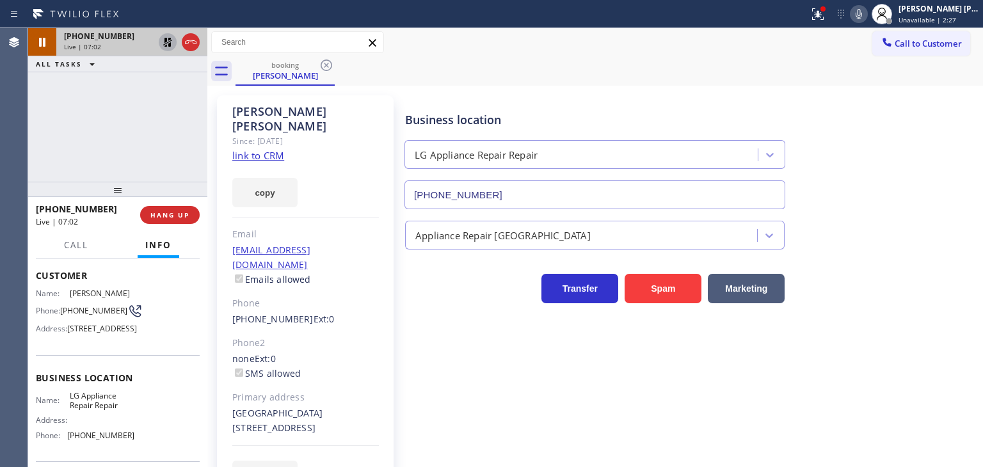
click at [170, 41] on icon at bounding box center [167, 42] width 9 height 9
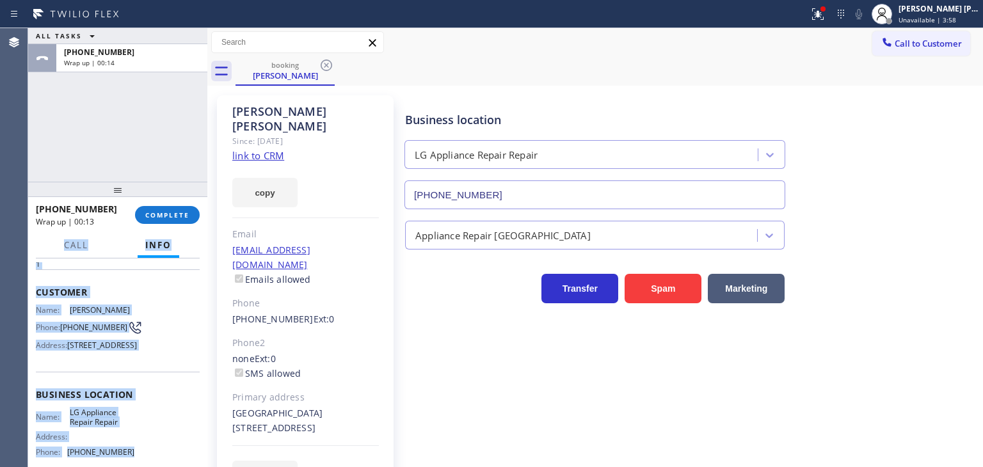
scroll to position [0, 0]
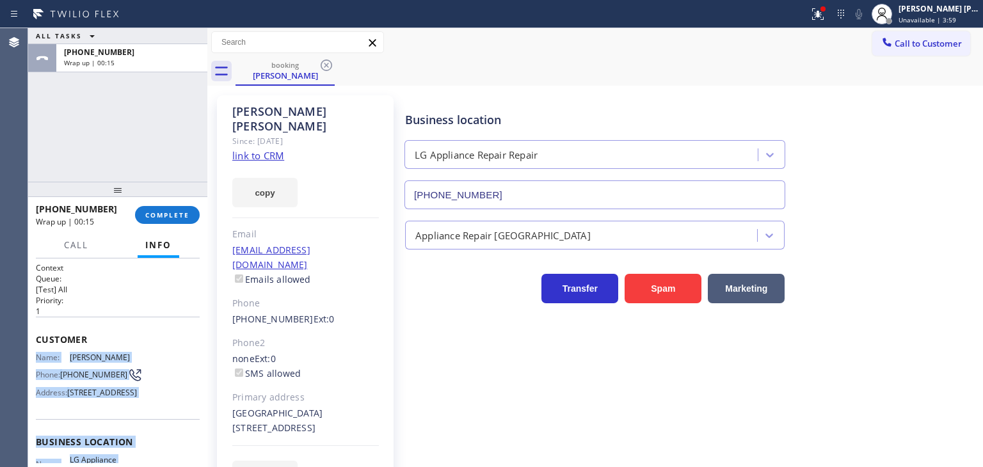
drag, startPoint x: 123, startPoint y: 357, endPoint x: 35, endPoint y: 351, distance: 88.5
click at [35, 351] on div "Context Queue: [Test] All Priority: 1 Customer Name: [PERSON_NAME] Phone: [PHON…" at bounding box center [117, 362] width 179 height 209
click at [170, 213] on span "COMPLETE" at bounding box center [167, 214] width 44 height 9
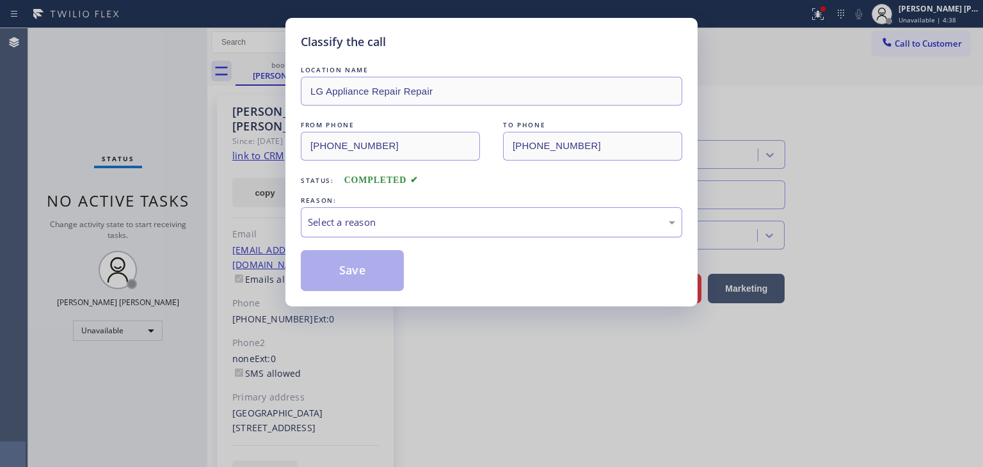
click at [351, 229] on div "Select a reason" at bounding box center [491, 222] width 381 height 30
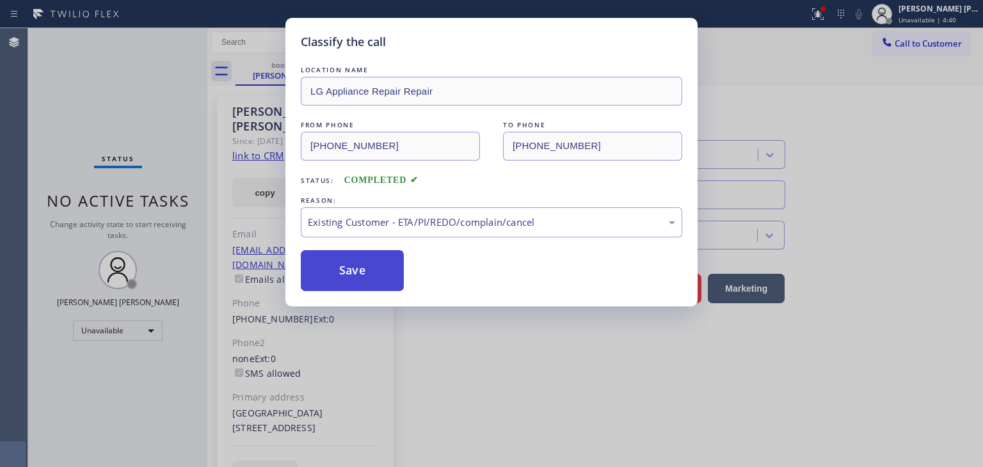
click at [348, 274] on button "Save" at bounding box center [352, 270] width 103 height 41
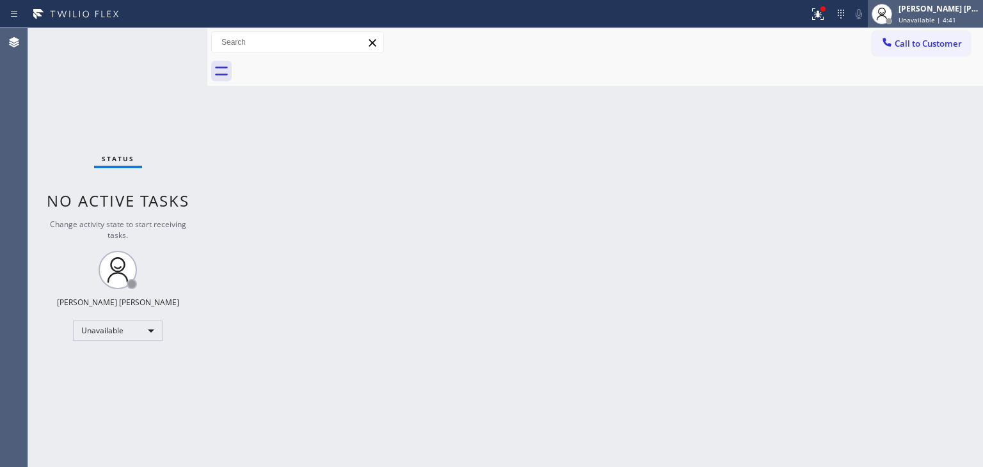
click at [964, 13] on div "[PERSON_NAME] [PERSON_NAME] Unavailable | 4:41" at bounding box center [939, 14] width 87 height 22
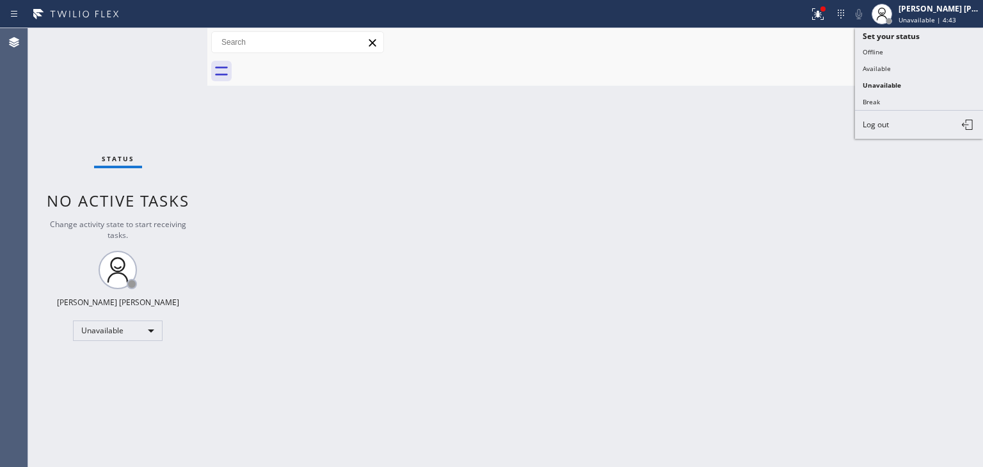
drag, startPoint x: 873, startPoint y: 71, endPoint x: 863, endPoint y: 69, distance: 9.8
click at [873, 71] on button "Available" at bounding box center [919, 68] width 128 height 17
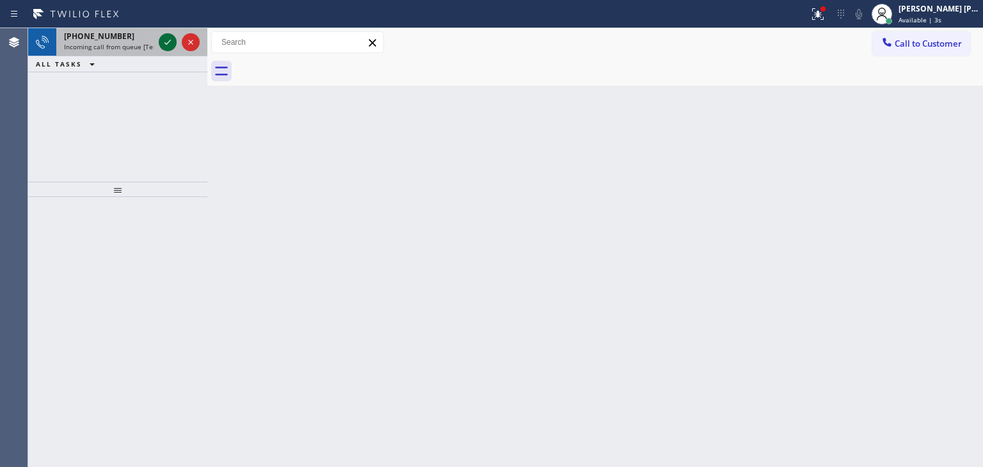
click at [166, 42] on icon at bounding box center [167, 42] width 15 height 15
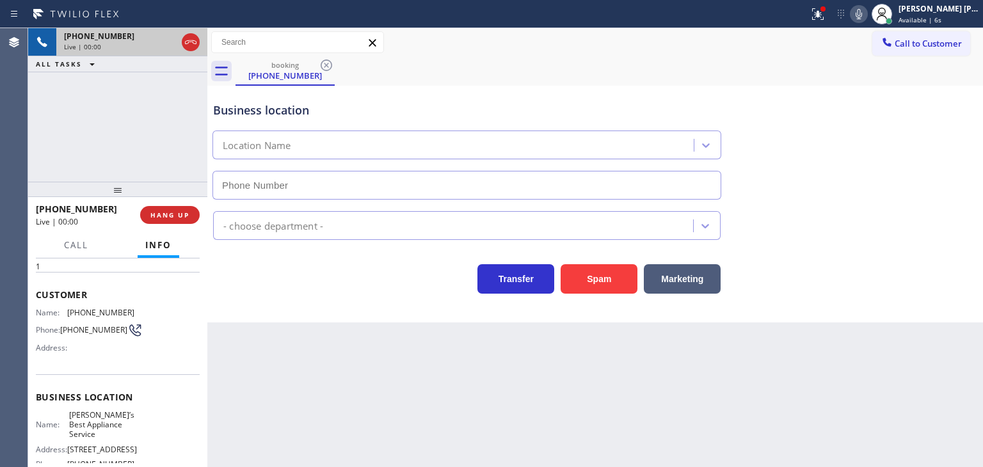
scroll to position [64, 0]
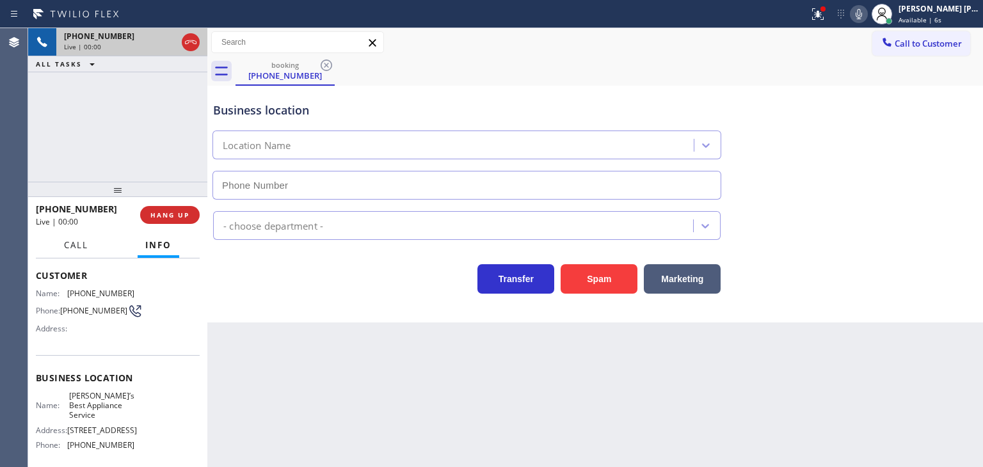
type input "[PHONE_NUMBER]"
click at [866, 20] on icon at bounding box center [858, 13] width 15 height 15
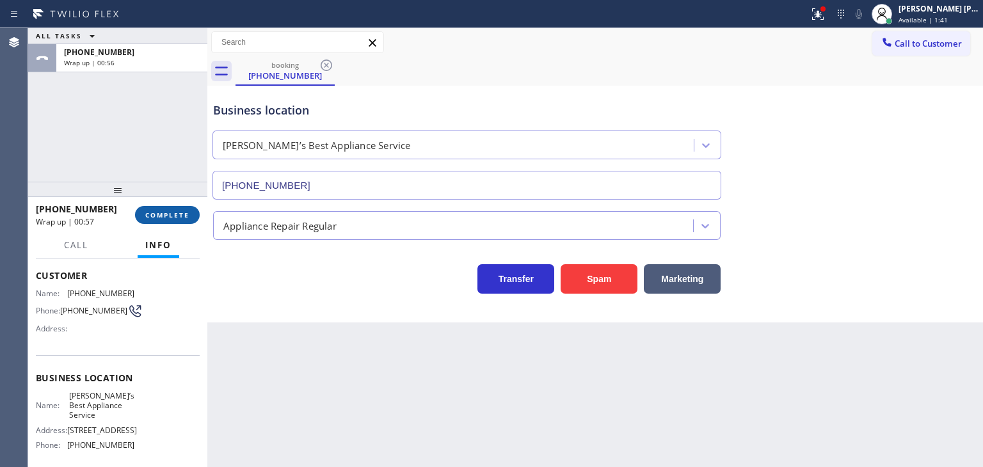
click at [177, 218] on span "COMPLETE" at bounding box center [167, 214] width 44 height 9
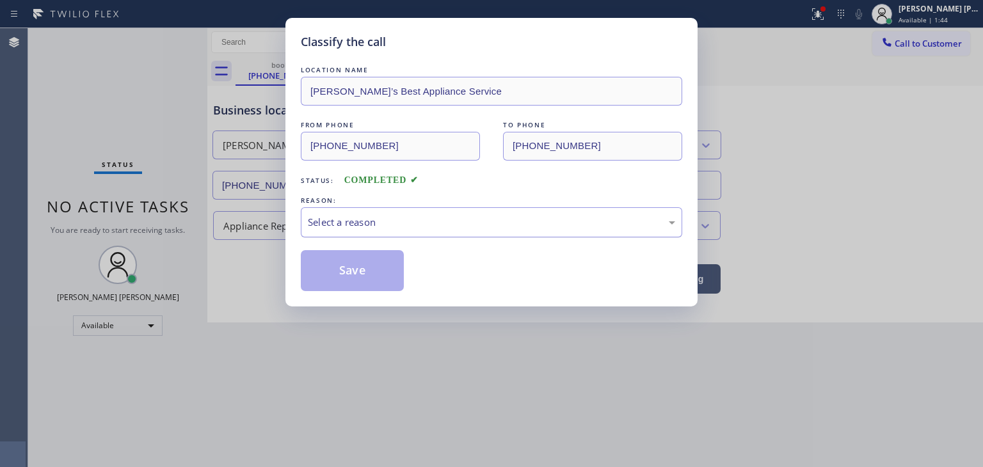
click at [386, 223] on div "Select a reason" at bounding box center [491, 222] width 367 height 15
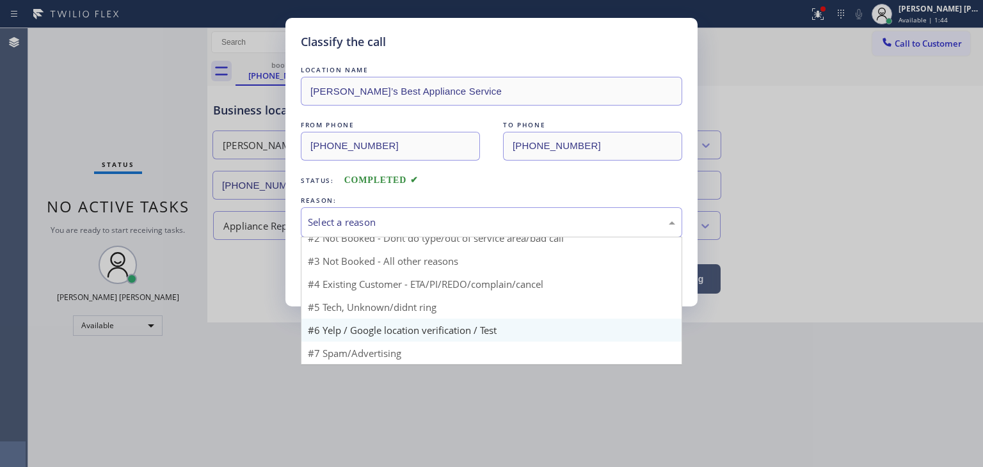
scroll to position [11, 0]
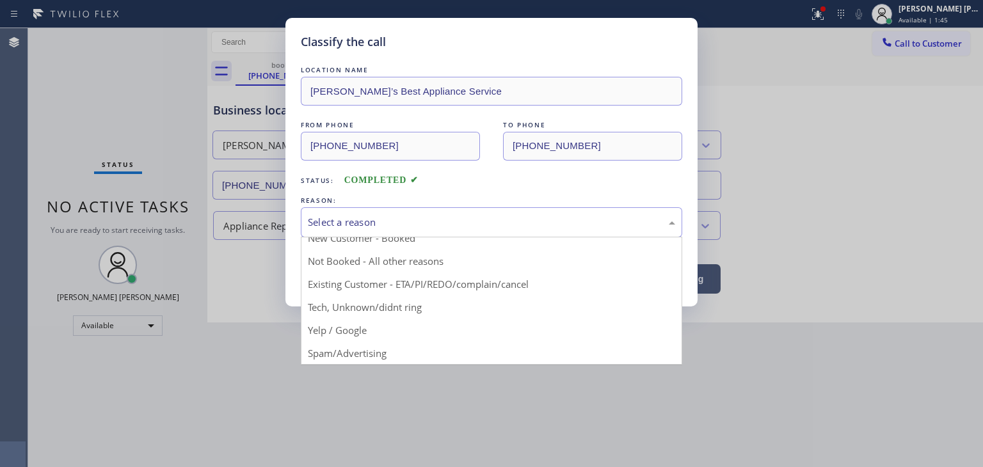
drag, startPoint x: 345, startPoint y: 343, endPoint x: 344, endPoint y: 330, distance: 12.9
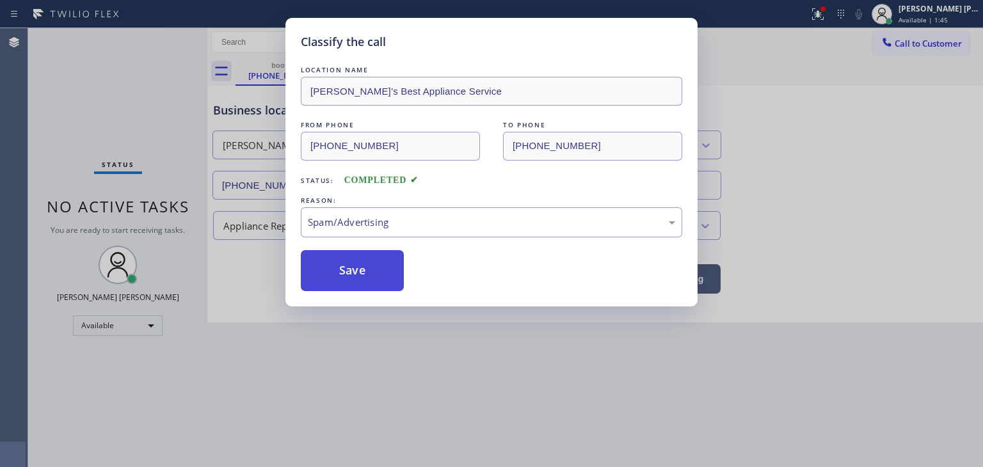
click at [344, 261] on button "Save" at bounding box center [352, 270] width 103 height 41
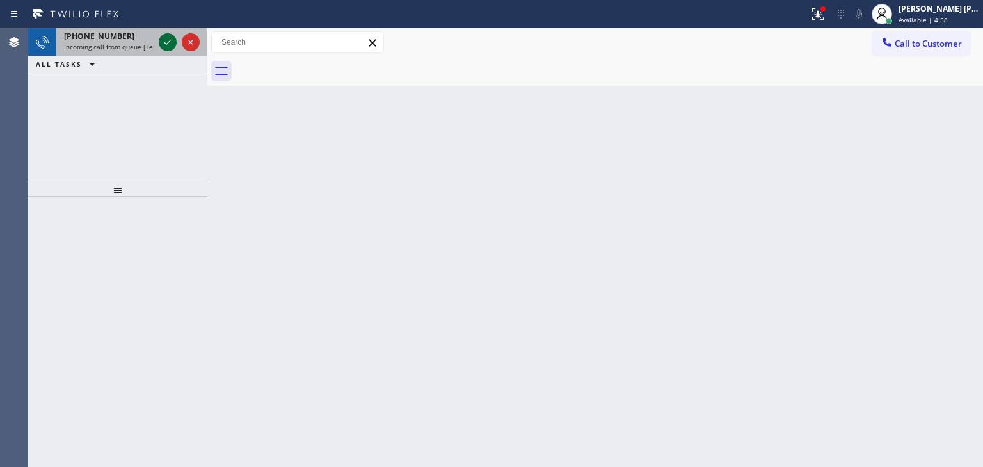
click at [164, 43] on icon at bounding box center [167, 42] width 6 height 5
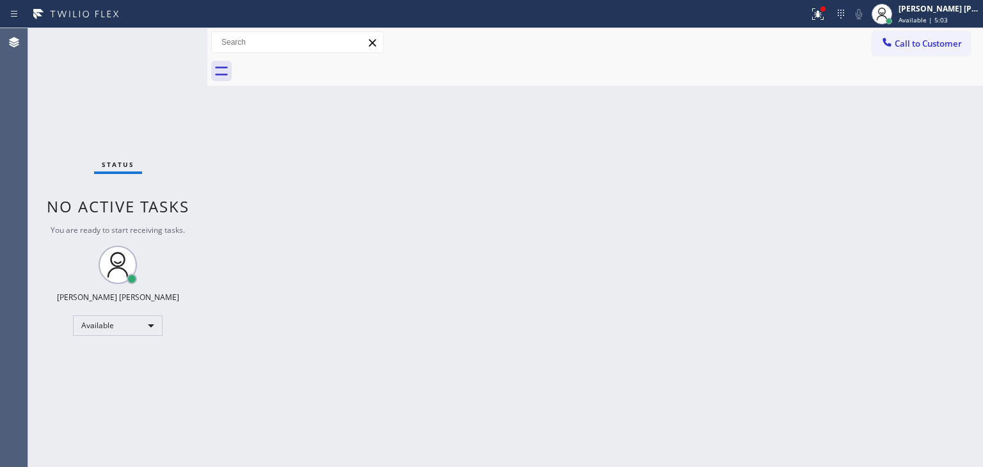
click at [166, 39] on div "Status No active tasks You are ready to start receiving tasks. [PERSON_NAME] [P…" at bounding box center [117, 247] width 179 height 439
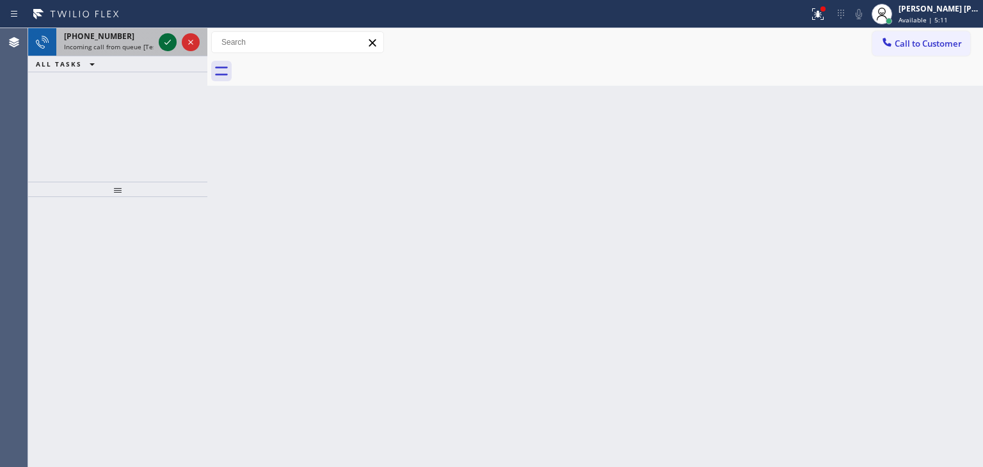
click at [164, 39] on icon at bounding box center [167, 42] width 15 height 15
click at [169, 39] on icon at bounding box center [167, 42] width 15 height 15
click at [167, 40] on icon at bounding box center [167, 42] width 15 height 15
click at [170, 42] on icon at bounding box center [167, 42] width 15 height 15
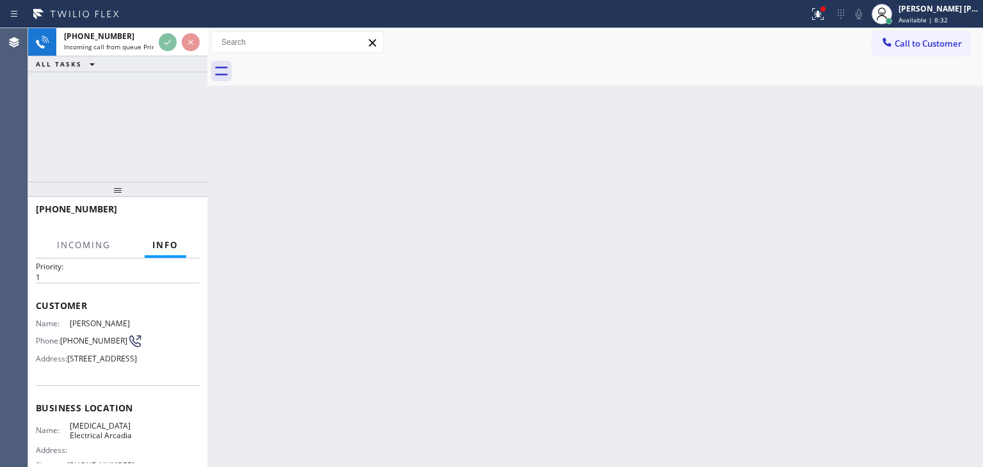
scroll to position [64, 0]
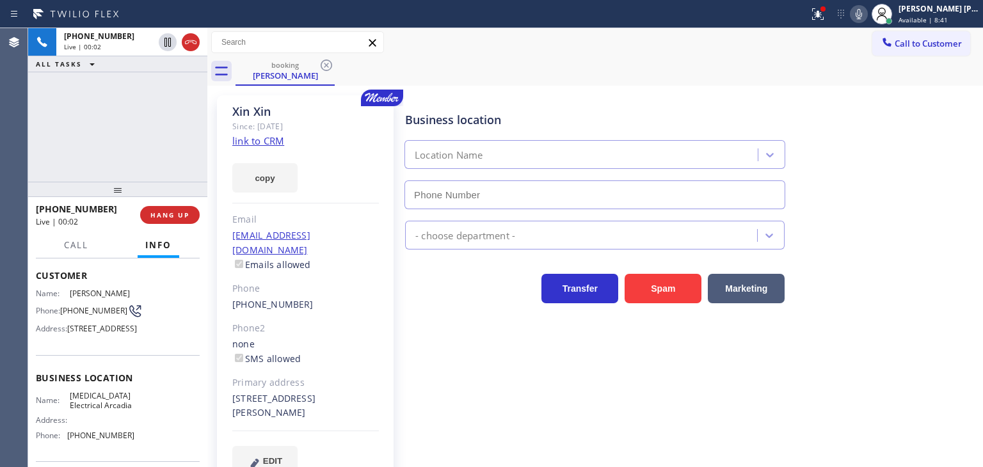
type input "[PHONE_NUMBER]"
click at [137, 152] on div "[PHONE_NUMBER] Live | 00:11 ALL TASKS ALL TASKS ACTIVE TASKS TASKS IN WRAP UP" at bounding box center [117, 105] width 179 height 154
click at [269, 141] on link "link to CRM" at bounding box center [258, 140] width 52 height 13
click at [59, 241] on button "Call" at bounding box center [76, 245] width 40 height 25
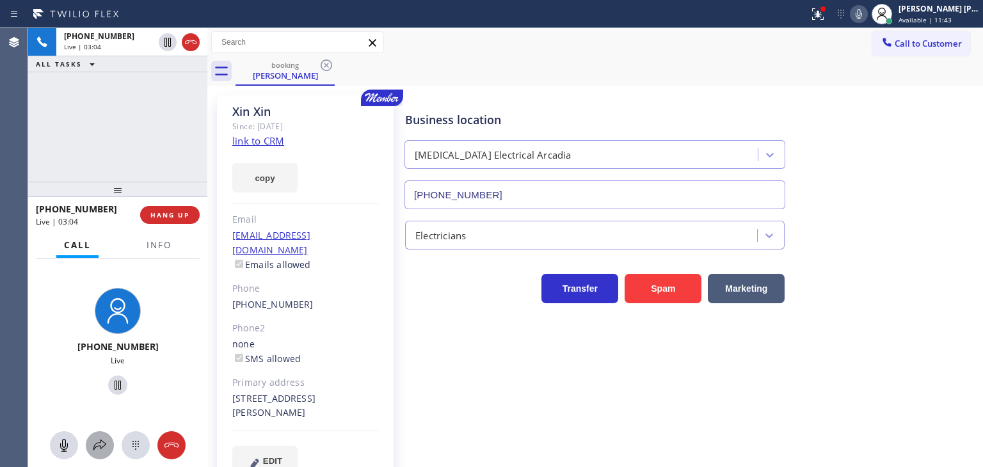
click at [100, 450] on icon at bounding box center [99, 445] width 15 height 15
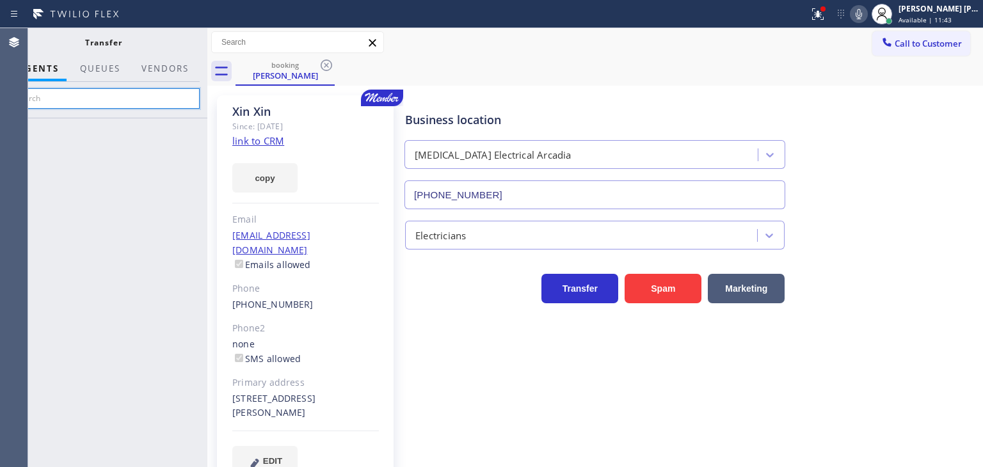
click at [132, 97] on input "text" at bounding box center [103, 98] width 193 height 20
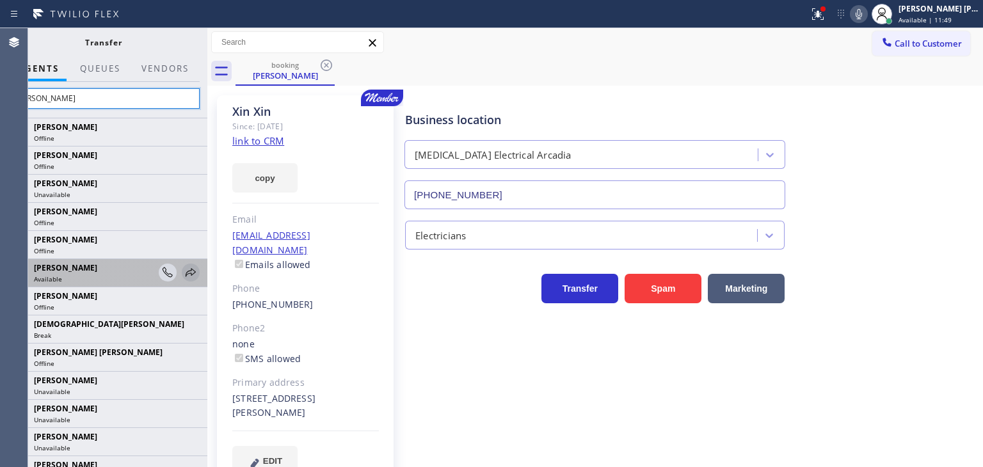
type input "[PERSON_NAME]"
click at [186, 274] on icon at bounding box center [190, 272] width 15 height 15
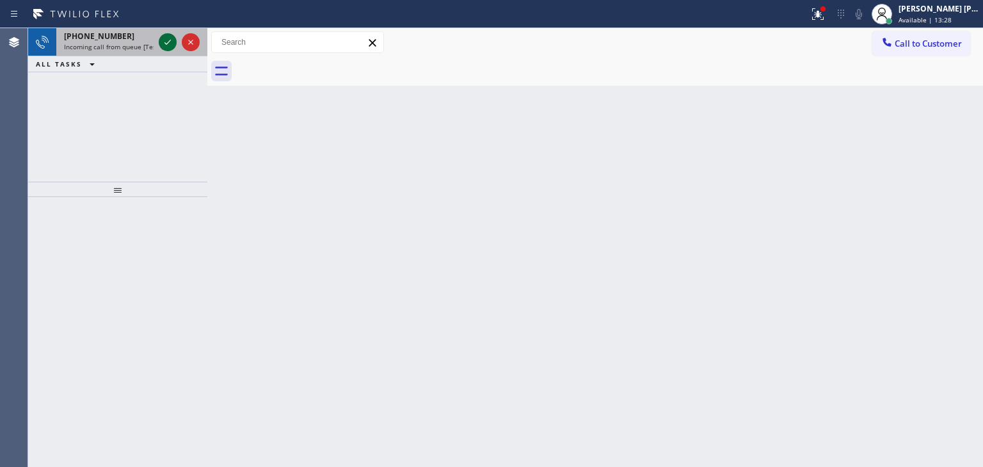
click at [160, 42] on icon at bounding box center [167, 42] width 15 height 15
click at [165, 36] on icon at bounding box center [167, 42] width 15 height 15
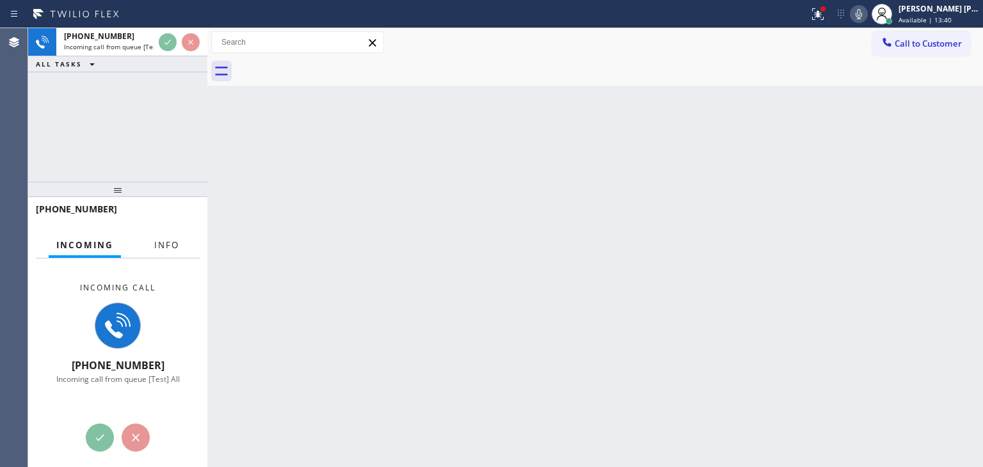
drag, startPoint x: 169, startPoint y: 246, endPoint x: 138, endPoint y: 368, distance: 125.4
click at [168, 246] on span "Info" at bounding box center [166, 245] width 25 height 12
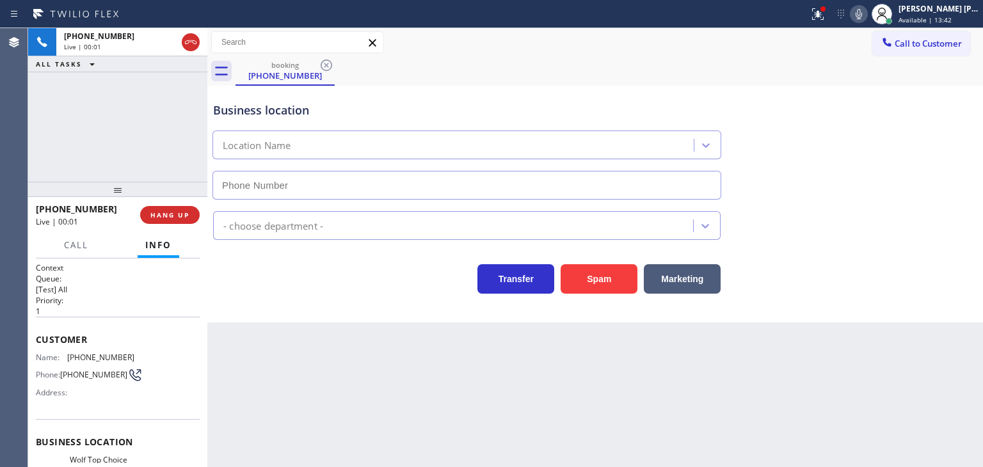
scroll to position [64, 0]
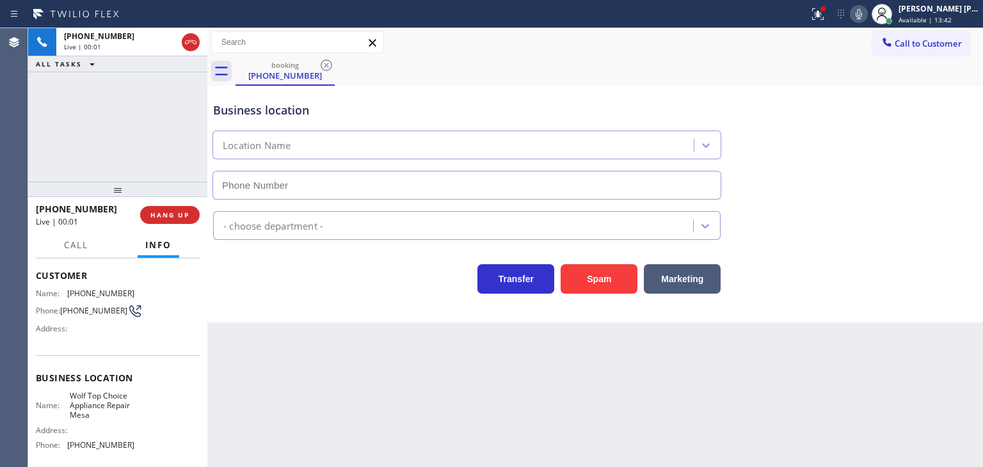
type input "[PHONE_NUMBER]"
drag, startPoint x: 61, startPoint y: 209, endPoint x: 45, endPoint y: 206, distance: 16.9
click at [45, 206] on div "[PHONE_NUMBER]" at bounding box center [83, 209] width 95 height 12
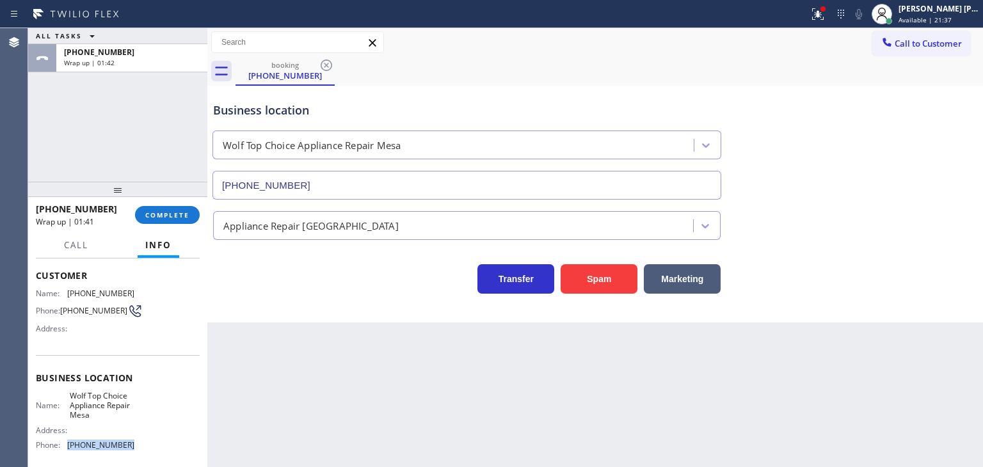
drag, startPoint x: 132, startPoint y: 446, endPoint x: 64, endPoint y: 451, distance: 68.0
click at [64, 451] on div "Name: Wolf Top Choice Appliance Repair Mesa Address: Phone: [PHONE_NUMBER]" at bounding box center [118, 423] width 164 height 65
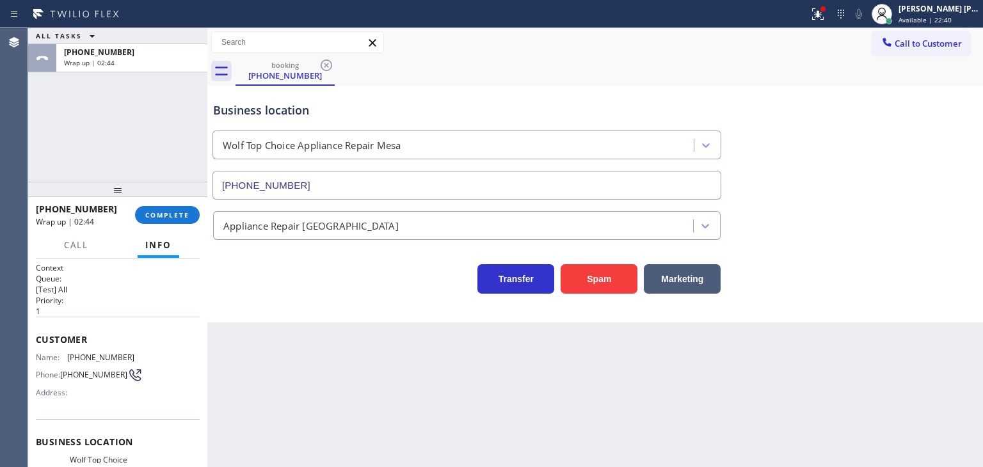
scroll to position [64, 0]
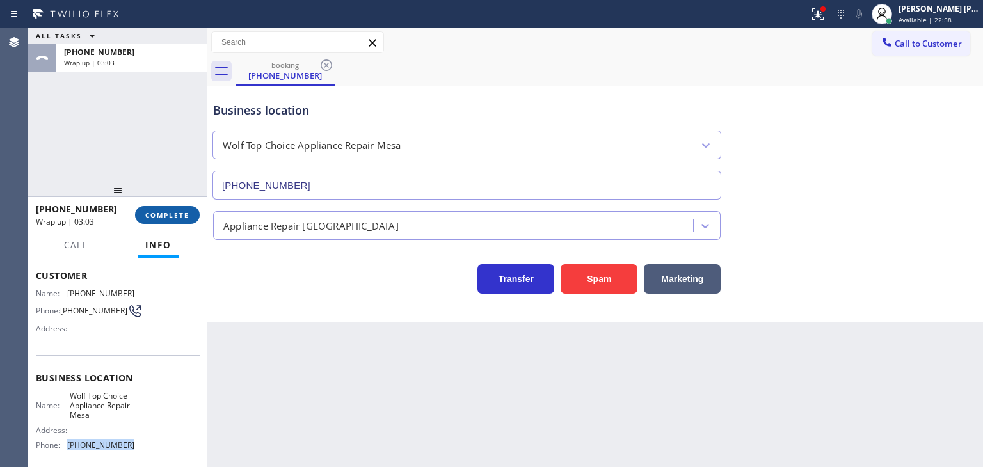
click at [171, 208] on button "COMPLETE" at bounding box center [167, 215] width 65 height 18
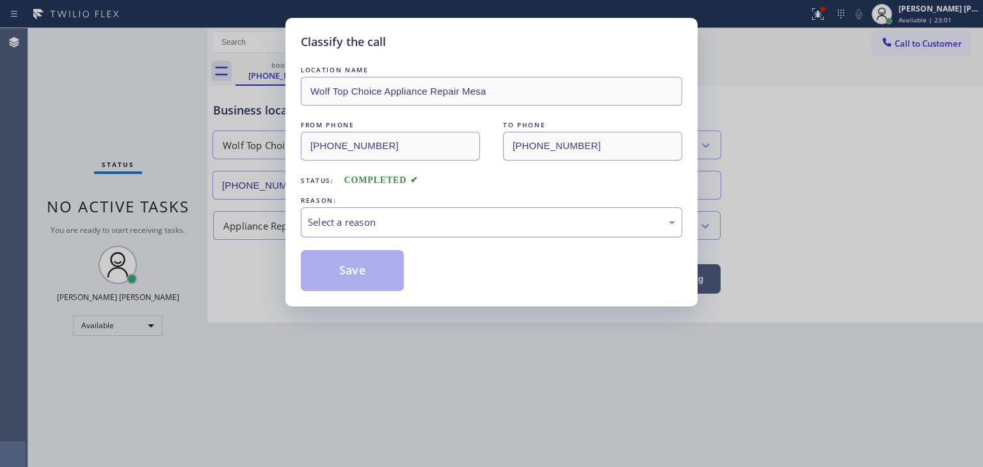
click at [347, 216] on div "Select a reason" at bounding box center [491, 222] width 367 height 15
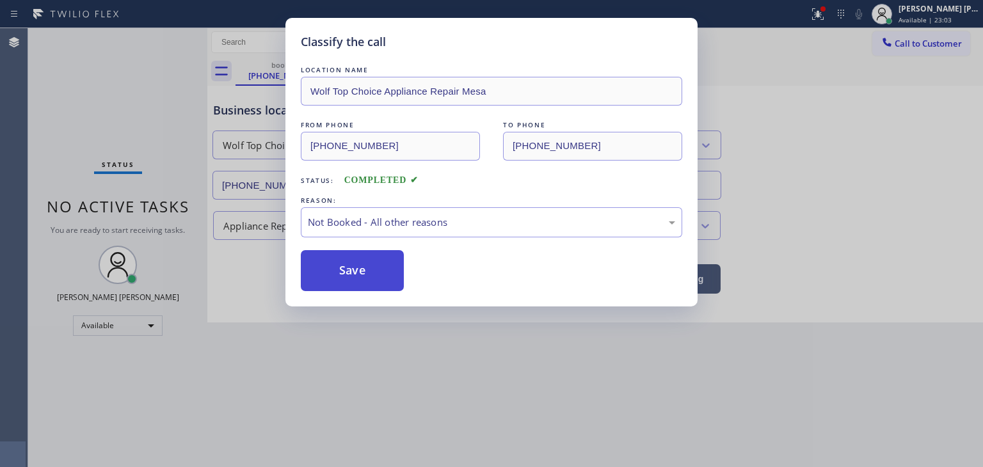
click at [369, 274] on button "Save" at bounding box center [352, 270] width 103 height 41
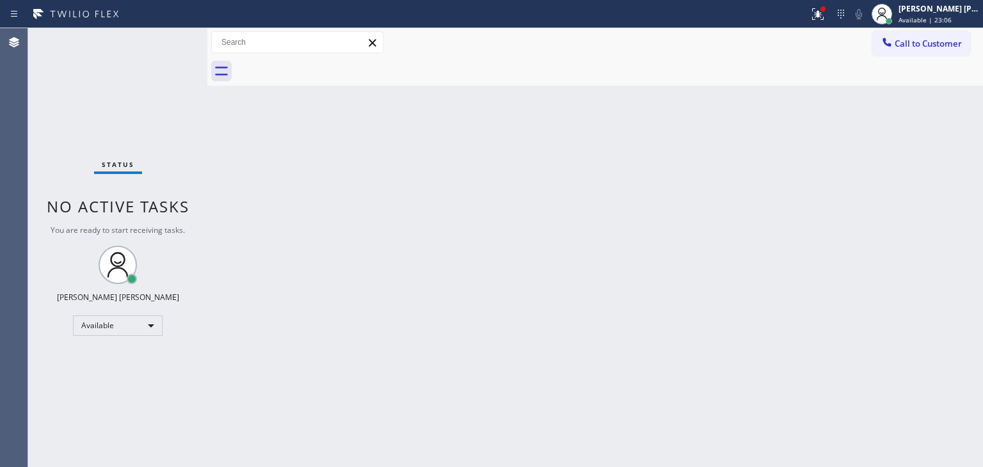
click at [166, 41] on div "Status No active tasks You are ready to start receiving tasks. [PERSON_NAME] [P…" at bounding box center [117, 247] width 179 height 439
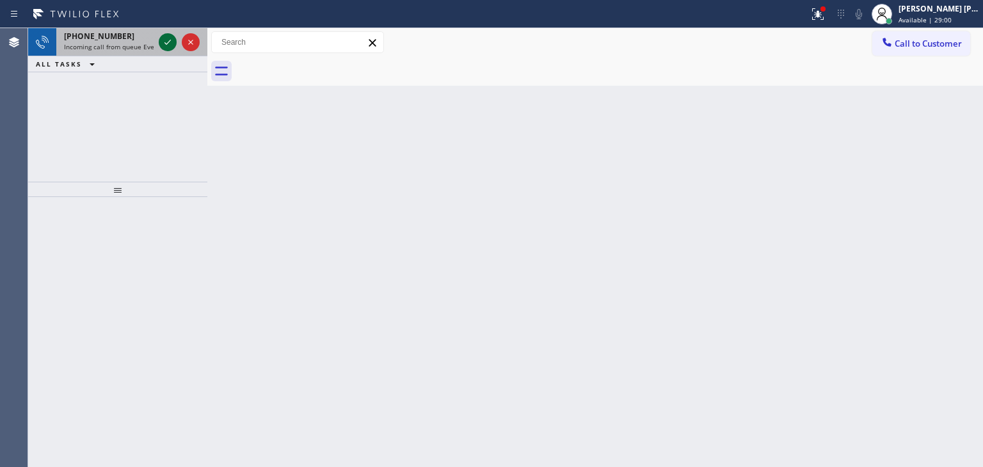
click at [169, 46] on icon at bounding box center [167, 42] width 15 height 15
click at [169, 35] on icon at bounding box center [167, 42] width 15 height 15
click at [165, 39] on icon at bounding box center [167, 42] width 15 height 15
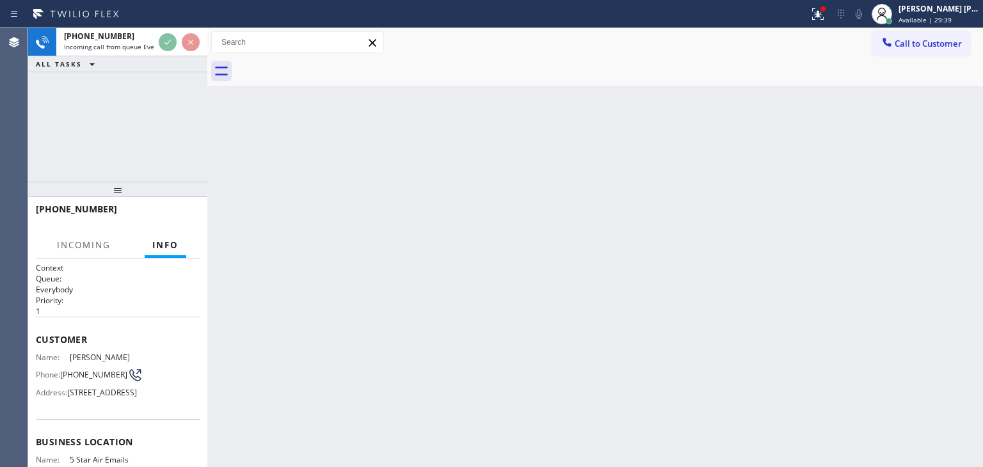
scroll to position [64, 0]
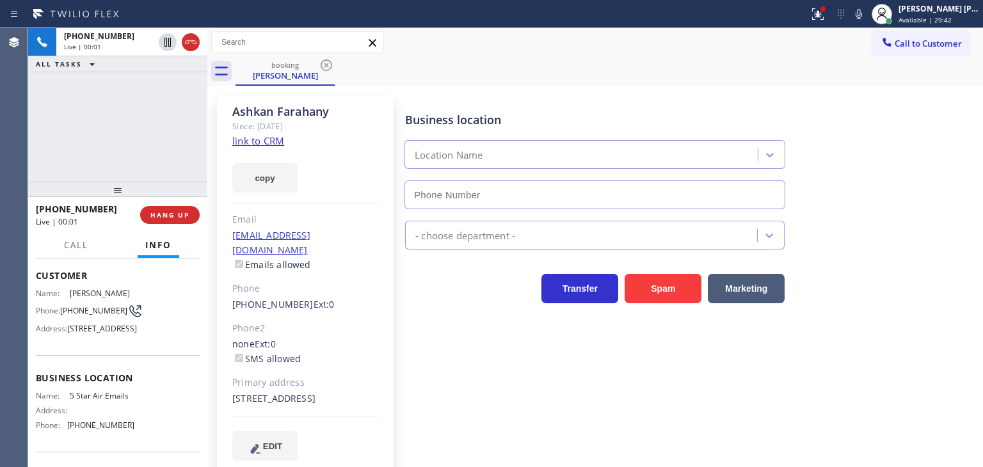
type input "[PHONE_NUMBER]"
click at [259, 140] on link "link to CRM" at bounding box center [258, 140] width 52 height 13
click at [866, 11] on icon at bounding box center [858, 13] width 15 height 15
click at [955, 13] on div "[PERSON_NAME] [PERSON_NAME] Available | 31:19" at bounding box center [939, 14] width 87 height 22
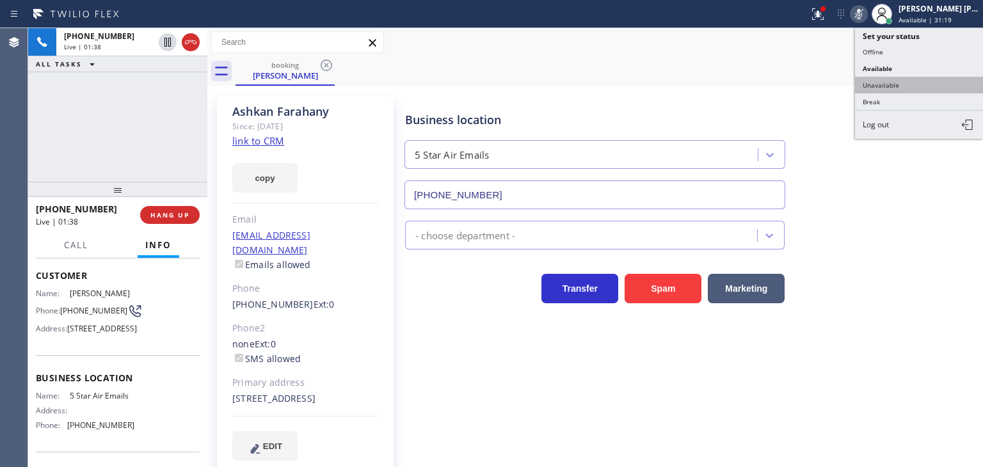
click at [921, 85] on button "Unavailable" at bounding box center [919, 85] width 128 height 17
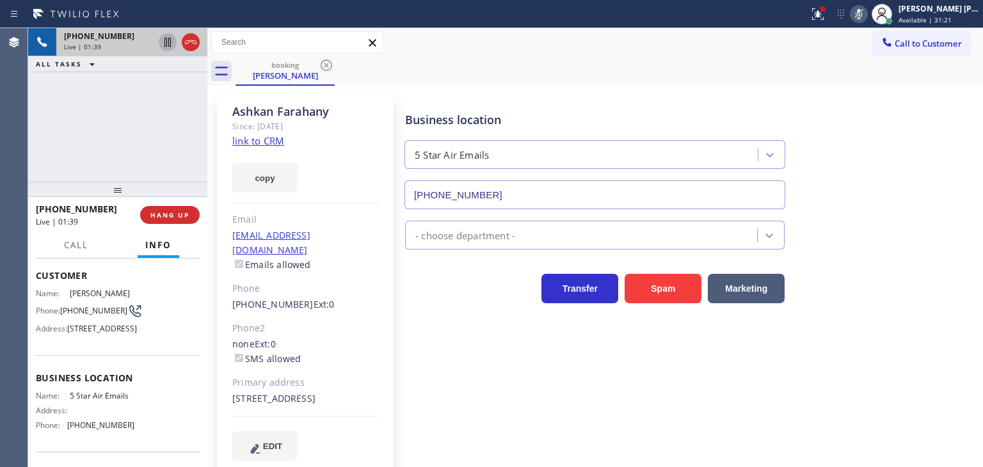
click at [166, 41] on icon at bounding box center [167, 42] width 6 height 9
click at [866, 8] on icon at bounding box center [858, 13] width 15 height 15
click at [166, 42] on icon at bounding box center [167, 42] width 9 height 9
click at [97, 129] on div "[PHONE_NUMBER] Live | 03:53 ALL TASKS ALL TASKS ACTIVE TASKS TASKS IN WRAP UP" at bounding box center [117, 105] width 179 height 154
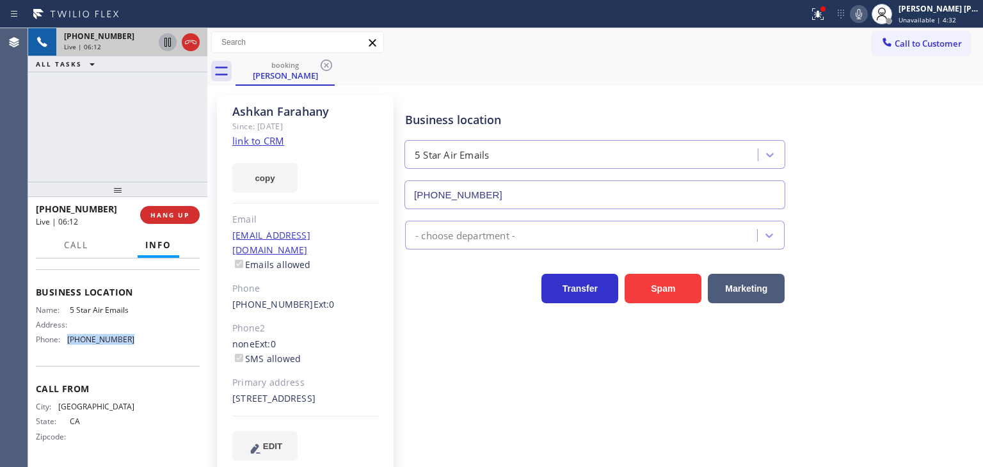
drag, startPoint x: 133, startPoint y: 338, endPoint x: 63, endPoint y: 337, distance: 70.4
click at [63, 337] on div "Name: 5 Star Air Emails Address: Phone: [PHONE_NUMBER]" at bounding box center [118, 327] width 164 height 45
copy div "[PHONE_NUMBER]"
click at [131, 98] on div "[PHONE_NUMBER] Live | 06:58 ALL TASKS ALL TASKS ACTIVE TASKS TASKS IN WRAP UP" at bounding box center [117, 105] width 179 height 154
click at [909, 95] on div "Business location 5 Star Air Emails (844) 956-1118" at bounding box center [690, 151] width 577 height 116
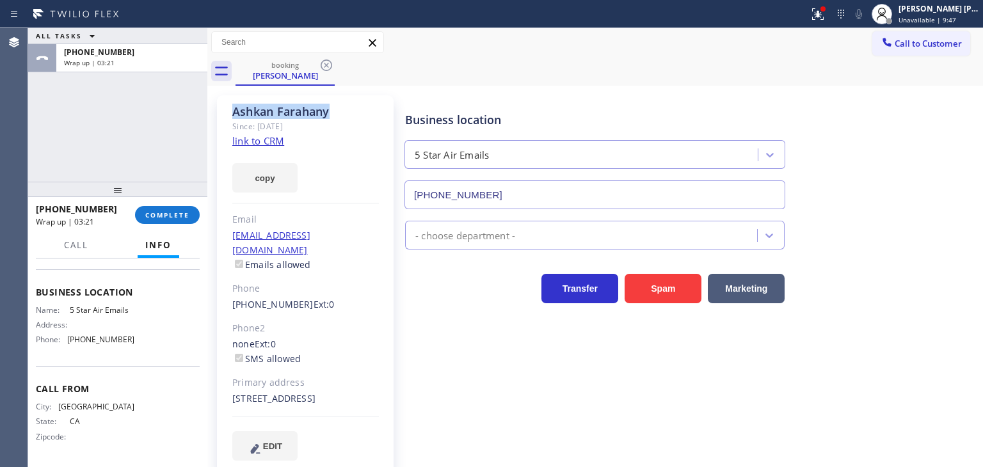
drag, startPoint x: 349, startPoint y: 113, endPoint x: 234, endPoint y: 109, distance: 115.8
click at [234, 109] on div "Ashkan Farahany" at bounding box center [305, 111] width 147 height 15
copy div "Ashkan Farahany"
click at [180, 219] on span "COMPLETE" at bounding box center [167, 214] width 44 height 9
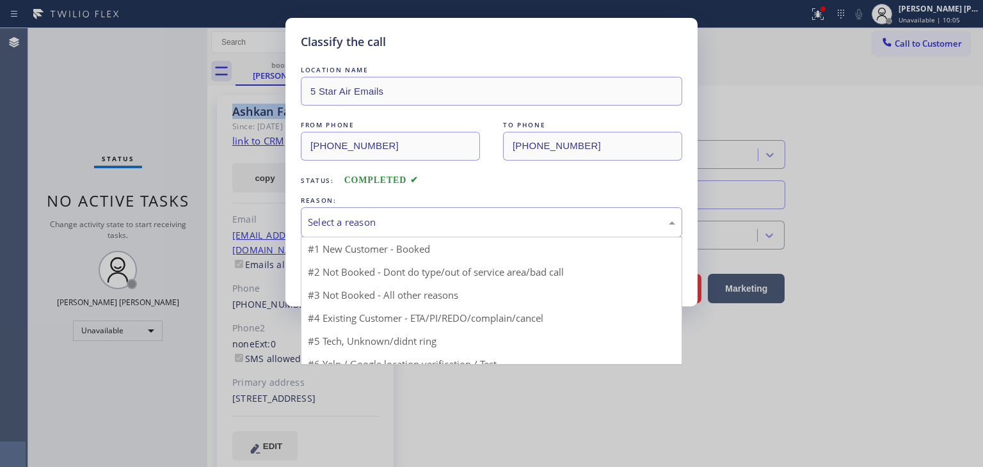
click at [383, 221] on div "Select a reason" at bounding box center [491, 222] width 367 height 15
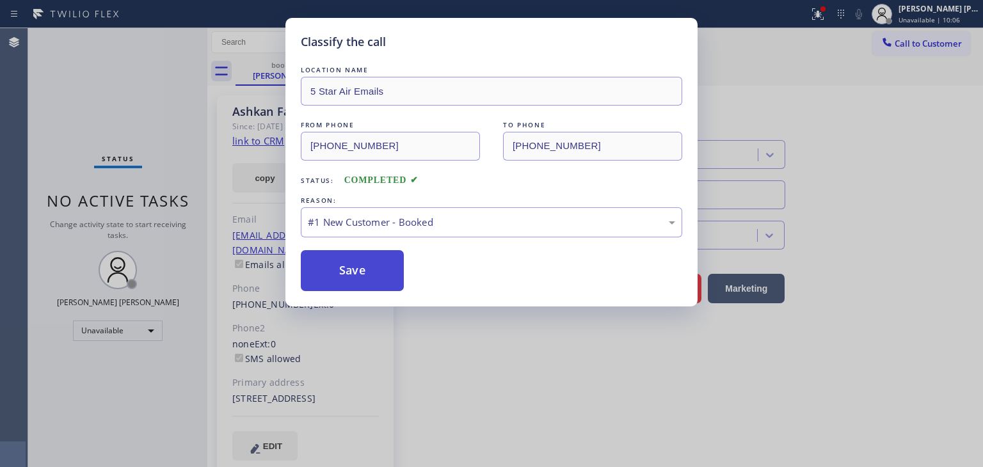
click at [356, 258] on button "Save" at bounding box center [352, 270] width 103 height 41
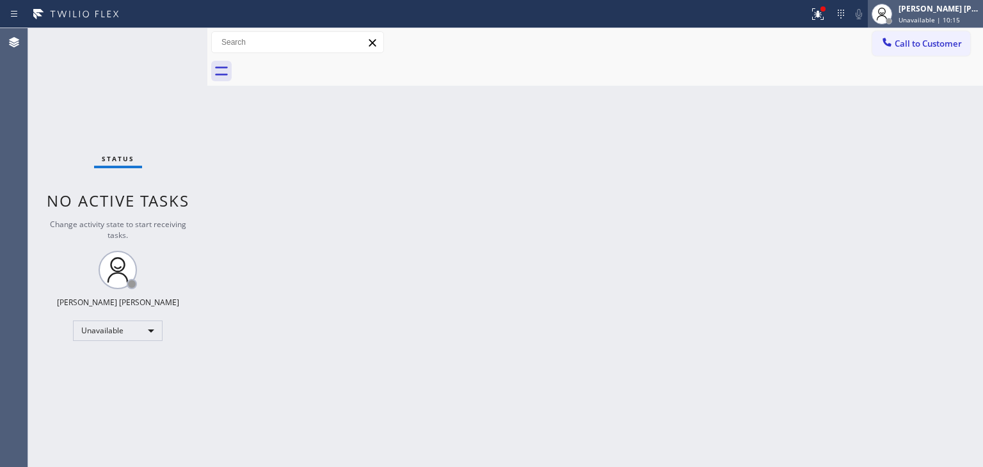
click at [942, 10] on div "[PERSON_NAME] [PERSON_NAME]" at bounding box center [938, 8] width 81 height 11
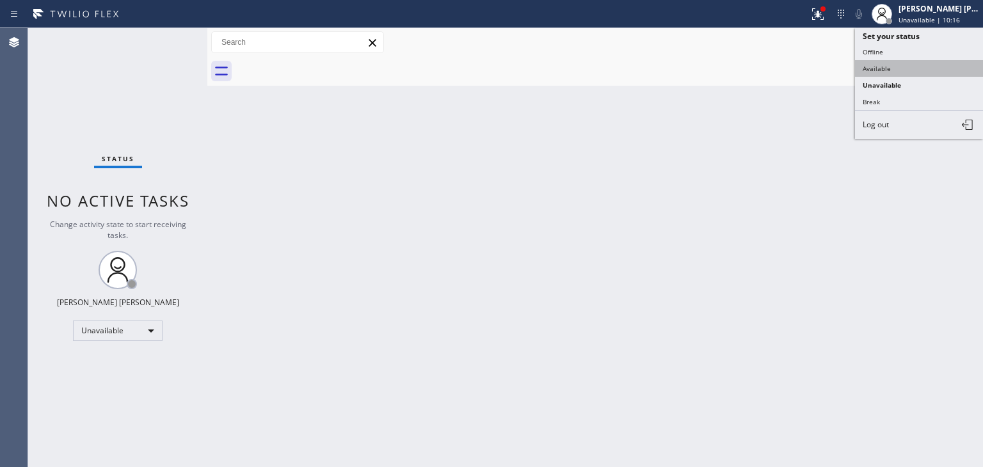
click at [887, 70] on button "Available" at bounding box center [919, 68] width 128 height 17
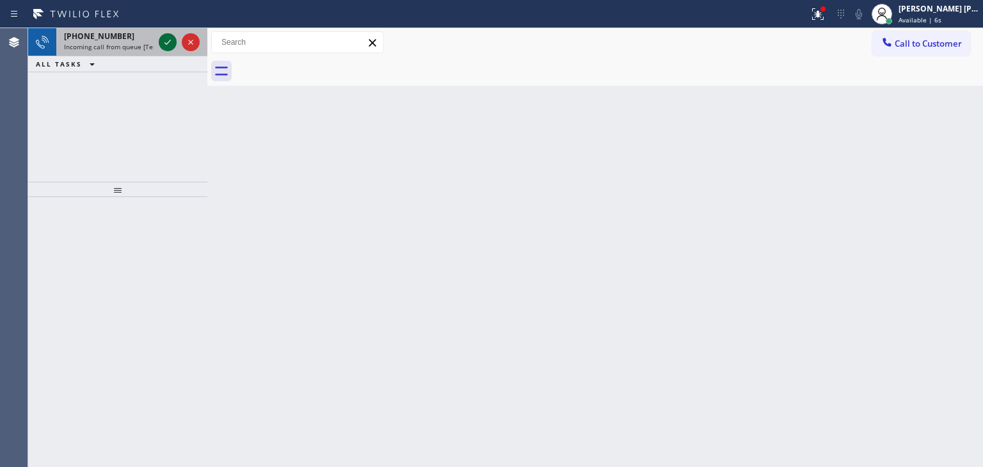
click at [168, 44] on icon at bounding box center [167, 42] width 15 height 15
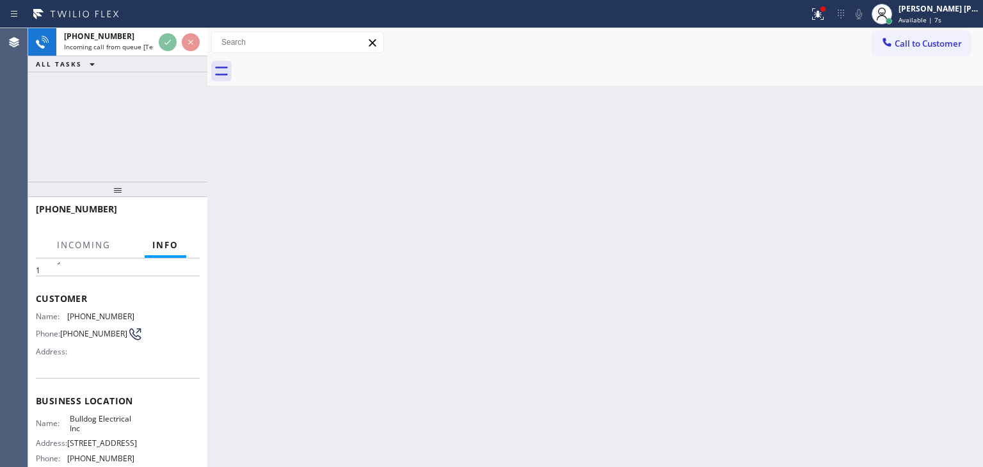
scroll to position [64, 0]
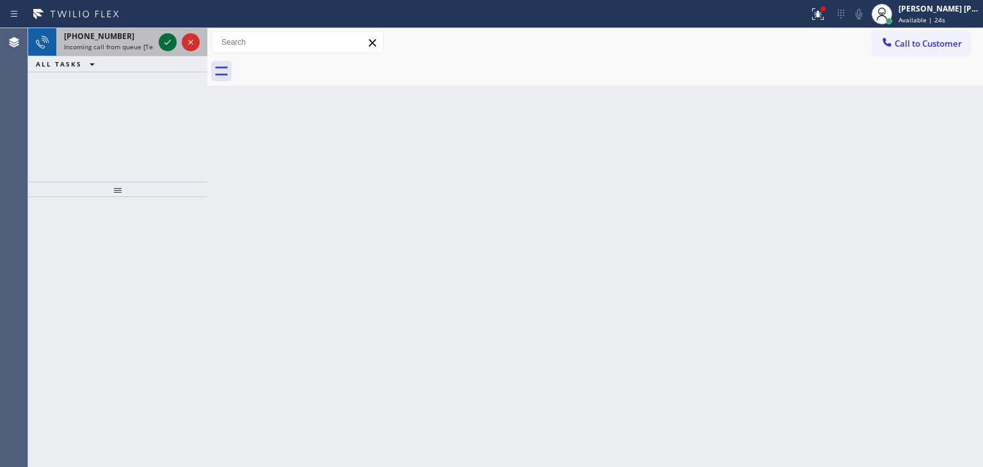
click at [168, 39] on icon at bounding box center [167, 42] width 15 height 15
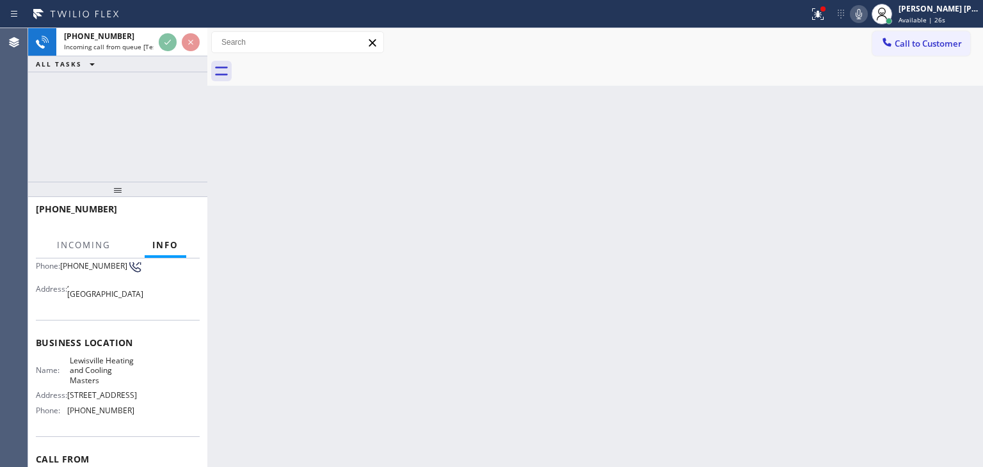
scroll to position [128, 0]
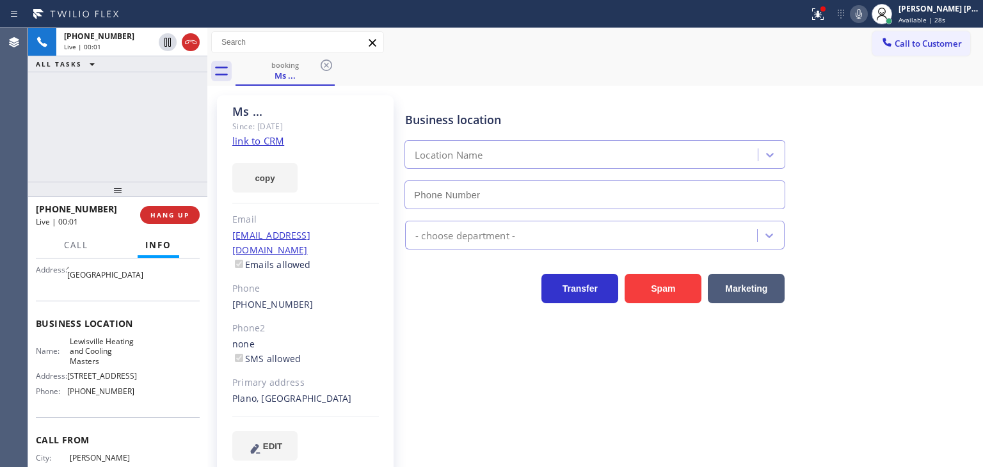
type input "(469) 654-4361"
click at [257, 140] on link "link to CRM" at bounding box center [258, 140] width 52 height 13
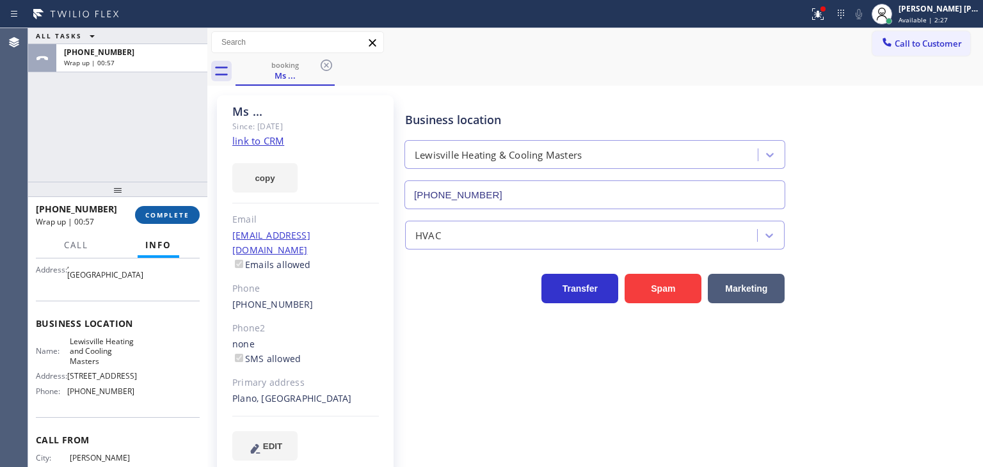
click at [175, 216] on span "COMPLETE" at bounding box center [167, 214] width 44 height 9
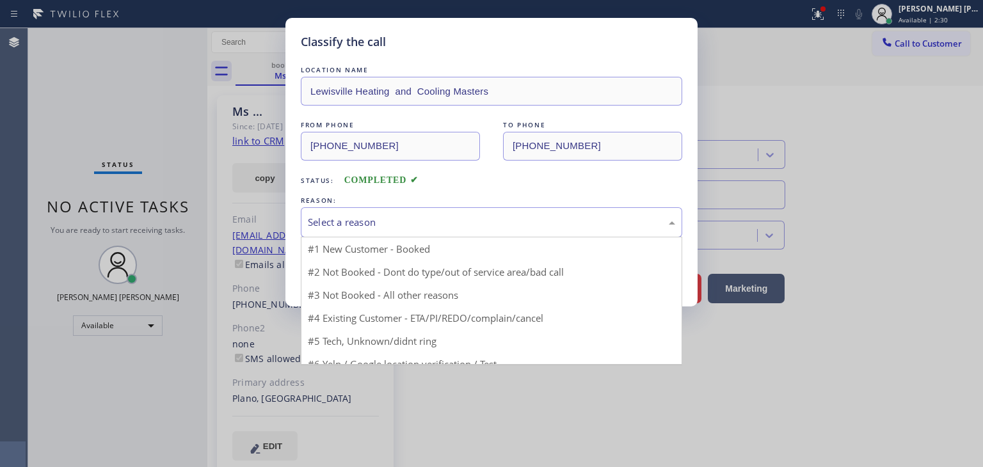
click at [349, 209] on div "Select a reason" at bounding box center [491, 222] width 381 height 30
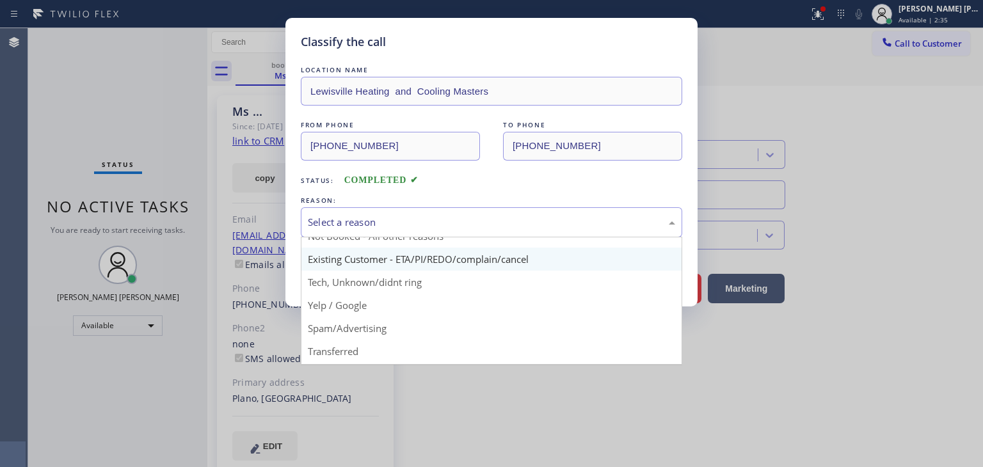
scroll to position [64, 0]
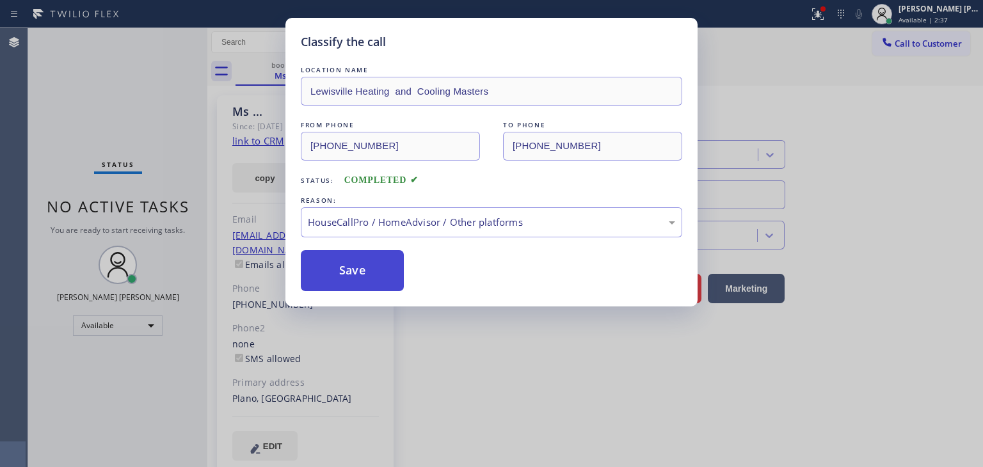
click at [358, 280] on button "Save" at bounding box center [352, 270] width 103 height 41
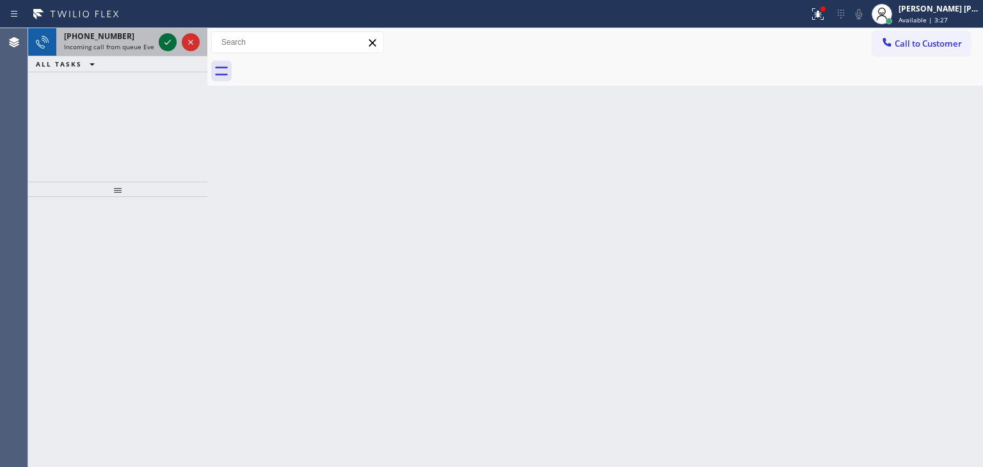
click at [170, 42] on icon at bounding box center [167, 42] width 15 height 15
click at [164, 40] on icon at bounding box center [167, 42] width 15 height 15
click at [167, 36] on icon at bounding box center [167, 42] width 15 height 15
click at [179, 52] on div at bounding box center [179, 42] width 46 height 28
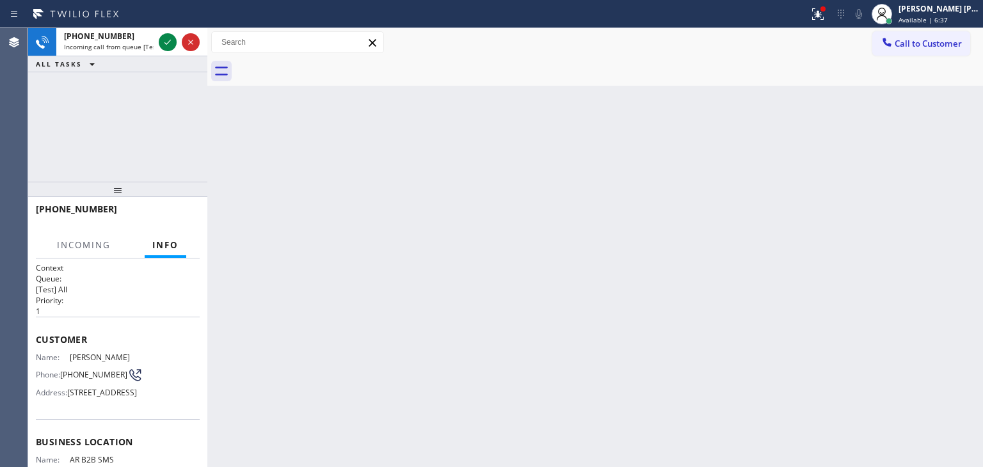
scroll to position [190, 0]
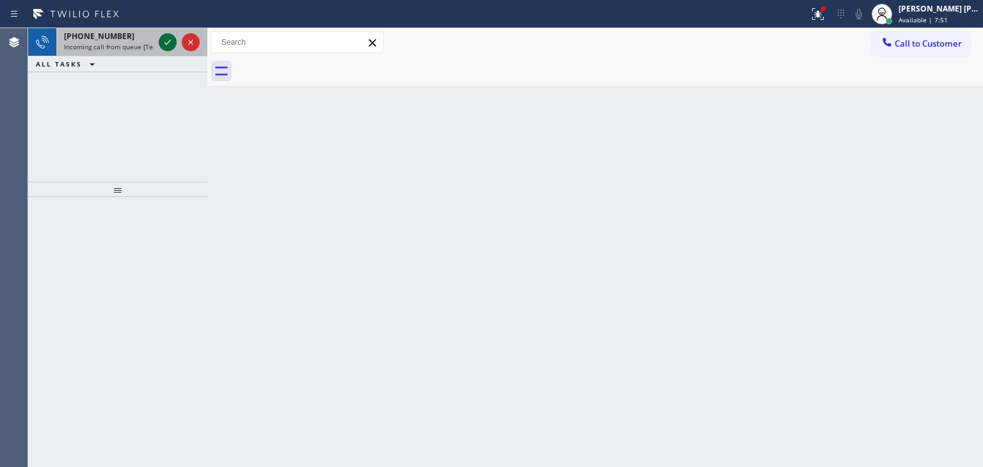
click at [166, 44] on icon at bounding box center [167, 42] width 15 height 15
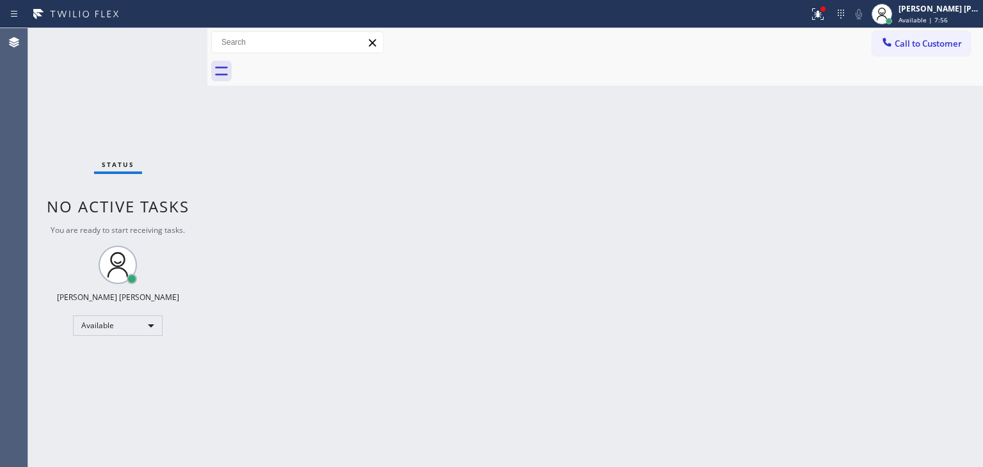
click at [177, 49] on div "Status No active tasks You are ready to start receiving tasks. [PERSON_NAME] [P…" at bounding box center [117, 247] width 179 height 439
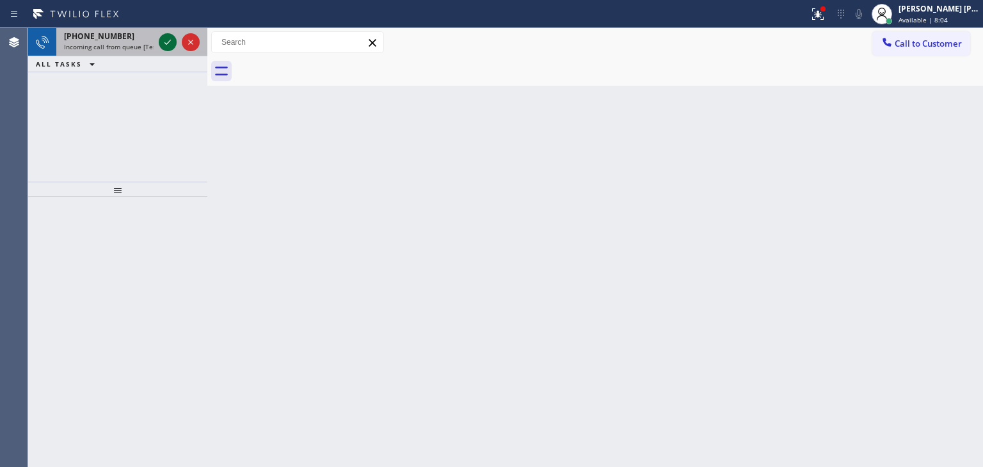
click at [167, 39] on icon at bounding box center [167, 42] width 15 height 15
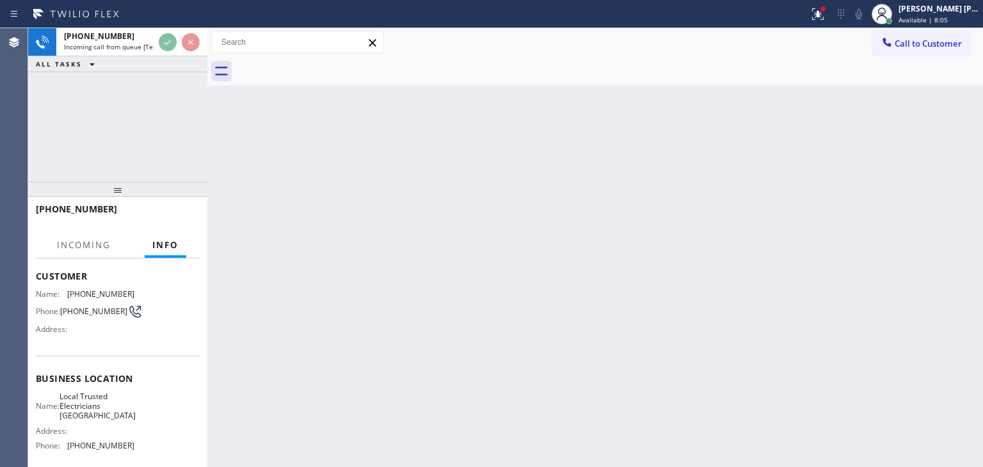
scroll to position [64, 0]
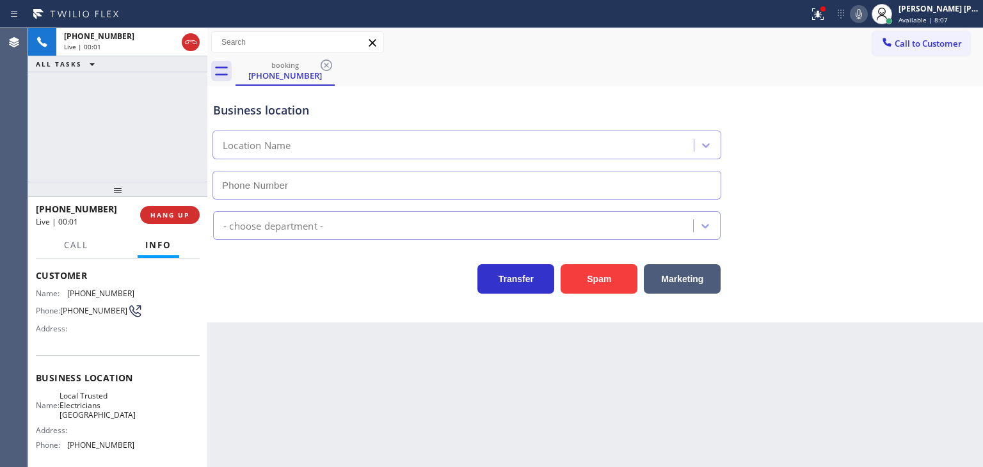
type input "(562) 376-2472"
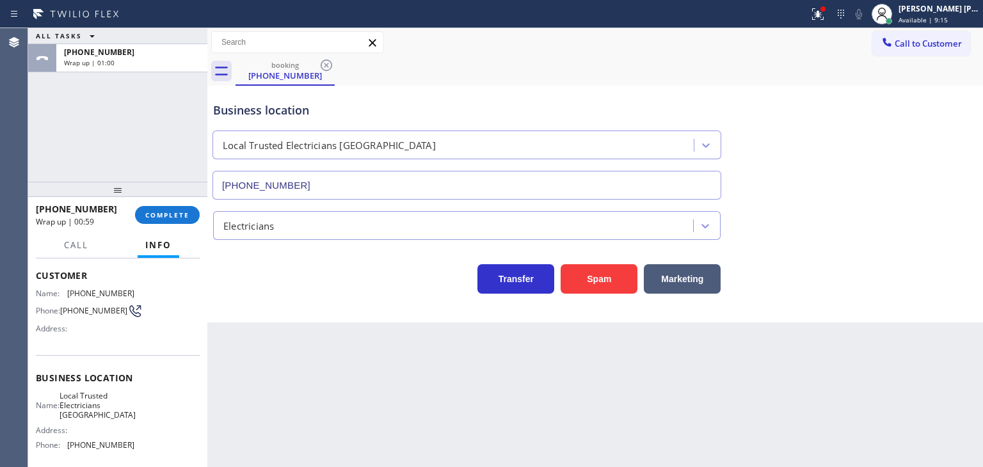
click at [74, 173] on div "ALL TASKS ALL TASKS ACTIVE TASKS TASKS IN WRAP UP +17187090750 Wrap up | 01:00" at bounding box center [117, 105] width 179 height 154
click at [151, 213] on span "COMPLETE" at bounding box center [167, 214] width 44 height 9
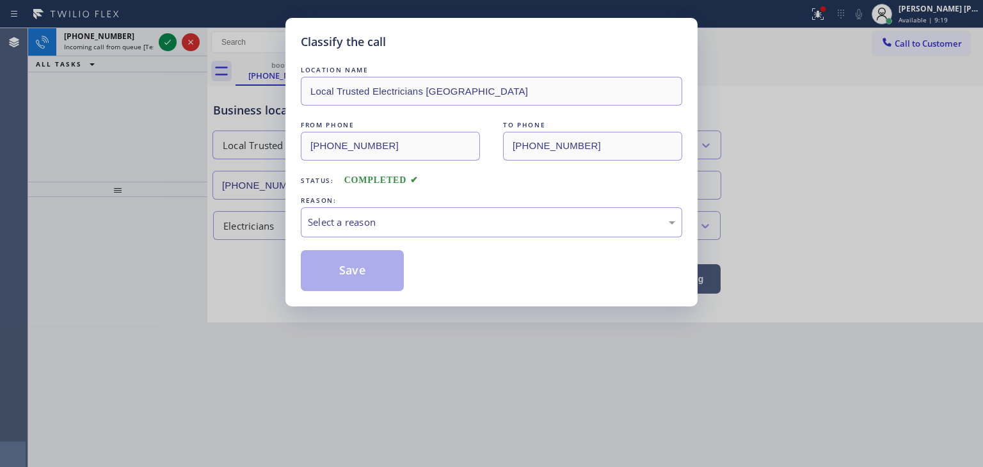
click at [354, 226] on div "Select a reason" at bounding box center [491, 222] width 367 height 15
click at [369, 266] on button "Save" at bounding box center [352, 270] width 103 height 41
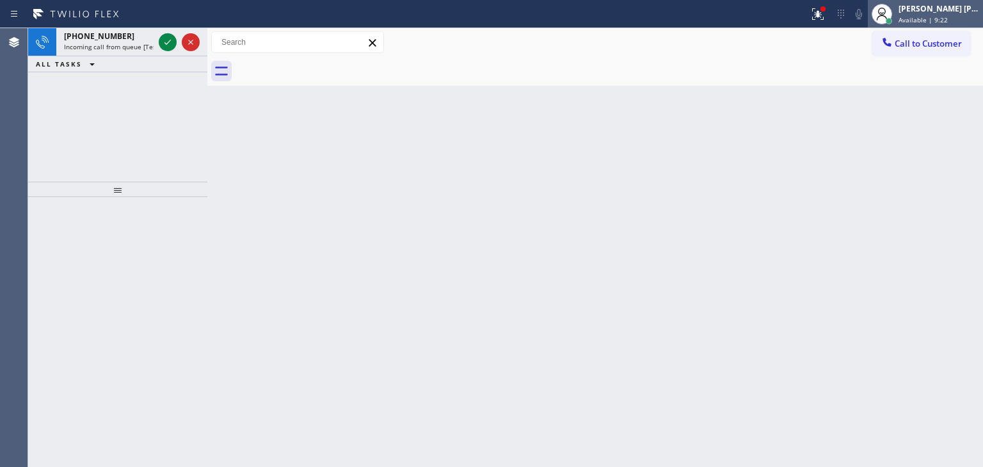
click at [943, 8] on div "[PERSON_NAME] [PERSON_NAME]" at bounding box center [938, 8] width 81 height 11
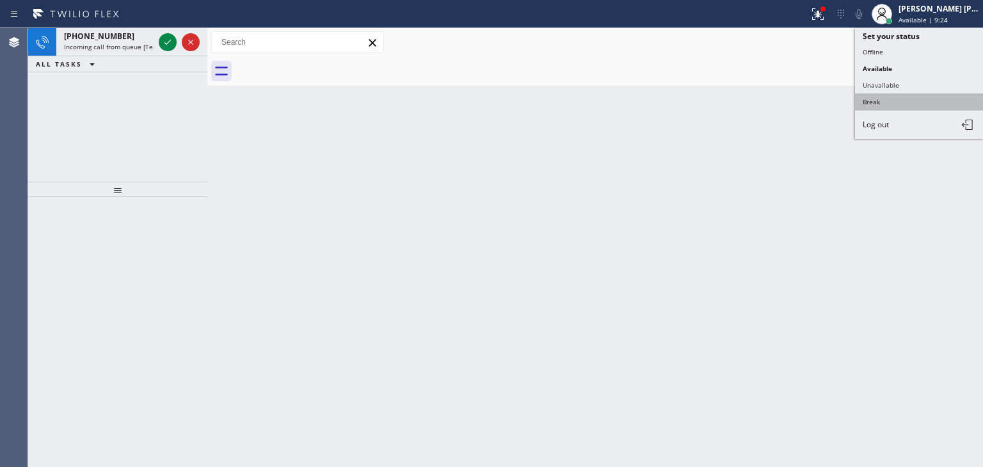
click at [896, 100] on button "Break" at bounding box center [919, 101] width 128 height 17
